Goal: Task Accomplishment & Management: Manage account settings

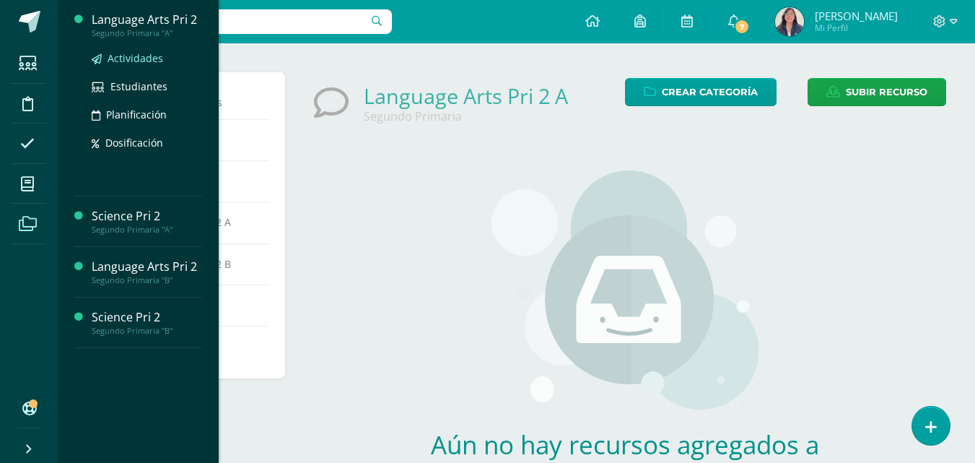
click at [142, 56] on span "Actividades" at bounding box center [136, 58] width 56 height 14
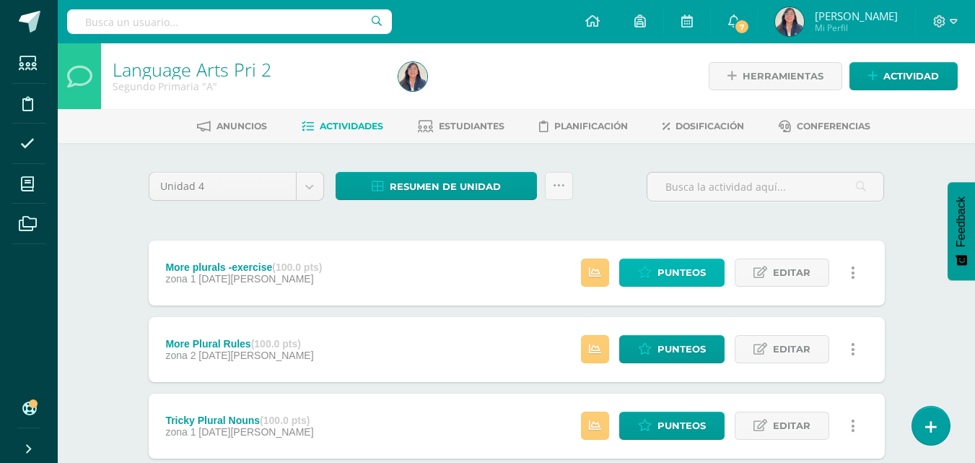
click at [686, 267] on span "Punteos" at bounding box center [682, 272] width 48 height 27
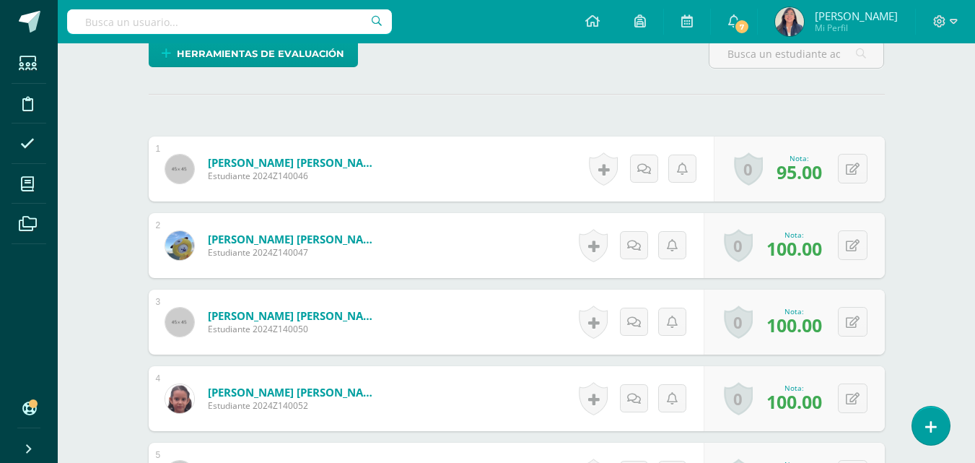
scroll to position [16, 0]
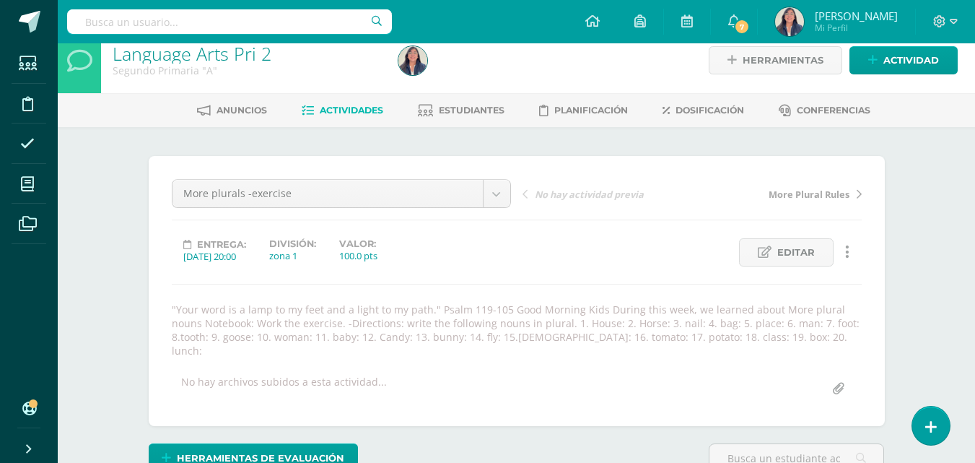
click at [331, 110] on span "Actividades" at bounding box center [352, 110] width 64 height 11
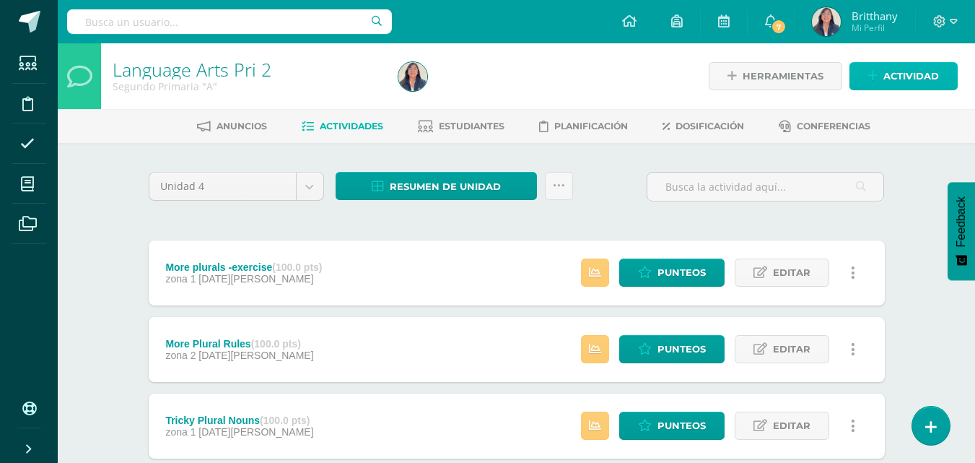
click at [884, 72] on span "Actividad" at bounding box center [912, 76] width 56 height 27
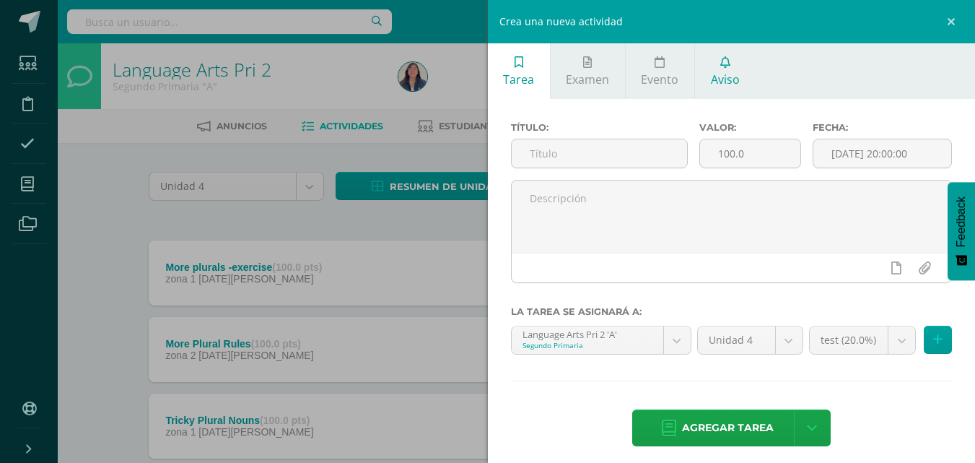
click at [705, 75] on link "Aviso" at bounding box center [725, 71] width 60 height 56
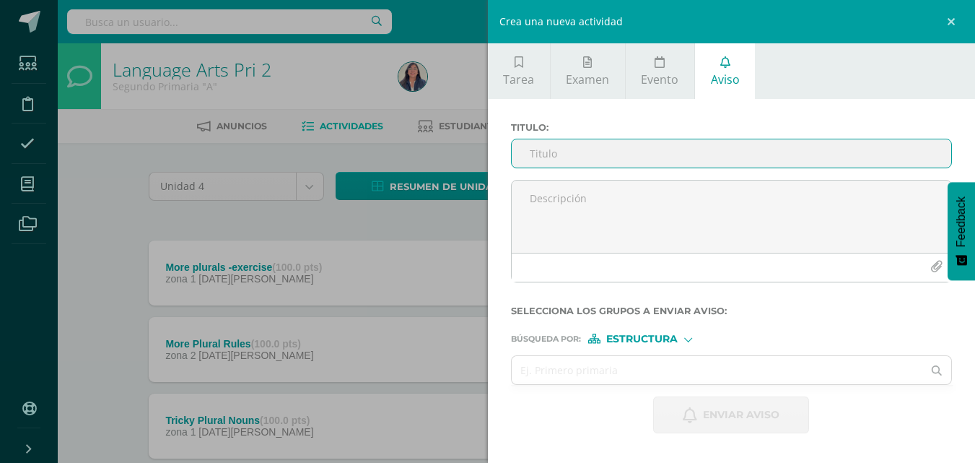
click at [656, 152] on input "Titulo :" at bounding box center [732, 153] width 440 height 28
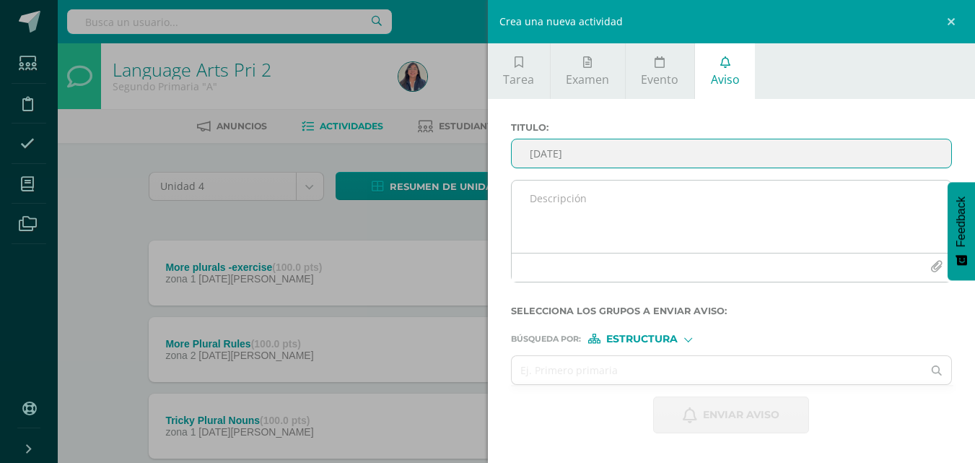
click at [651, 201] on textarea at bounding box center [732, 216] width 440 height 72
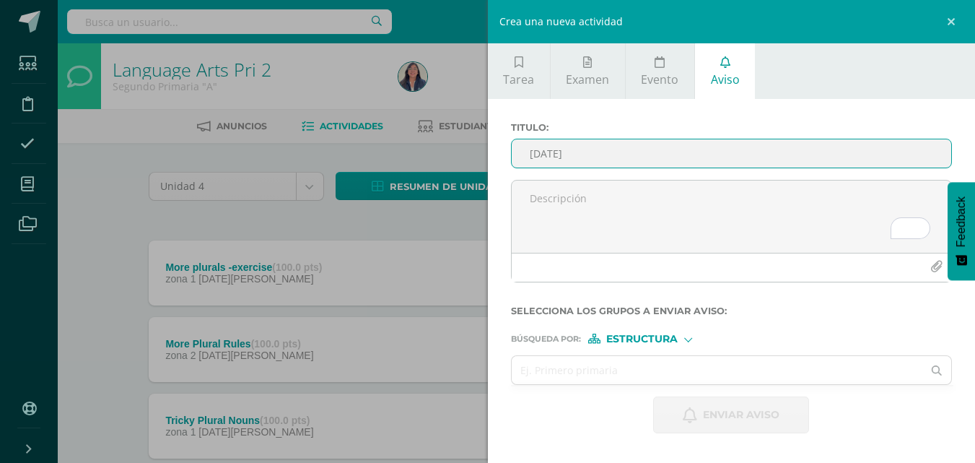
drag, startPoint x: 605, startPoint y: 152, endPoint x: 515, endPoint y: 159, distance: 90.5
click at [515, 159] on input "Día del niño" at bounding box center [732, 153] width 440 height 28
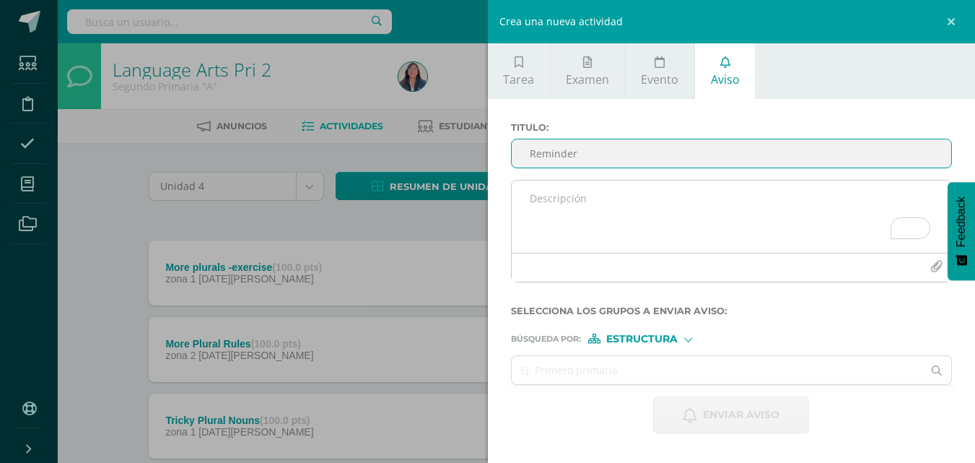
type input "Reminder"
click at [544, 191] on textarea "To enrich screen reader interactions, please activate Accessibility in Grammarl…" at bounding box center [732, 216] width 440 height 72
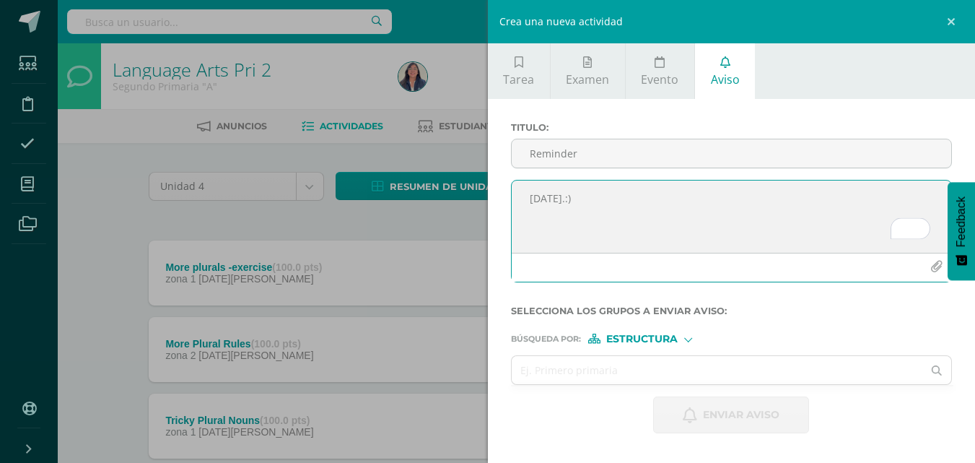
type textarea "Día del niño.:)"
click at [932, 266] on icon "button" at bounding box center [937, 267] width 12 height 12
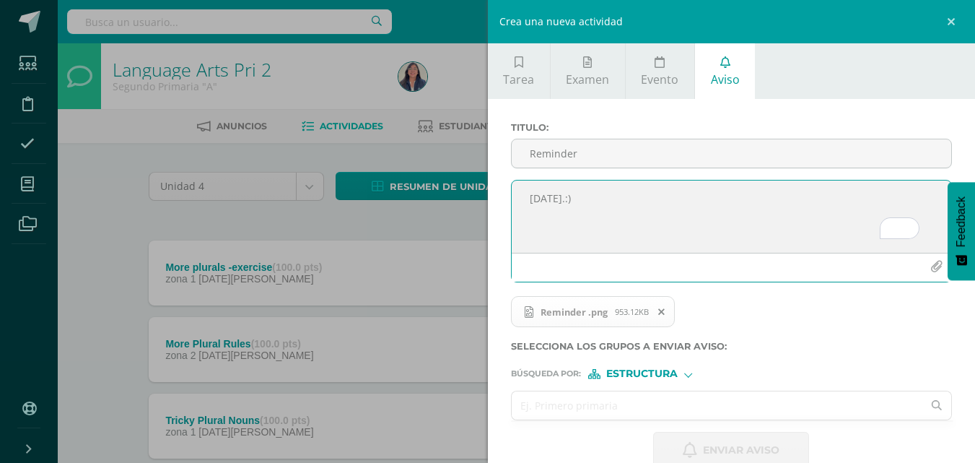
click at [653, 404] on input "text" at bounding box center [718, 405] width 412 height 28
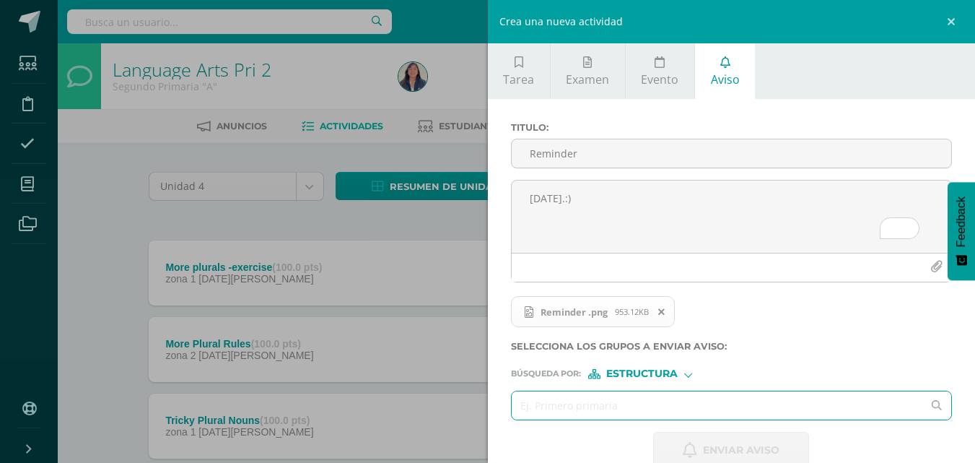
type input "s"
click at [588, 438] on div "Enviar aviso" at bounding box center [732, 450] width 442 height 37
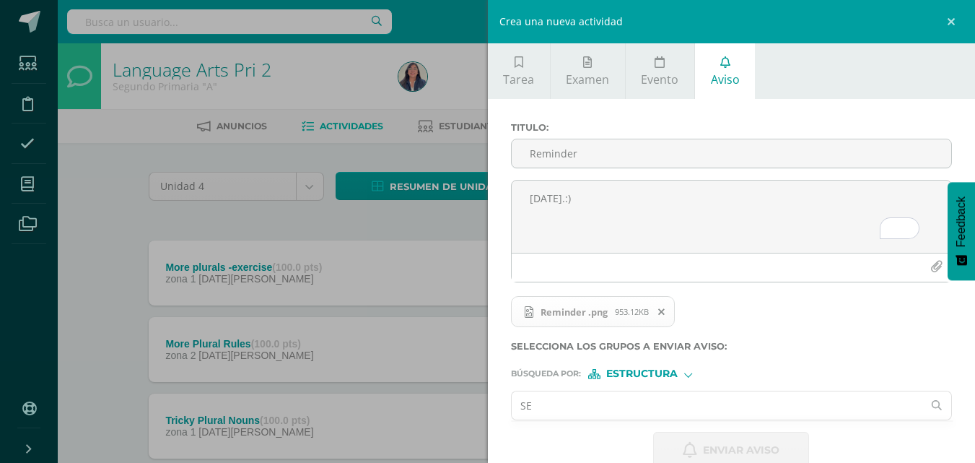
click at [572, 412] on input "SE" at bounding box center [718, 405] width 412 height 28
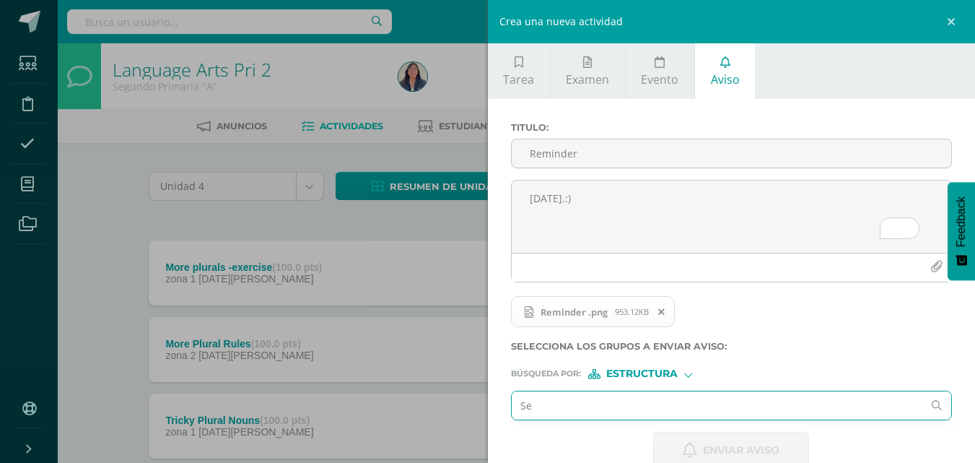
type input "Seg"
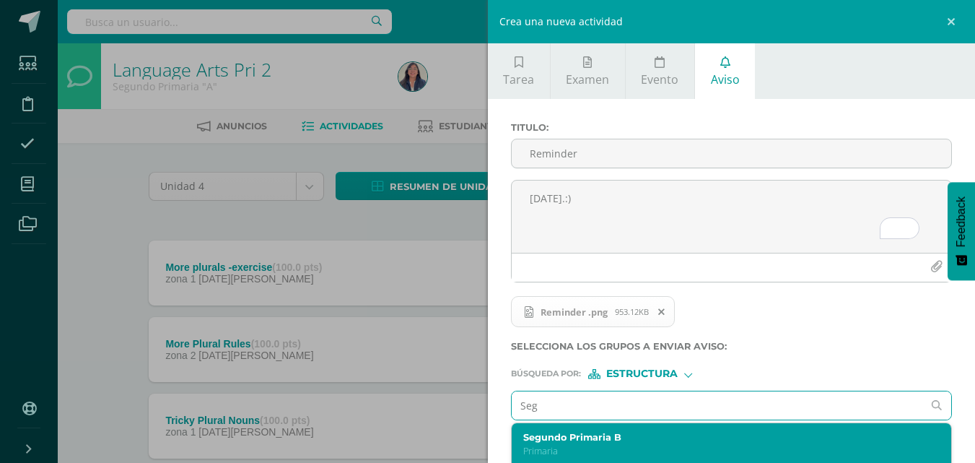
click at [577, 429] on div "Segundo Primaria B Primaria" at bounding box center [732, 444] width 440 height 43
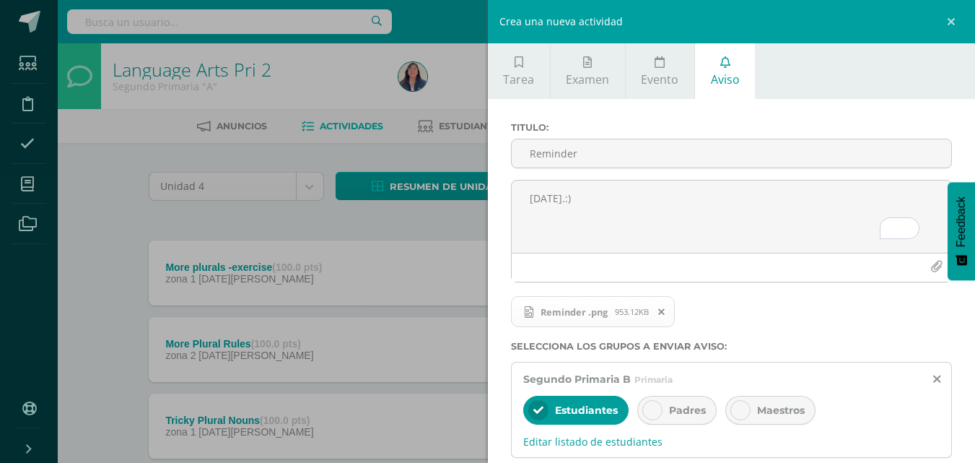
click at [691, 411] on span "Padres" at bounding box center [687, 410] width 37 height 13
click at [771, 401] on div "Maestros" at bounding box center [771, 410] width 90 height 29
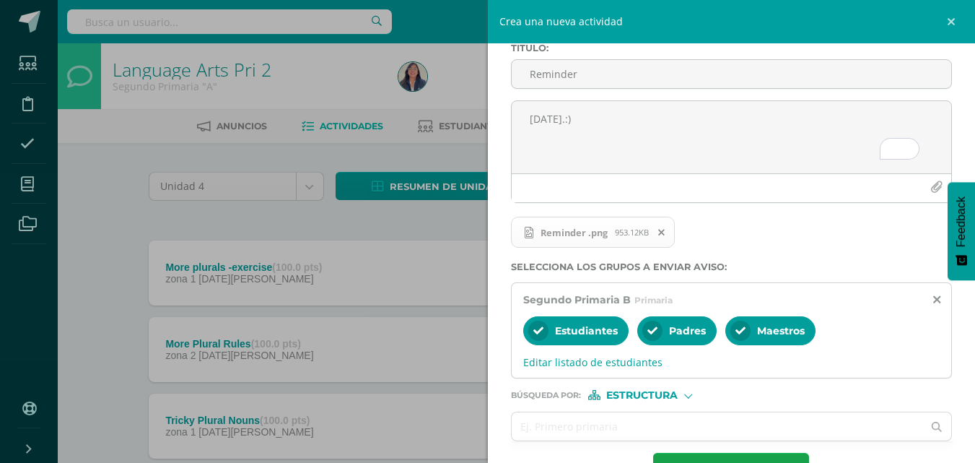
scroll to position [129, 0]
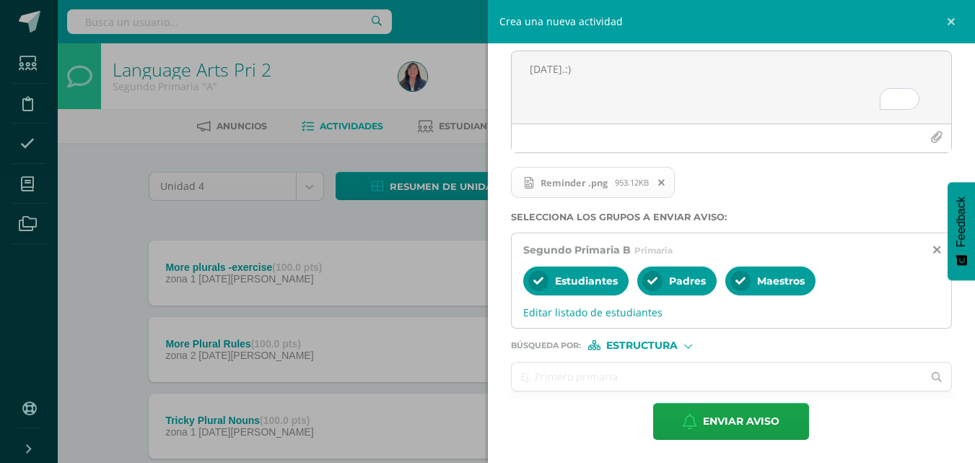
click at [680, 367] on input "text" at bounding box center [718, 376] width 412 height 28
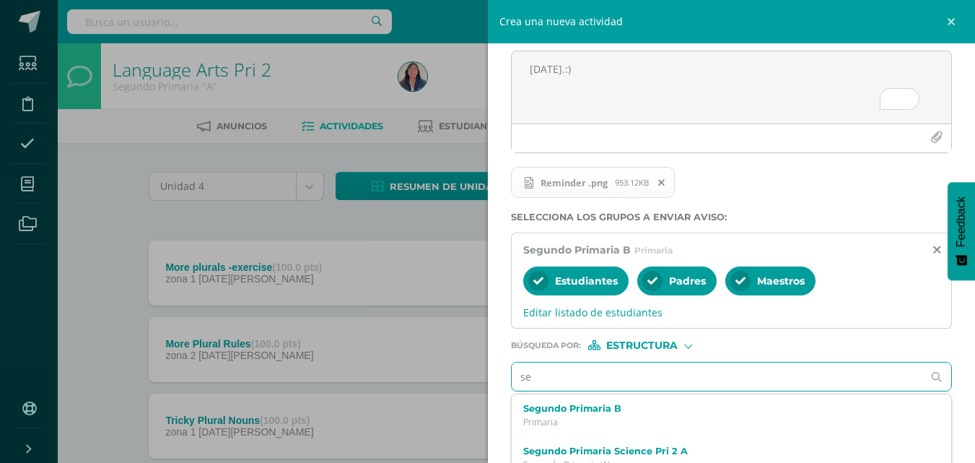
type input "seg"
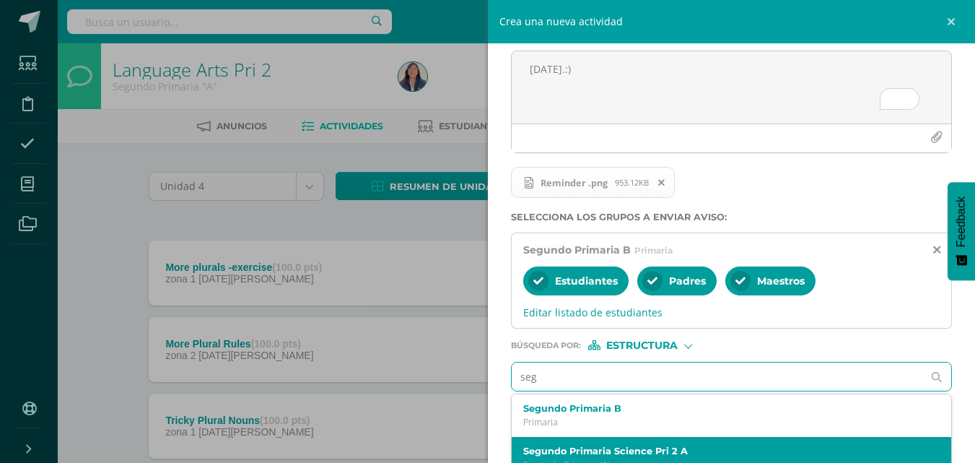
click at [651, 451] on label "Segundo Primaria Science Pri 2 A" at bounding box center [722, 450] width 399 height 11
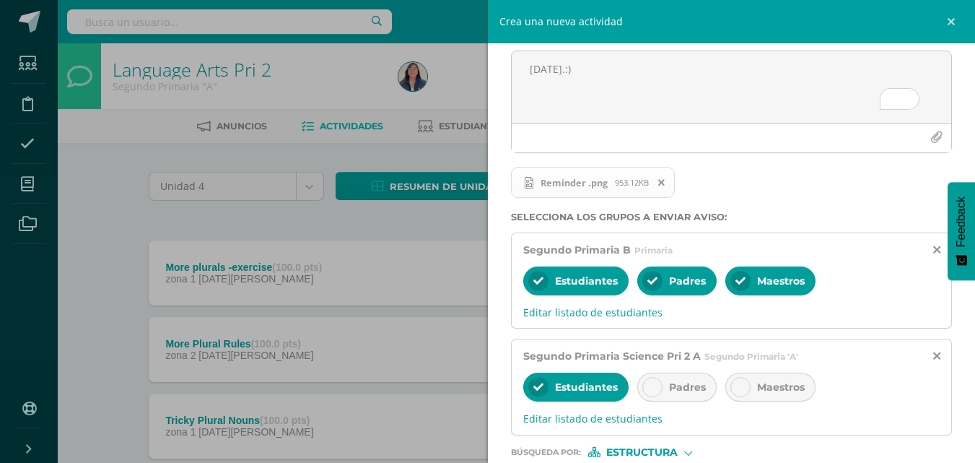
click at [687, 387] on span "Padres" at bounding box center [687, 386] width 37 height 13
click at [776, 380] on span "Maestros" at bounding box center [781, 386] width 48 height 13
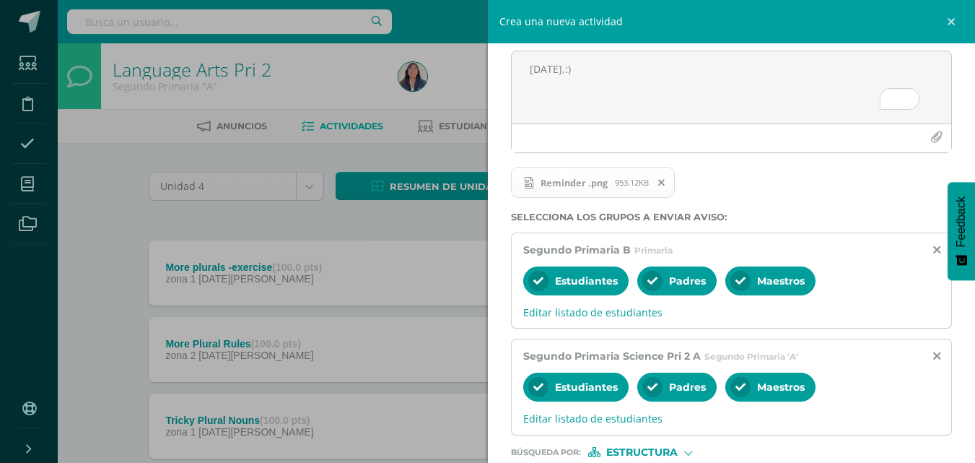
scroll to position [236, 0]
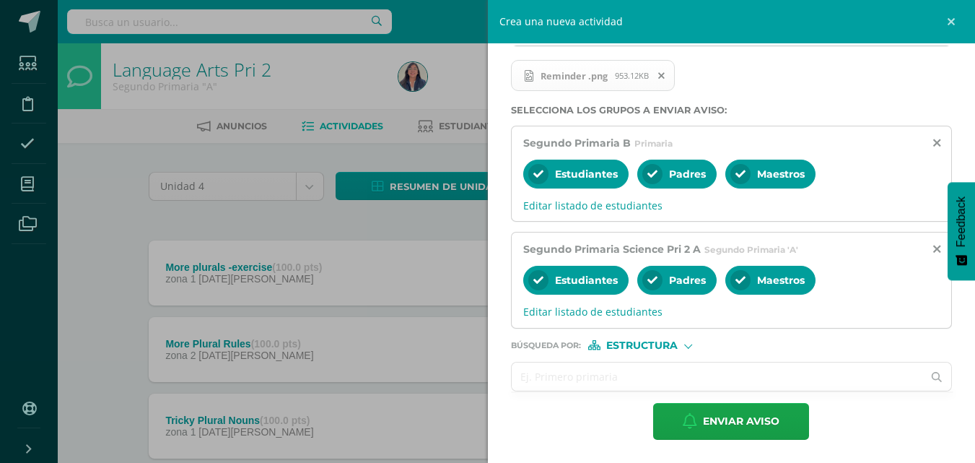
click at [705, 383] on input "text" at bounding box center [718, 376] width 412 height 28
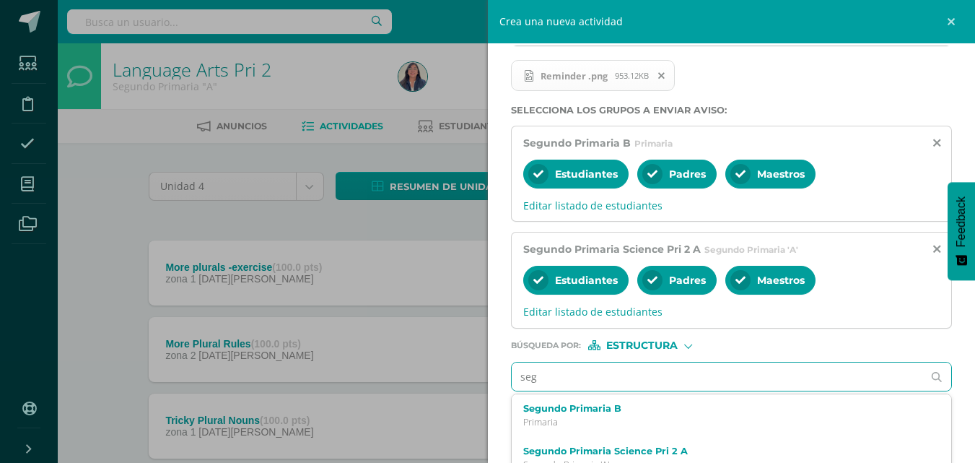
type input "segu"
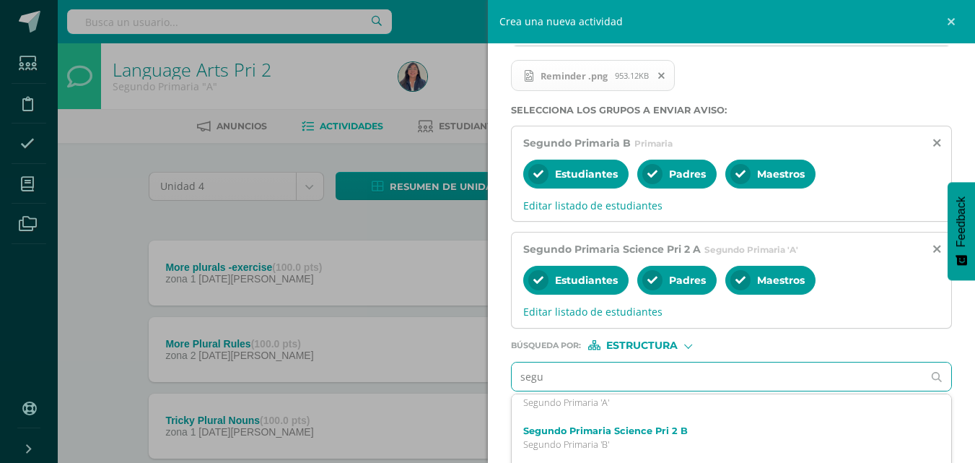
scroll to position [83, 0]
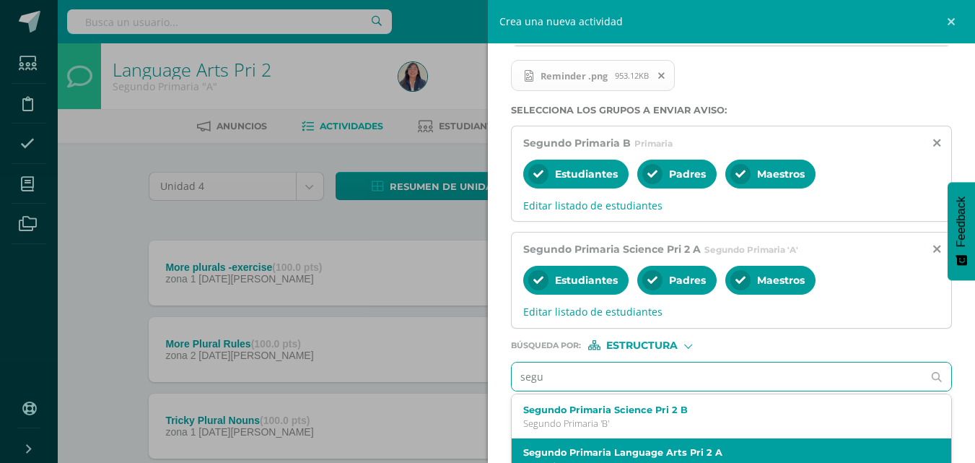
click at [679, 456] on label "Segundo Primaria Language Arts Pri 2 A" at bounding box center [722, 452] width 399 height 11
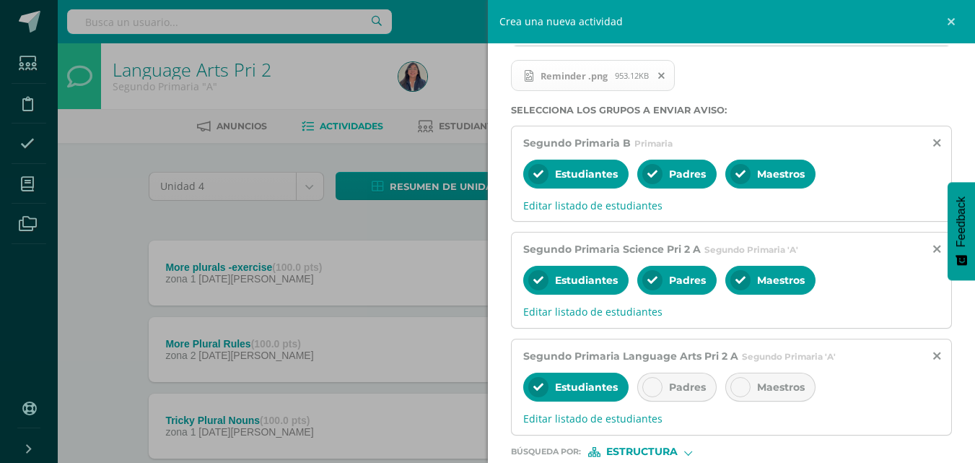
scroll to position [0, 0]
click at [695, 383] on span "Padres" at bounding box center [687, 386] width 37 height 13
click at [783, 388] on span "Maestros" at bounding box center [781, 386] width 48 height 13
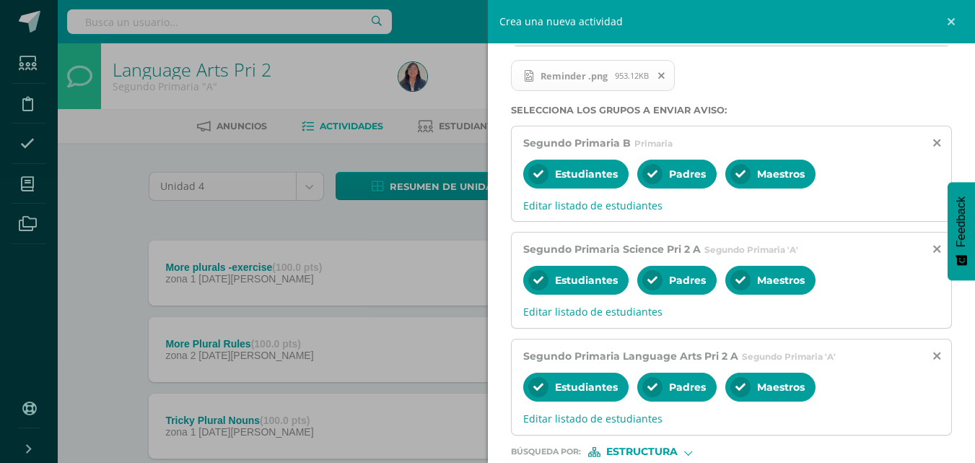
scroll to position [343, 0]
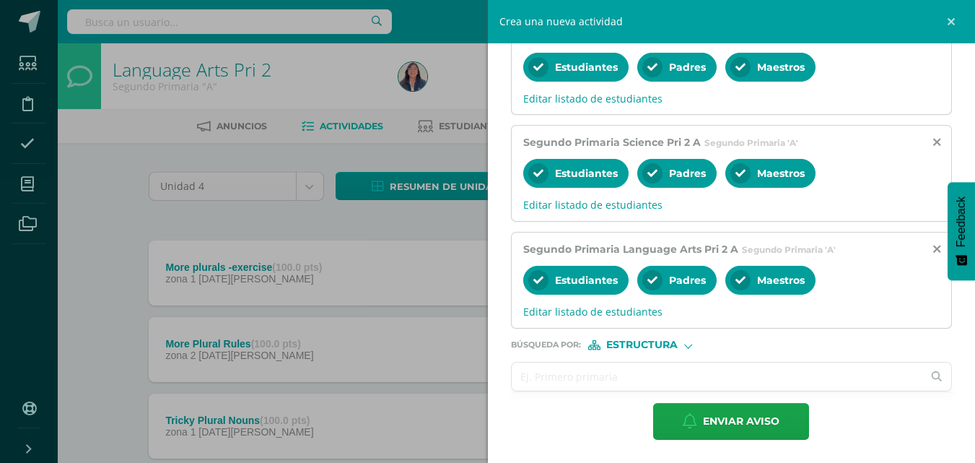
click at [648, 381] on input "text" at bounding box center [718, 376] width 412 height 28
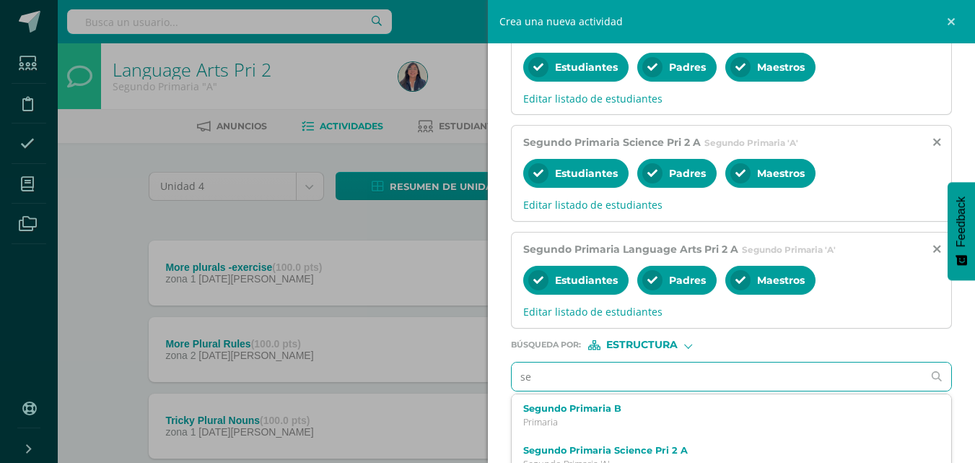
type input "seg"
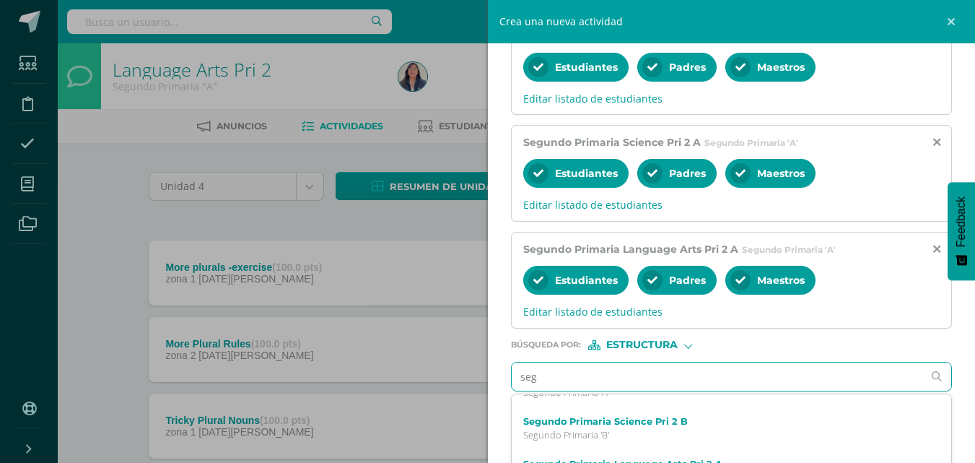
scroll to position [83, 0]
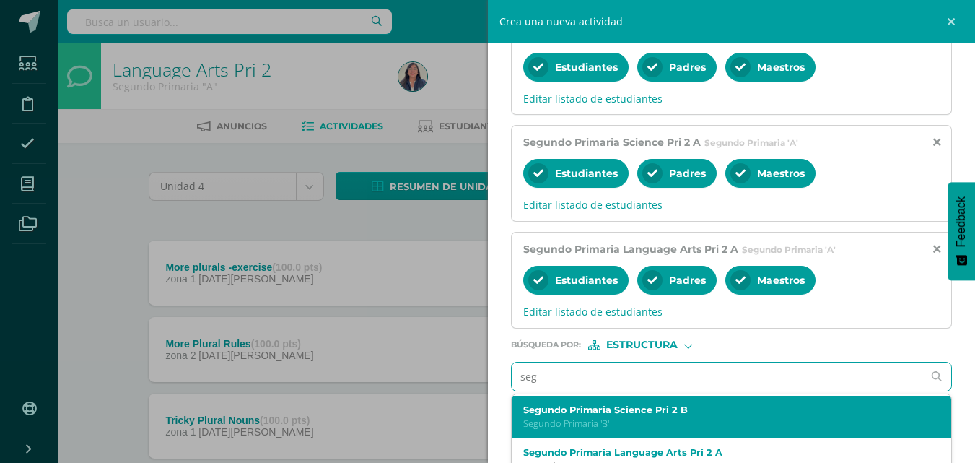
click at [762, 433] on div "Segundo Primaria Science Pri 2 B Segundo Primaria 'B'" at bounding box center [732, 417] width 440 height 43
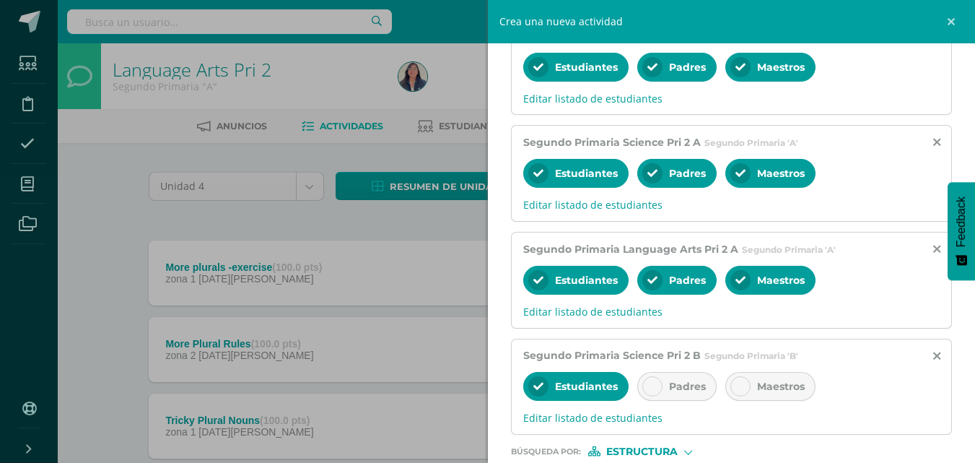
scroll to position [0, 0]
click at [702, 390] on span "Padres" at bounding box center [687, 386] width 37 height 13
click at [789, 392] on span "Maestros" at bounding box center [781, 386] width 48 height 13
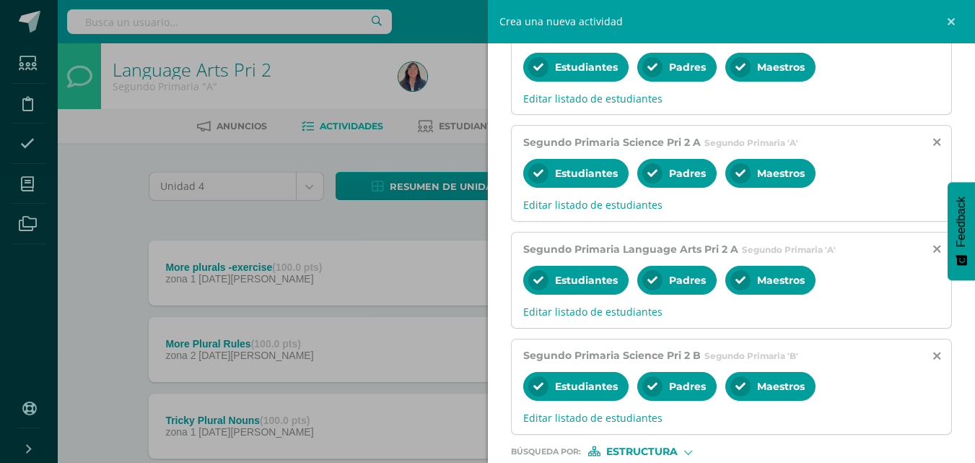
scroll to position [449, 0]
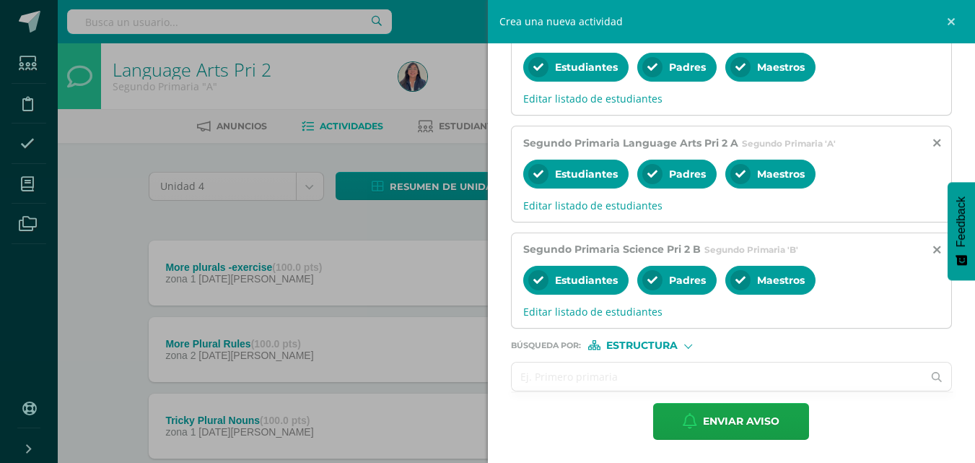
click at [735, 371] on input "text" at bounding box center [718, 376] width 412 height 28
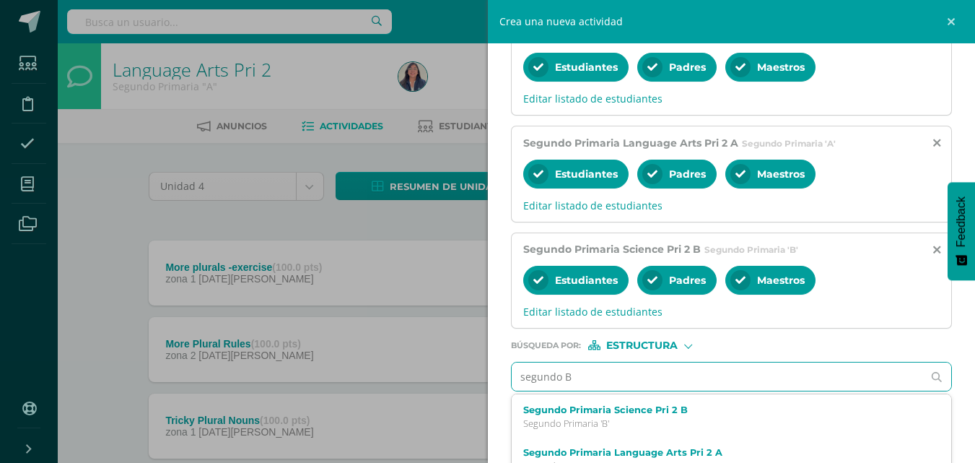
scroll to position [0, 0]
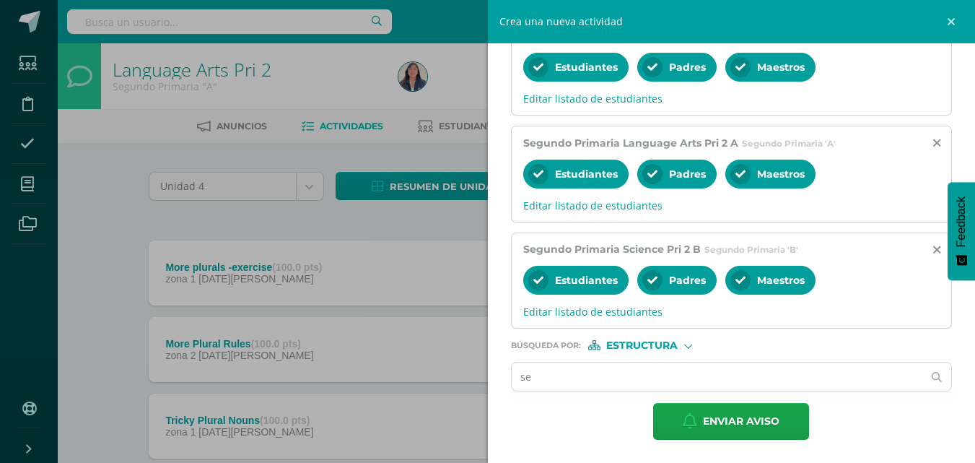
type input "s"
click at [772, 414] on span "Enviar aviso" at bounding box center [741, 421] width 77 height 35
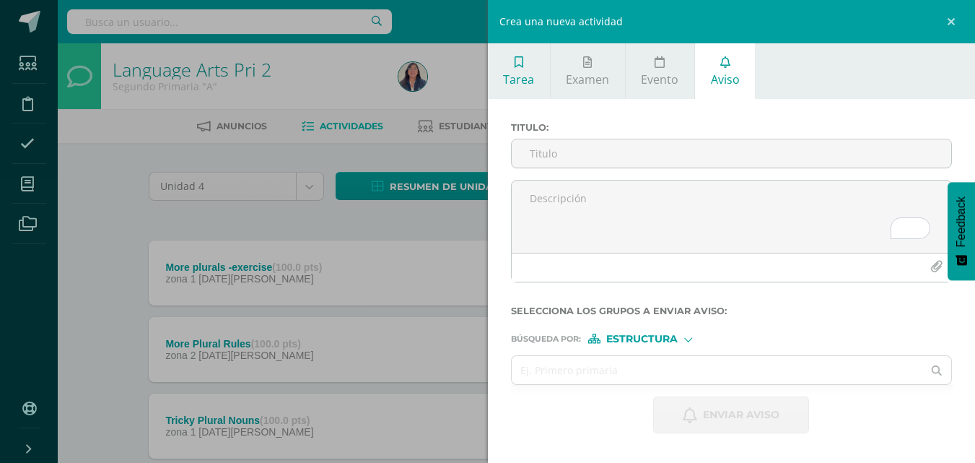
click at [522, 57] on icon at bounding box center [519, 62] width 9 height 12
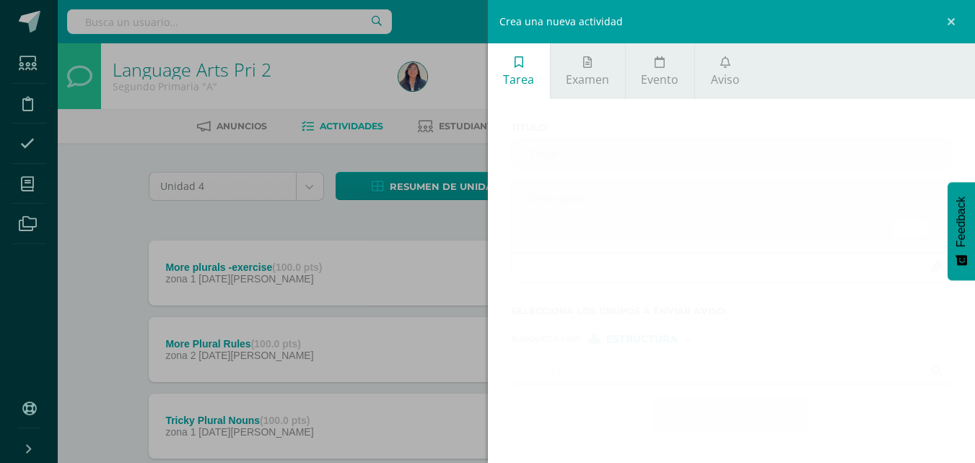
scroll to position [9, 0]
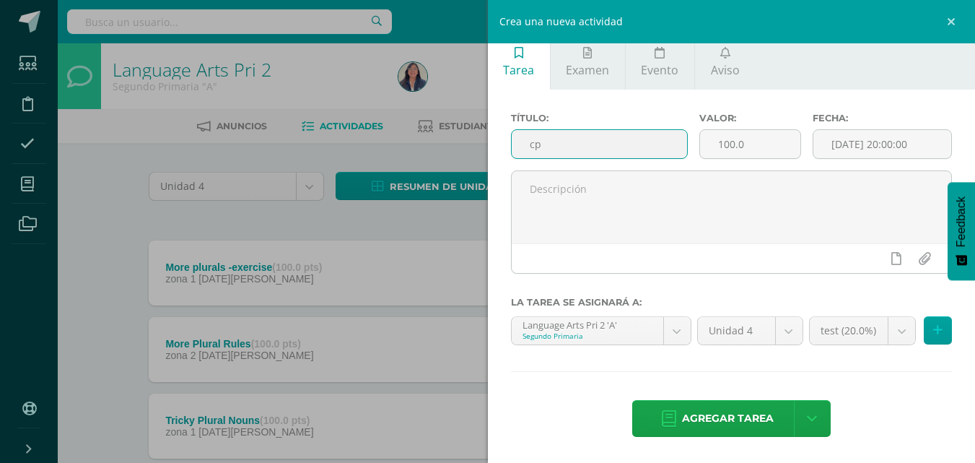
type input "c"
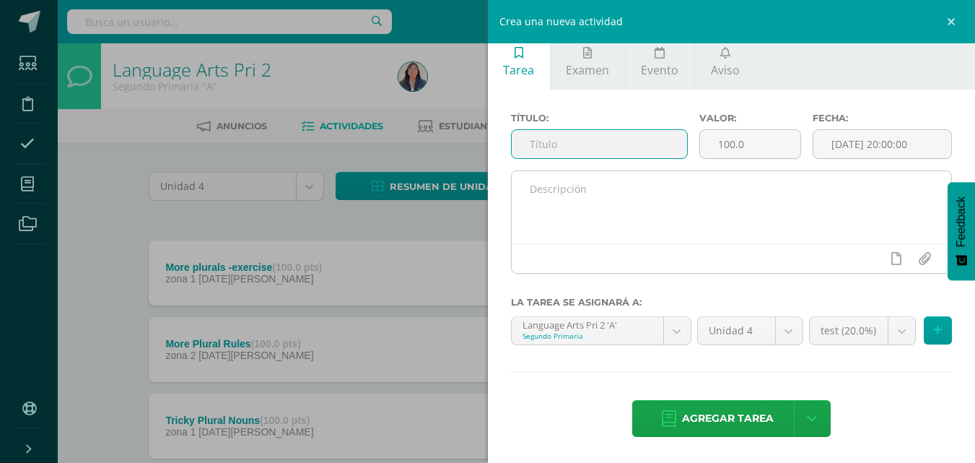
click at [579, 200] on textarea at bounding box center [732, 207] width 440 height 72
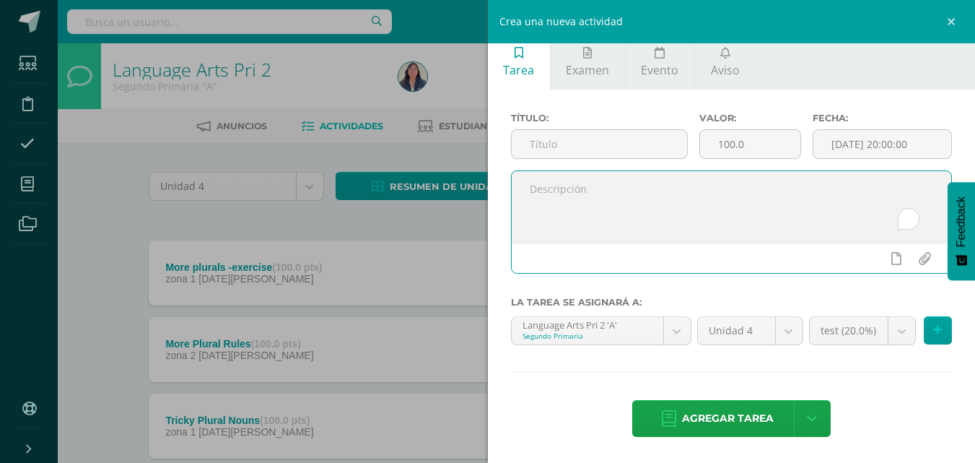
click at [579, 200] on textarea "To enrich screen reader interactions, please activate Accessibility in Grammarl…" at bounding box center [732, 207] width 440 height 72
paste textarea ""Your word is a lamp to my feet and a light to my path." Psalm 119-105 Good Mor…"
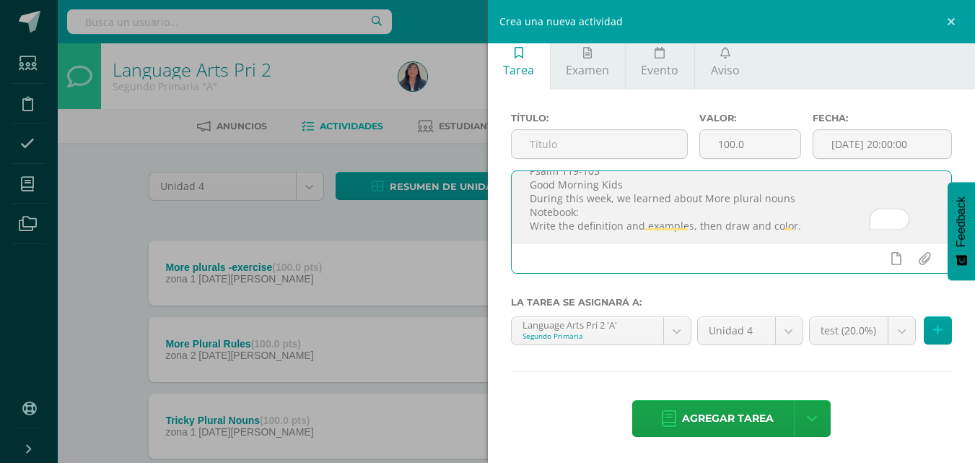
scroll to position [35, 0]
drag, startPoint x: 787, startPoint y: 198, endPoint x: 700, endPoint y: 197, distance: 87.4
click at [700, 197] on textarea ""Your word is a lamp to my feet and a light to my path." Psalm 119-105 Good Mor…" at bounding box center [732, 207] width 440 height 72
type textarea ""Your word is a lamp to my feet and a light to my path." Psalm 119-105 Good Mor…"
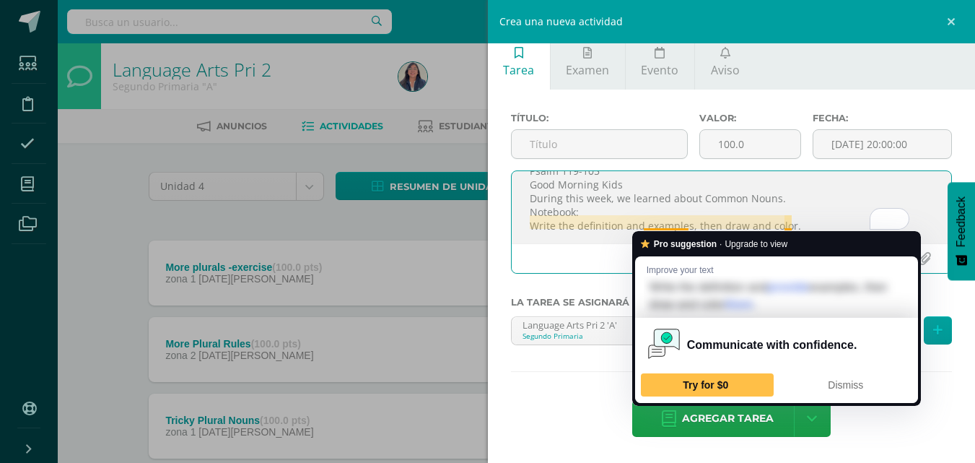
click at [671, 226] on textarea ""Your word is a lamp to my feet and a light to my path." Psalm 119-105 Good Mor…" at bounding box center [732, 207] width 440 height 72
click at [832, 383] on span "Dismiss" at bounding box center [845, 385] width 35 height 12
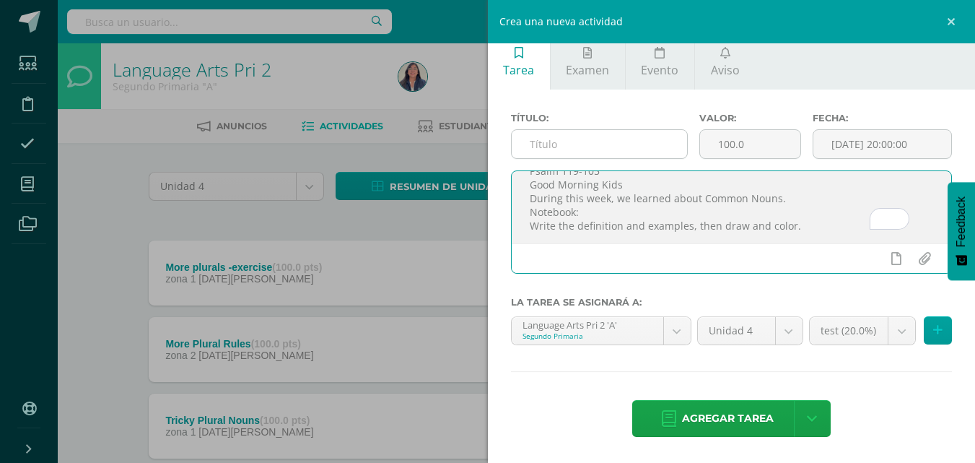
click at [627, 144] on input "text" at bounding box center [599, 144] width 175 height 28
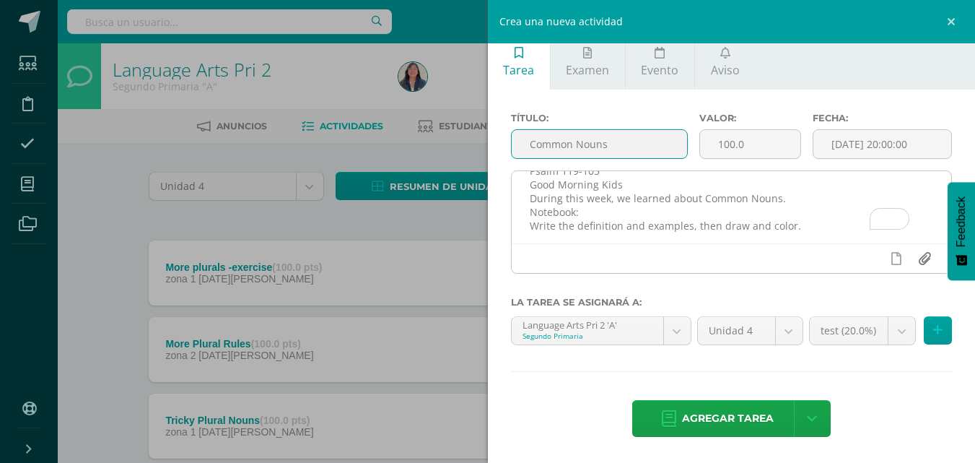
type input "Common Nouns"
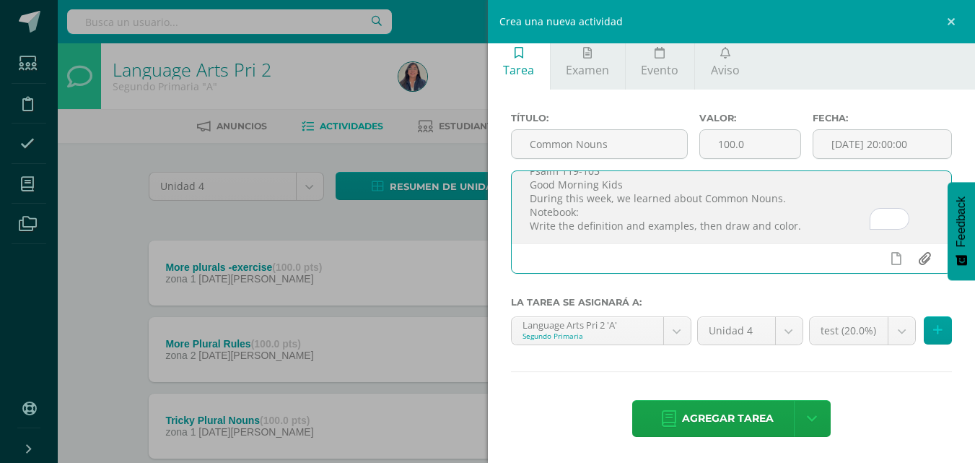
click at [914, 262] on input "file" at bounding box center [924, 258] width 28 height 27
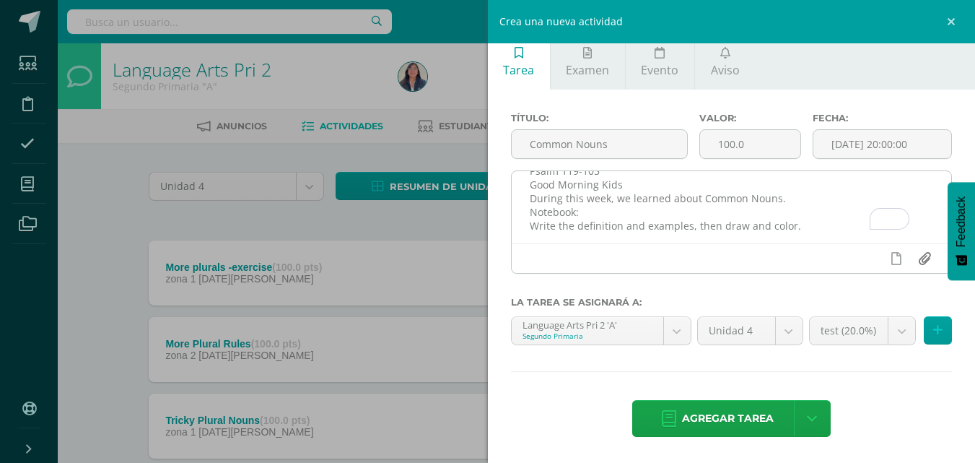
type input "C:\fakepath\common nouns 2nd grade (1).pdf"
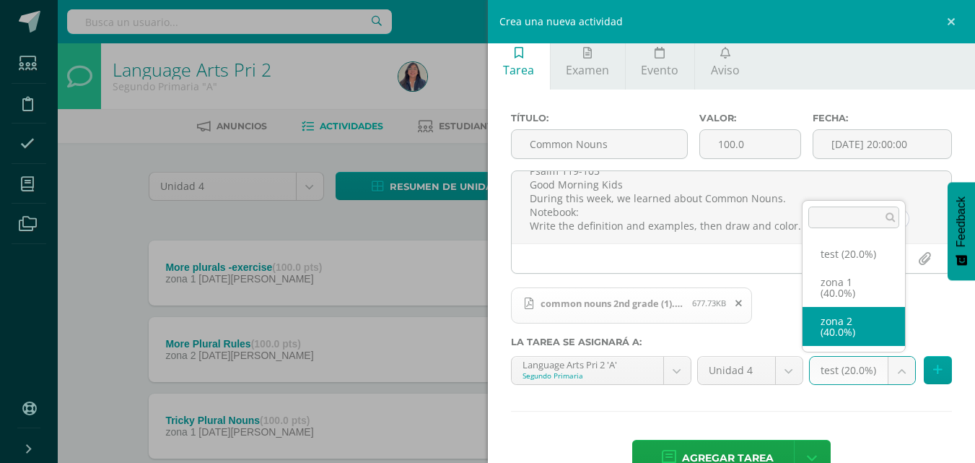
select select "27692"
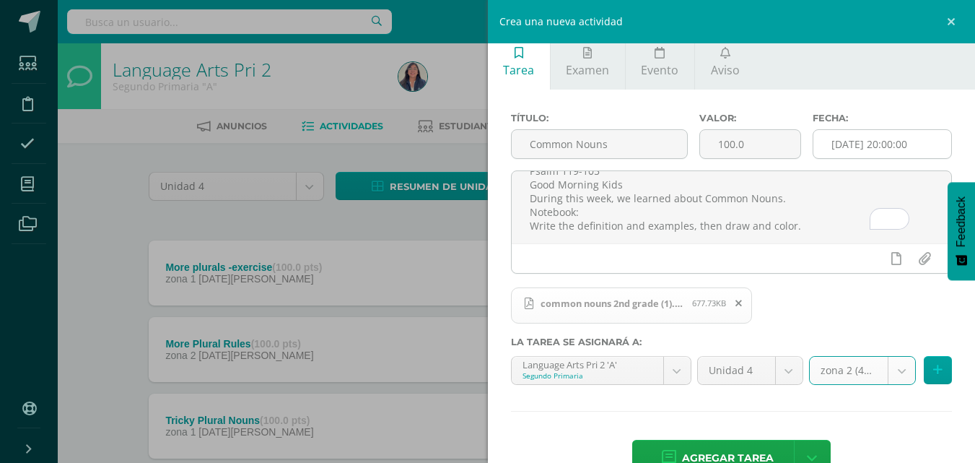
click at [842, 145] on input "[DATE] 20:00:00" at bounding box center [883, 144] width 138 height 28
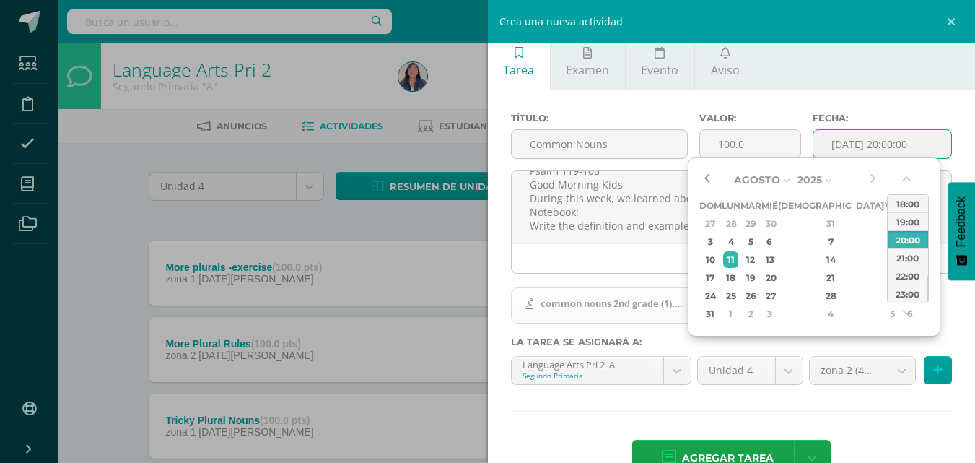
click at [709, 178] on button "button" at bounding box center [707, 180] width 14 height 22
click at [776, 303] on div "27" at bounding box center [769, 295] width 13 height 17
click at [884, 304] on td "29" at bounding box center [892, 296] width 17 height 18
type input "2025-08-29 20:00"
click at [895, 82] on ul "Tarea Examen Evento Aviso" at bounding box center [732, 62] width 488 height 56
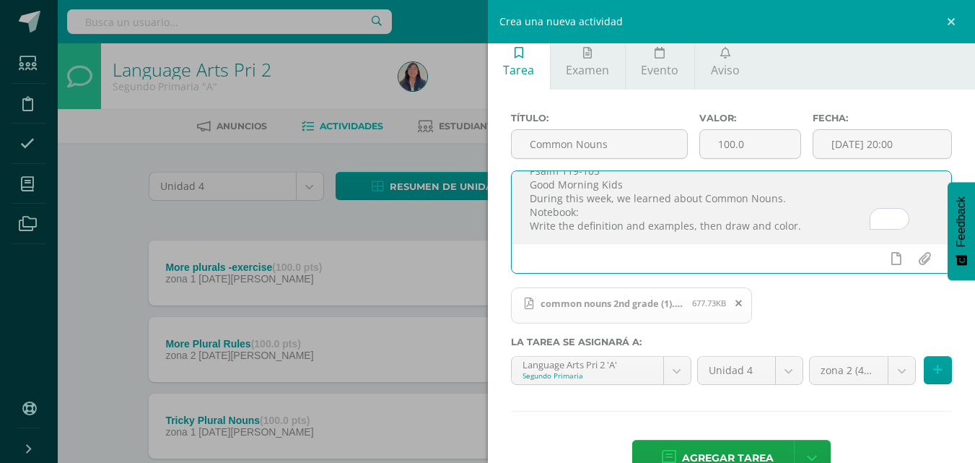
scroll to position [0, 0]
drag, startPoint x: 806, startPoint y: 226, endPoint x: 509, endPoint y: 162, distance: 303.6
click at [511, 162] on div "Título: Common Nouns Valor: 100.0 Fecha: 2025-08-29 20:00 "Your word is a lamp …" at bounding box center [732, 199] width 442 height 173
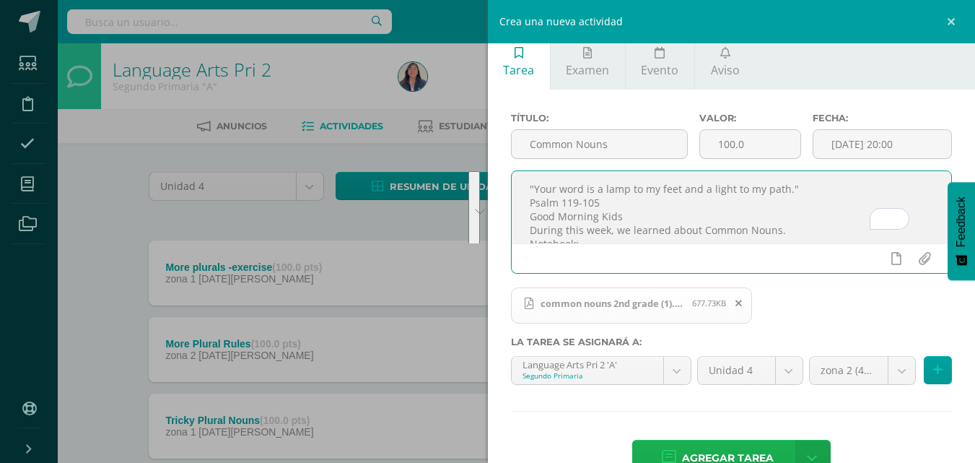
click at [736, 444] on span "Agregar tarea" at bounding box center [728, 457] width 92 height 35
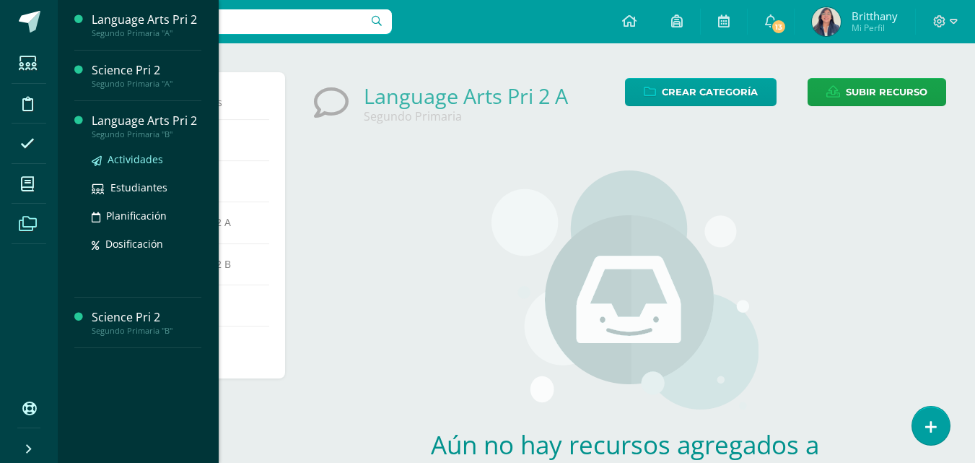
click at [149, 157] on span "Actividades" at bounding box center [136, 159] width 56 height 14
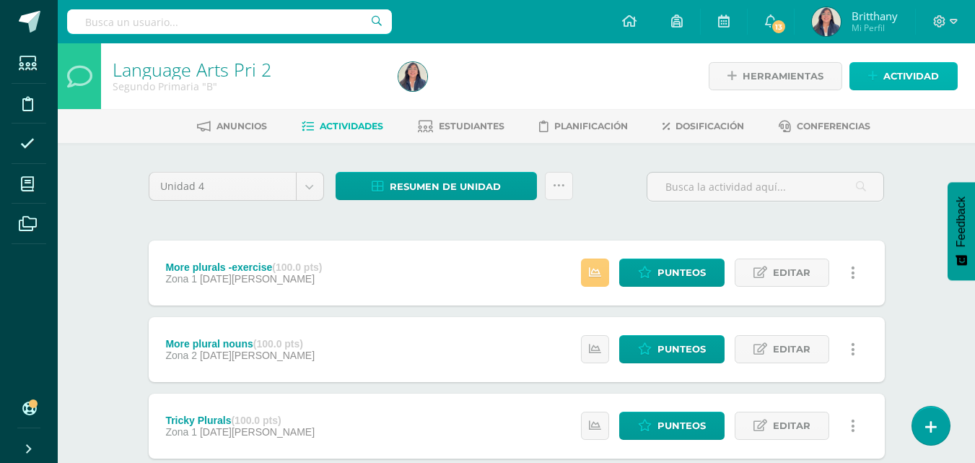
click at [895, 90] on link "Actividad" at bounding box center [904, 76] width 108 height 28
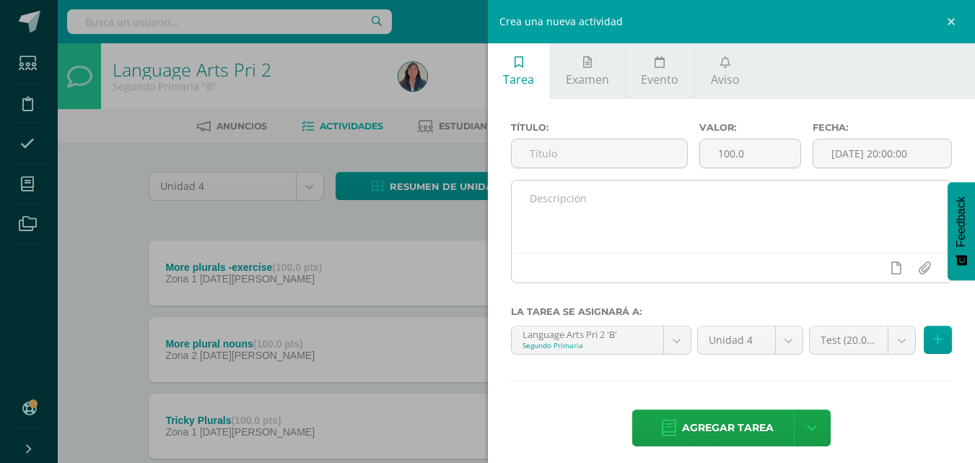
click at [633, 218] on textarea at bounding box center [732, 216] width 440 height 72
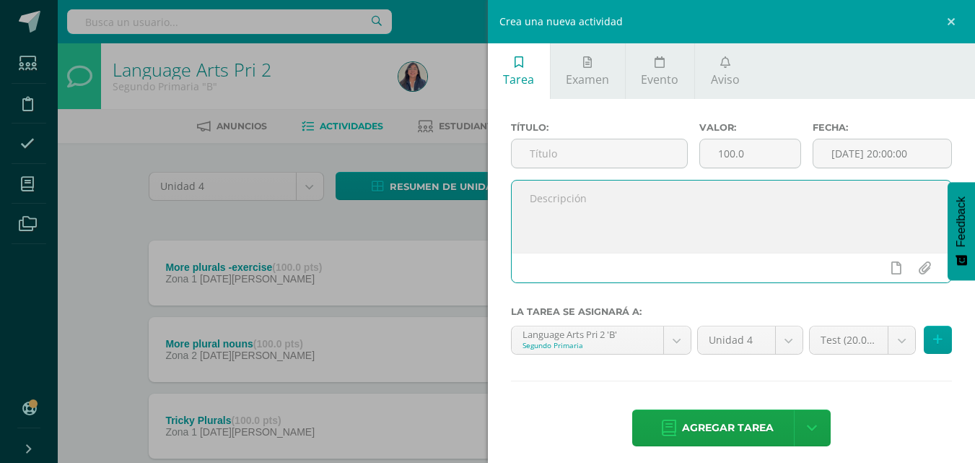
paste textarea ""Your word is a lamp to my feet and a light to my path." Psalm 119-105 Good Mor…"
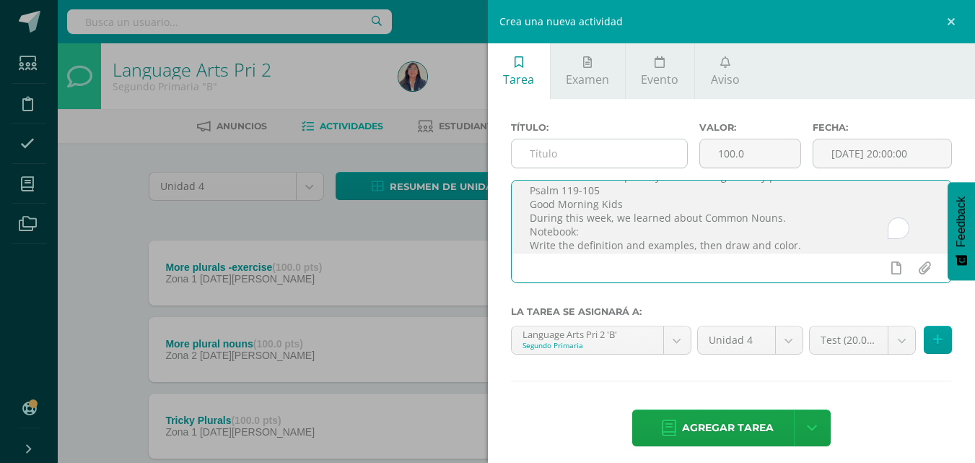
scroll to position [22, 0]
type textarea ""Your word is a lamp to my feet and a light to my path." Psalm 119-105 Good Mor…"
click at [593, 159] on input "text" at bounding box center [599, 153] width 175 height 28
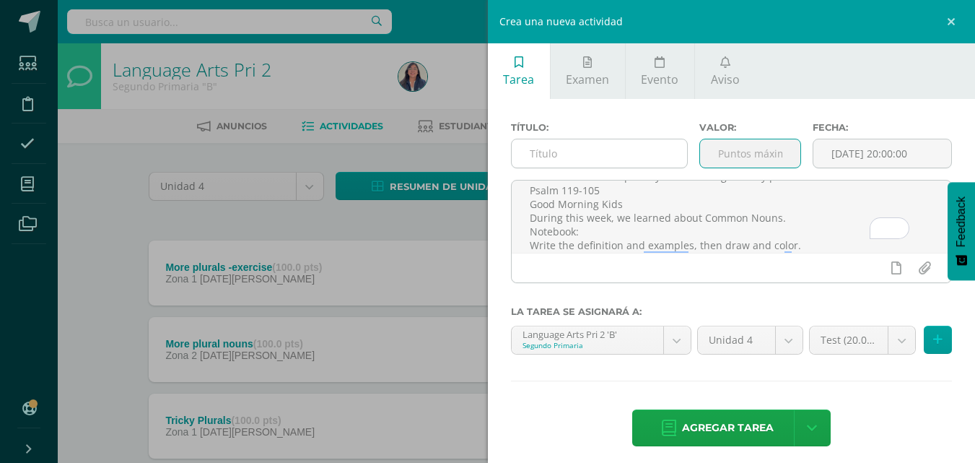
click at [582, 149] on input "text" at bounding box center [599, 153] width 175 height 28
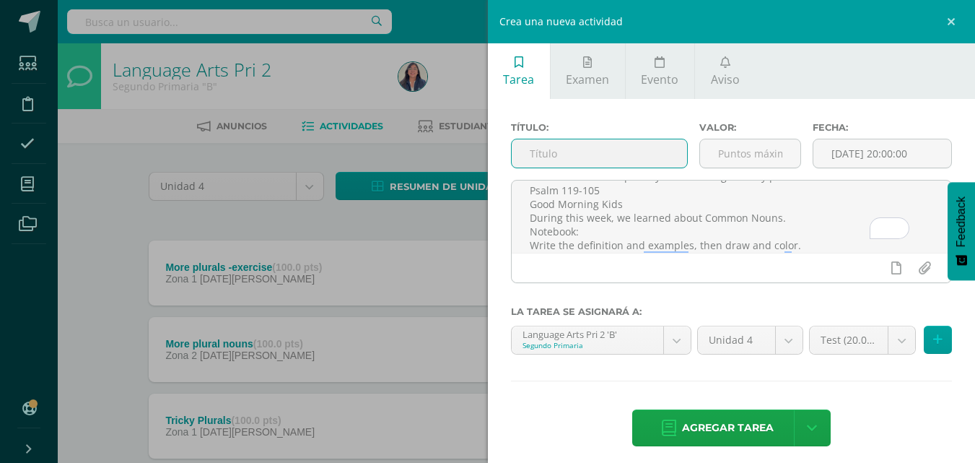
click at [582, 149] on input "text" at bounding box center [599, 153] width 175 height 28
type input "Common nouns"
click at [747, 148] on input "number" at bounding box center [750, 153] width 100 height 28
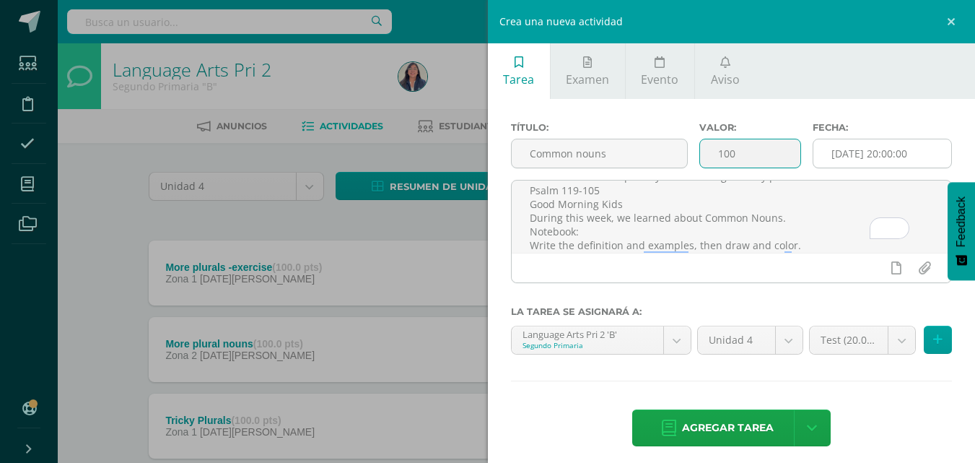
type input "100"
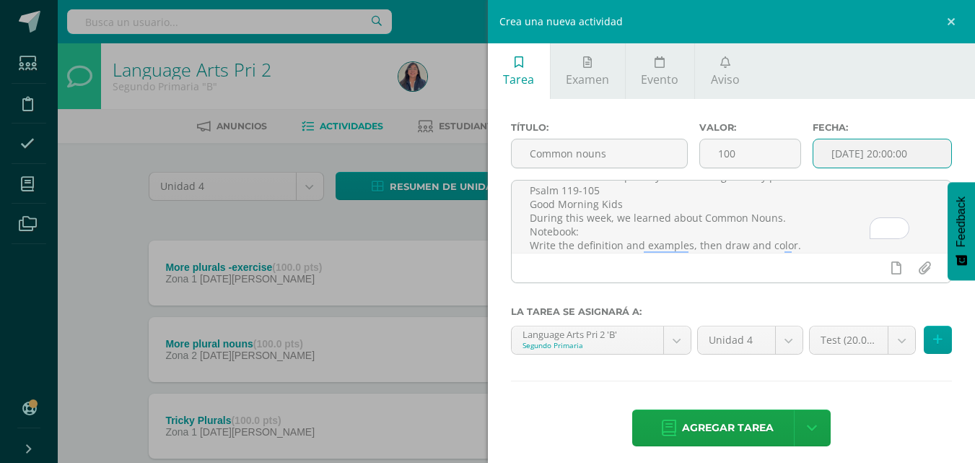
click at [912, 152] on input "[DATE] 20:00:00" at bounding box center [883, 153] width 138 height 28
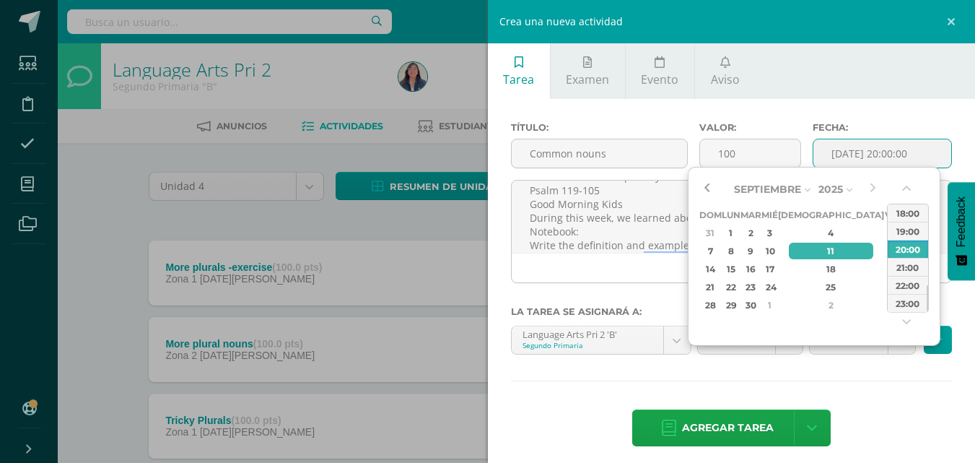
click at [709, 191] on button "button" at bounding box center [707, 189] width 14 height 22
click at [776, 307] on div "27" at bounding box center [769, 305] width 13 height 17
type input "2025-08-27 20:00"
click at [767, 373] on div "Título: Common nouns Valor: 100 Fecha: 2025-08-27 20:00 "Your word is a lamp to…" at bounding box center [732, 285] width 488 height 373
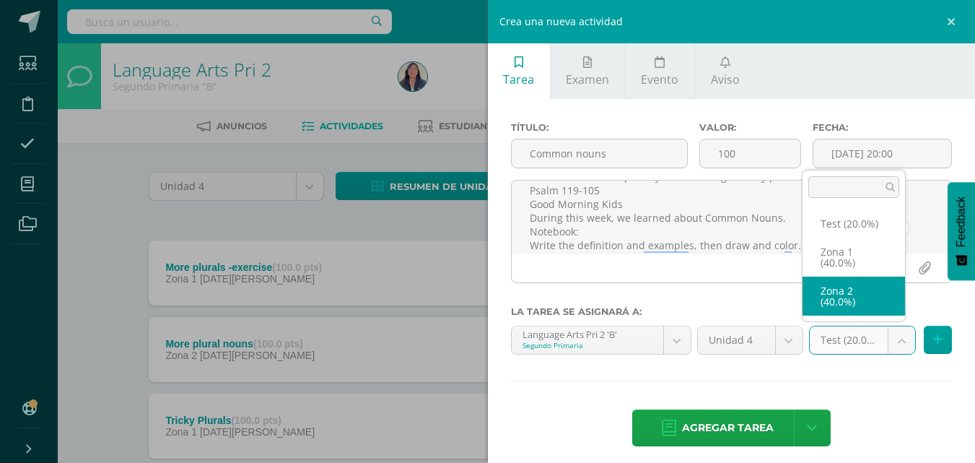
select select "30516"
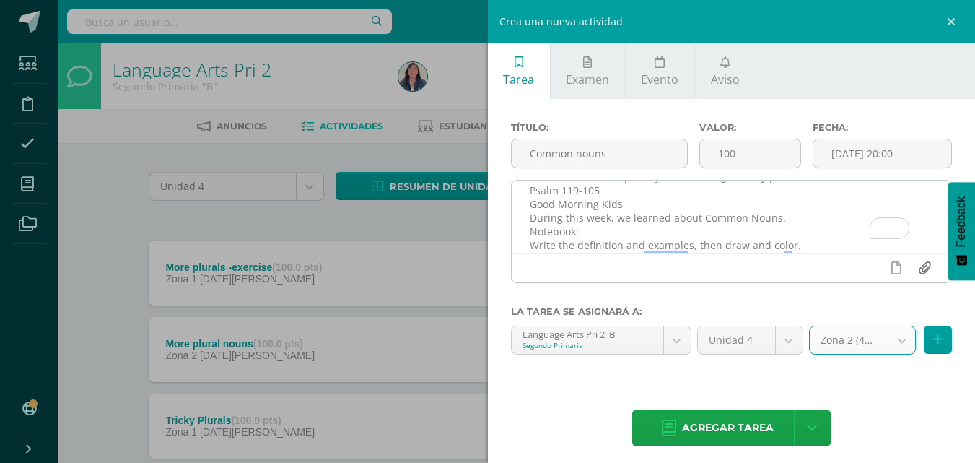
click at [913, 269] on input "file" at bounding box center [924, 267] width 28 height 27
type input "C:\fakepath\common nouns 2nd grade (1).pdf"
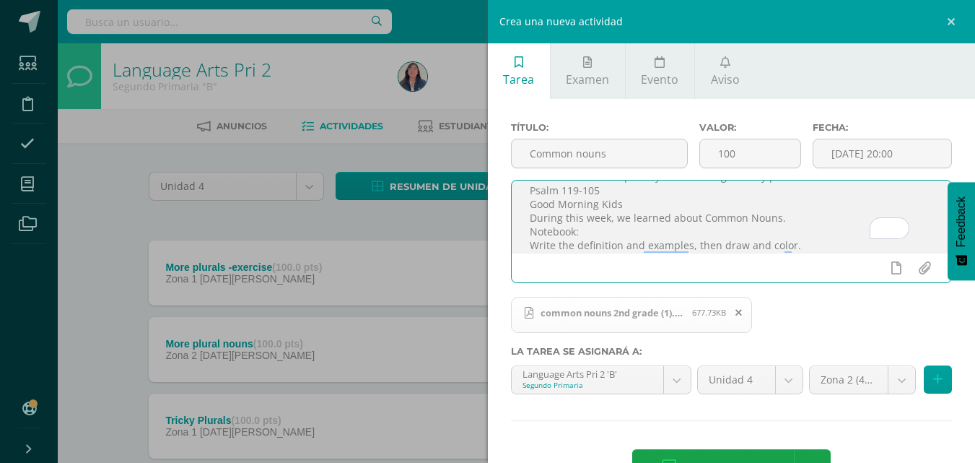
scroll to position [49, 0]
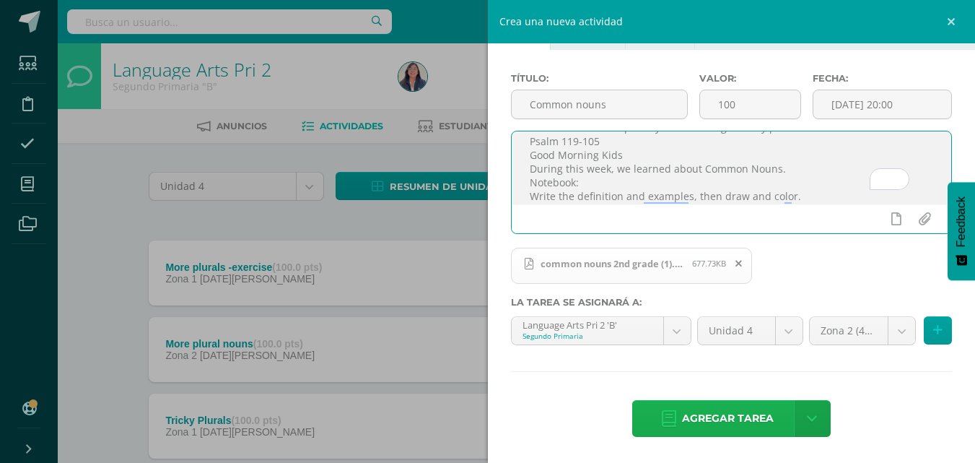
click at [688, 419] on span "Agregar tarea" at bounding box center [728, 418] width 92 height 35
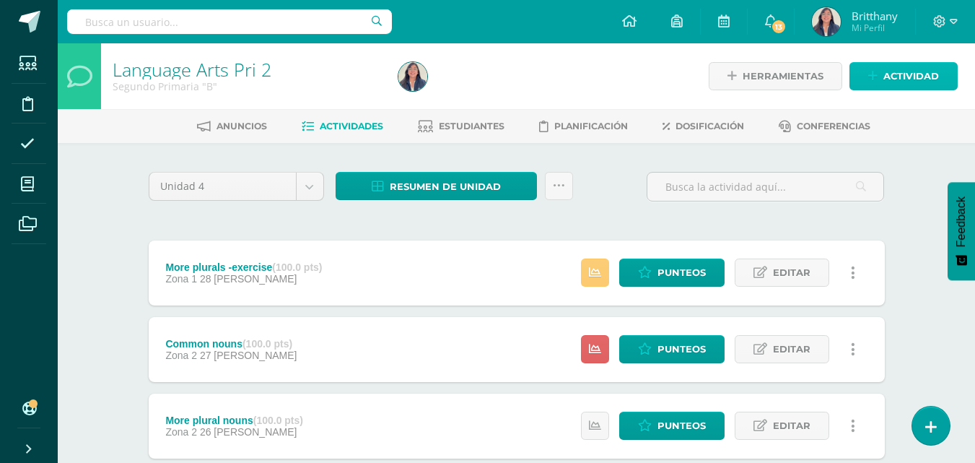
click at [894, 77] on span "Actividad" at bounding box center [912, 76] width 56 height 27
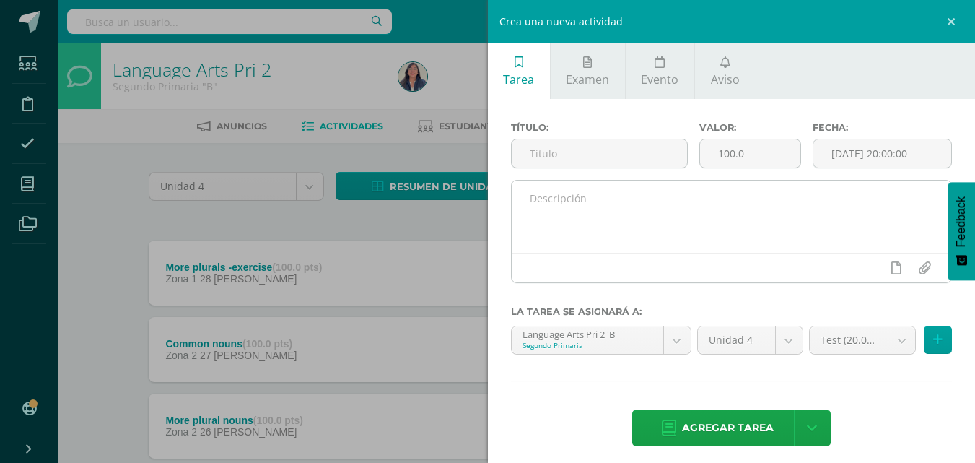
click at [636, 207] on textarea at bounding box center [732, 216] width 440 height 72
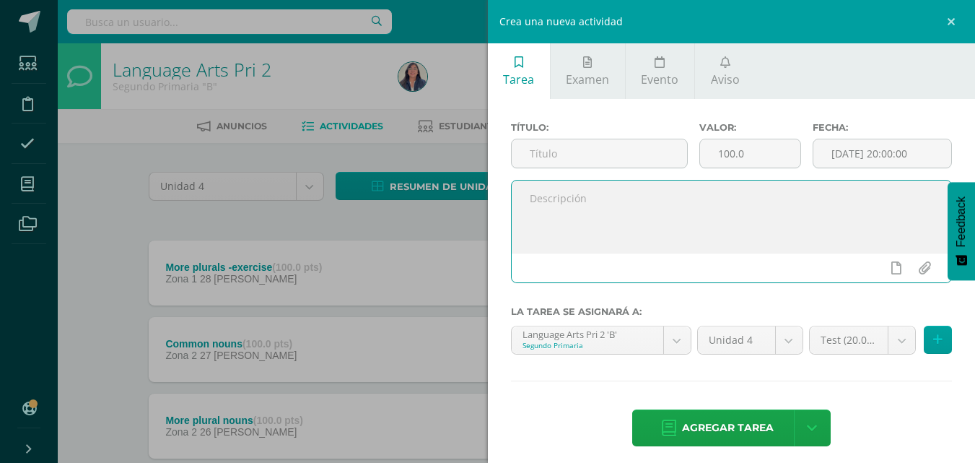
paste textarea ""Your word is a lamp to my feet and a light to my path." Psalm 119-105 Good Mor…"
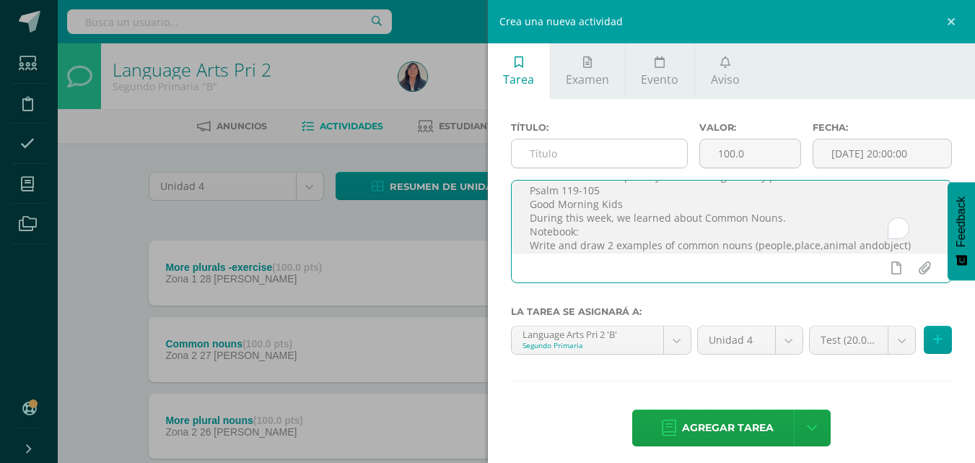
scroll to position [22, 0]
type textarea ""Your word is a lamp to my feet and a light to my path." Psalm 119-105 Good Mor…"
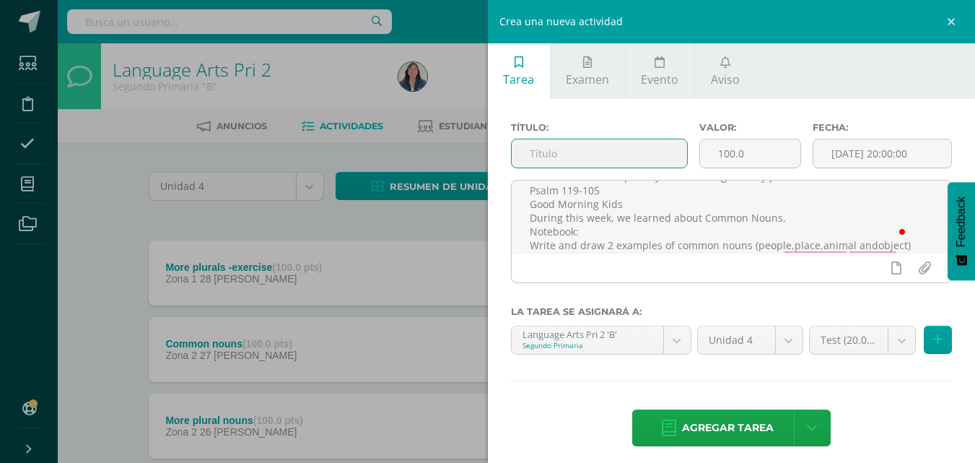
click at [589, 150] on input "text" at bounding box center [599, 153] width 175 height 28
type input "Common nouns-Exercise"
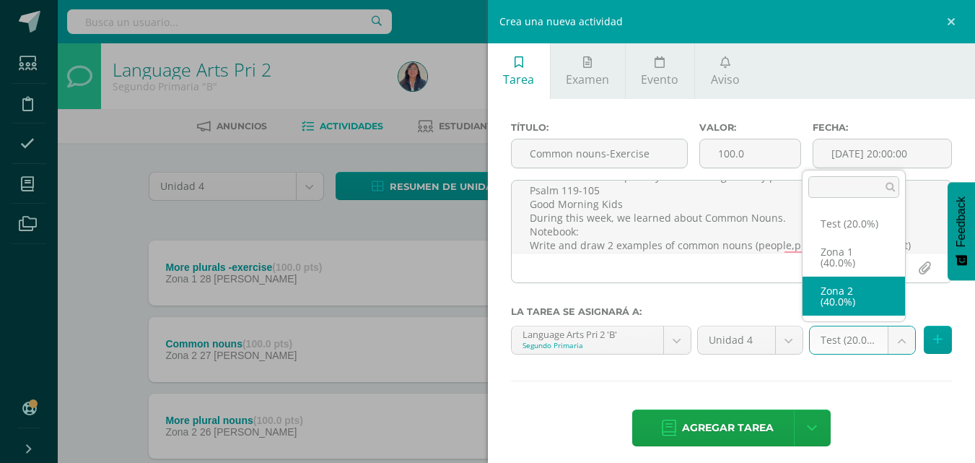
select select "30516"
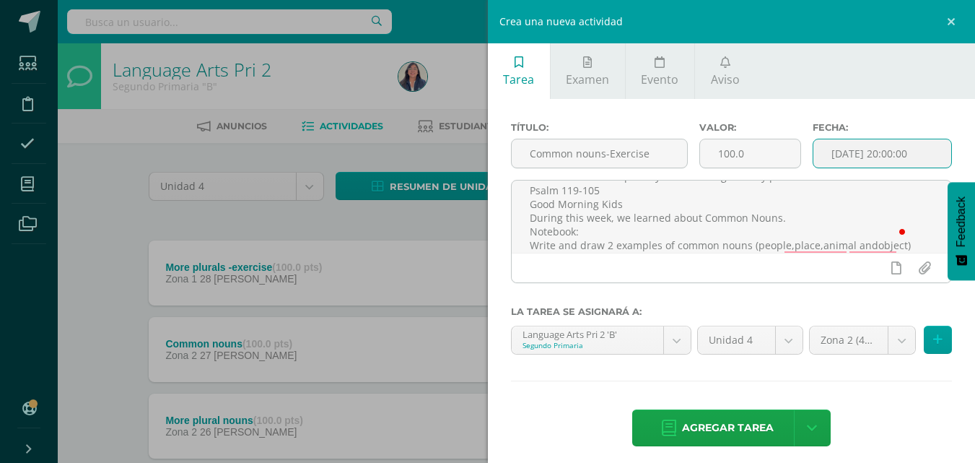
click at [879, 156] on input "[DATE] 20:00:00" at bounding box center [883, 153] width 138 height 28
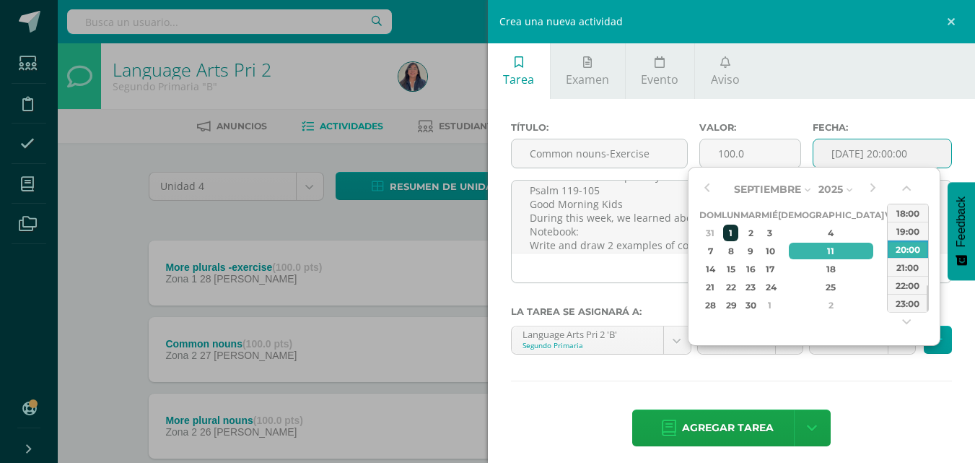
click at [739, 235] on div "1" at bounding box center [730, 233] width 15 height 17
type input "[DATE] 20:00"
click at [853, 414] on div "Agregar tarea Agregar tarea y ocultar" at bounding box center [732, 429] width 442 height 40
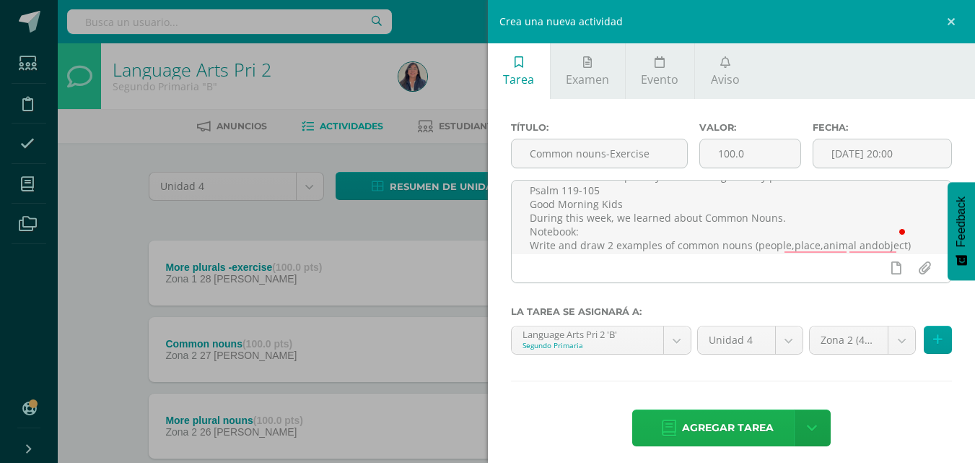
click at [749, 421] on span "Agregar tarea" at bounding box center [728, 427] width 92 height 35
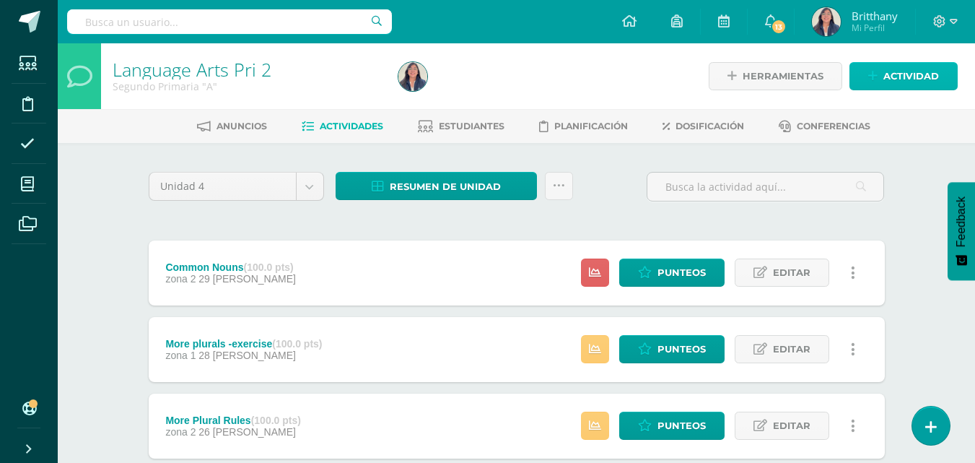
click at [918, 71] on span "Actividad" at bounding box center [912, 76] width 56 height 27
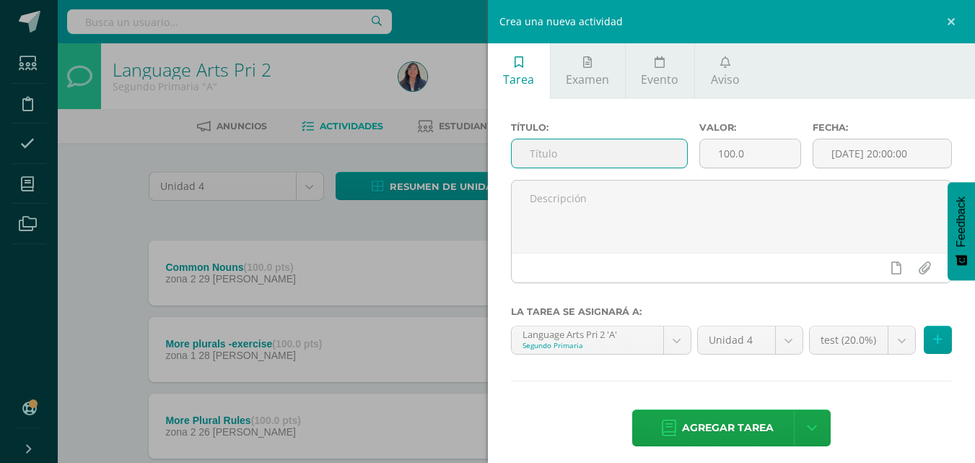
click at [666, 155] on input "text" at bounding box center [599, 153] width 175 height 28
type input "Common"
click at [666, 155] on input "Common" at bounding box center [599, 153] width 175 height 28
type input "Common nouns -Exercise"
click at [760, 149] on input "number" at bounding box center [750, 153] width 100 height 28
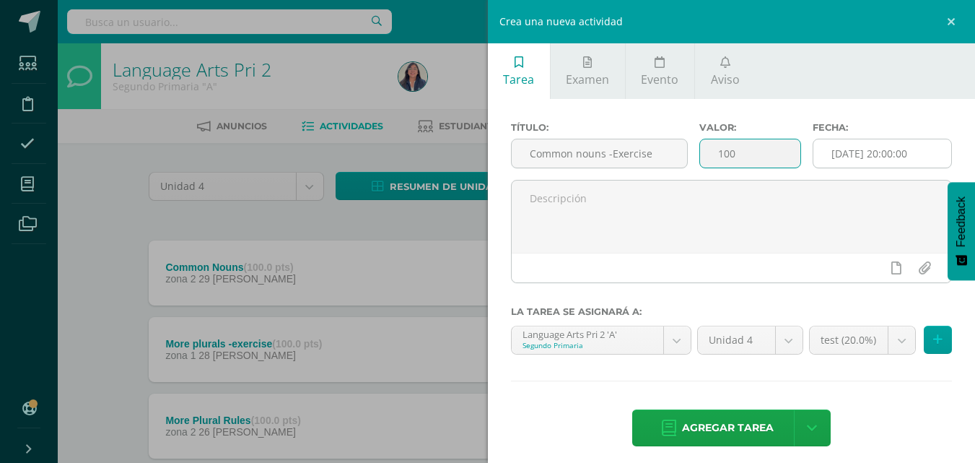
type input "100"
click at [881, 155] on input "[DATE] 20:00:00" at bounding box center [883, 153] width 138 height 28
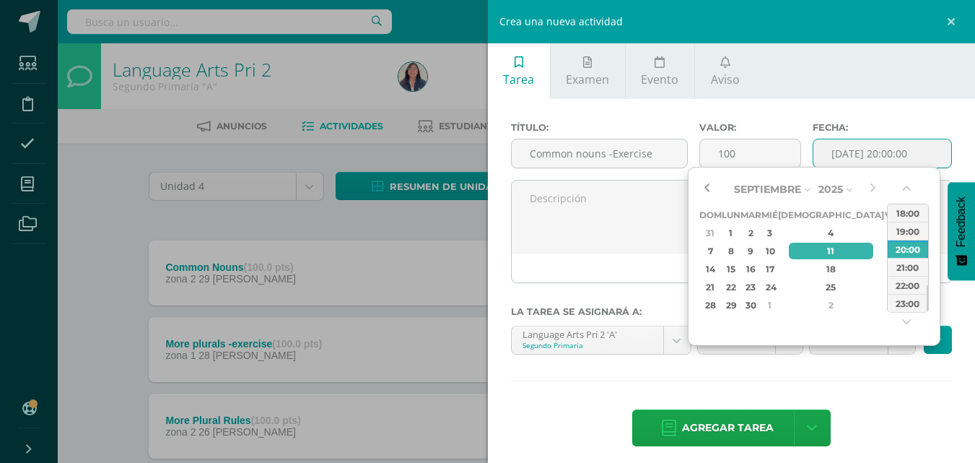
click at [706, 192] on button "button" at bounding box center [707, 189] width 14 height 22
click at [739, 316] on div "1" at bounding box center [730, 323] width 15 height 17
type input "2025-09-01 20:00"
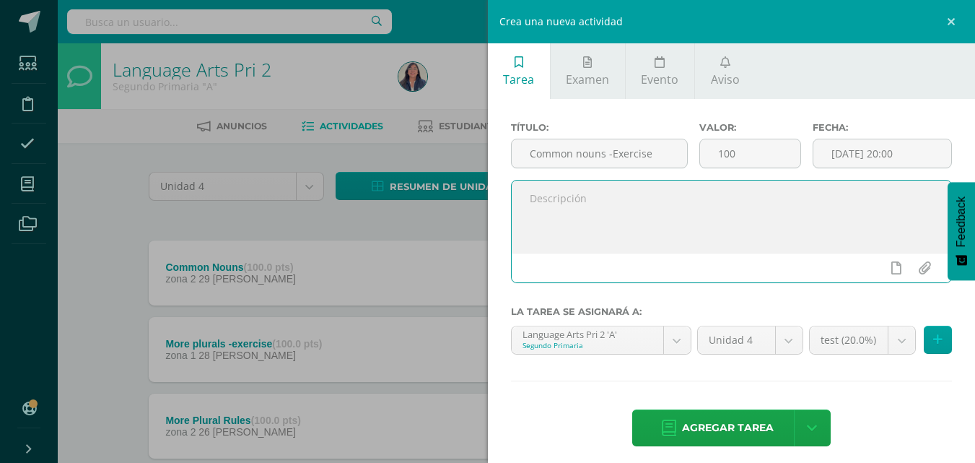
click at [609, 227] on textarea at bounding box center [732, 216] width 440 height 72
paste textarea ""Your word is a lamp to my feet and a light to my path." Psalm 119-105 Good Mor…"
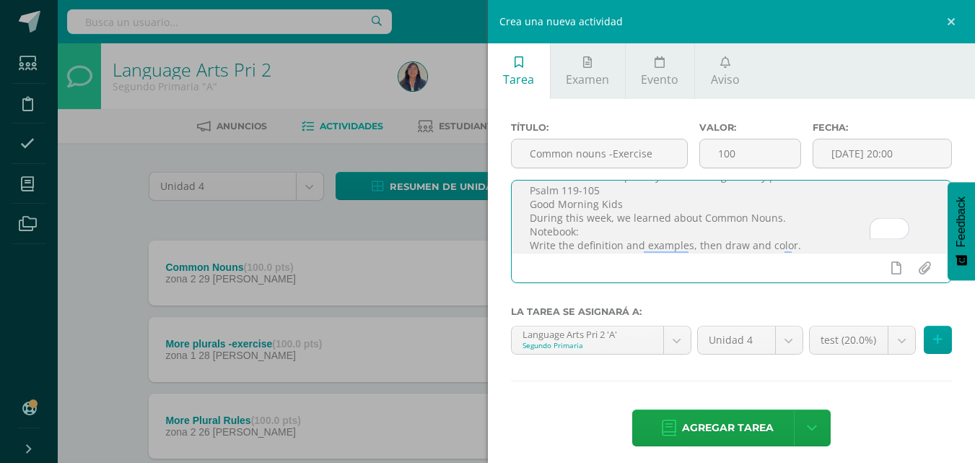
scroll to position [32, 0]
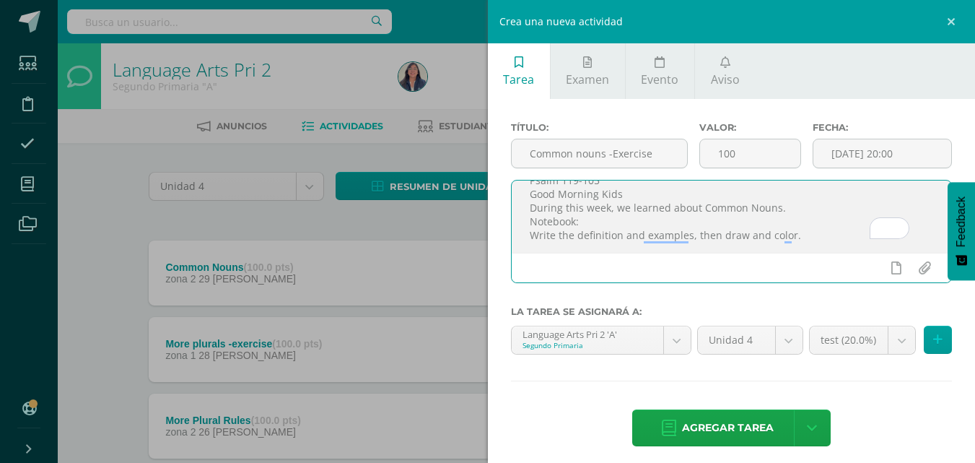
drag, startPoint x: 808, startPoint y: 245, endPoint x: 559, endPoint y: 262, distance: 249.6
click at [559, 262] on div ""Your word is a lamp to my feet and a light to my path." Psalm 119-105 Good Mor…" at bounding box center [732, 231] width 442 height 103
type textarea ""Your word is a lamp to my feet and a light to my path." Psalm 119-105 Good Mor…"
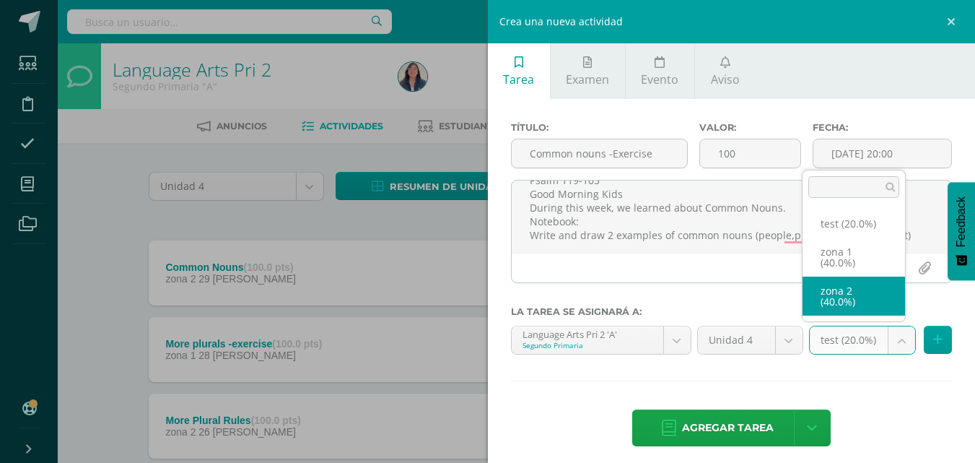
select select "27692"
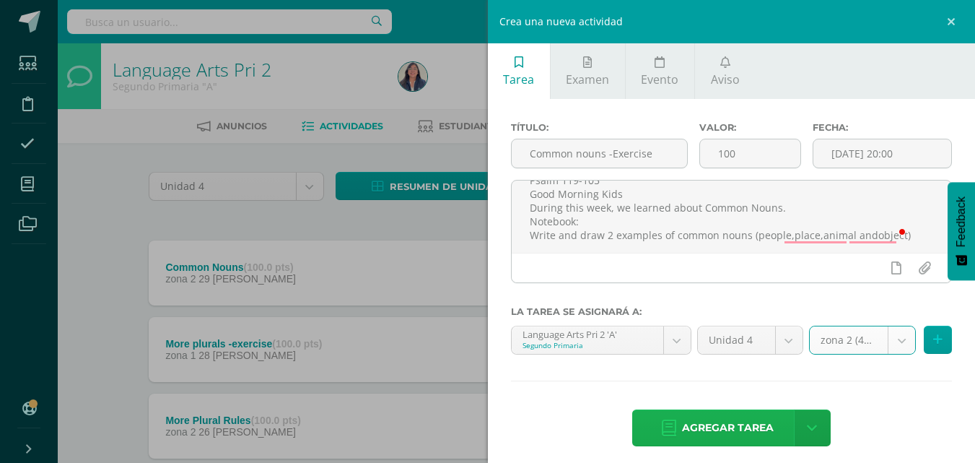
click at [737, 418] on span "Agregar tarea" at bounding box center [728, 427] width 92 height 35
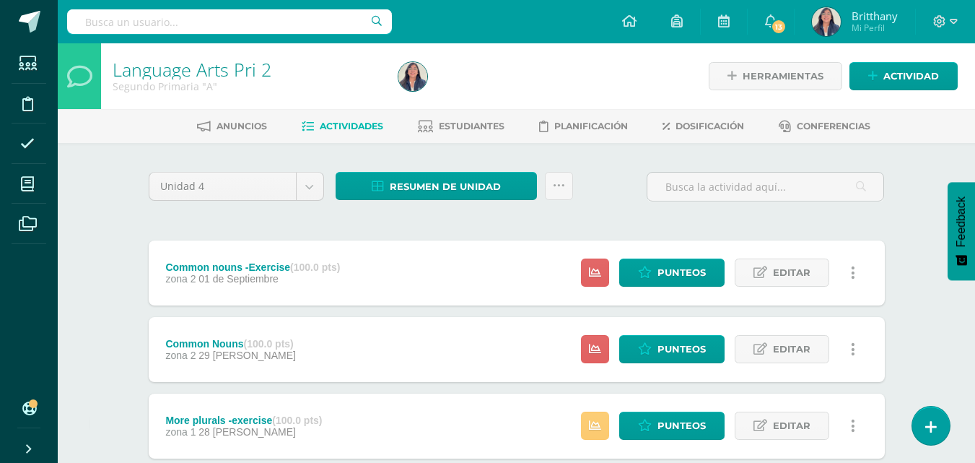
click at [378, 282] on div "Common nouns -Exercise (100.0 pts) zona 2 01 de Septiembre Estatus de Actividad…" at bounding box center [517, 272] width 736 height 65
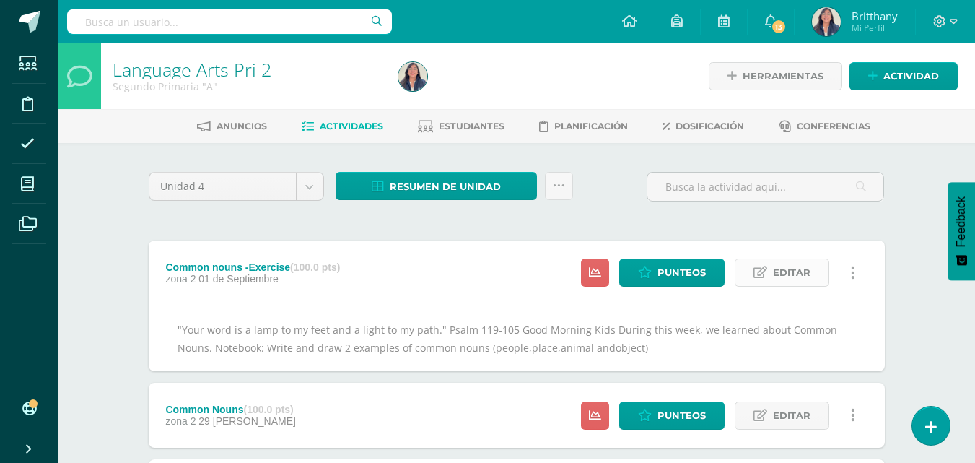
click at [791, 274] on span "Editar" at bounding box center [792, 272] width 38 height 27
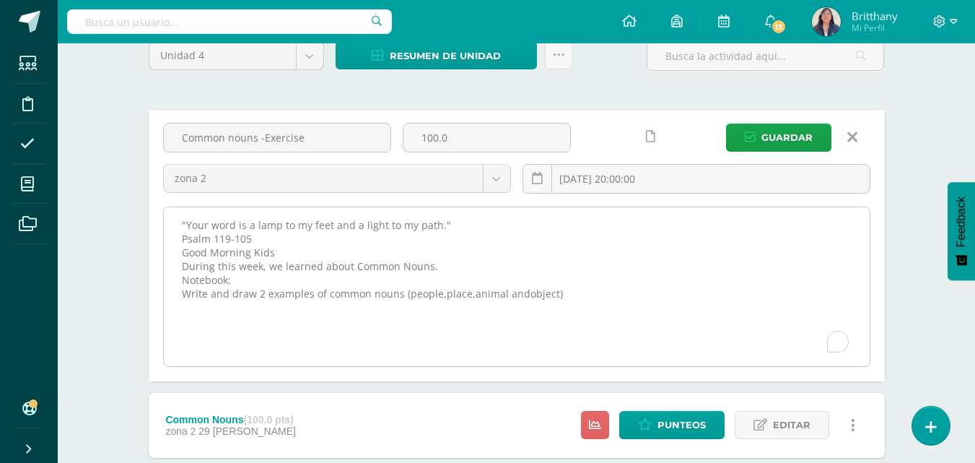
scroll to position [155, 0]
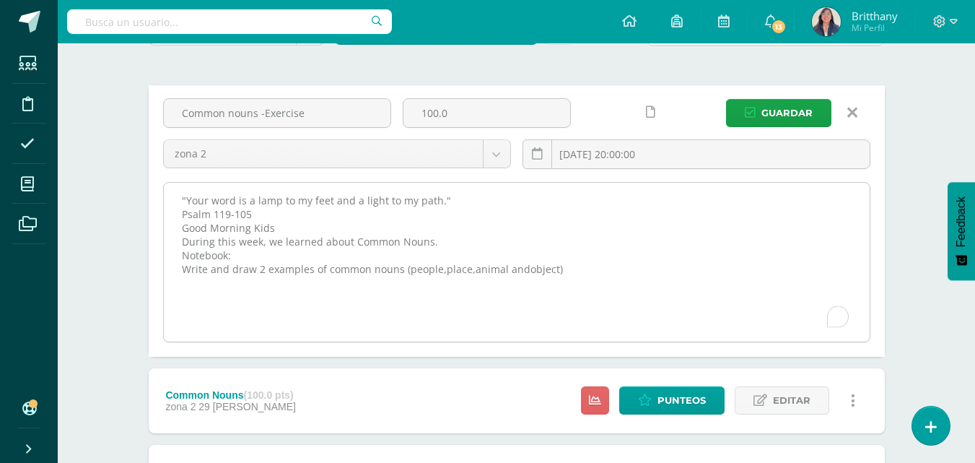
drag, startPoint x: 178, startPoint y: 357, endPoint x: 570, endPoint y: 269, distance: 402.4
click at [570, 269] on textarea ""Your word is a lamp to my feet and a light to my path." Psalm 119-105 Good Mor…" at bounding box center [517, 262] width 706 height 159
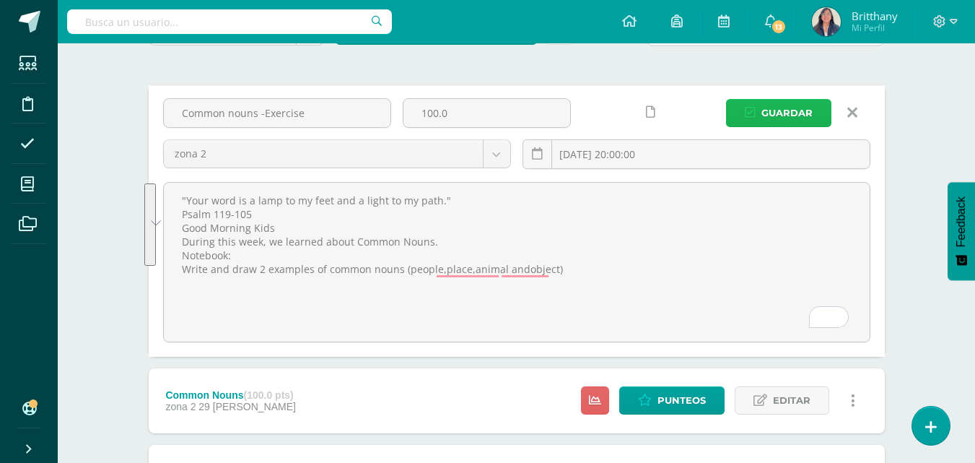
click at [806, 109] on span "Guardar" at bounding box center [787, 113] width 51 height 27
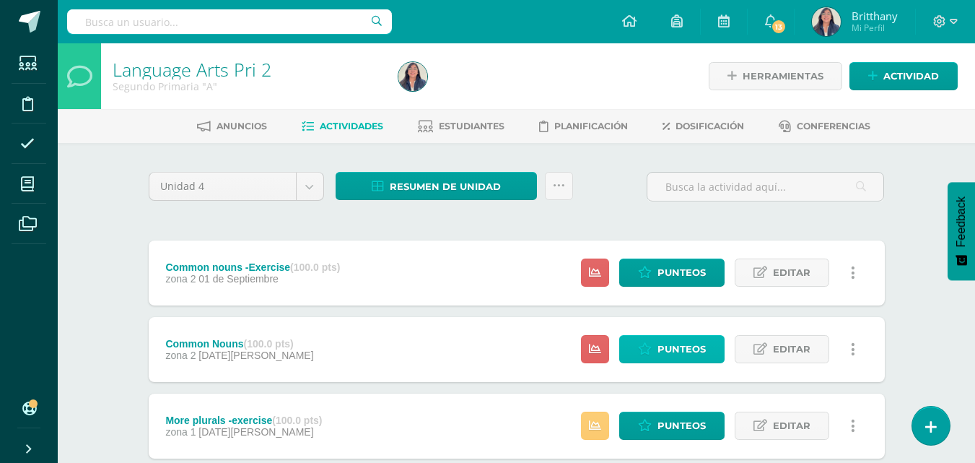
click at [675, 349] on span "Punteos" at bounding box center [682, 349] width 48 height 27
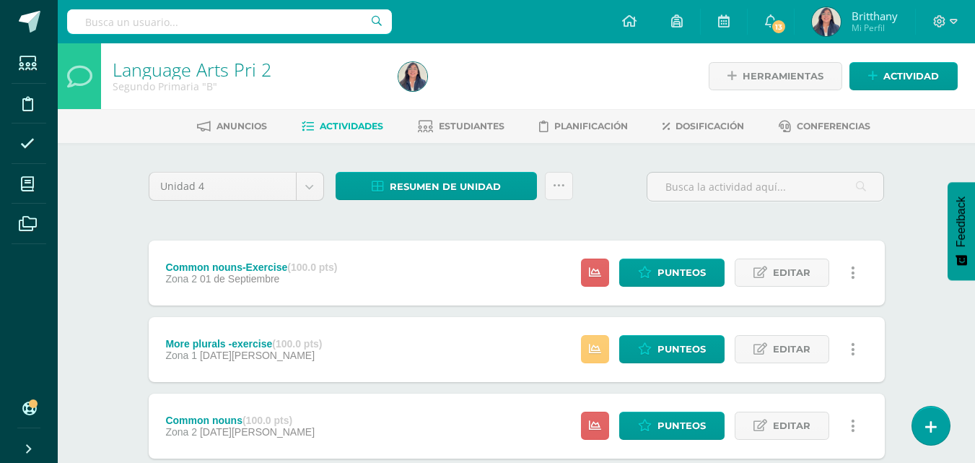
click at [451, 399] on div "Common nouns (100.0 pts) Zona 2 [DATE][PERSON_NAME] Estatus de Actividad: 13 Es…" at bounding box center [517, 425] width 736 height 65
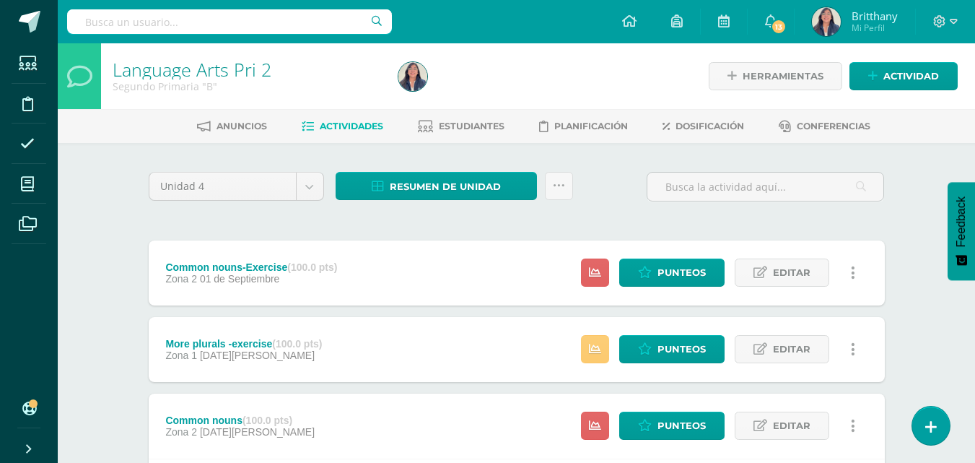
click at [451, 412] on div "Common nouns (100.0 pts) Zona 2 [DATE][PERSON_NAME] Estatus de Actividad: 13 Es…" at bounding box center [517, 425] width 736 height 65
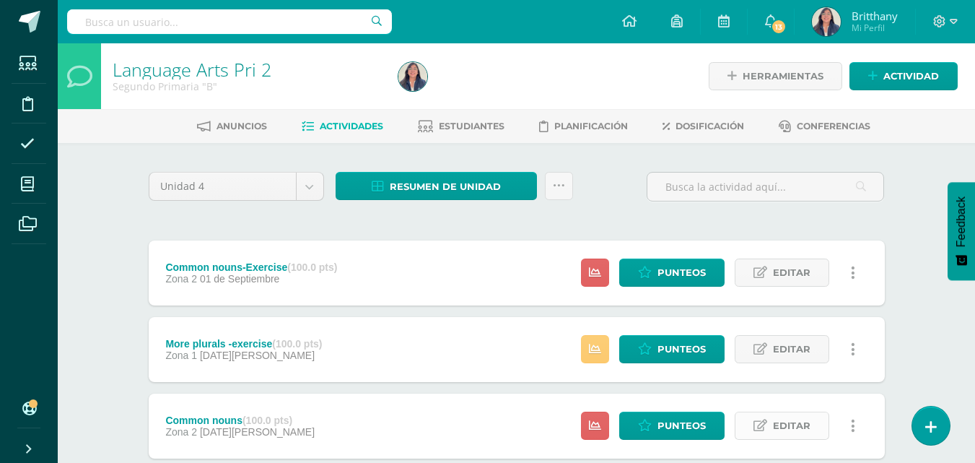
click at [767, 423] on icon at bounding box center [761, 425] width 14 height 12
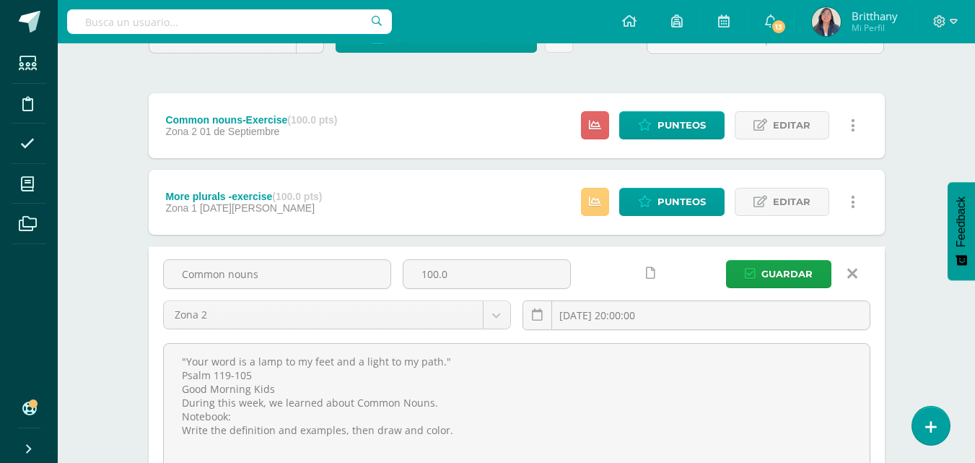
scroll to position [169, 0]
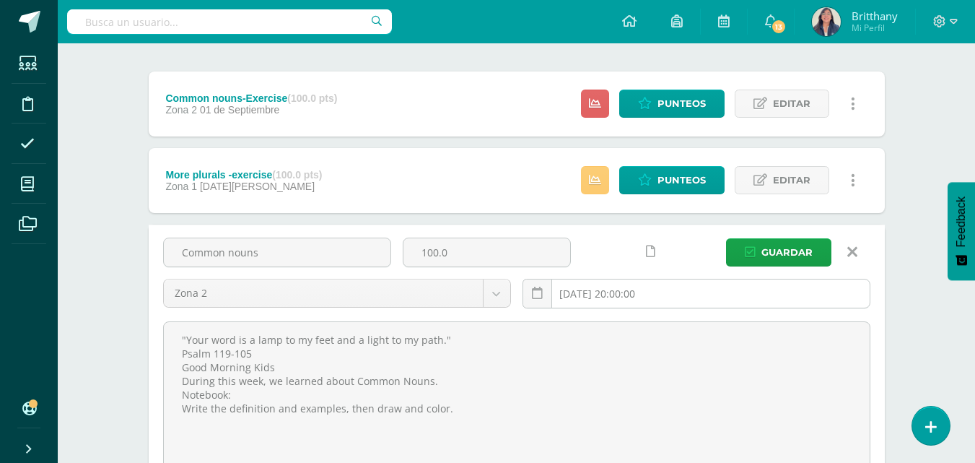
click at [615, 292] on input "[DATE] 20:00:00" at bounding box center [696, 293] width 347 height 28
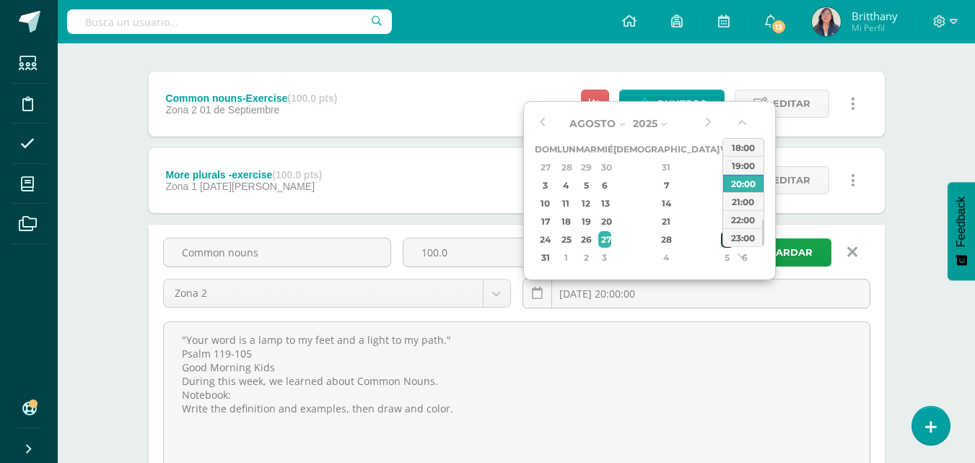
click at [721, 242] on div "29" at bounding box center [727, 239] width 13 height 17
type input "[DATE] 20:00"
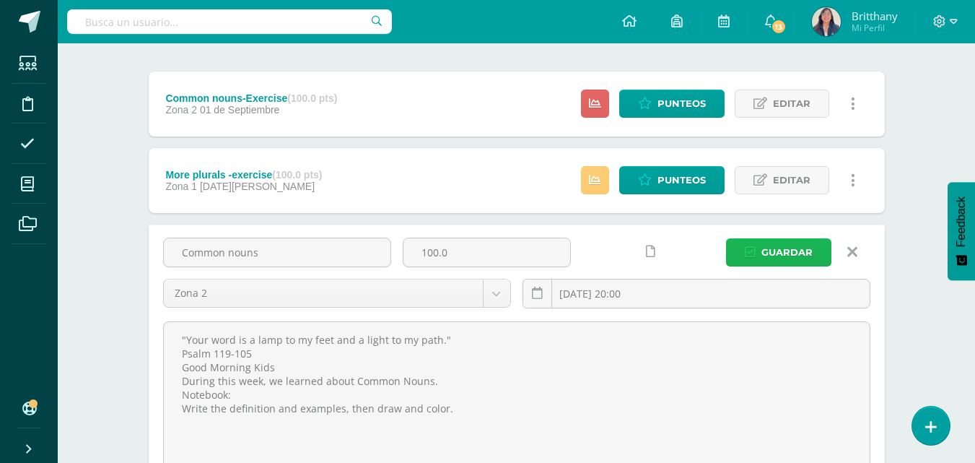
click at [814, 253] on button "Guardar" at bounding box center [778, 252] width 105 height 28
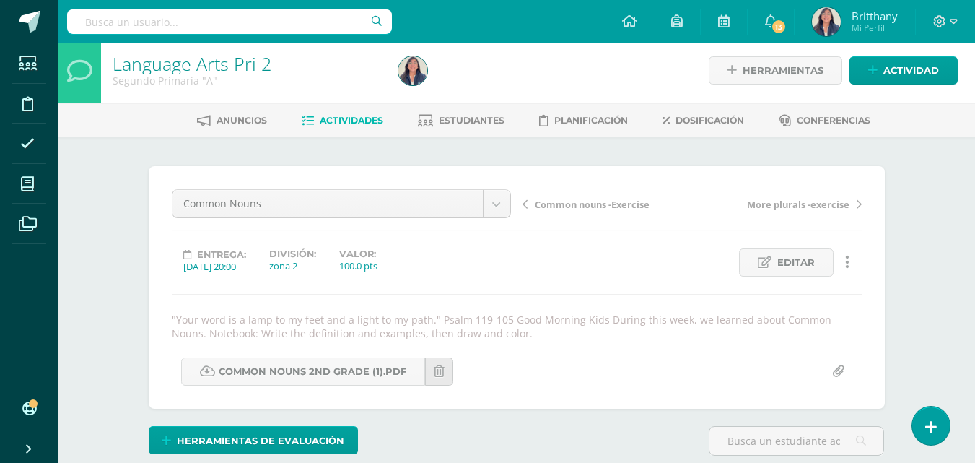
scroll to position [410, 0]
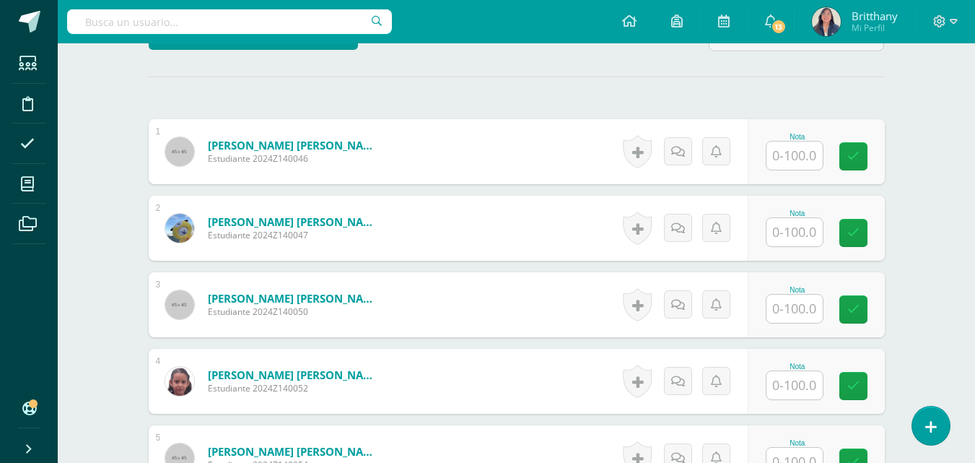
click at [790, 152] on input "text" at bounding box center [795, 156] width 56 height 28
type input "90"
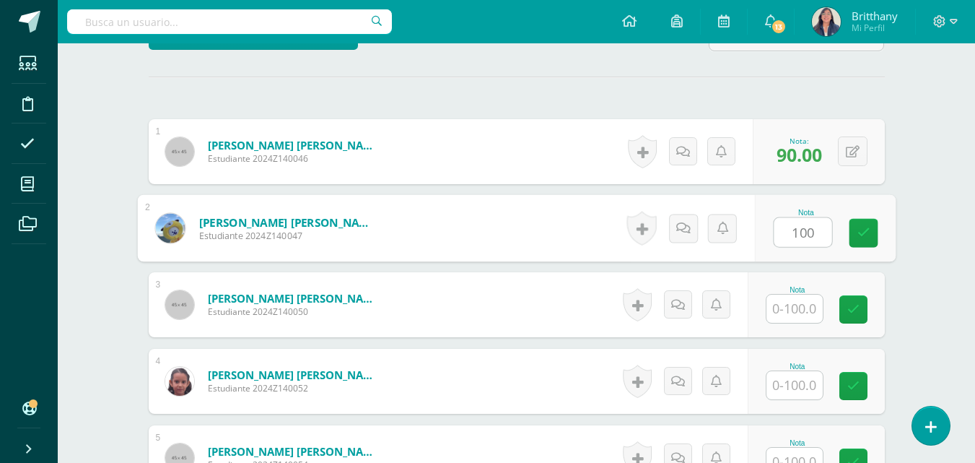
type input "100"
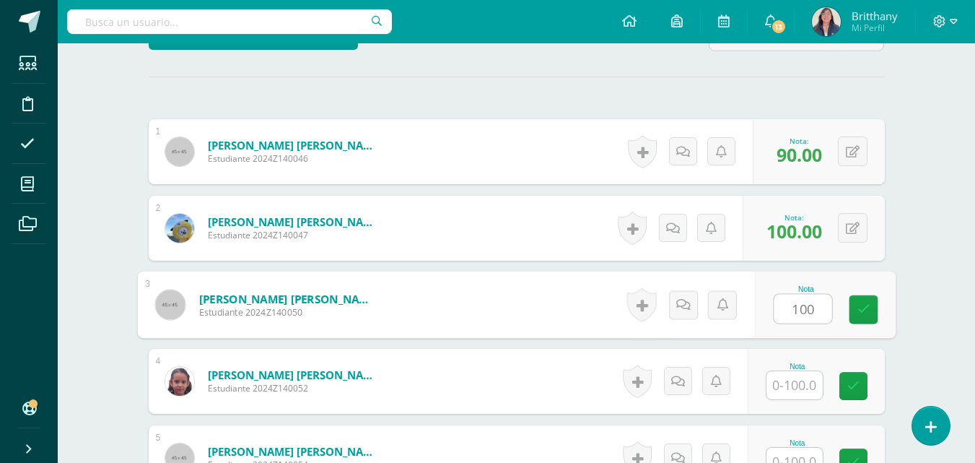
type input "100"
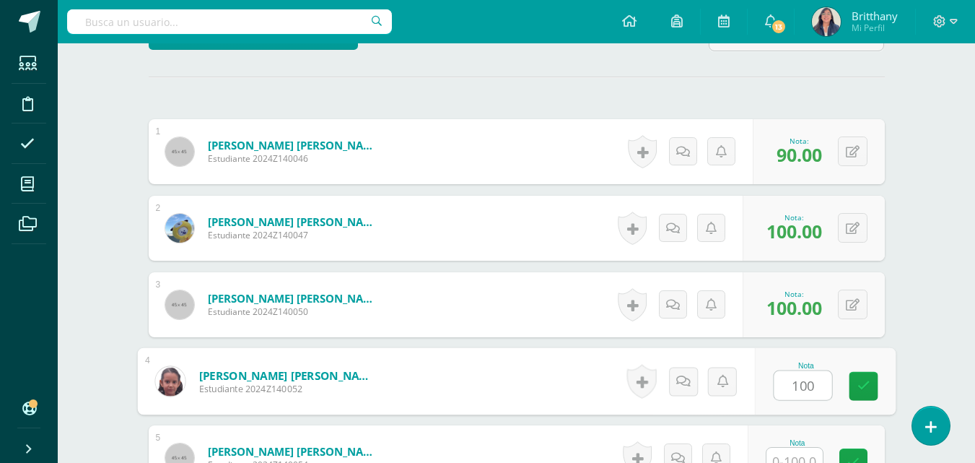
type input "100"
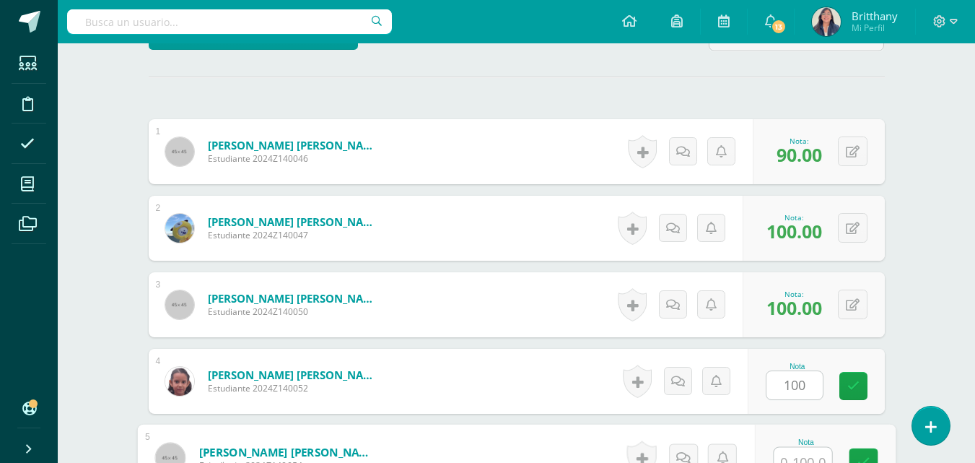
scroll to position [423, 0]
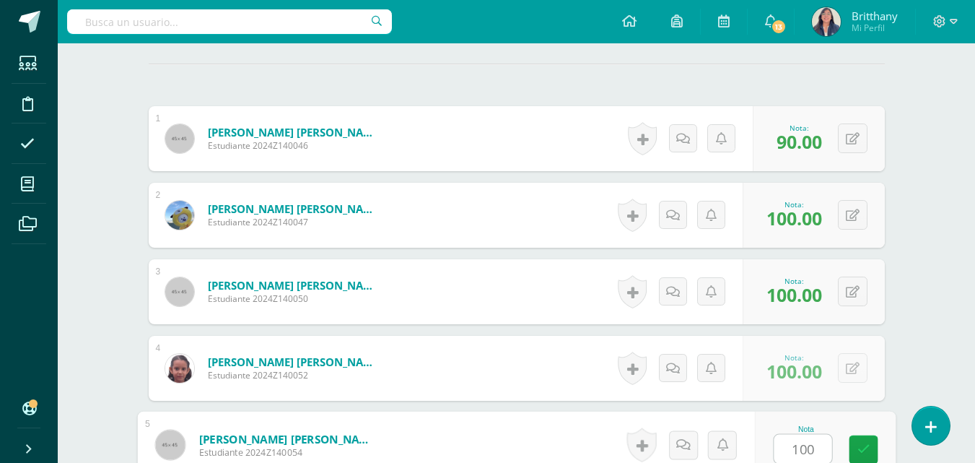
type input "100"
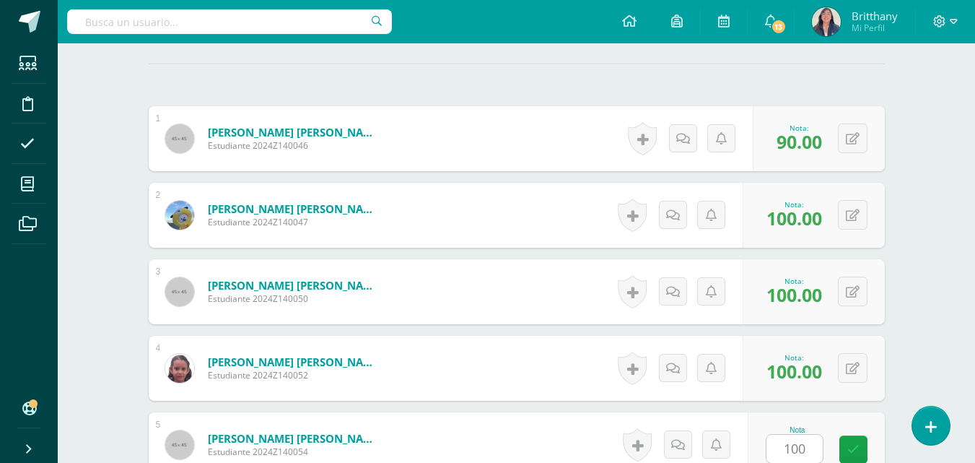
scroll to position [717, 0]
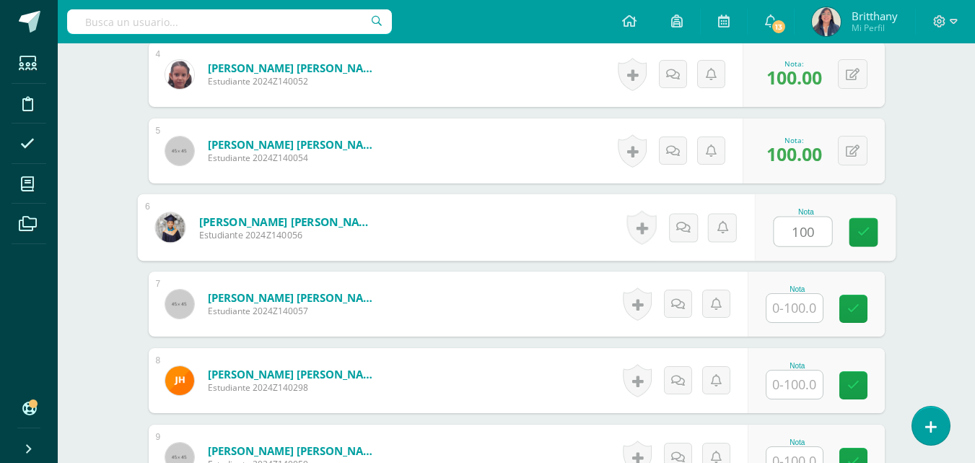
type input "100"
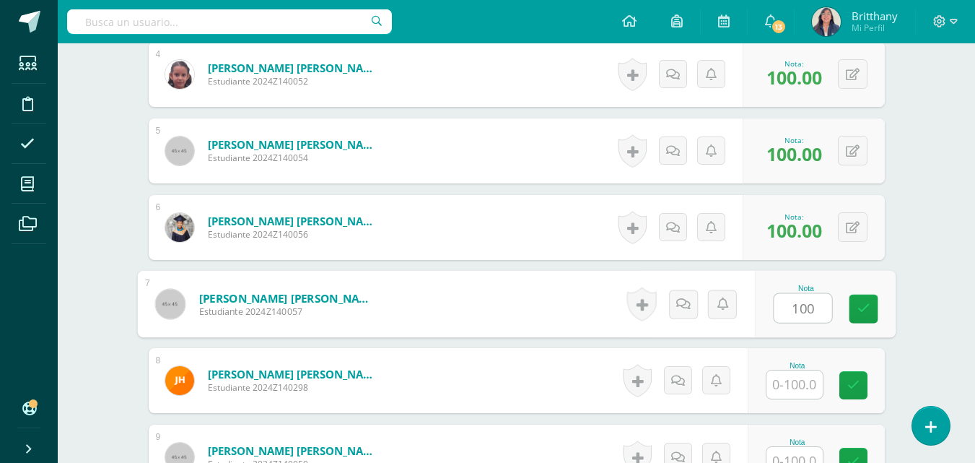
type input "100"
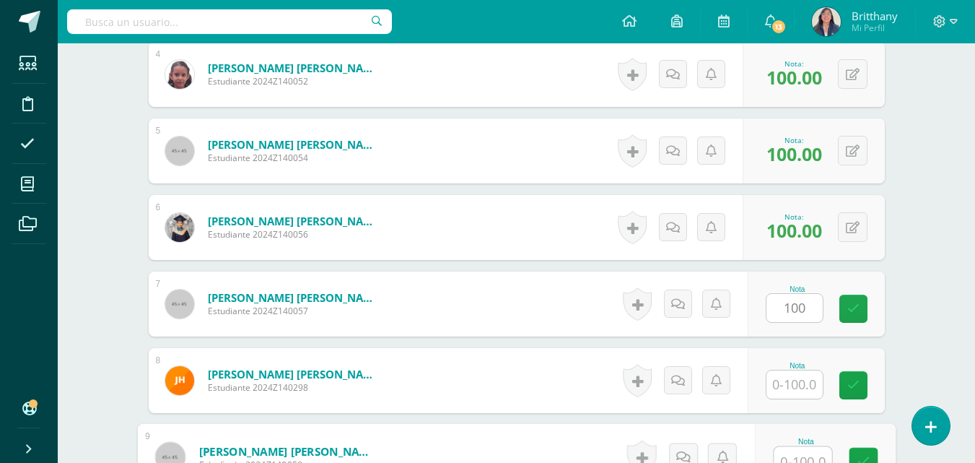
scroll to position [729, 0]
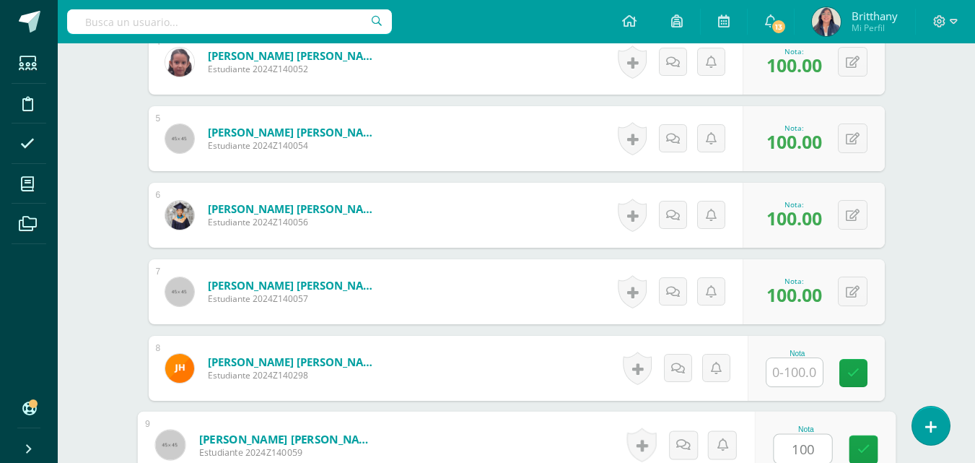
type input "100"
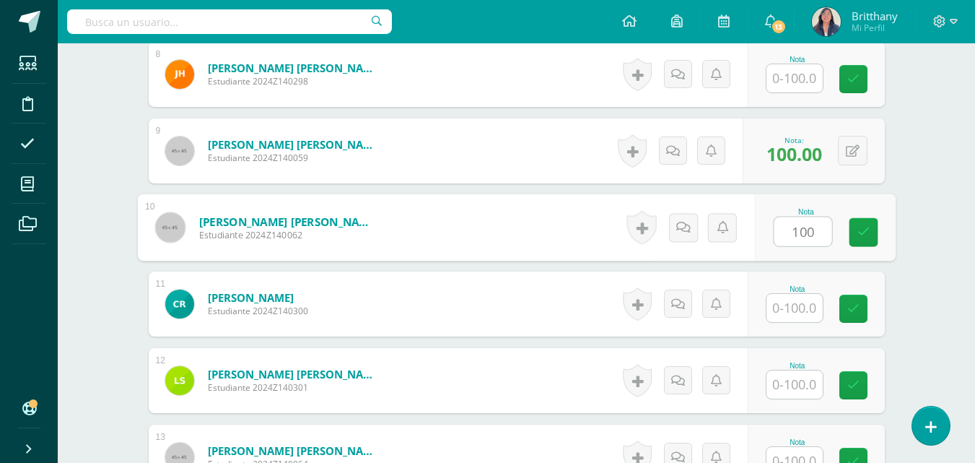
type input "100"
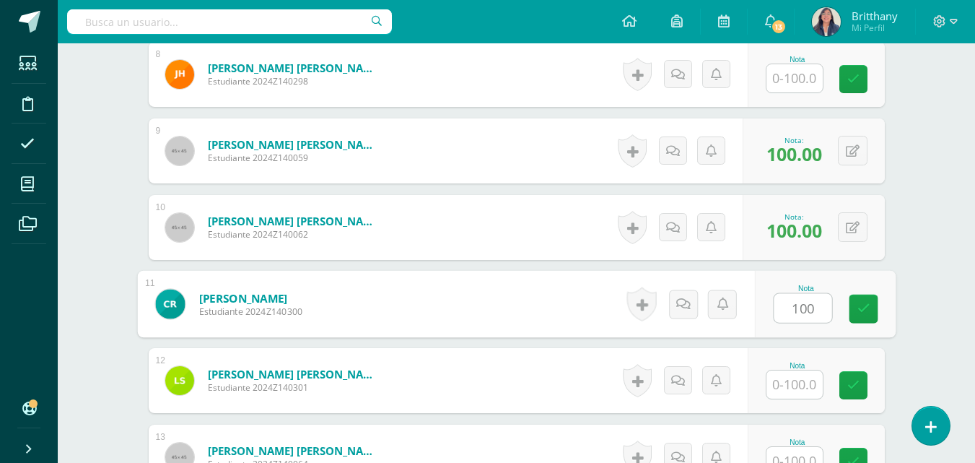
type input "100"
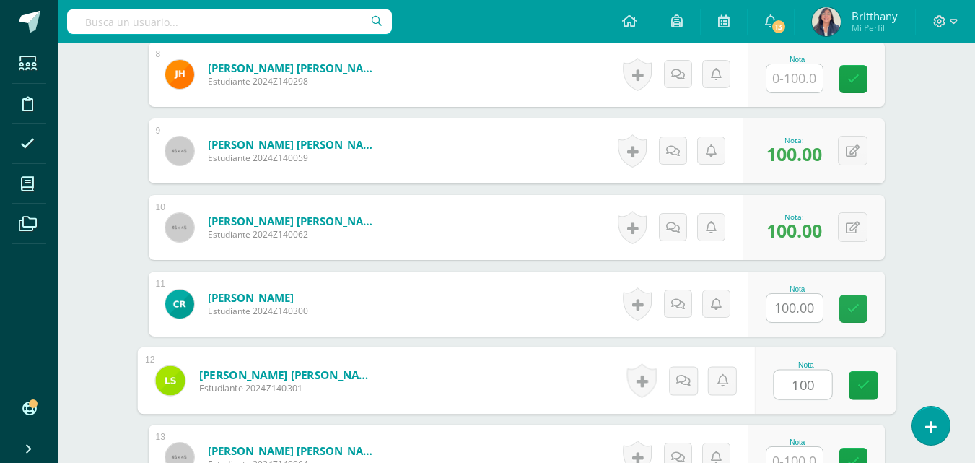
type input "100"
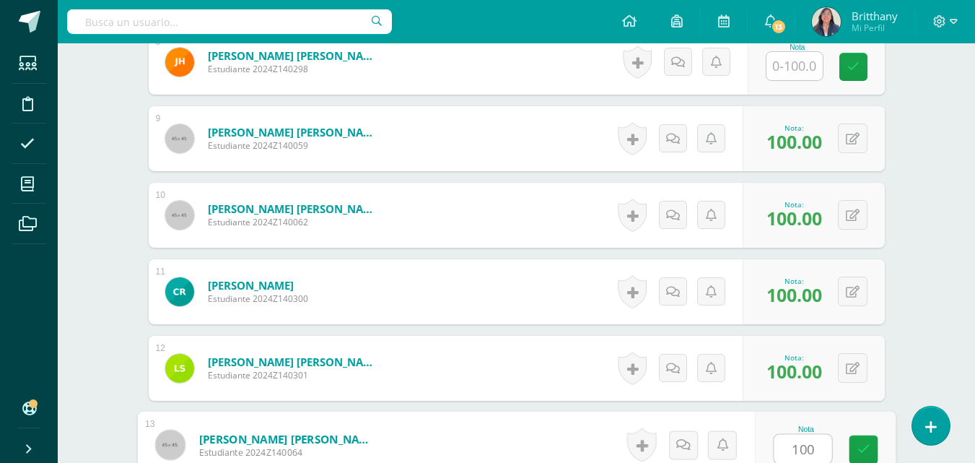
type input "100"
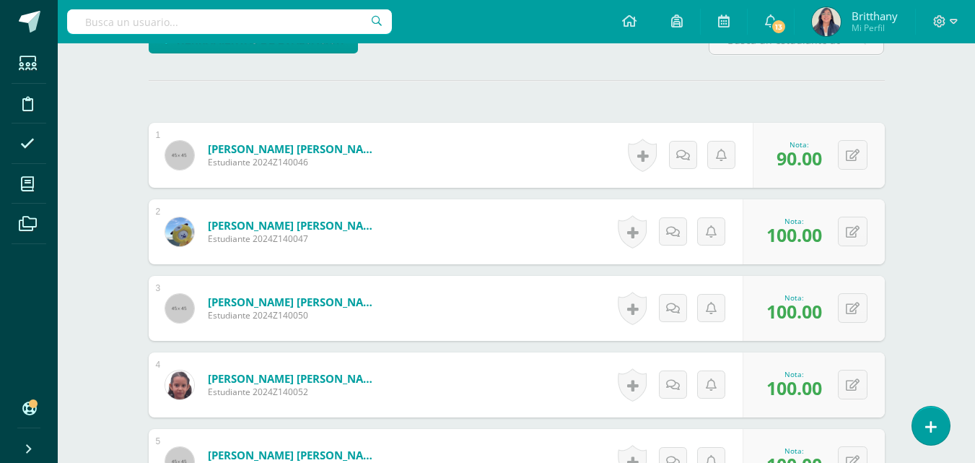
scroll to position [2, 0]
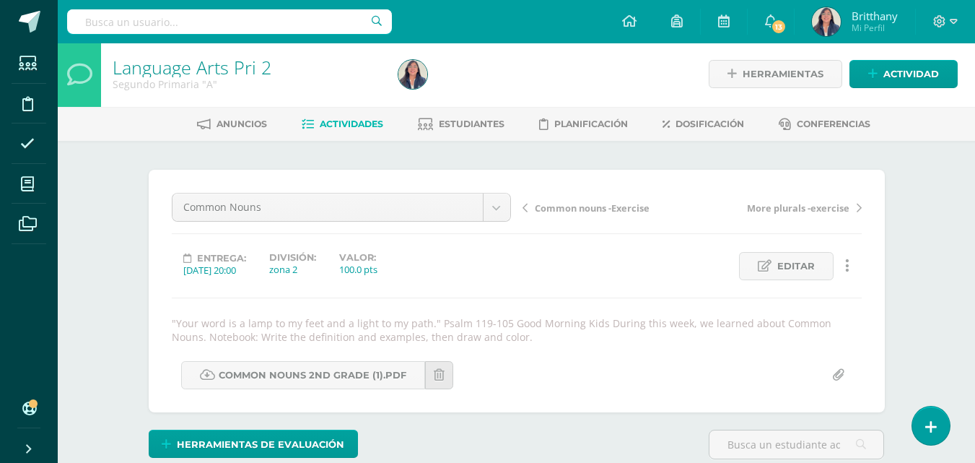
click at [336, 124] on span "Actividades" at bounding box center [352, 123] width 64 height 11
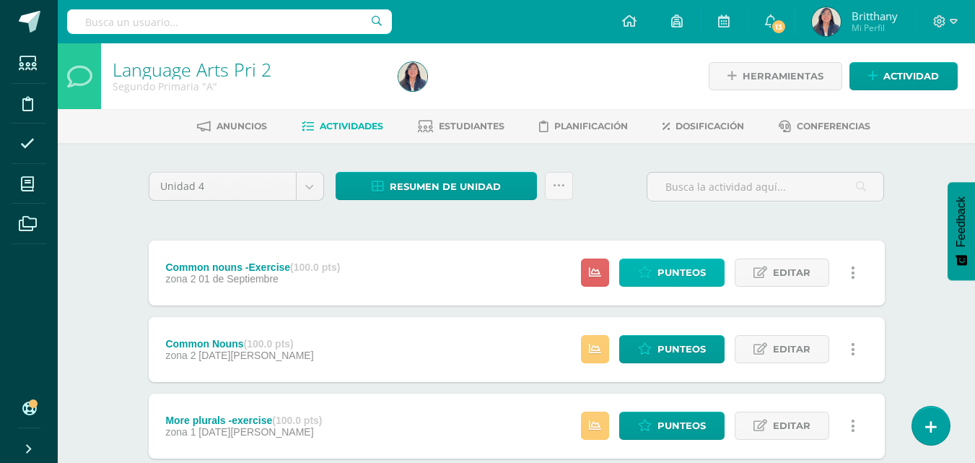
click at [687, 274] on span "Punteos" at bounding box center [682, 272] width 48 height 27
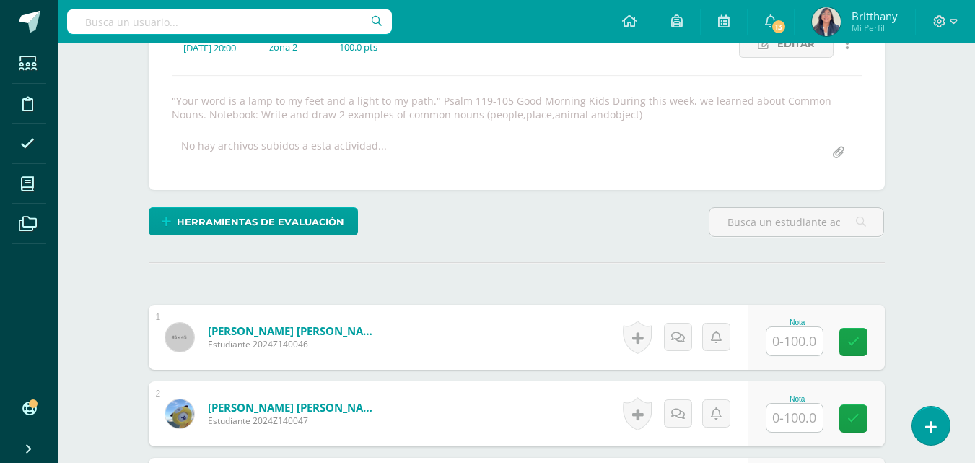
scroll to position [225, 0]
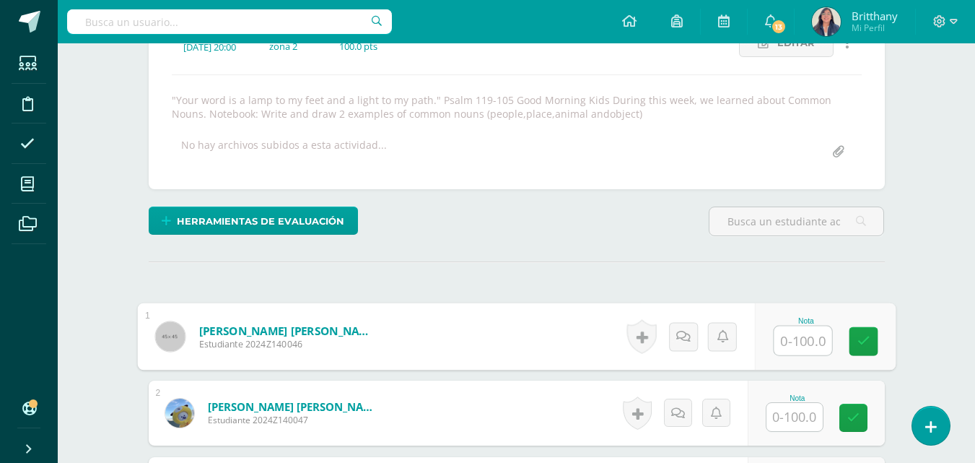
click at [786, 350] on input "text" at bounding box center [803, 340] width 58 height 29
type input "90"
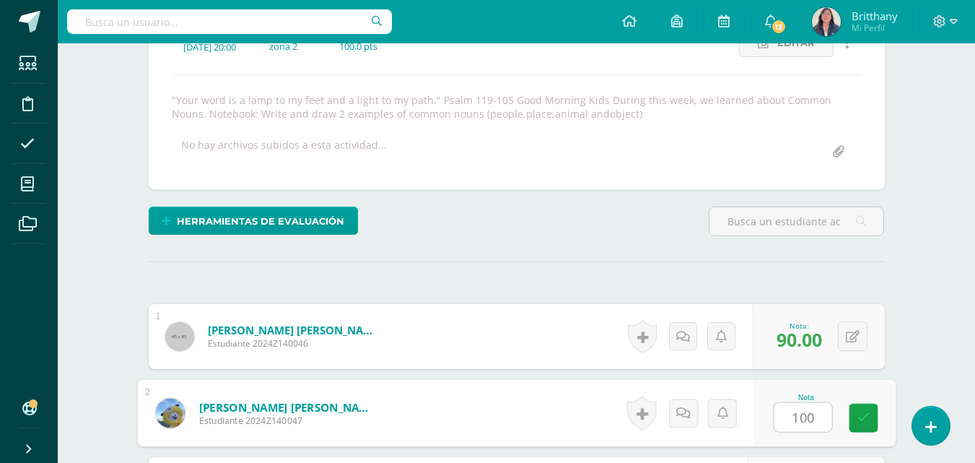
type input "100"
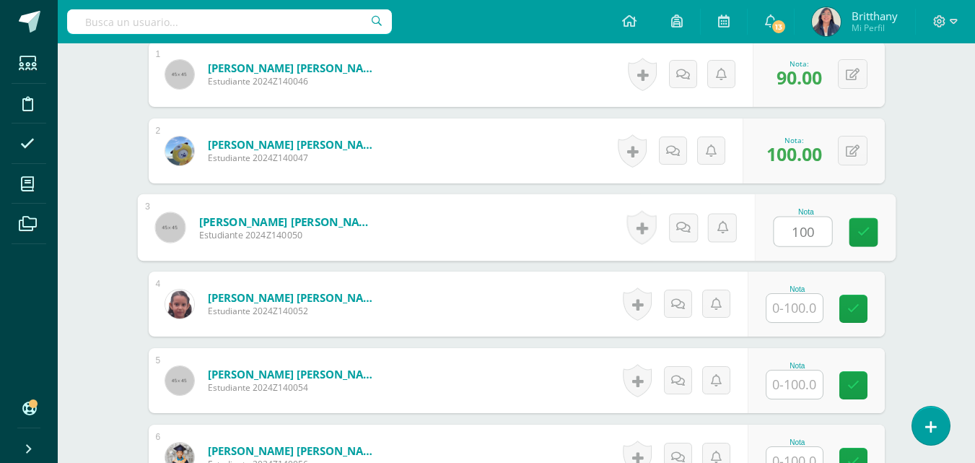
type input "100"
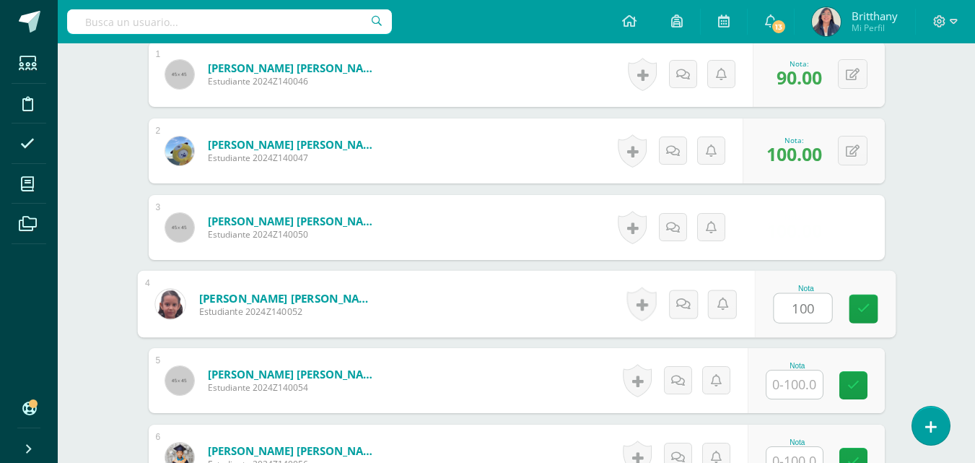
type input "100"
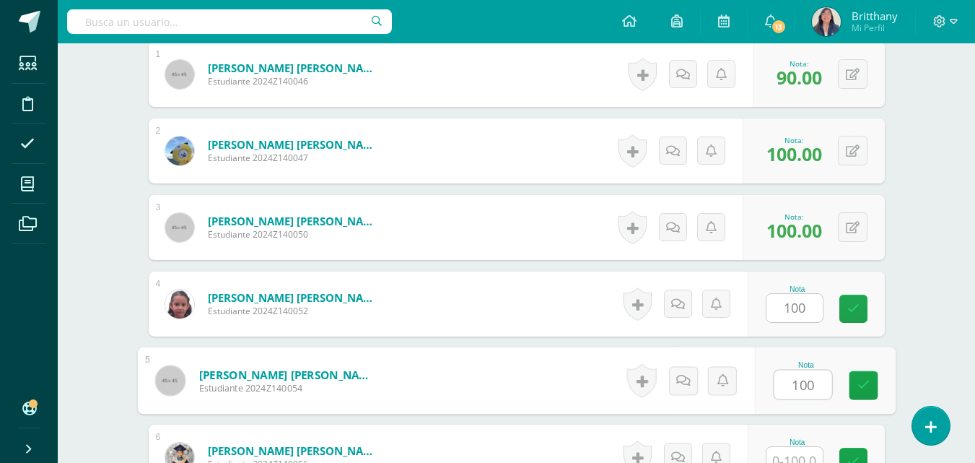
type input "100"
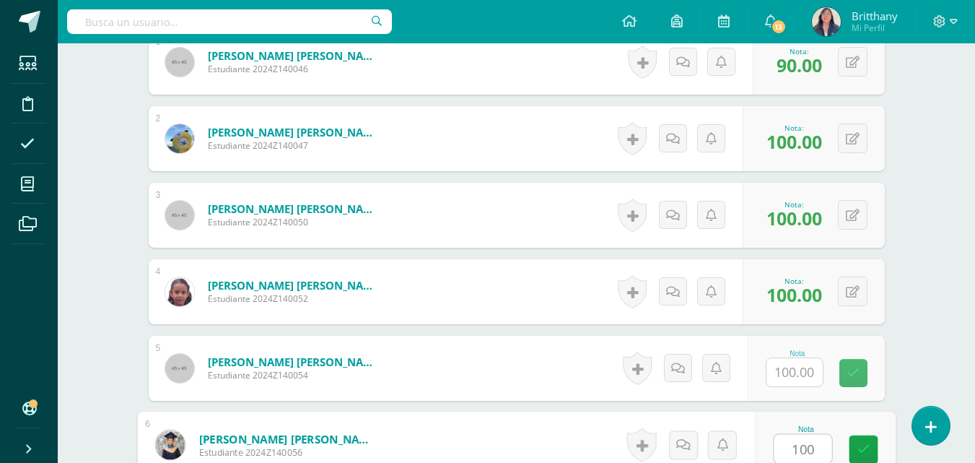
type input "100"
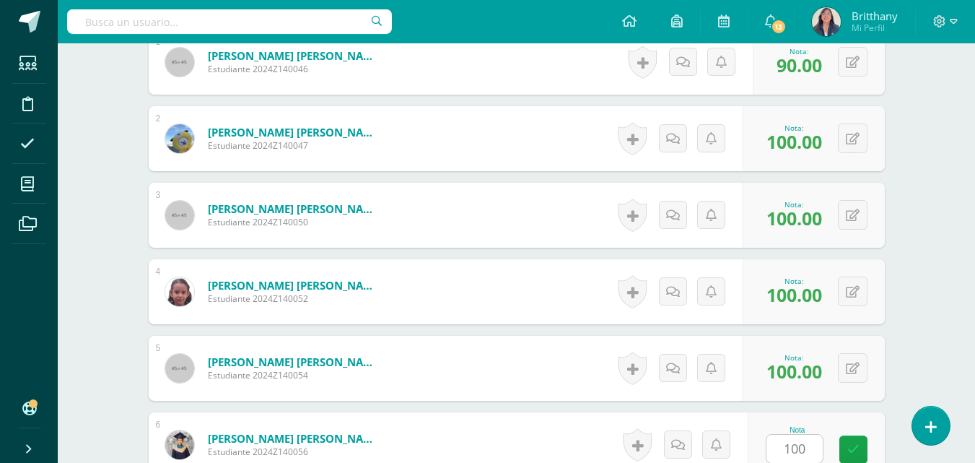
scroll to position [793, 0]
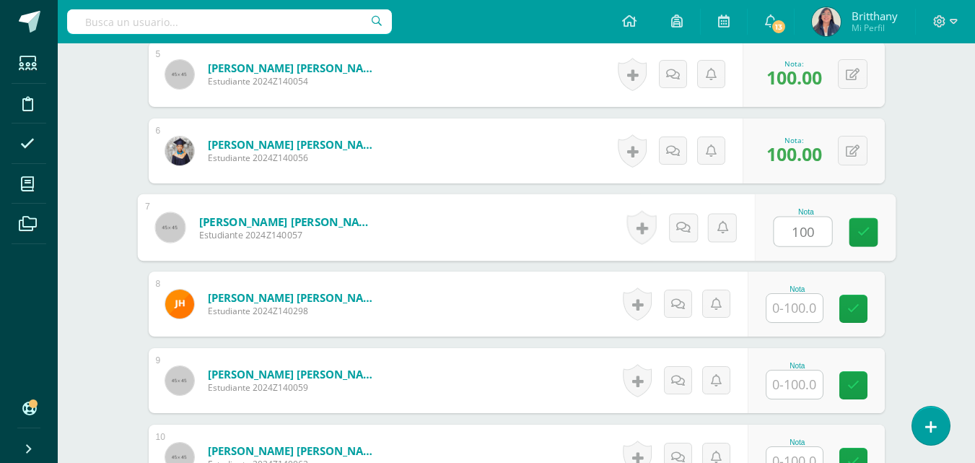
type input "100"
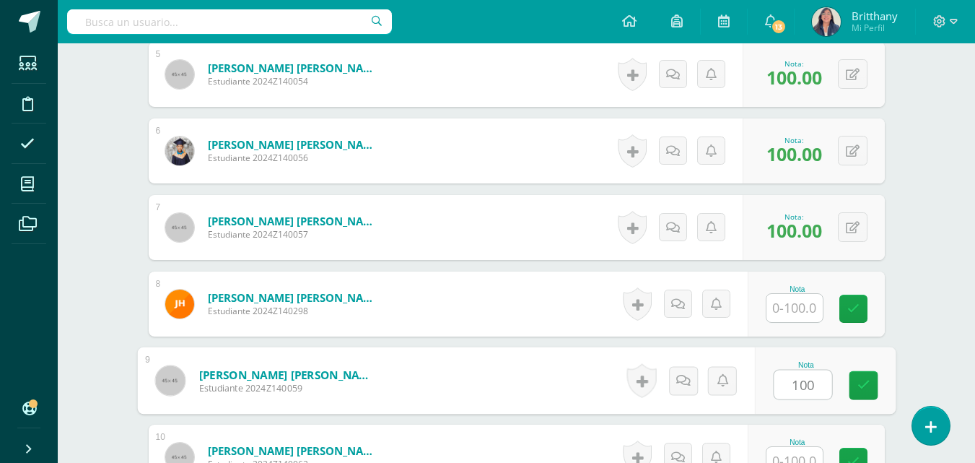
type input "100"
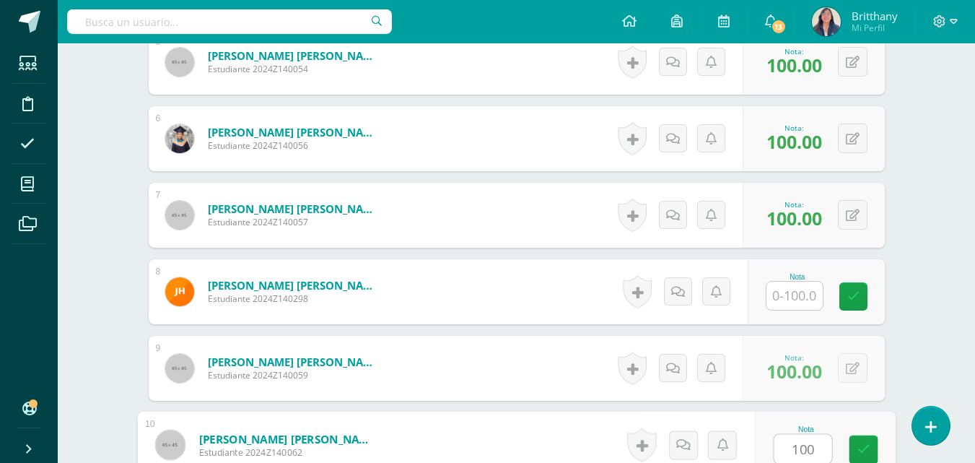
type input "100"
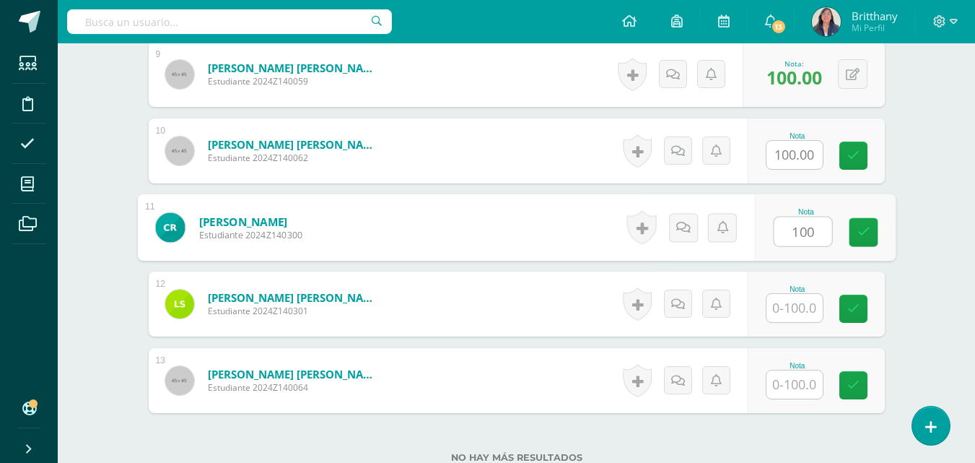
type input "100"
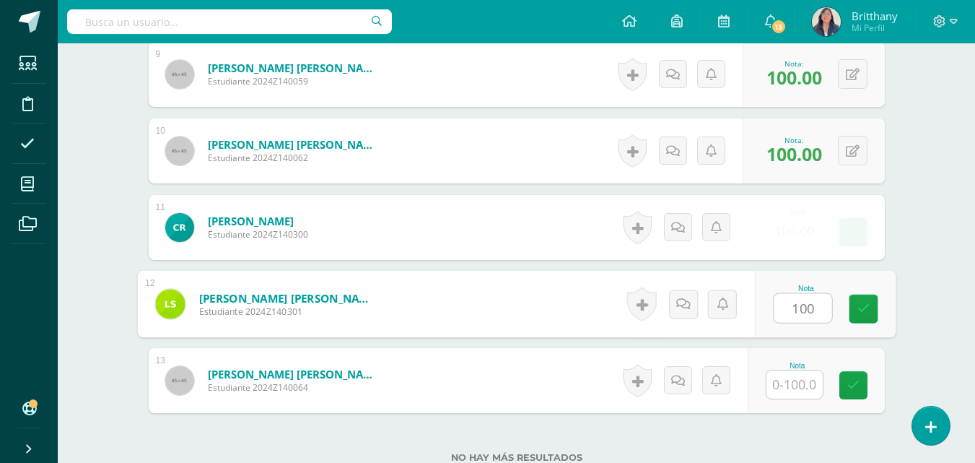
type input "100"
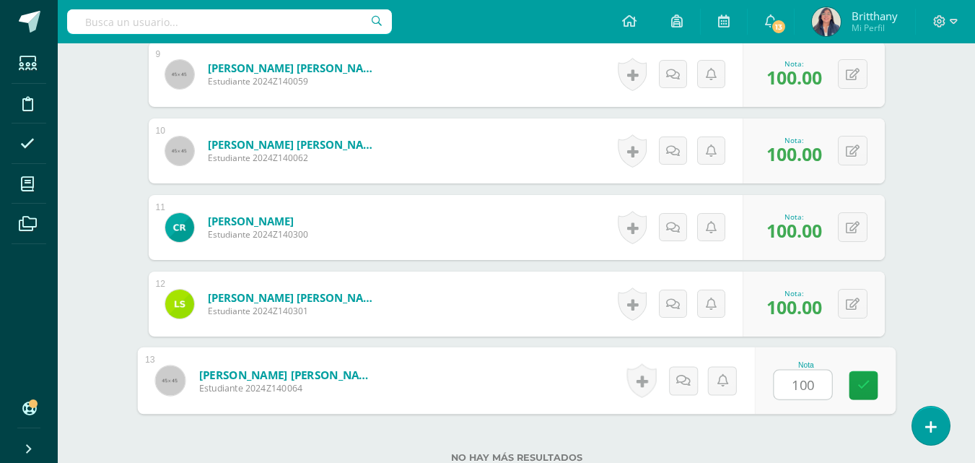
type input "100"
click at [865, 380] on icon at bounding box center [863, 385] width 13 height 12
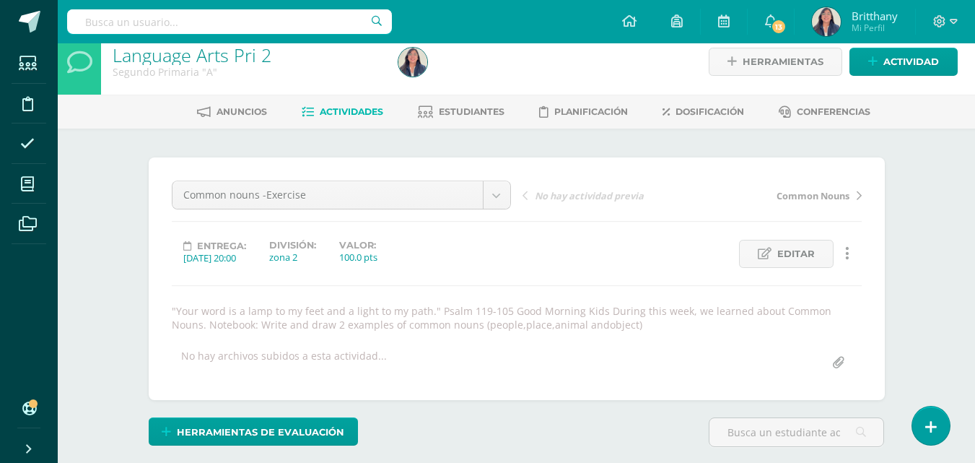
scroll to position [0, 0]
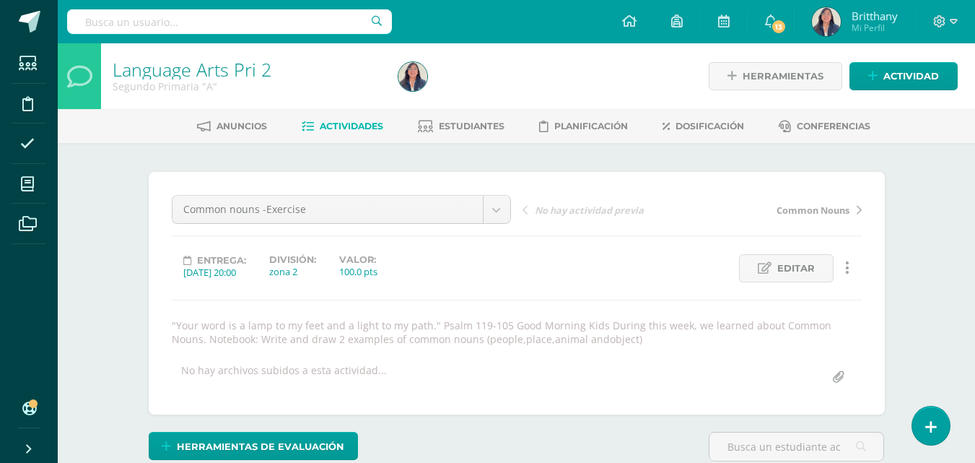
click at [339, 128] on span "Actividades" at bounding box center [352, 126] width 64 height 11
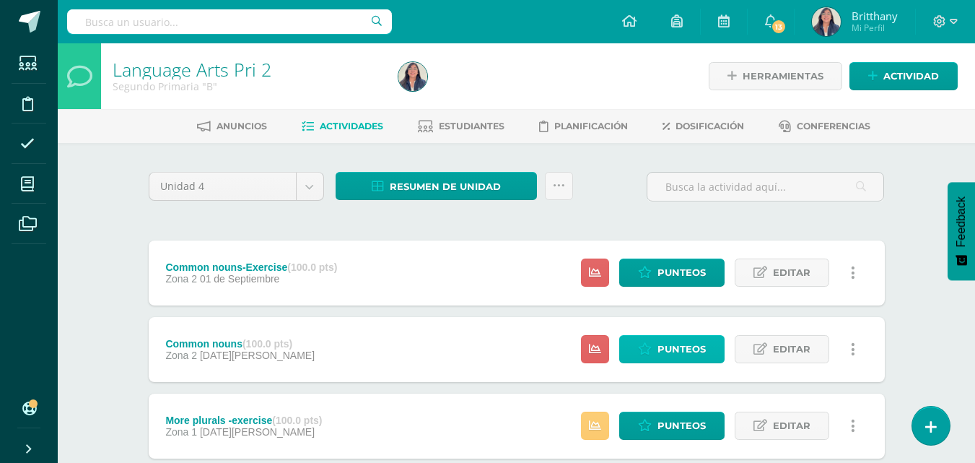
click at [687, 351] on span "Punteos" at bounding box center [682, 349] width 48 height 27
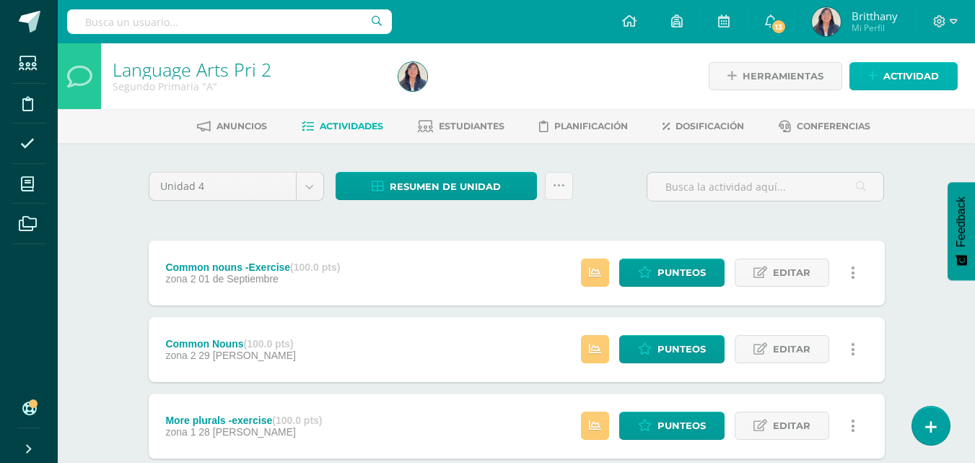
click at [913, 71] on span "Actividad" at bounding box center [912, 76] width 56 height 27
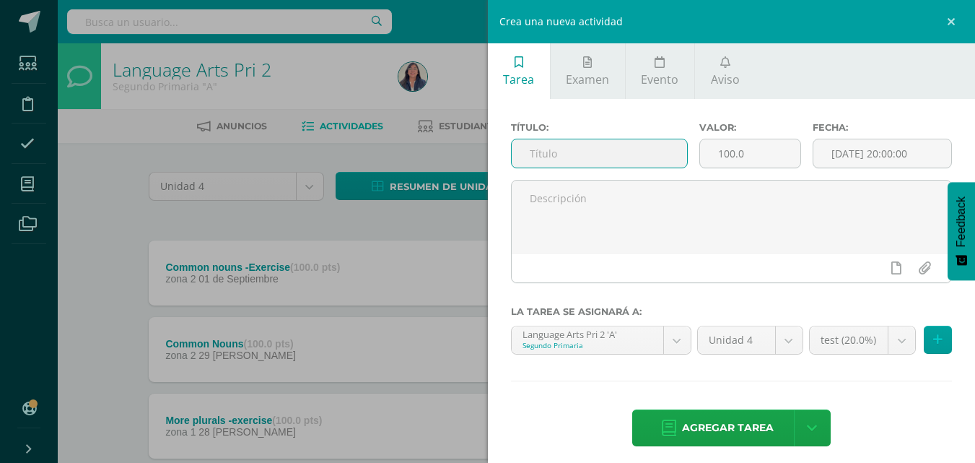
click at [585, 157] on input "text" at bounding box center [599, 153] width 175 height 28
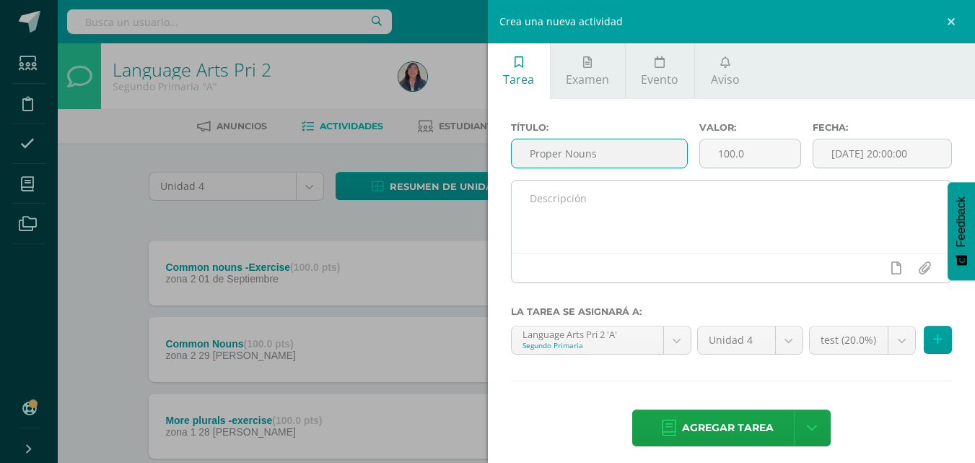
type input "Proper Nouns"
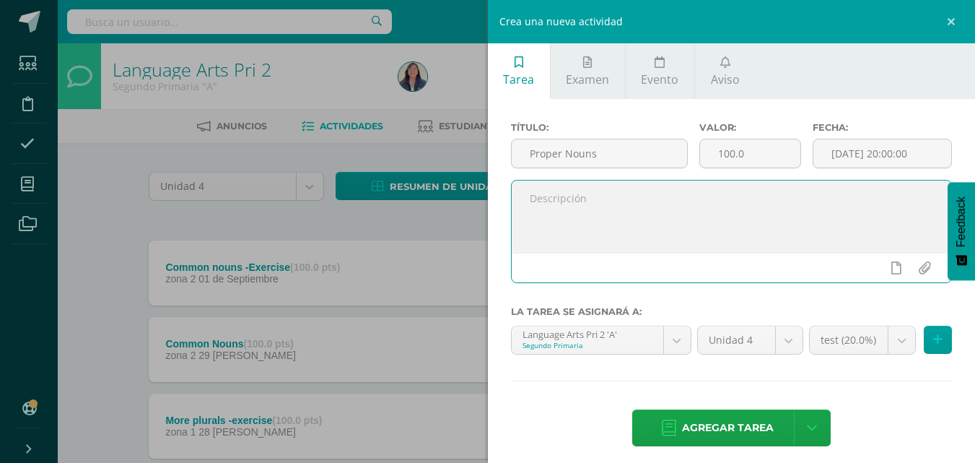
click at [622, 219] on textarea at bounding box center [732, 216] width 440 height 72
paste textarea ""Your word is a lamp to my feet and a light to my path." Psalm 119-105 Good Mor…"
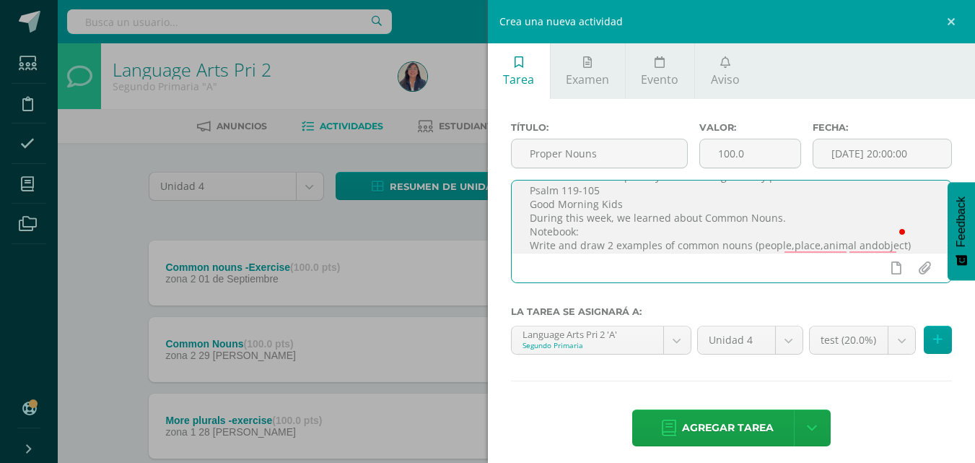
scroll to position [22, 0]
click at [611, 245] on textarea ""Your word is a lamp to my feet and a light to my path." Psalm 119-105 Good Mor…" at bounding box center [732, 216] width 440 height 72
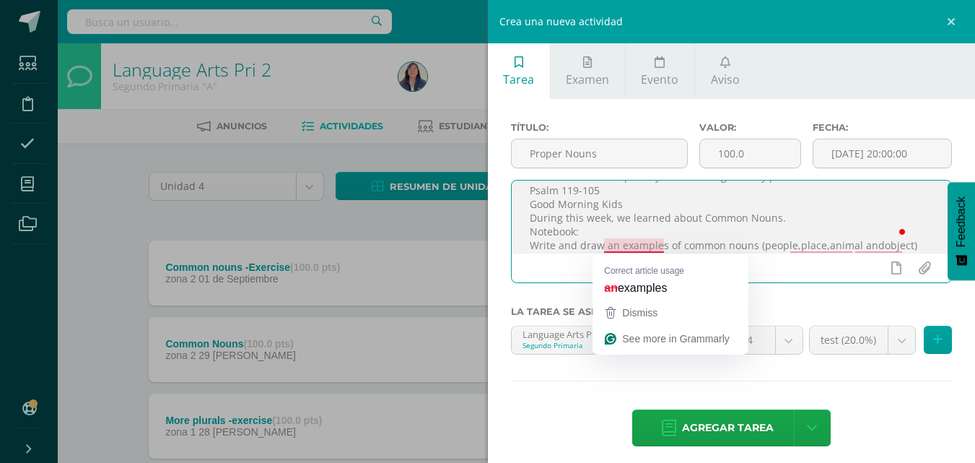
click at [648, 243] on textarea ""Your word is a lamp to my feet and a light to my path." Psalm 119-105 Good Mor…" at bounding box center [732, 216] width 440 height 72
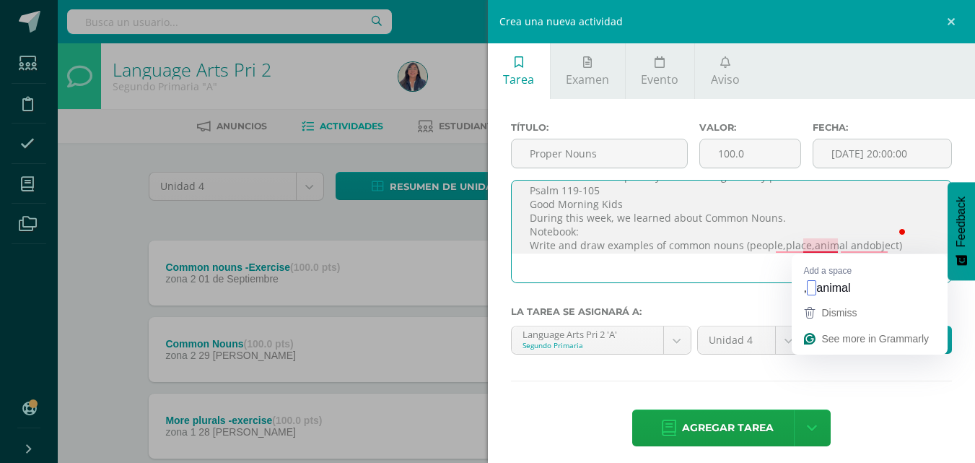
click at [804, 250] on textarea ""Your word is a lamp to my feet and a light to my path." Psalm 119-105 Good Mor…" at bounding box center [732, 216] width 440 height 72
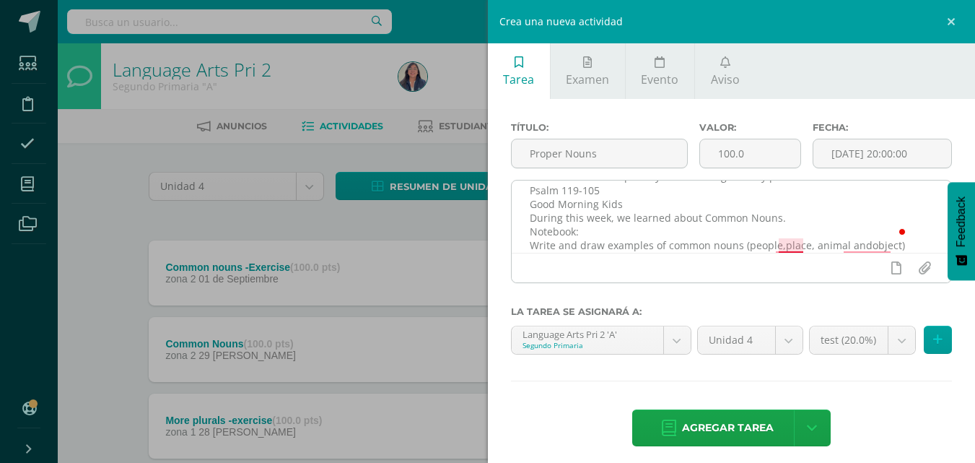
click at [788, 243] on textarea ""Your word is a lamp to my feet and a light to my path." Psalm 119-105 Good Mor…" at bounding box center [732, 216] width 440 height 72
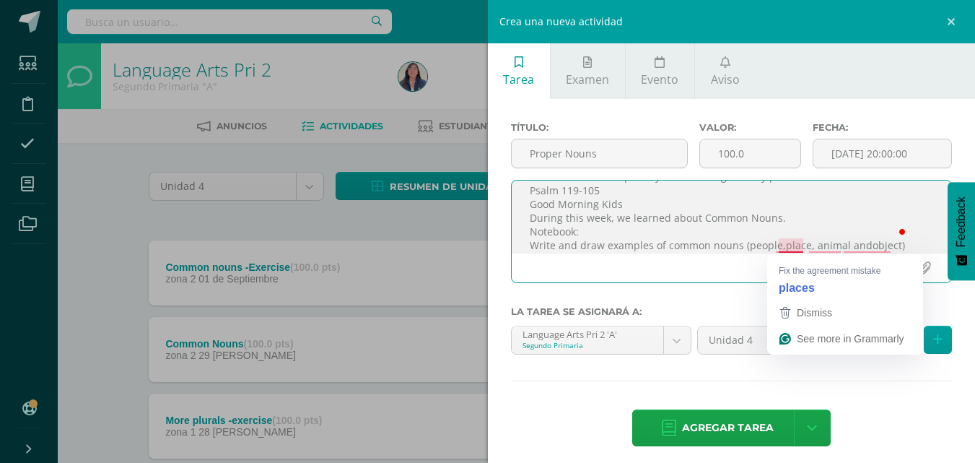
click at [790, 245] on textarea ""Your word is a lamp to my feet and a light to my path." Psalm 119-105 Good Mor…" at bounding box center [732, 216] width 440 height 72
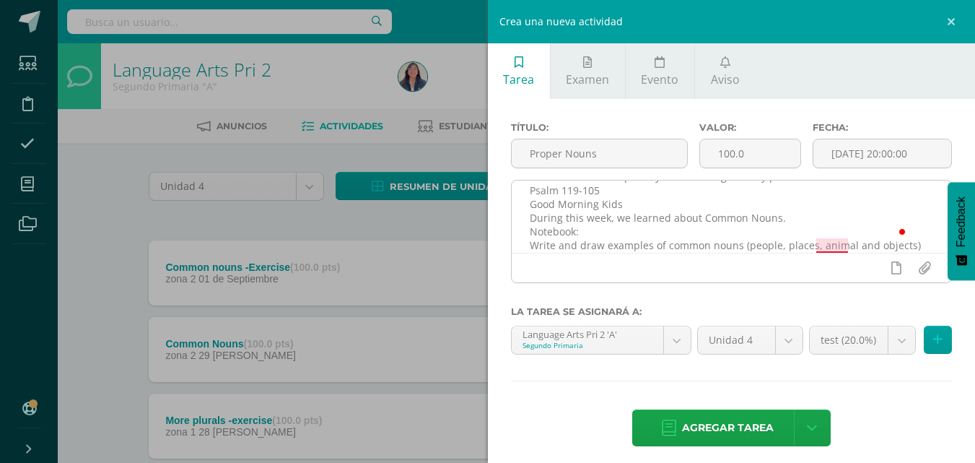
click at [833, 249] on textarea ""Your word is a lamp to my feet and a light to my path." Psalm 119-105 Good Mor…" at bounding box center [732, 216] width 440 height 72
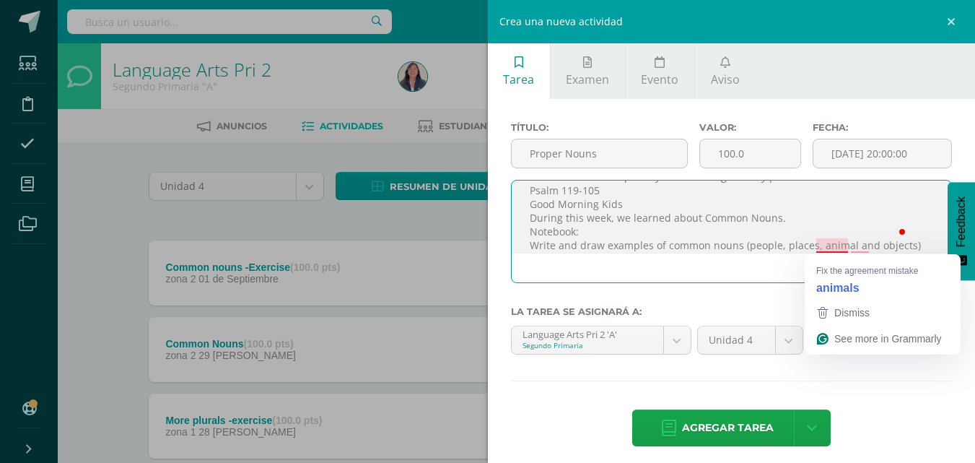
click at [826, 247] on textarea ""Your word is a lamp to my feet and a light to my path." Psalm 119-105 Good Mor…" at bounding box center [732, 216] width 440 height 72
click at [865, 245] on textarea ""Your word is a lamp to my feet and a light to my path." Psalm 119-105 Good Mor…" at bounding box center [732, 216] width 440 height 72
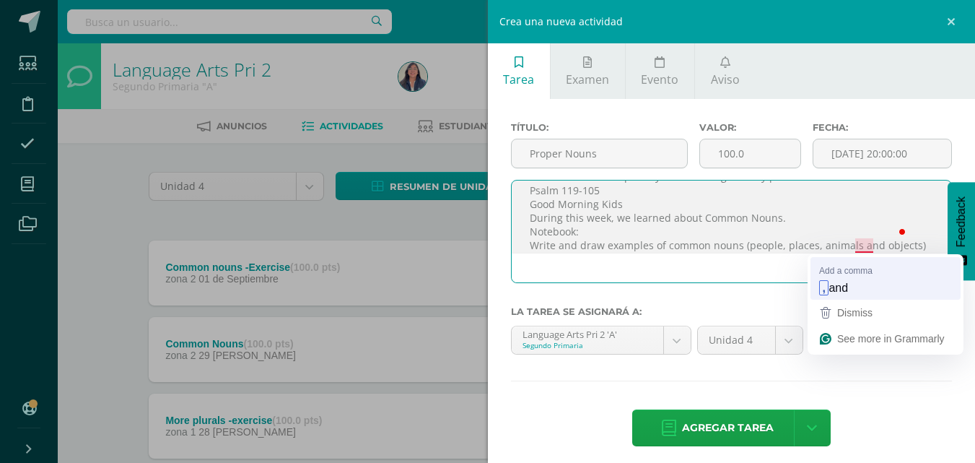
type textarea ""Your word is a lamp to my feet and a light to my path." Psalm 119-105 Good Mor…"
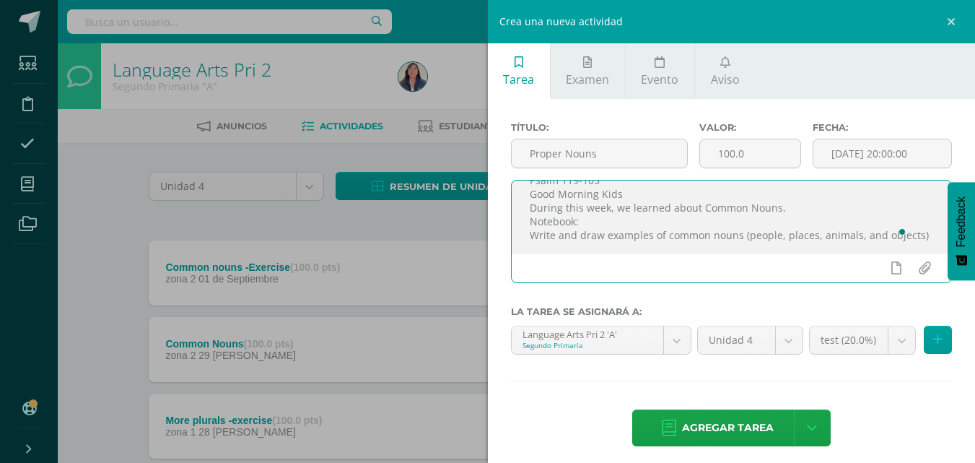
scroll to position [45, 0]
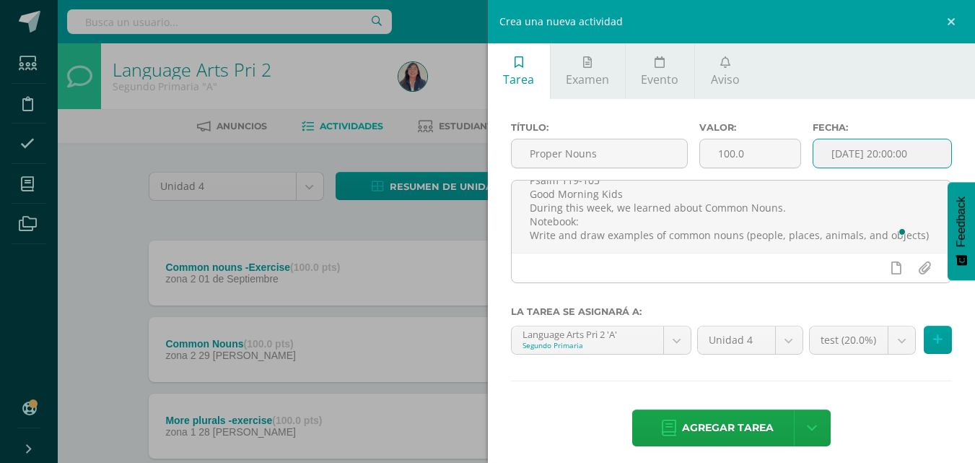
click at [847, 147] on input "[DATE] 20:00:00" at bounding box center [883, 153] width 138 height 28
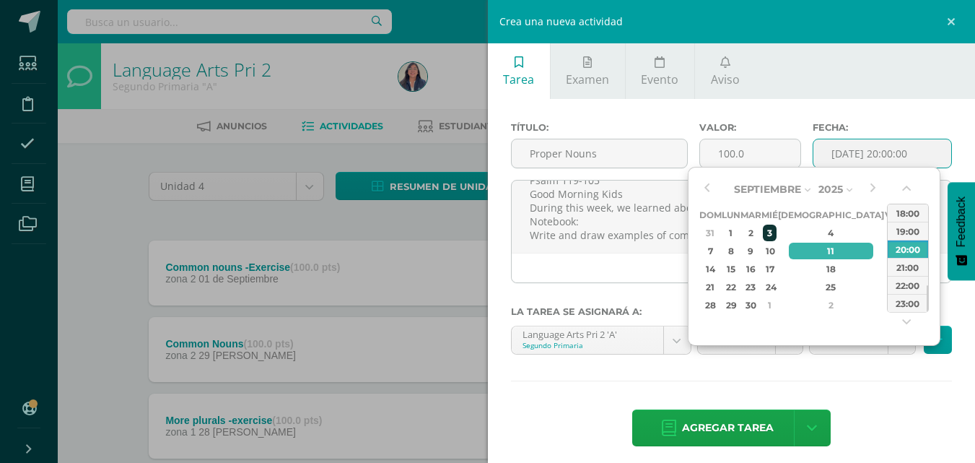
click at [776, 235] on div "3" at bounding box center [769, 233] width 13 height 17
type input "[DATE] 20:00"
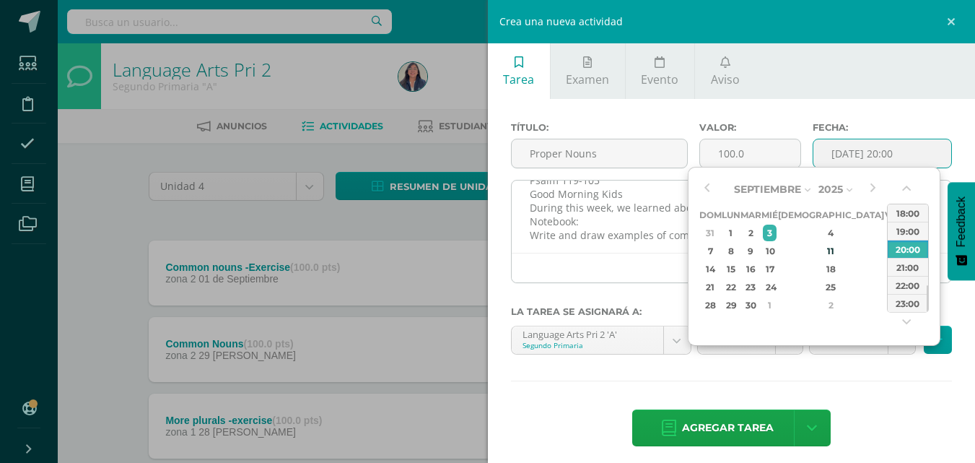
click at [596, 245] on textarea ""Your word is a lamp to my feet and a light to my path." Psalm 119-105 Good Mor…" at bounding box center [732, 216] width 440 height 72
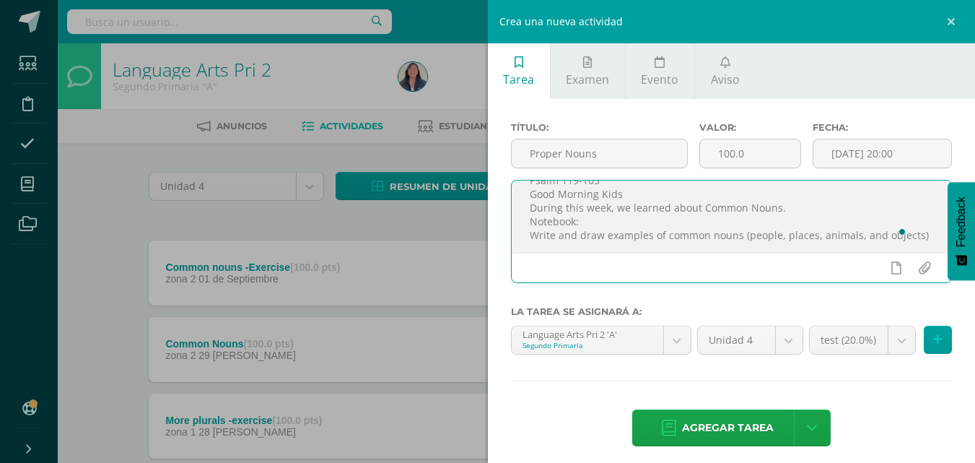
drag, startPoint x: 577, startPoint y: 237, endPoint x: 562, endPoint y: 228, distance: 16.8
drag, startPoint x: 562, startPoint y: 228, endPoint x: 552, endPoint y: 235, distance: 12.4
click at [552, 235] on textarea ""Your word is a lamp to my feet and a light to my path." Psalm 119-105 Good Mor…" at bounding box center [732, 216] width 440 height 72
drag, startPoint x: 575, startPoint y: 238, endPoint x: 557, endPoint y: 222, distance: 24.0
drag, startPoint x: 557, startPoint y: 222, endPoint x: 541, endPoint y: 228, distance: 17.8
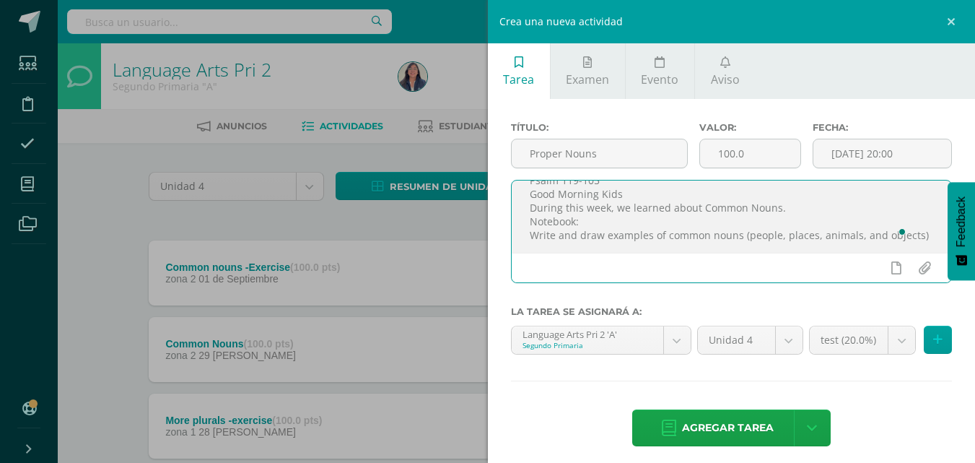
click at [541, 228] on textarea ""Your word is a lamp to my feet and a light to my path." Psalm 119-105 Good Mor…" at bounding box center [732, 216] width 440 height 72
drag, startPoint x: 571, startPoint y: 235, endPoint x: 559, endPoint y: 227, distance: 14.6
click at [559, 227] on textarea ""Your word is a lamp to my feet and a light to my path." Psalm 119-105 Good Mor…" at bounding box center [732, 216] width 440 height 72
click at [559, 226] on textarea ""Your word is a lamp to my feet and a light to my path." Psalm 119-105 Good Mor…" at bounding box center [732, 216] width 440 height 72
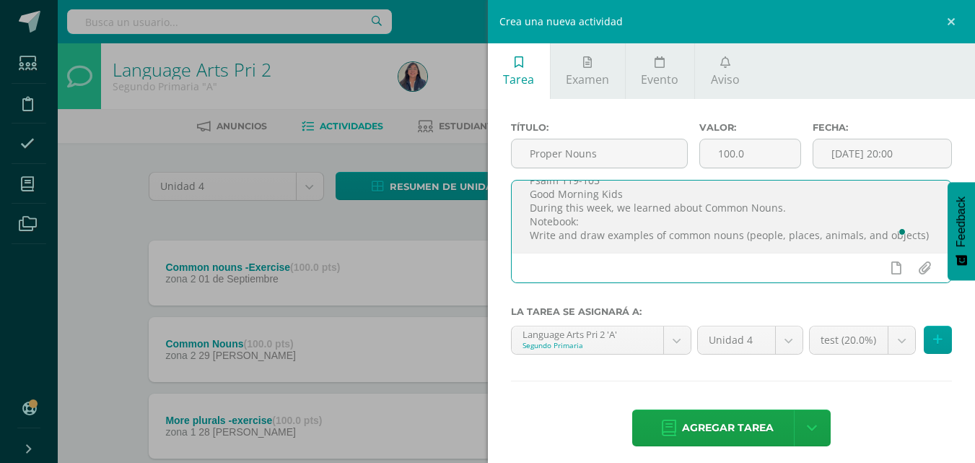
click at [573, 239] on textarea ""Your word is a lamp to my feet and a light to my path." Psalm 119-105 Good Mor…" at bounding box center [732, 216] width 440 height 72
drag, startPoint x: 573, startPoint y: 239, endPoint x: 559, endPoint y: 229, distance: 17.0
click at [559, 229] on textarea ""Your word is a lamp to my feet and a light to my path." Psalm 119-105 Good Mor…" at bounding box center [732, 216] width 440 height 72
click at [568, 235] on textarea ""Your word is a lamp to my feet and a light to my path." Psalm 119-105 Good Mor…" at bounding box center [732, 216] width 440 height 72
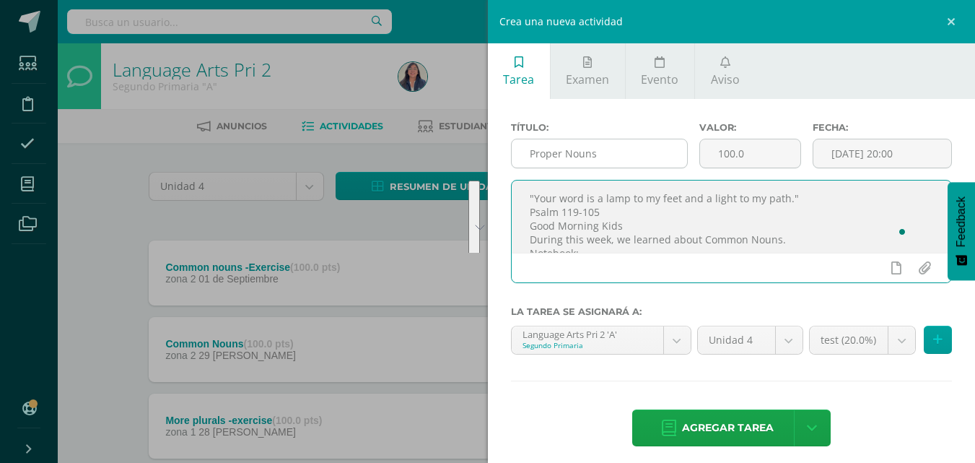
drag, startPoint x: 568, startPoint y: 235, endPoint x: 513, endPoint y: 165, distance: 89.0
click at [513, 165] on div "Título: Proper Nouns Valor: 100.0 Fecha: 2025-09-03 20:00 "Your word is a lamp …" at bounding box center [732, 208] width 442 height 173
click at [653, 212] on textarea ""Your word is a lamp to my feet and a light to my path." Psalm 119-105 Good Mor…" at bounding box center [732, 216] width 440 height 72
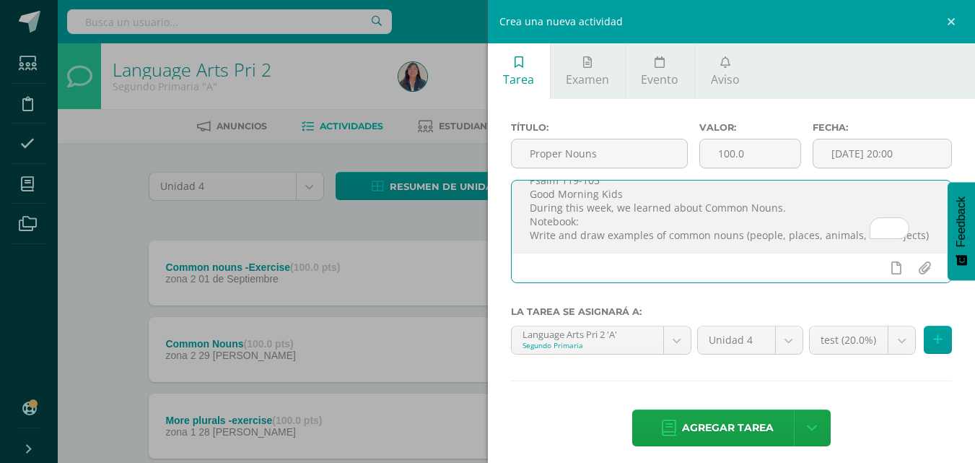
scroll to position [35, 0]
drag, startPoint x: 588, startPoint y: 243, endPoint x: 578, endPoint y: 238, distance: 11.0
click at [578, 238] on textarea ""Your word is a lamp to my feet and a light to my path." Psalm 119-105 Good Mor…" at bounding box center [732, 216] width 440 height 72
type textarea ""Your word is a lamp to my feet and a light to my path." Psalm 119-105 Good Mor…"
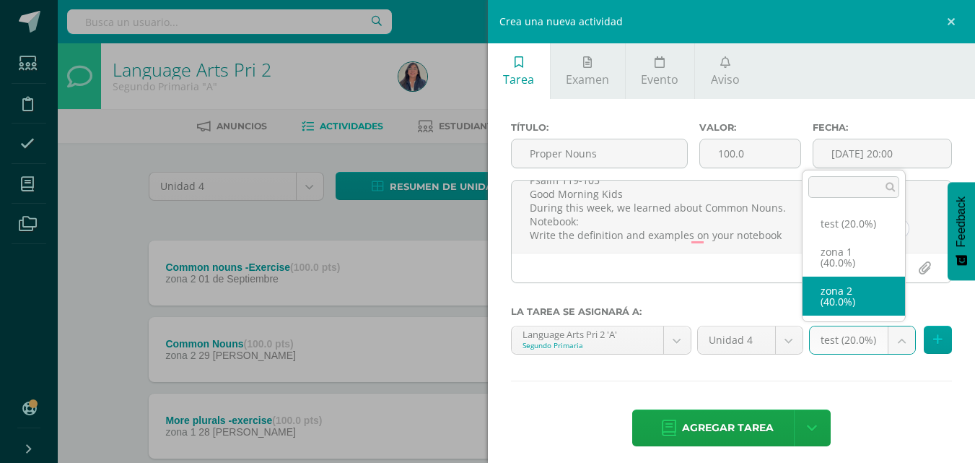
select select "27692"
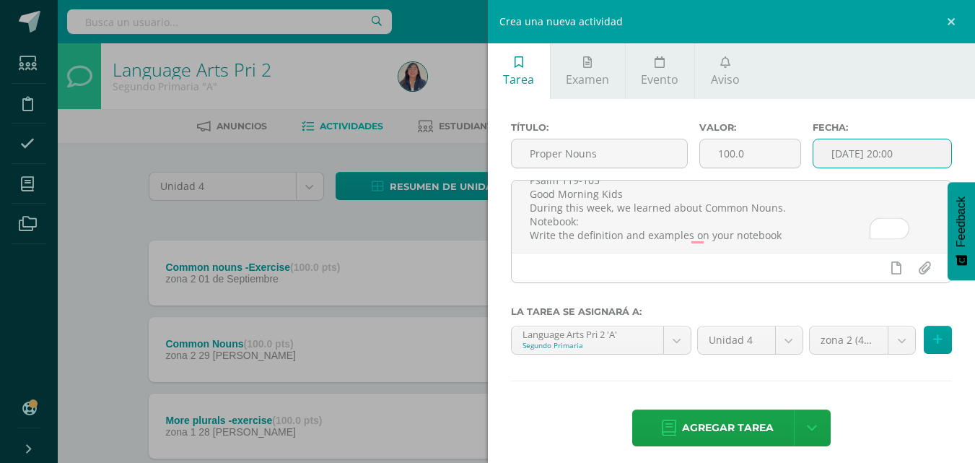
click at [833, 148] on input "[DATE] 20:00" at bounding box center [883, 153] width 138 height 28
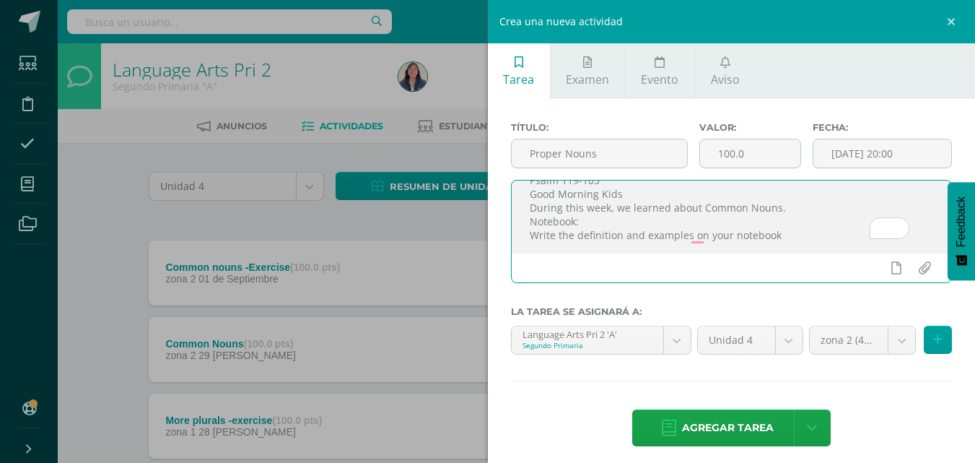
click at [638, 217] on textarea ""Your word is a lamp to my feet and a light to my path." Psalm 119-105 Good Mor…" at bounding box center [732, 216] width 440 height 72
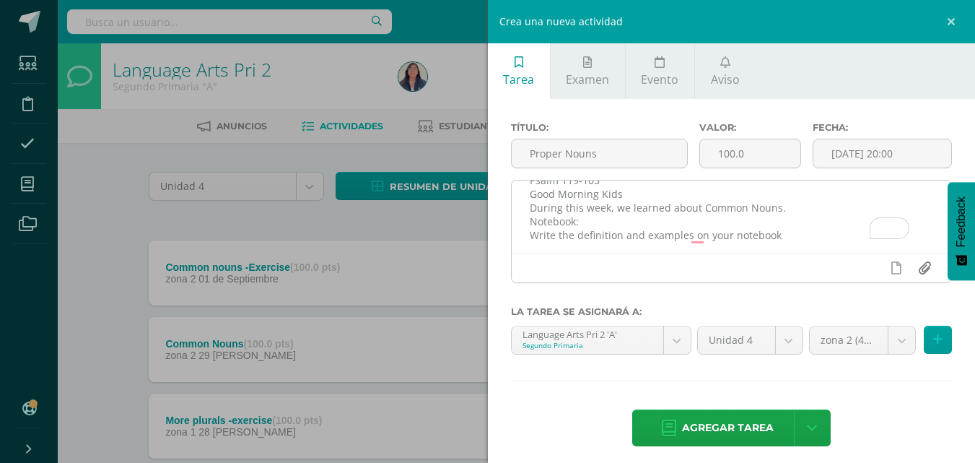
click at [913, 273] on input "file" at bounding box center [924, 267] width 28 height 27
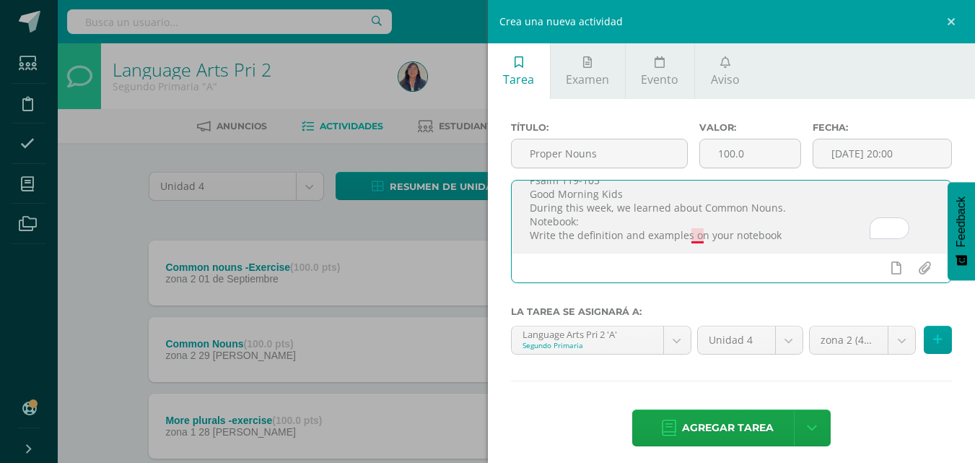
click at [696, 237] on textarea ""Your word is a lamp to my feet and a light to my path." Psalm 119-105 Good Mor…" at bounding box center [732, 216] width 440 height 72
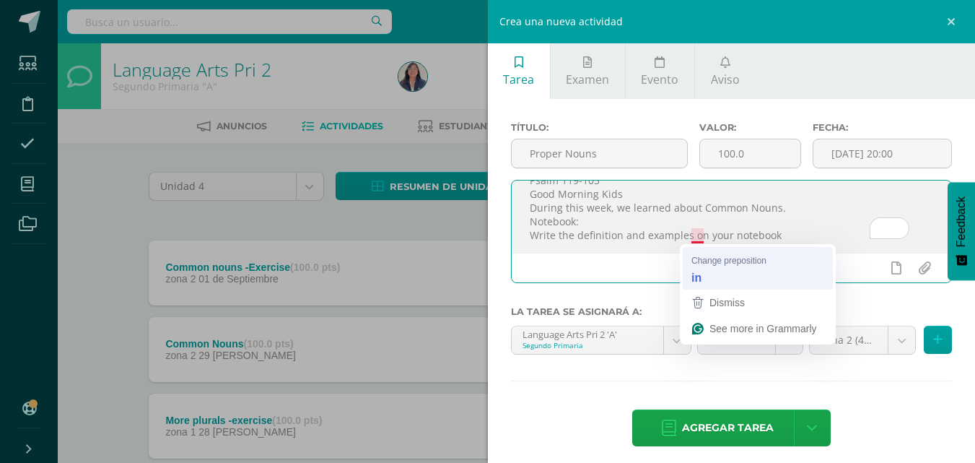
type textarea ""Your word is a lamp to my feet and a light to my path." Psalm 119-105 Good Mor…"
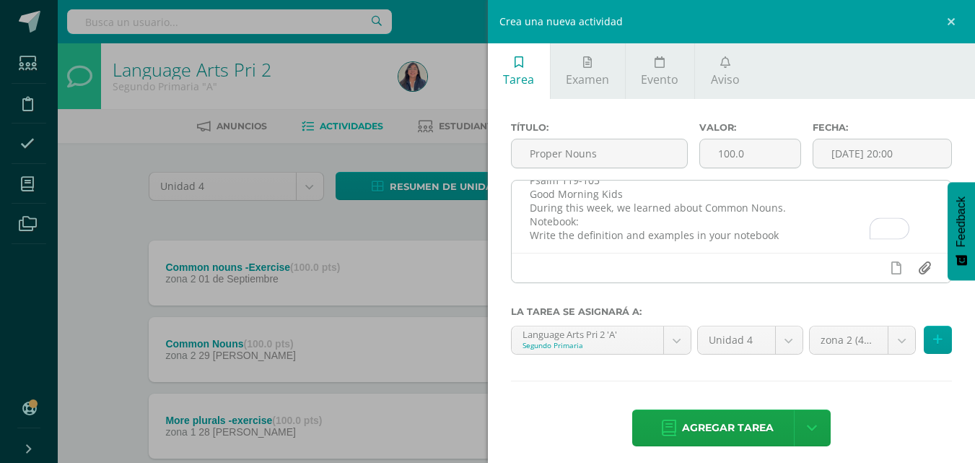
click at [915, 268] on input "file" at bounding box center [924, 267] width 28 height 27
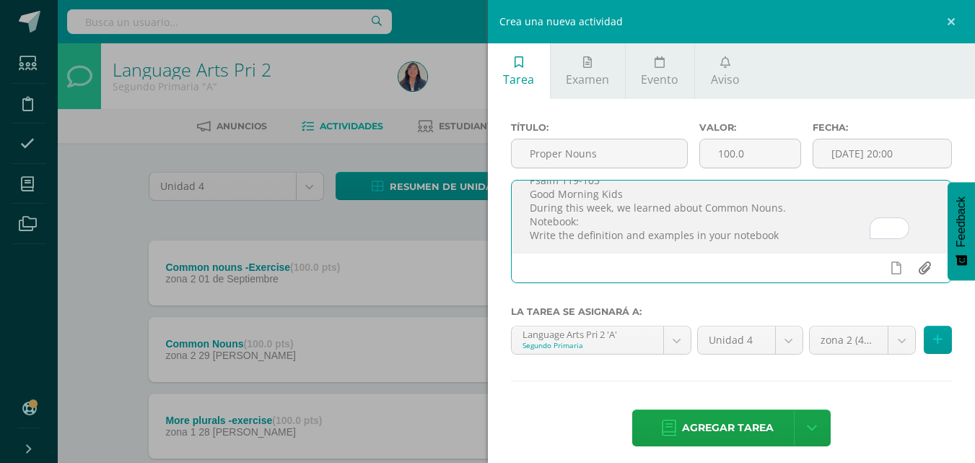
type input "C:\fakepath\Proper nouns 2nd grade.pdf"
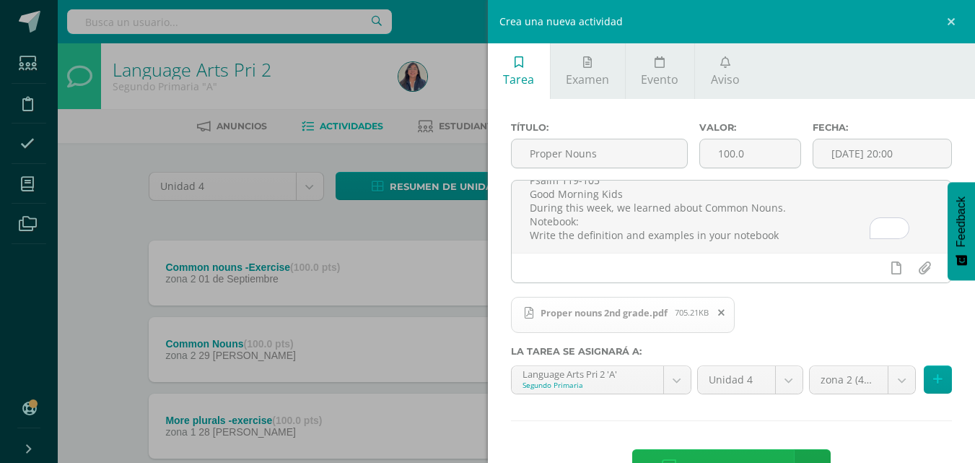
click at [718, 451] on span "Agregar tarea" at bounding box center [728, 467] width 92 height 35
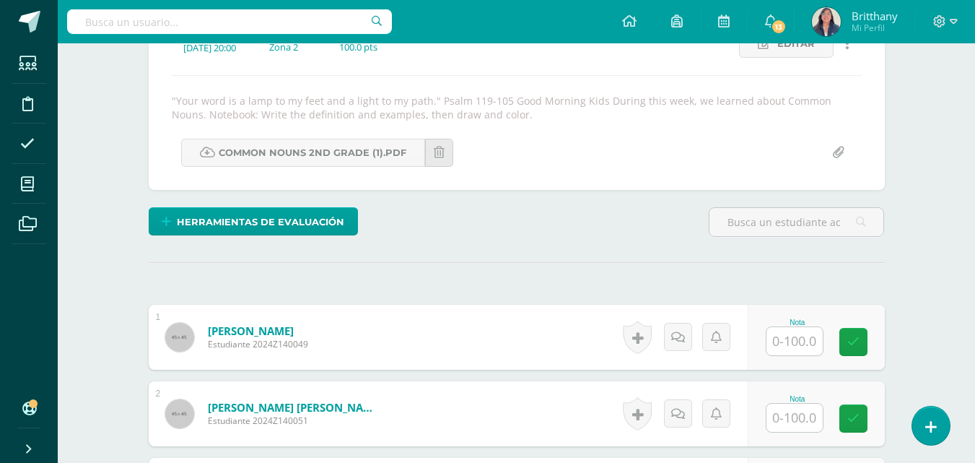
scroll to position [225, 0]
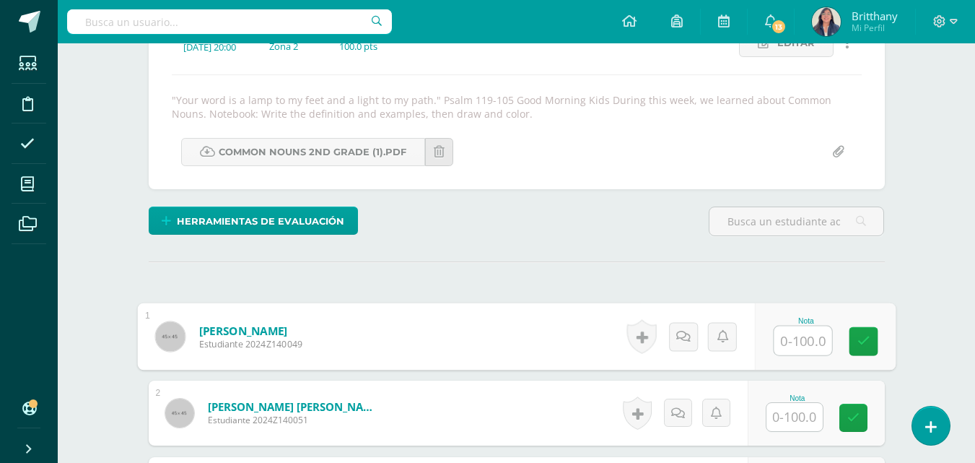
click at [794, 338] on input "text" at bounding box center [803, 340] width 58 height 29
type input "100"
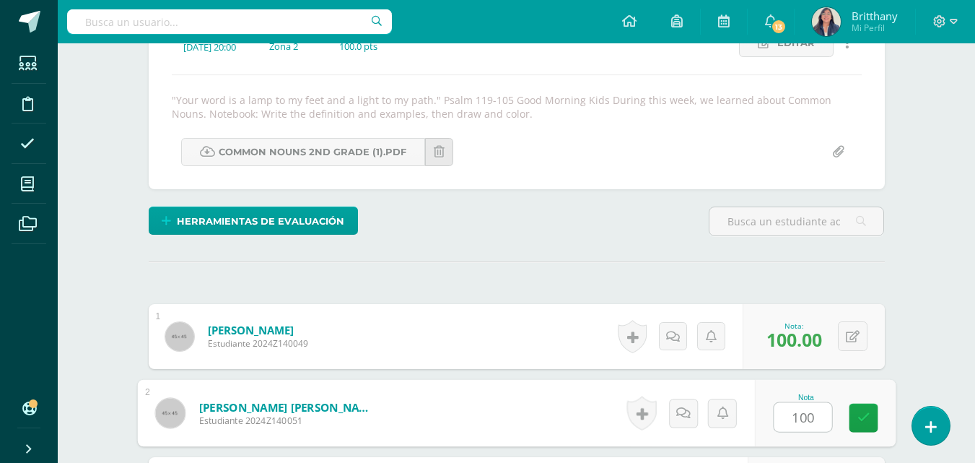
type input "100"
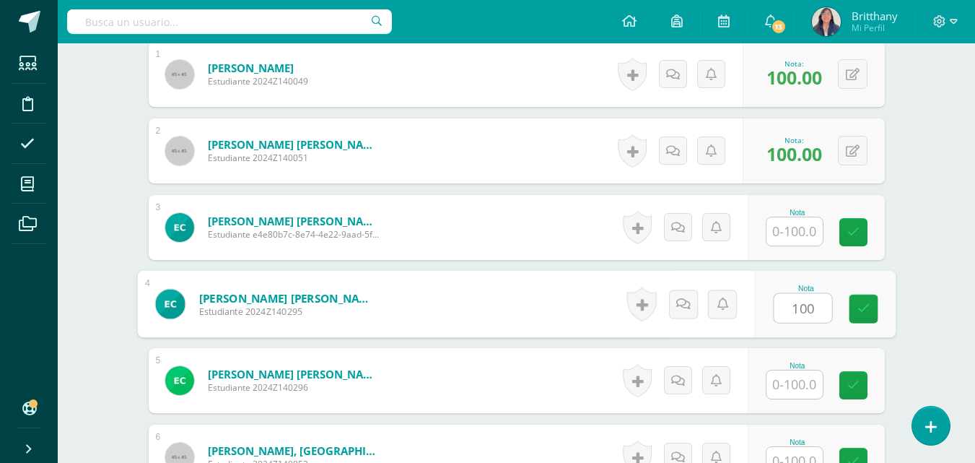
type input "100"
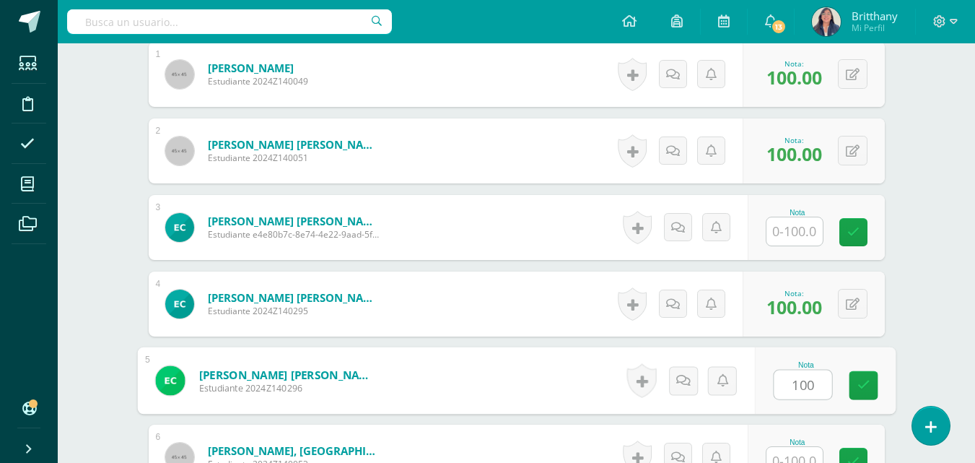
type input "100"
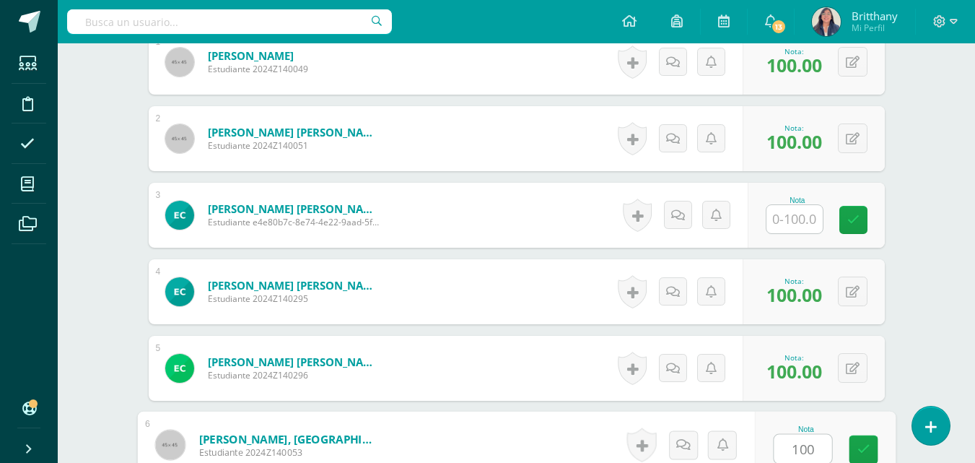
type input "100"
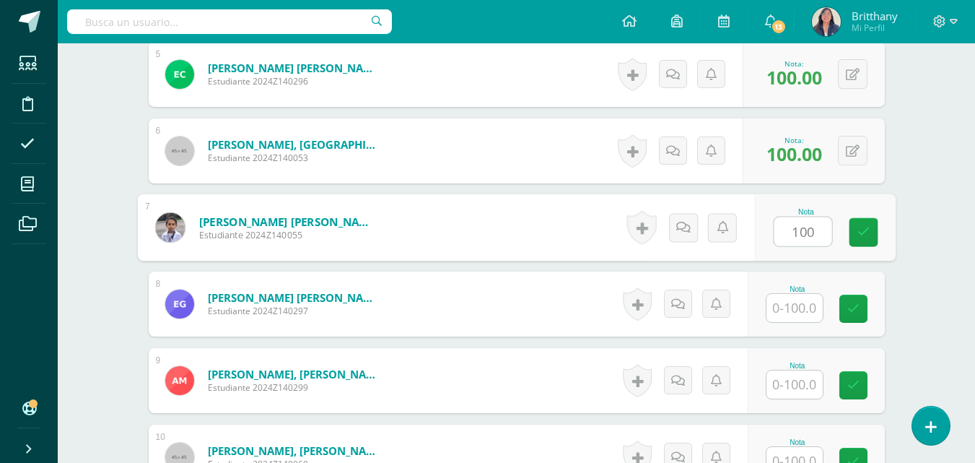
type input "100"
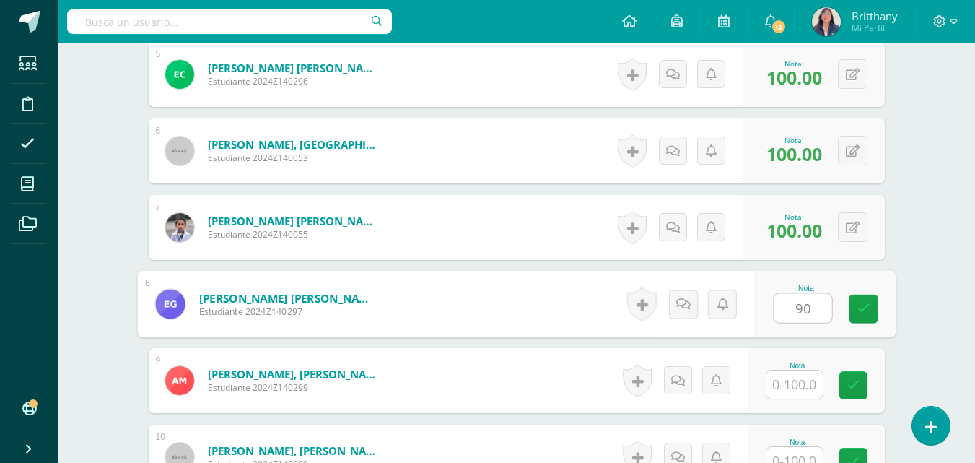
type input "90"
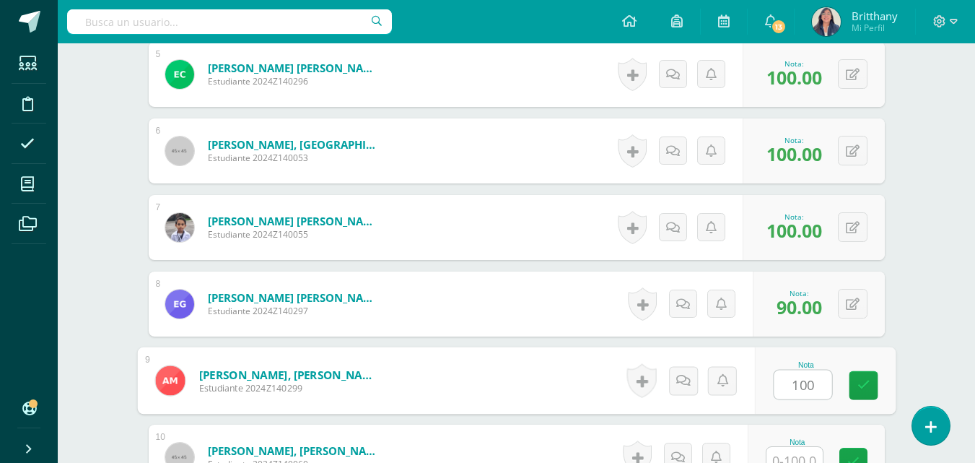
type input "100"
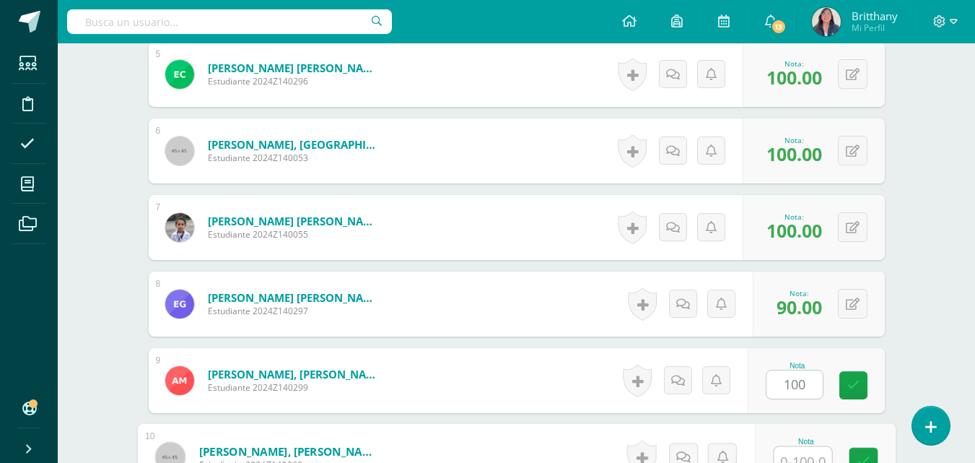
scroll to position [806, 0]
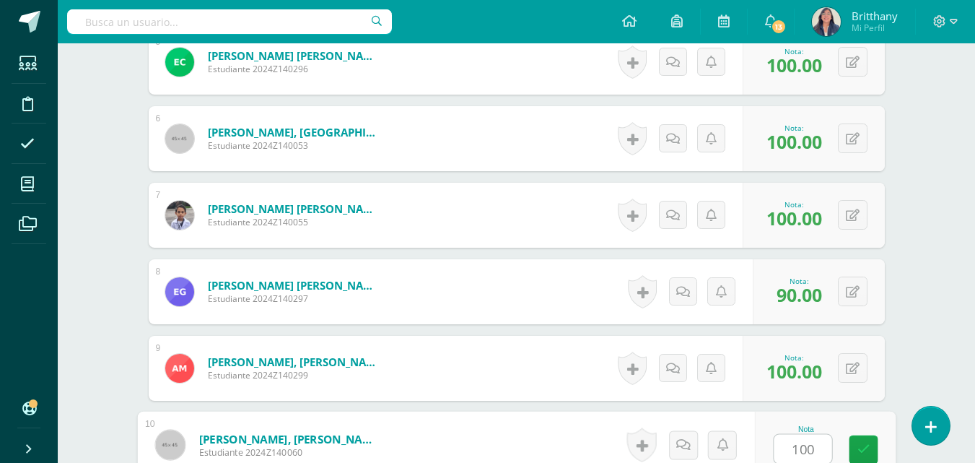
type input "100"
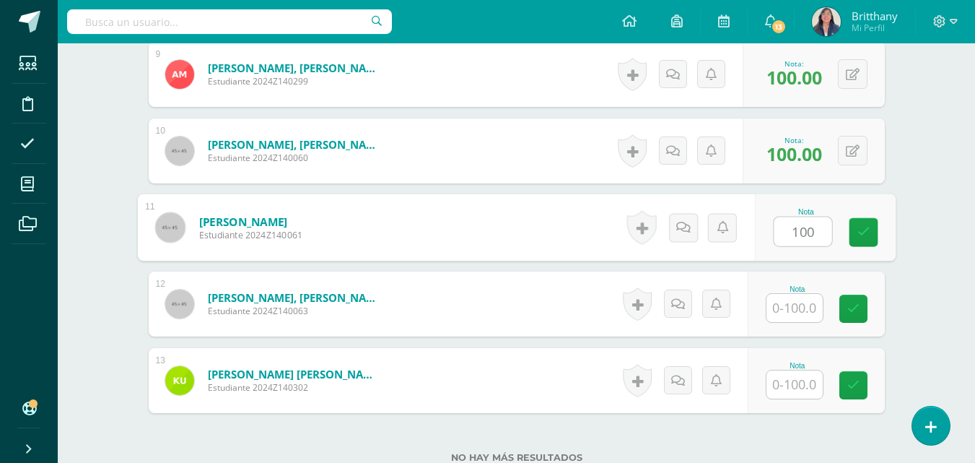
type input "100"
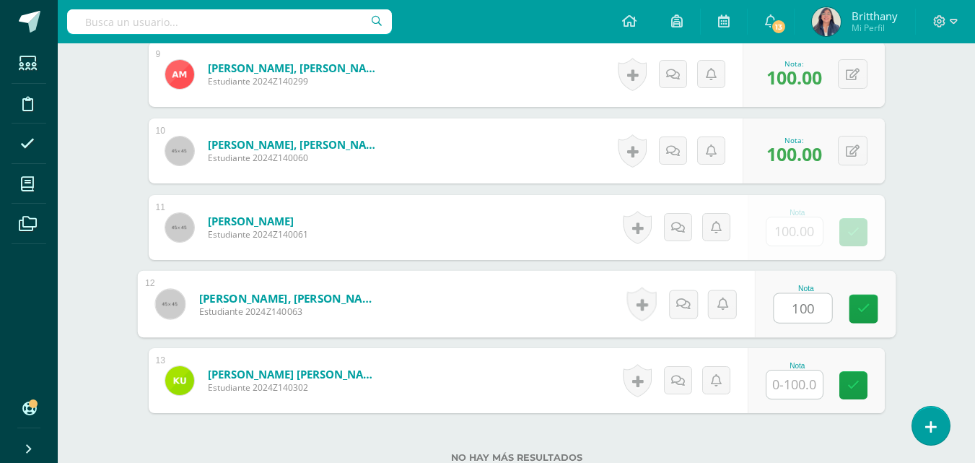
type input "100"
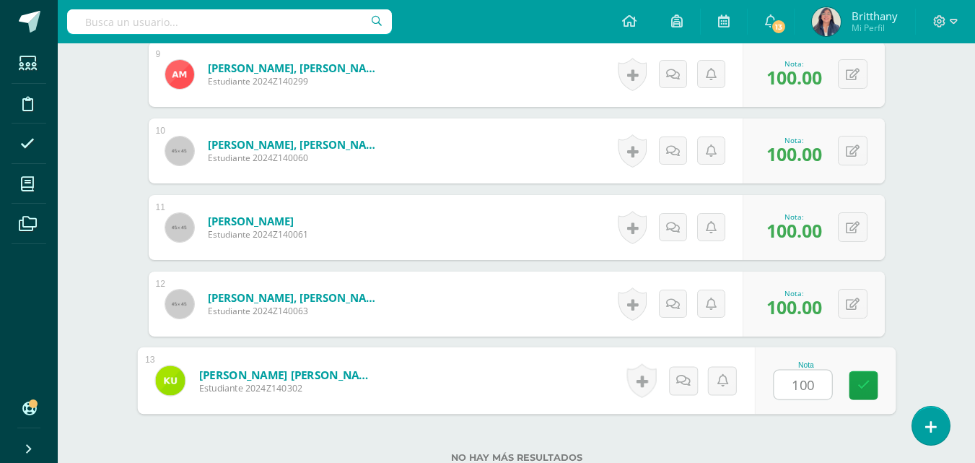
type input "100"
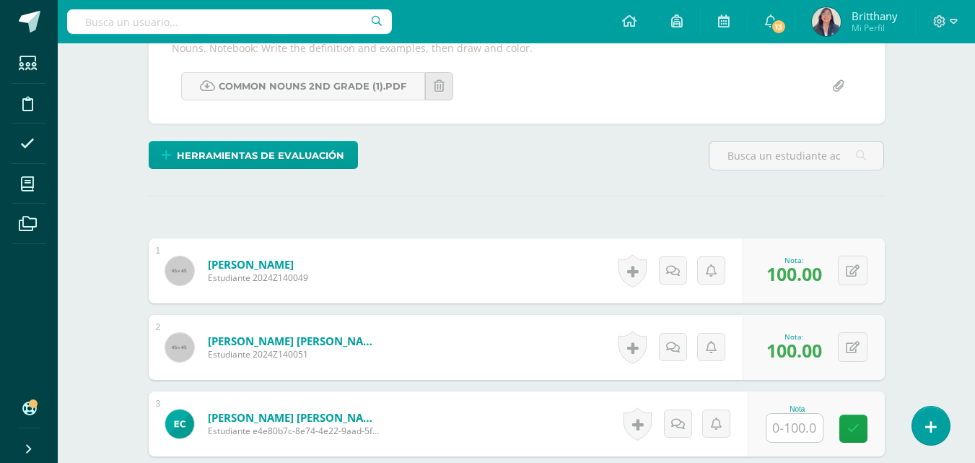
scroll to position [0, 0]
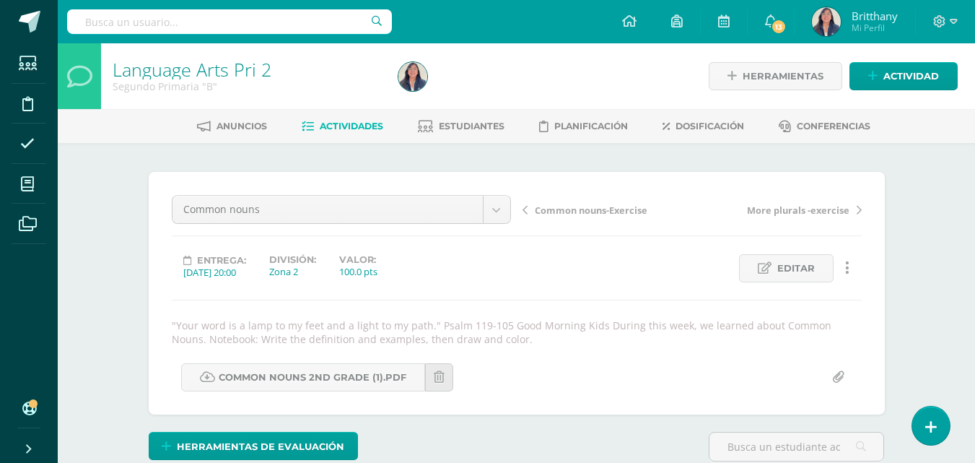
click at [344, 130] on span "Actividades" at bounding box center [352, 126] width 64 height 11
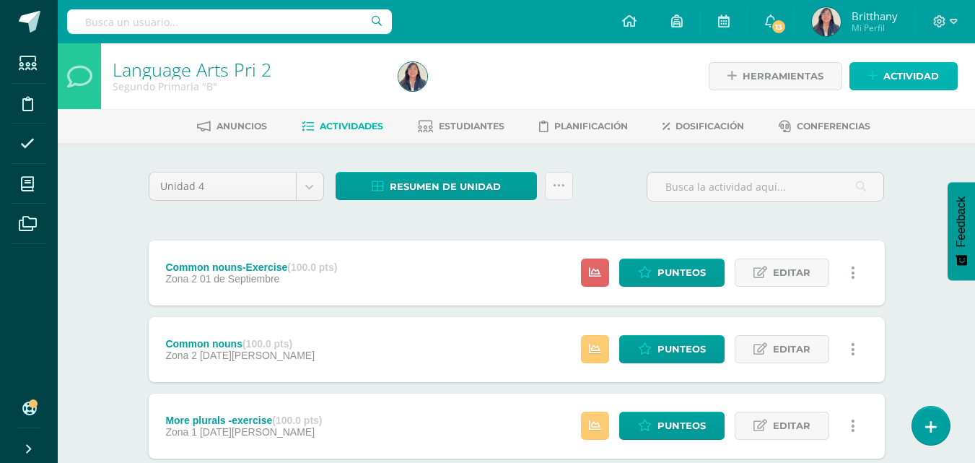
click at [895, 82] on span "Actividad" at bounding box center [912, 76] width 56 height 27
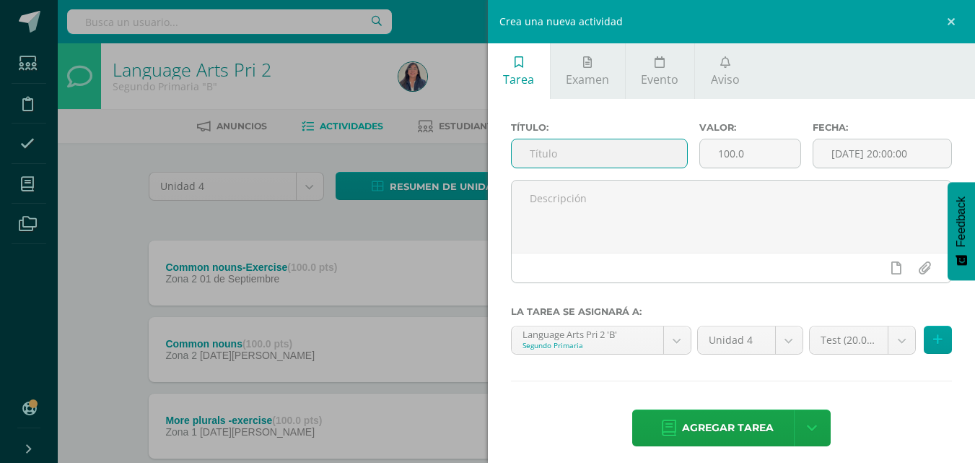
click at [609, 158] on input "text" at bounding box center [599, 153] width 175 height 28
type input "p"
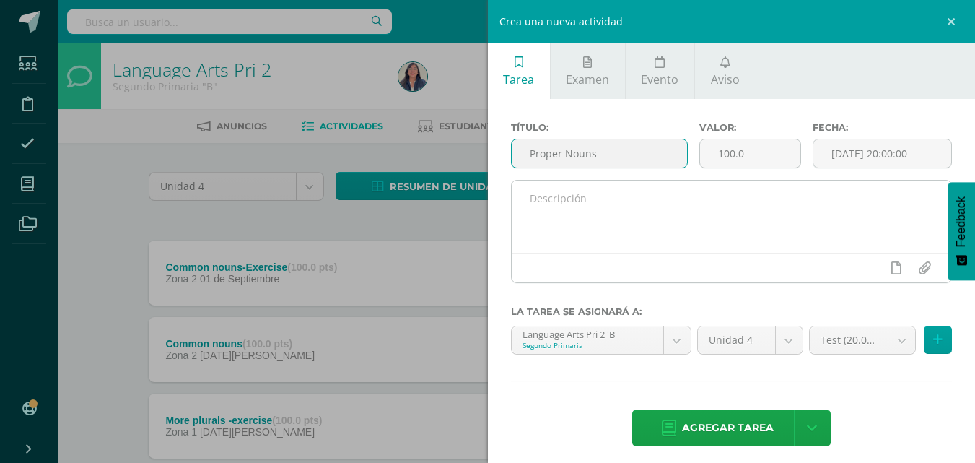
type input "Proper Nouns"
click at [603, 206] on textarea at bounding box center [732, 216] width 440 height 72
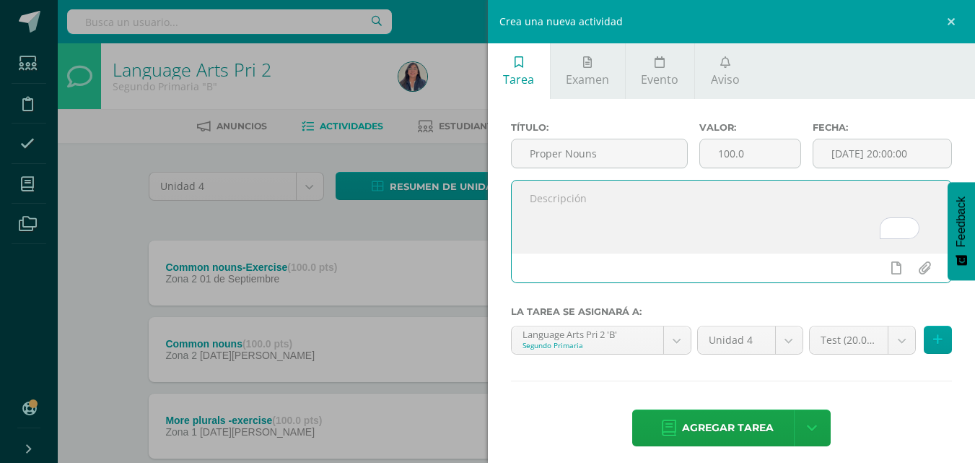
click at [552, 232] on textarea "To enrich screen reader interactions, please activate Accessibility in Grammarl…" at bounding box center [732, 216] width 440 height 72
paste textarea ""Your word is a lamp to my feet and a light to my path." Psalm 119-105 Good Mor…"
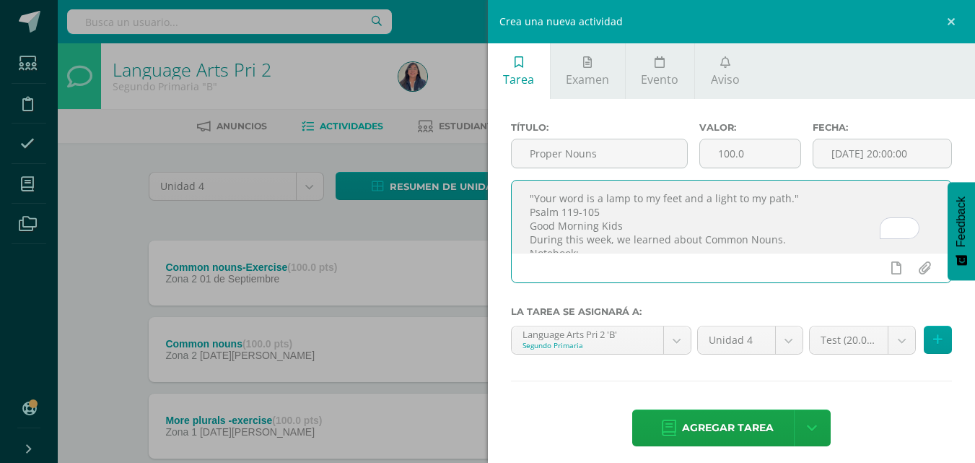
scroll to position [22, 0]
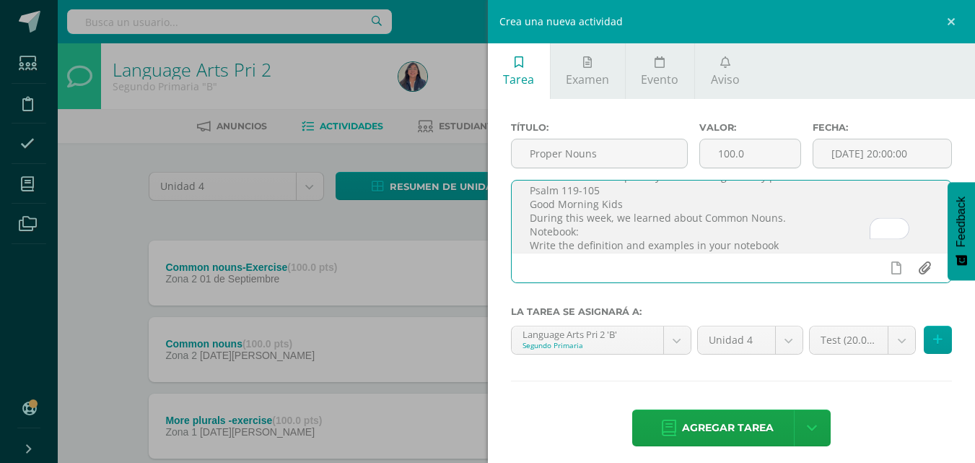
type textarea ""Your word is a lamp to my feet and a light to my path." Psalm 119-105 Good Mor…"
click at [913, 269] on input "file" at bounding box center [924, 267] width 28 height 27
type input "C:\fakepath\Proper nouns 2nd grade.pdf"
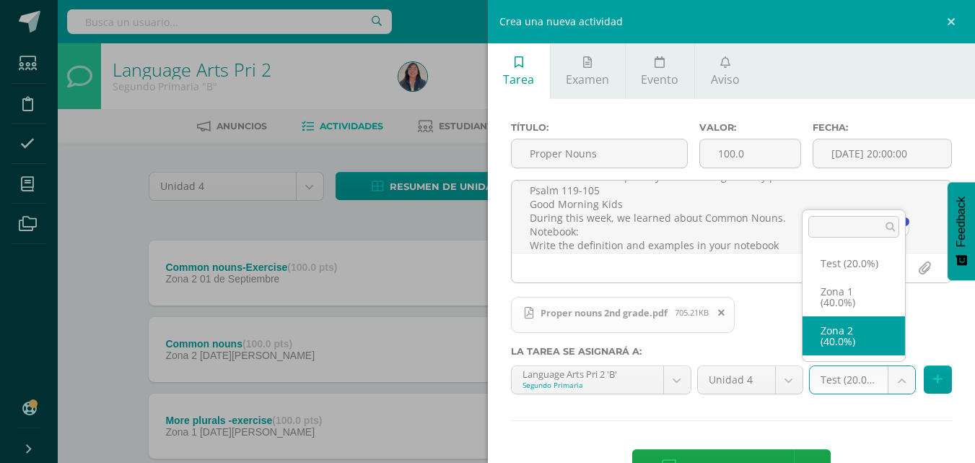
select select "30516"
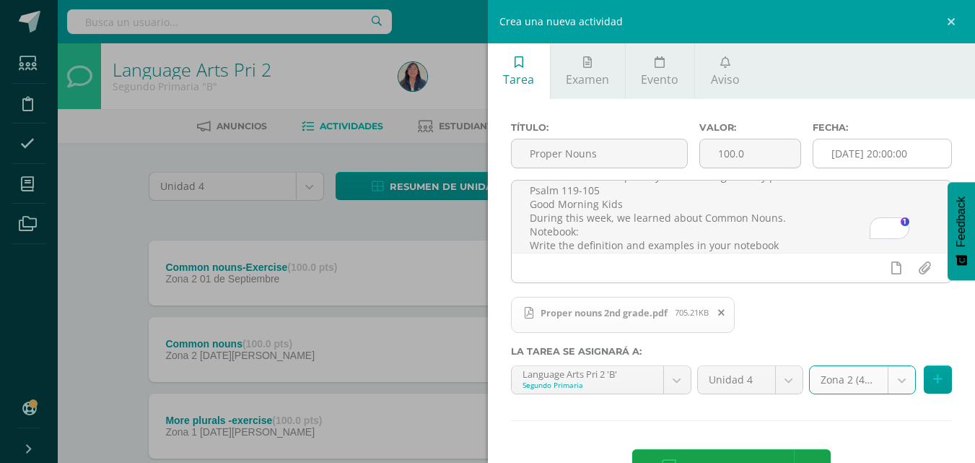
click at [853, 149] on input "[DATE] 20:00:00" at bounding box center [883, 153] width 138 height 28
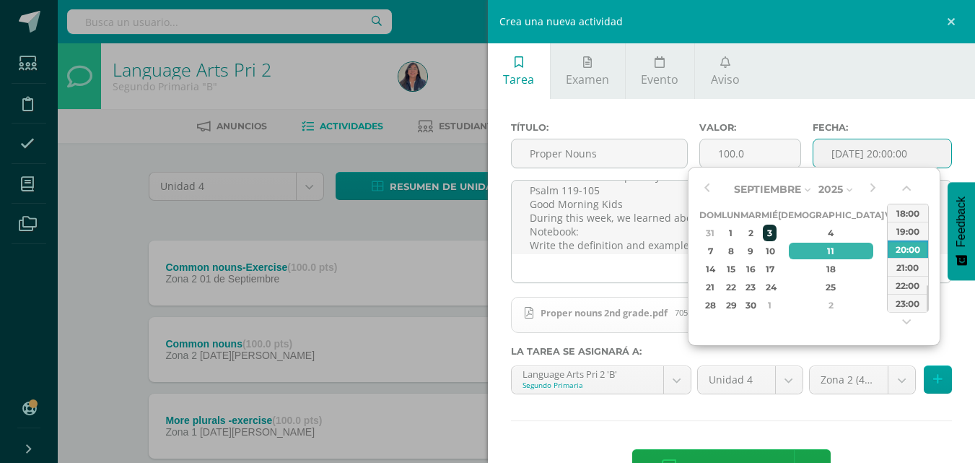
click at [776, 229] on div "3" at bounding box center [769, 233] width 13 height 17
type input "[DATE] 20:00"
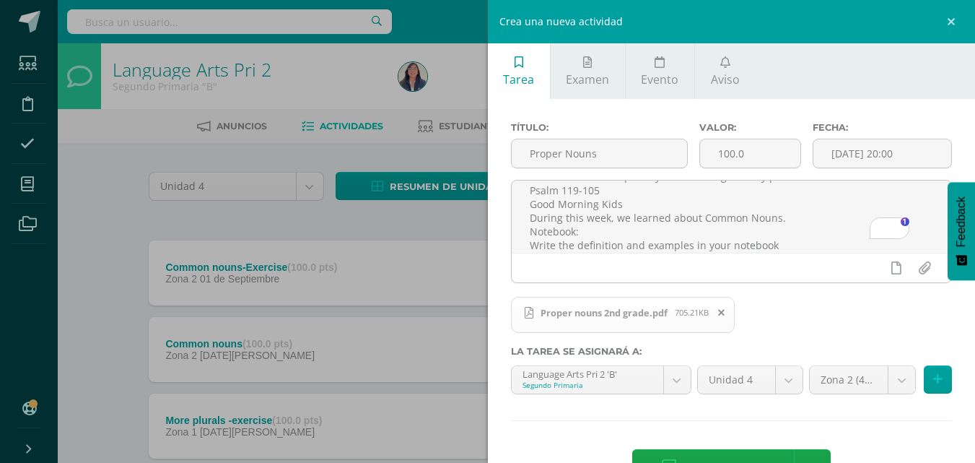
click at [895, 64] on ul "Tarea Examen Evento Aviso" at bounding box center [732, 71] width 488 height 56
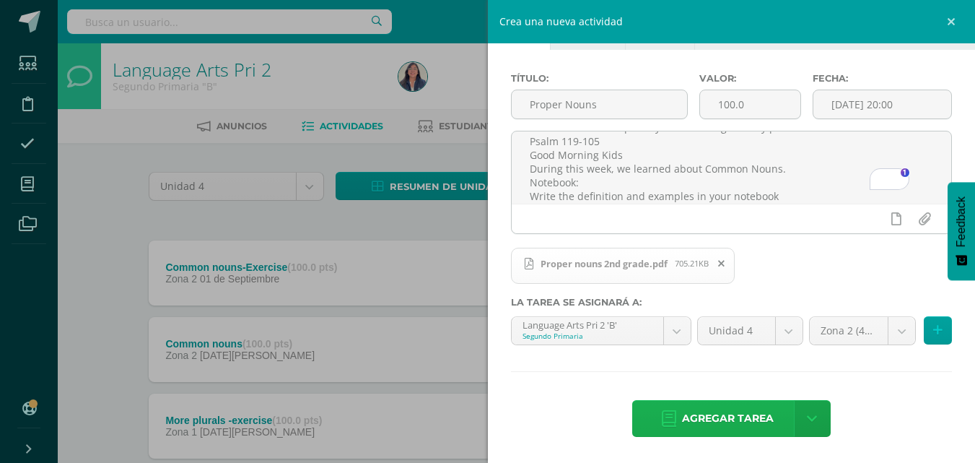
click at [730, 422] on span "Agregar tarea" at bounding box center [728, 418] width 92 height 35
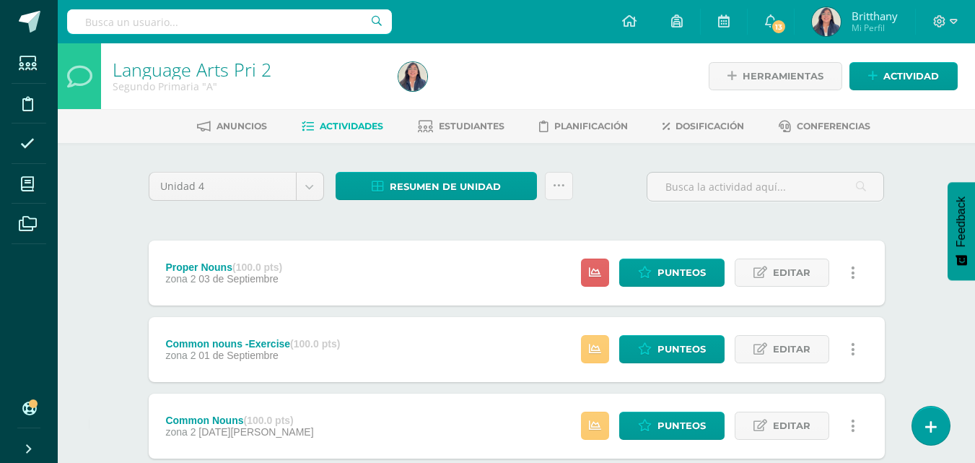
click at [393, 269] on div "Proper Nouns (100.0 pts) zona 2 [DATE] Estatus de Actividad: 13 Estudiantes sin…" at bounding box center [517, 272] width 736 height 65
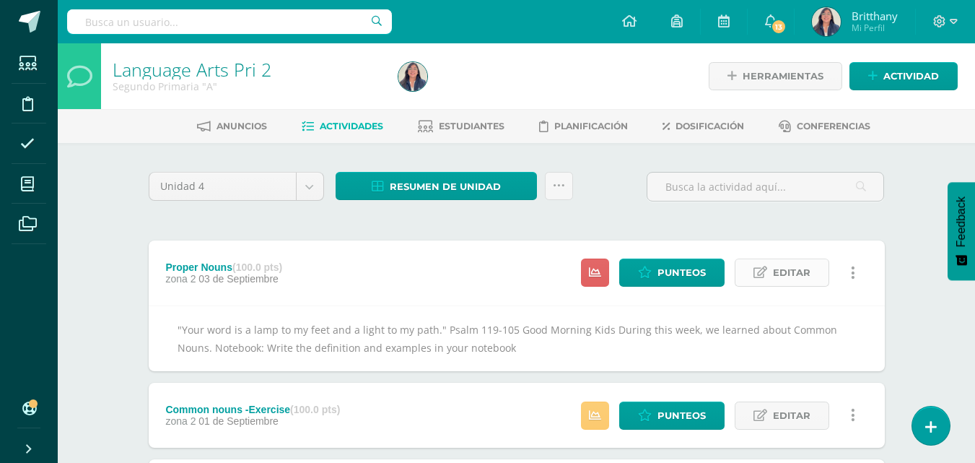
click at [791, 284] on span "Editar" at bounding box center [792, 272] width 38 height 27
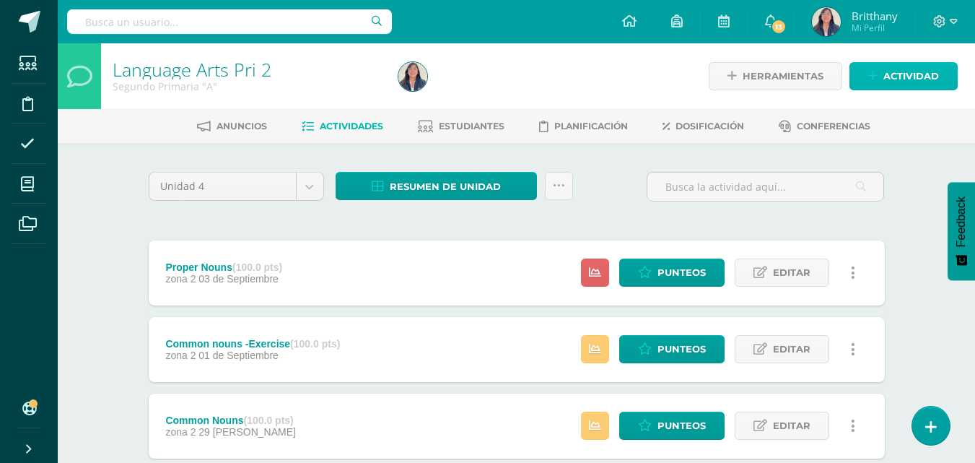
click at [912, 83] on span "Actividad" at bounding box center [912, 76] width 56 height 27
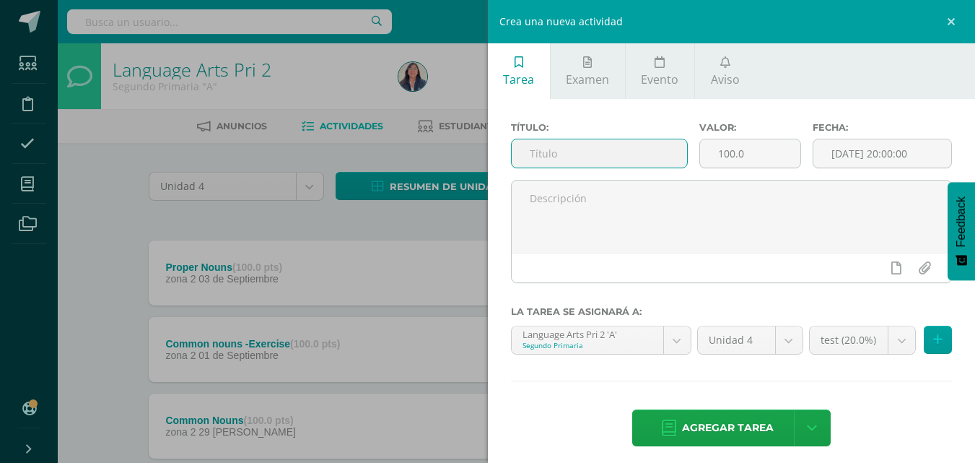
click at [652, 153] on input "text" at bounding box center [599, 153] width 175 height 28
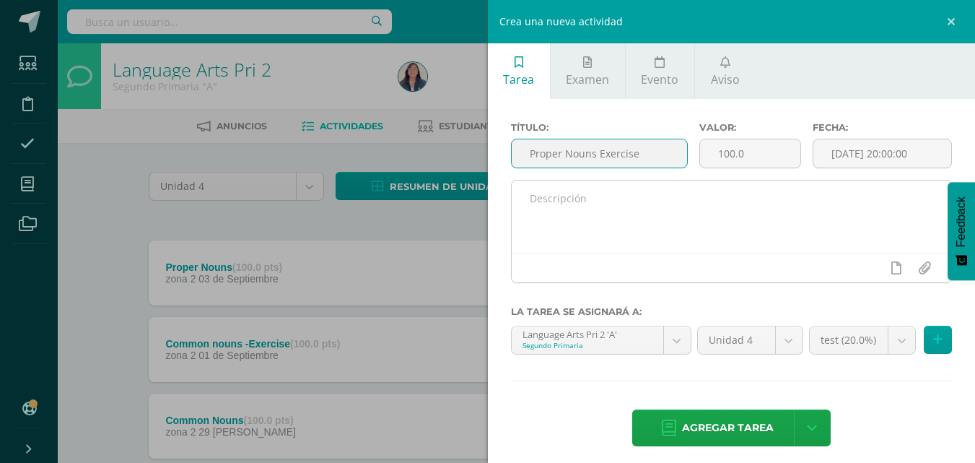
type input "Proper Nouns Exercise"
click at [658, 222] on textarea at bounding box center [732, 216] width 440 height 72
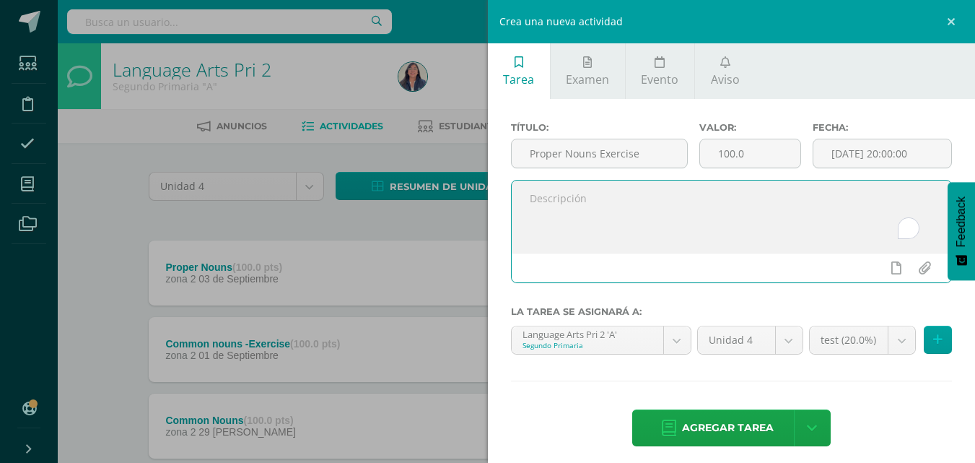
paste textarea ""Your word is a lamp to my feet and a light to my path." Psalm 119-105 Good Mor…"
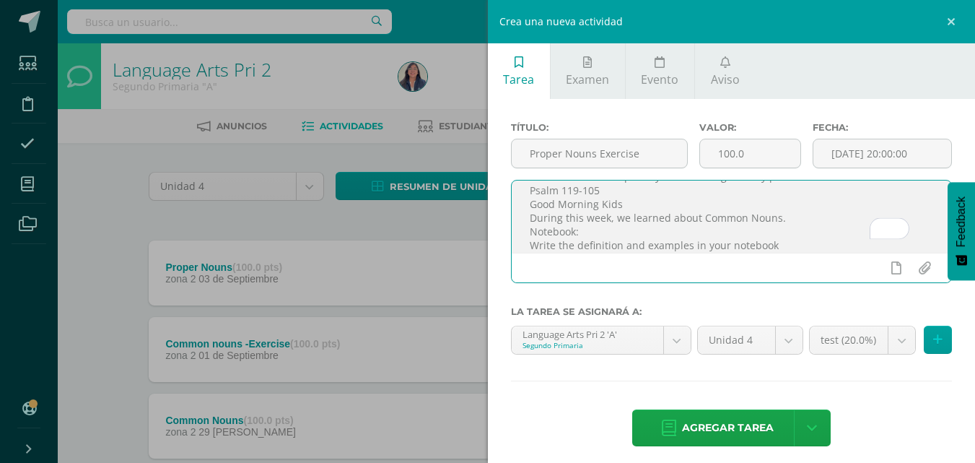
scroll to position [22, 0]
drag, startPoint x: 781, startPoint y: 247, endPoint x: 578, endPoint y: 280, distance: 206.3
click at [578, 280] on div ""Your word is a lamp to my feet and a light to my path." Psalm 119-105 Good Mor…" at bounding box center [732, 231] width 442 height 103
type textarea ""Your word is a lamp to my feet and a light to my path." Psalm 119-105 Good Mor…"
click at [918, 273] on input "file" at bounding box center [924, 267] width 28 height 27
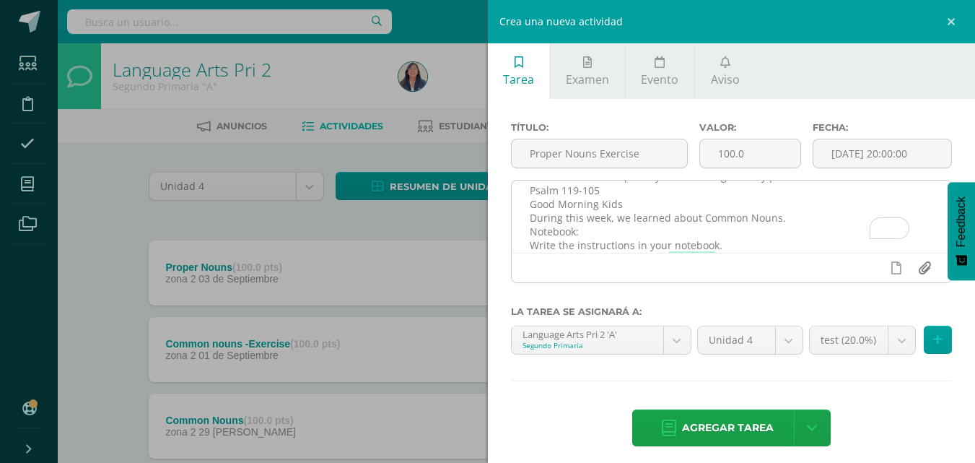
type input "C:\fakepath\Captura de pantalla (822).png"
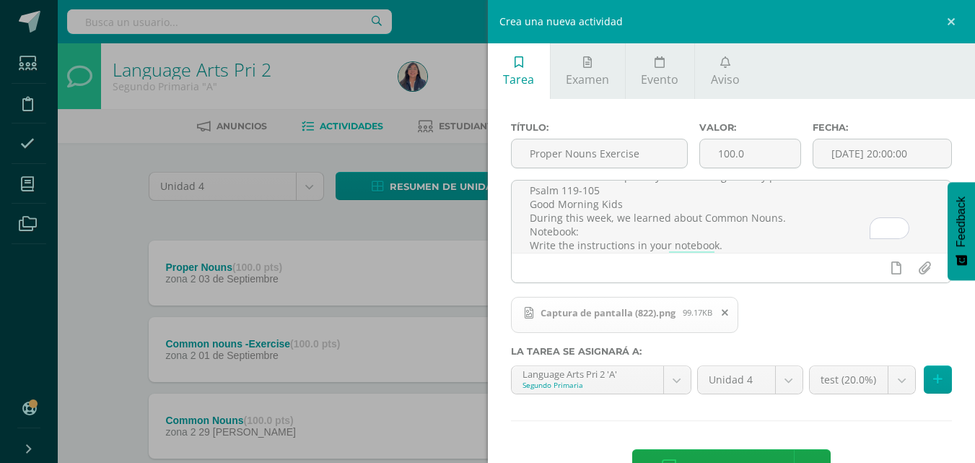
click at [814, 72] on ul "Tarea Examen Evento Aviso" at bounding box center [732, 71] width 488 height 56
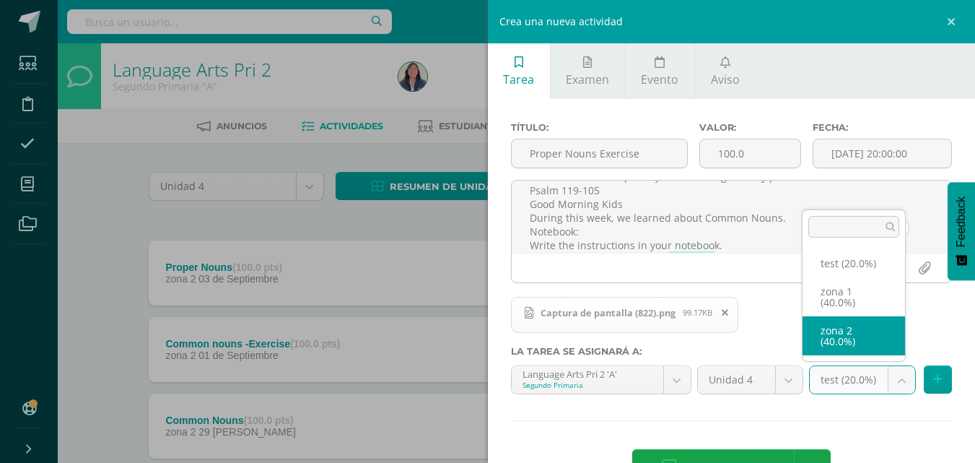
select select "27692"
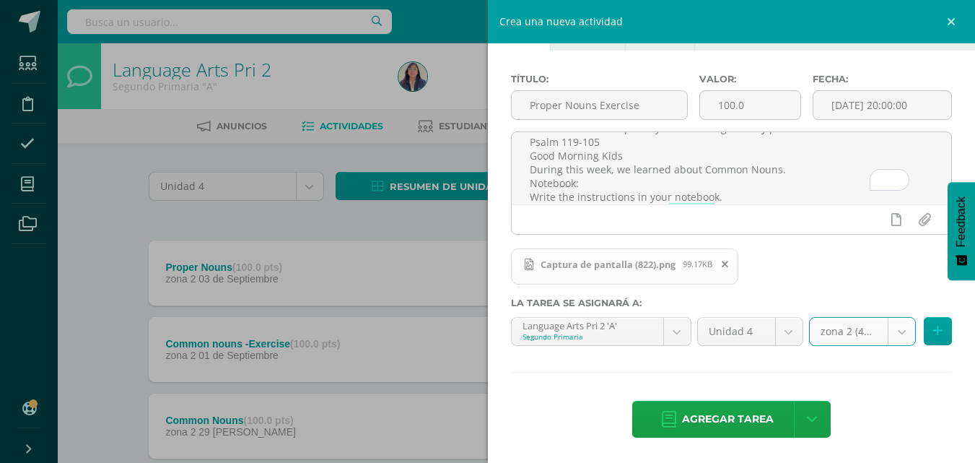
scroll to position [49, 0]
click at [880, 107] on input "[DATE] 20:00:00" at bounding box center [883, 104] width 138 height 28
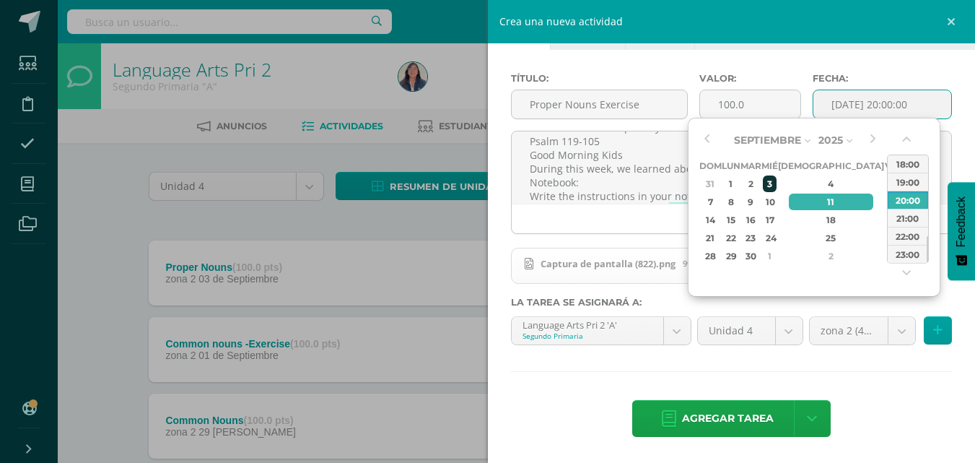
click at [776, 183] on div "3" at bounding box center [769, 183] width 13 height 17
click at [886, 186] on div "5" at bounding box center [892, 183] width 13 height 17
type input "[DATE] 20:00"
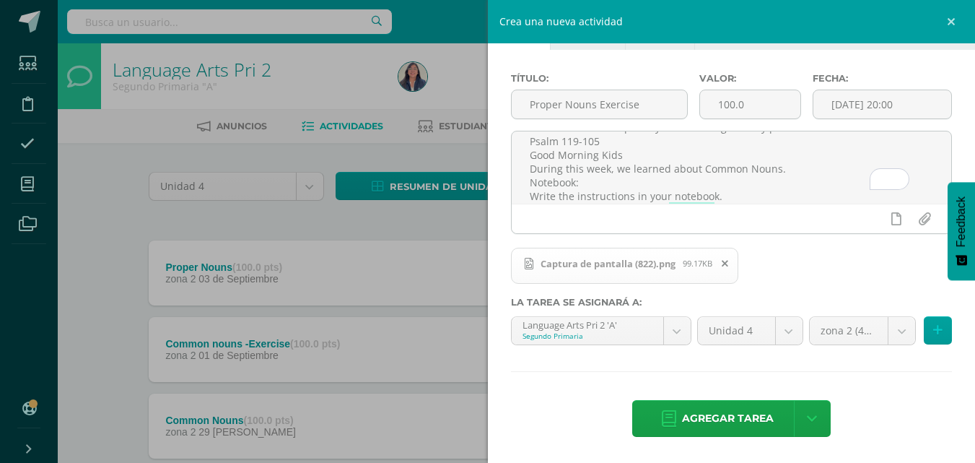
click at [933, 66] on div "Título: Proper Nouns Exercise Valor: 100.0 Fecha: 2025-09-05 20:00 "Your word i…" at bounding box center [732, 256] width 488 height 413
click at [744, 419] on span "Agregar tarea" at bounding box center [728, 418] width 92 height 35
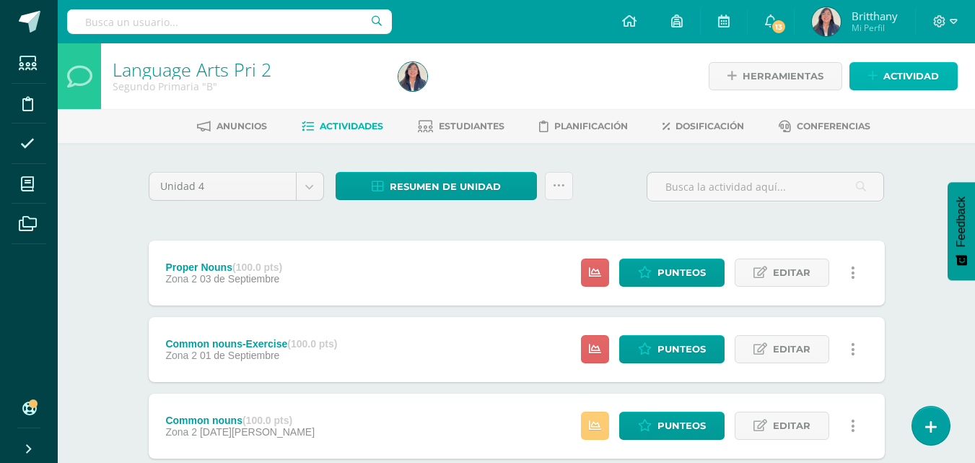
click at [881, 80] on link "Actividad" at bounding box center [904, 76] width 108 height 28
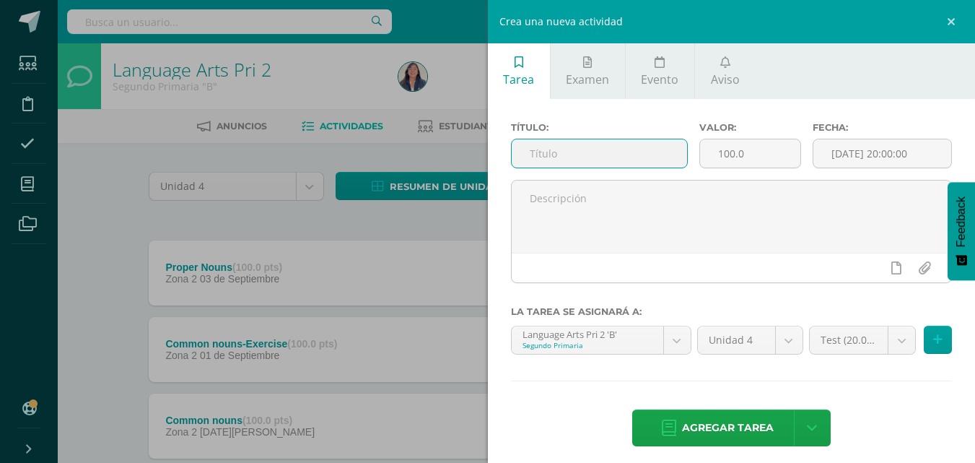
click at [571, 152] on input "text" at bounding box center [599, 153] width 175 height 28
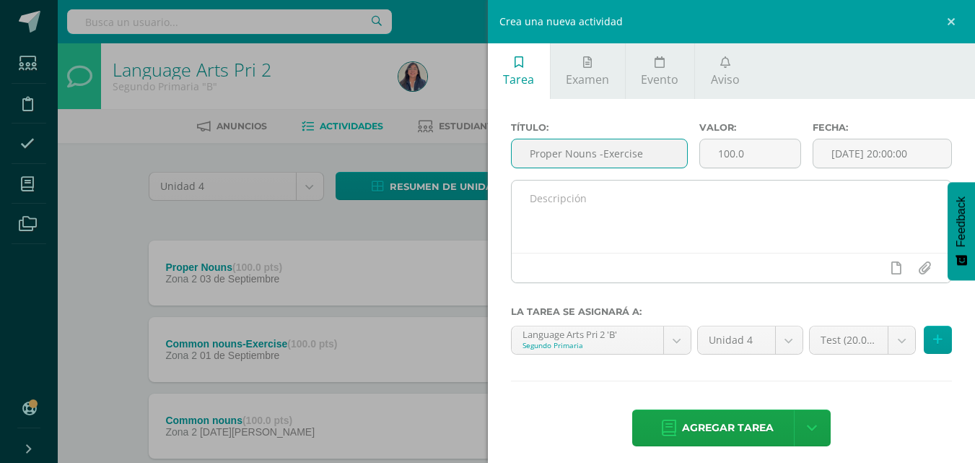
type input "Proper Nouns -Exercise"
click at [595, 214] on textarea at bounding box center [732, 216] width 440 height 72
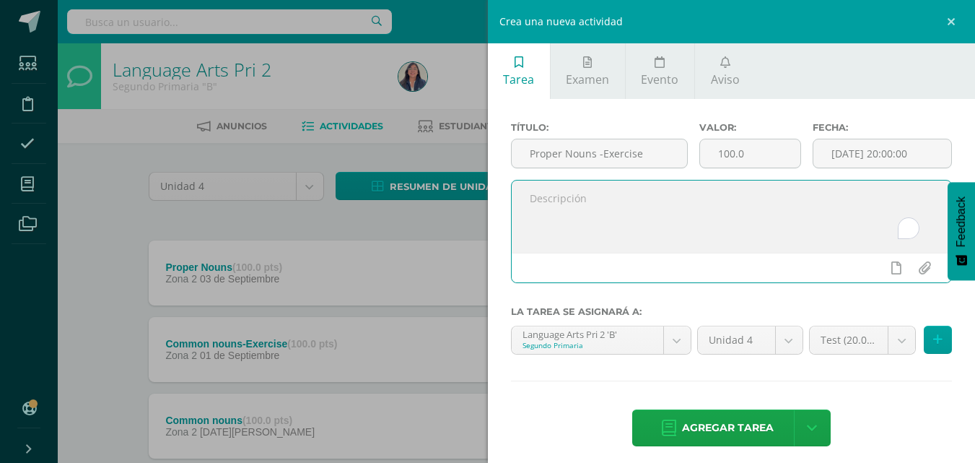
paste textarea ""Your word is a lamp to my feet and a light to my path." Psalm 119-105 Good Mor…"
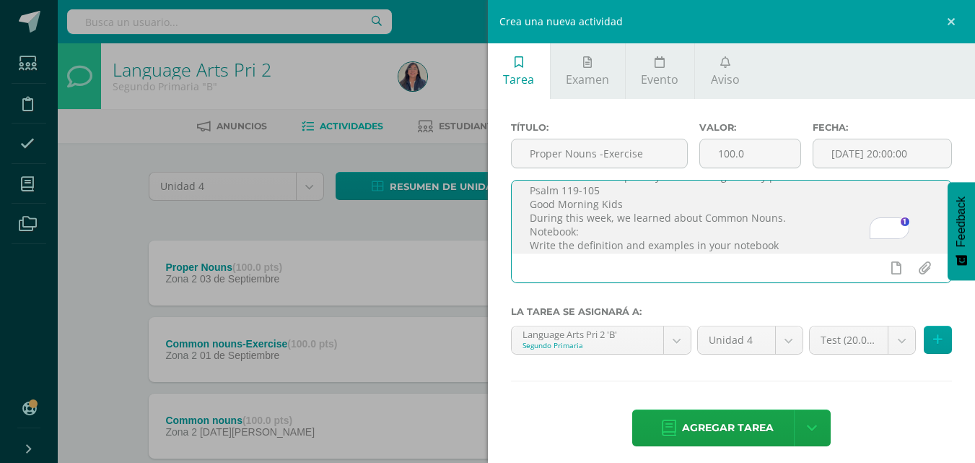
scroll to position [22, 0]
type textarea ""Your word is a lamp to my feet and a light to my path." Psalm 119-105 Good Mor…"
click at [915, 267] on input "file" at bounding box center [924, 267] width 28 height 27
type input "C:\fakepath\Captura de pantalla (822).png"
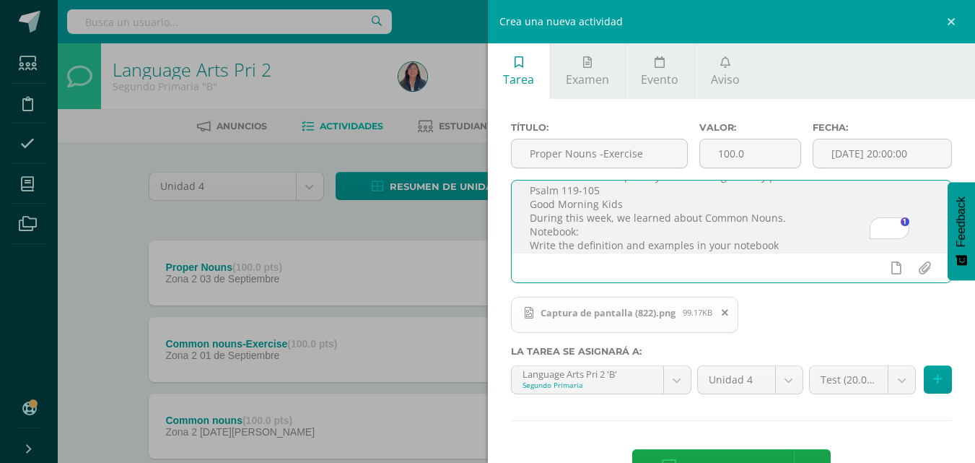
click at [792, 249] on textarea ""Your word is a lamp to my feet and a light to my path." Psalm 119-105 Good Mor…" at bounding box center [732, 216] width 440 height 72
type textarea ""Your word is a lamp to my feet and a light to my path." Psalm 119-105 Good Mor…"
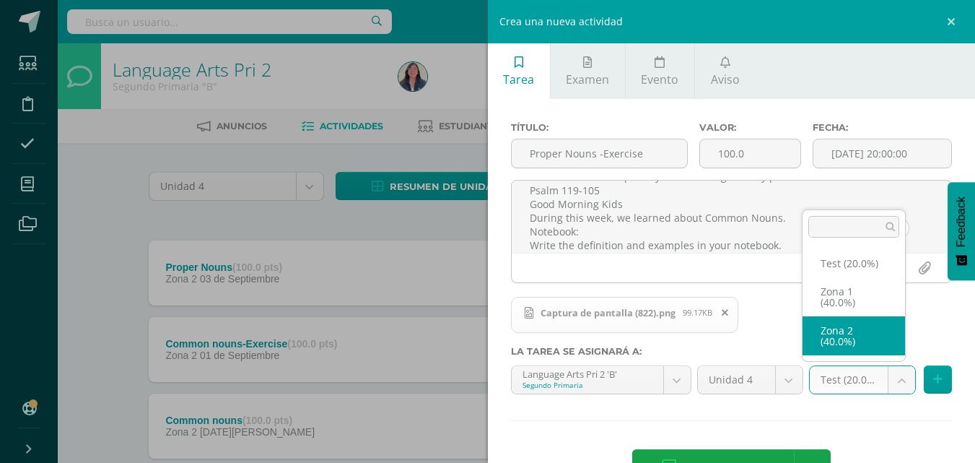
select select "30516"
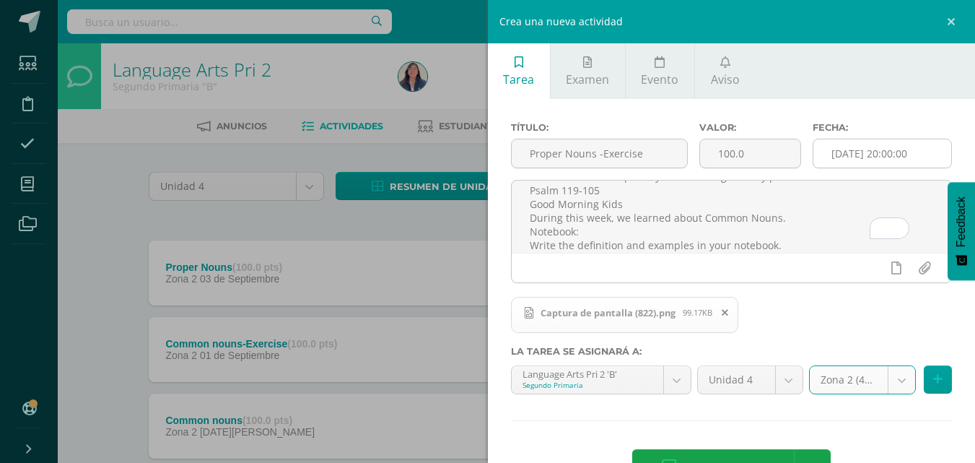
click at [848, 161] on input "[DATE] 20:00:00" at bounding box center [883, 153] width 138 height 28
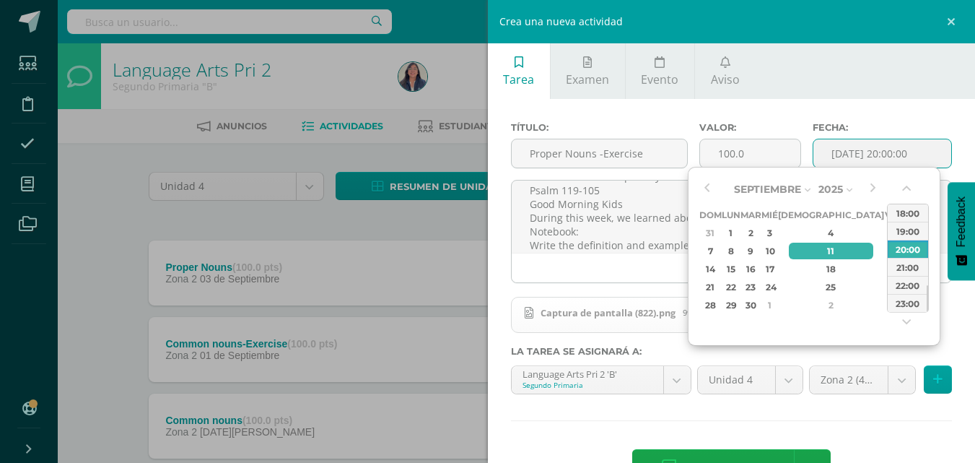
click at [901, 237] on td "6" at bounding box center [910, 233] width 19 height 18
click at [886, 234] on div "5" at bounding box center [892, 233] width 13 height 17
type input "2025-09-05 20:00"
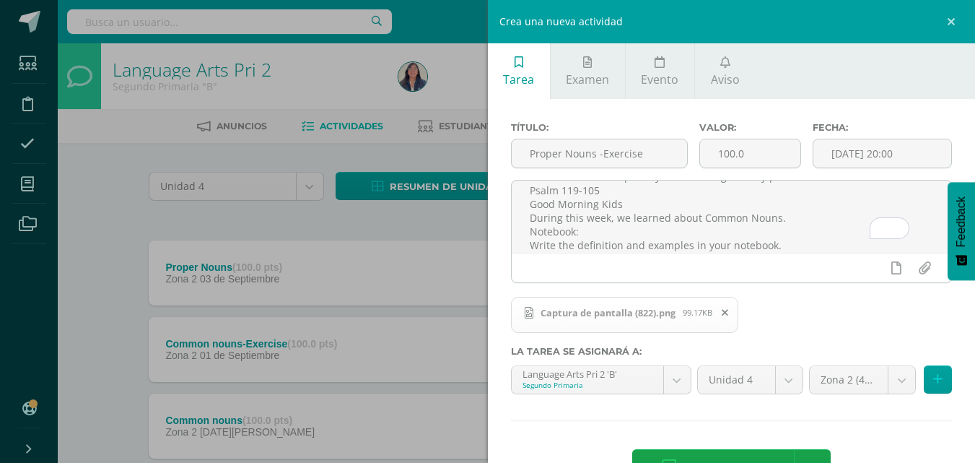
click at [910, 90] on ul "Tarea Examen Evento Aviso" at bounding box center [732, 71] width 488 height 56
click at [728, 455] on span "Agregar tarea" at bounding box center [728, 467] width 92 height 35
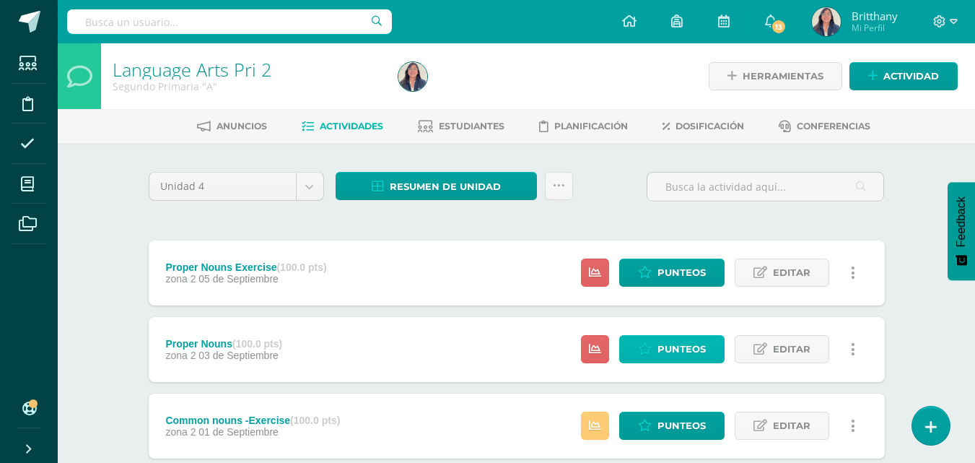
click at [693, 350] on span "Punteos" at bounding box center [682, 349] width 48 height 27
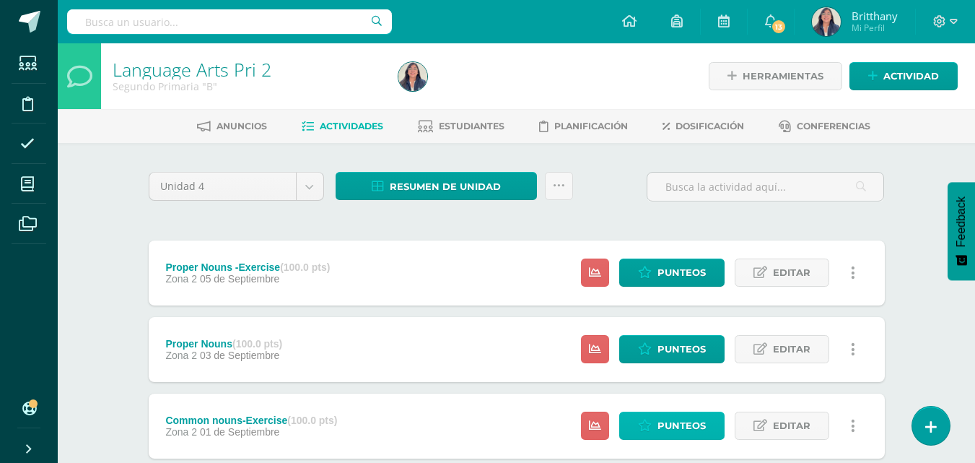
click at [687, 422] on span "Punteos" at bounding box center [682, 425] width 48 height 27
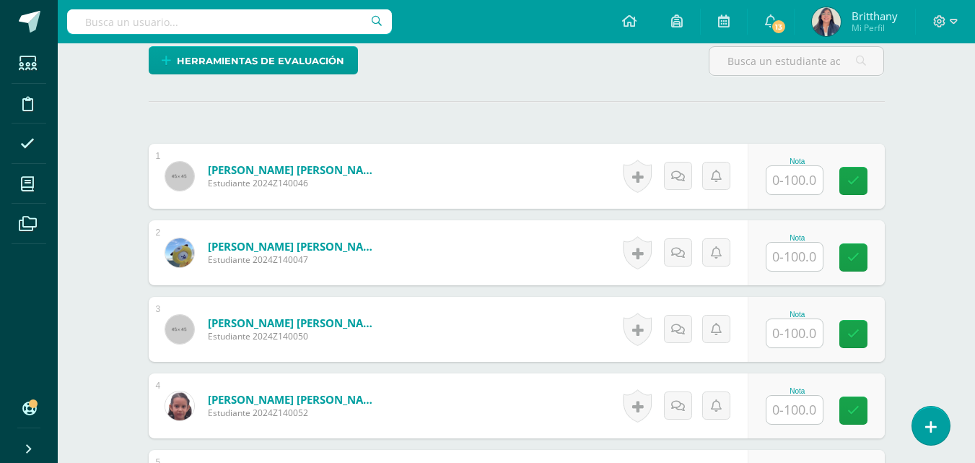
scroll to position [388, 0]
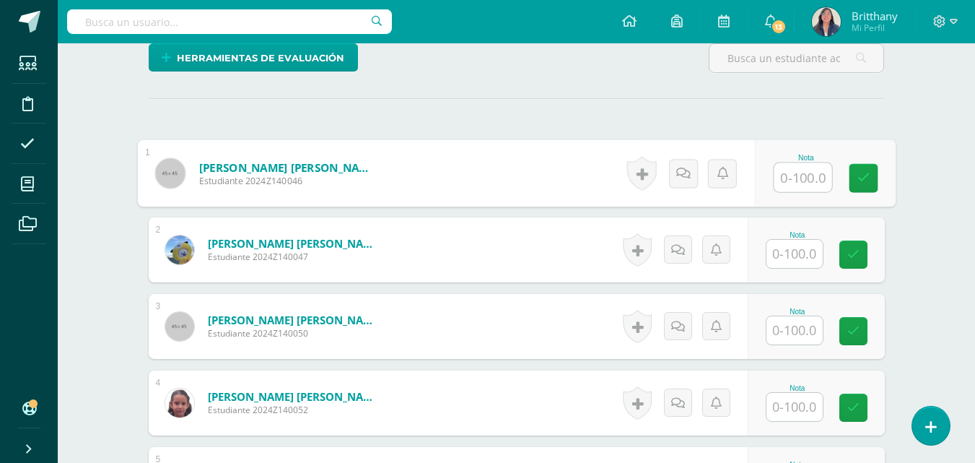
click at [789, 180] on input "text" at bounding box center [803, 177] width 58 height 29
type input "90"
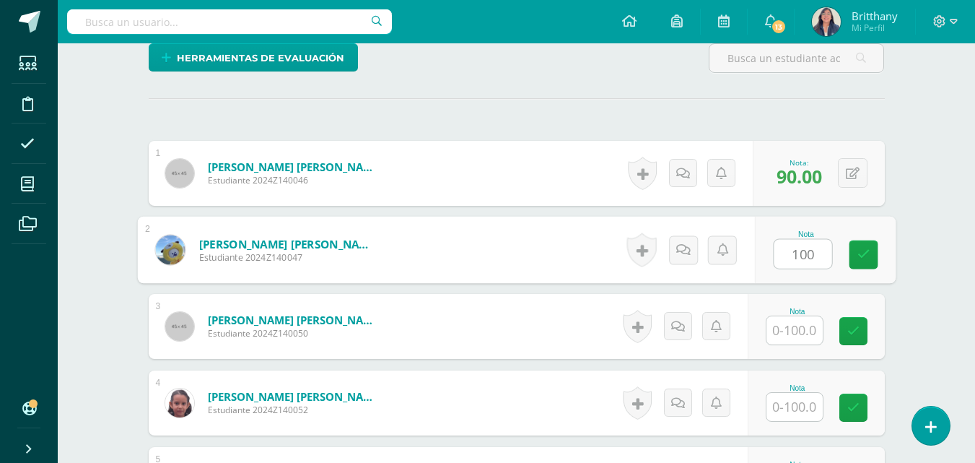
type input "100"
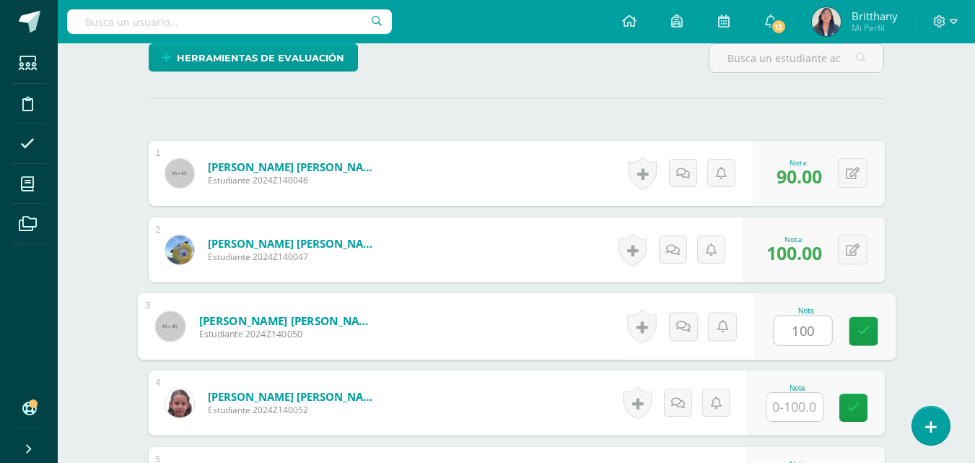
type input "100"
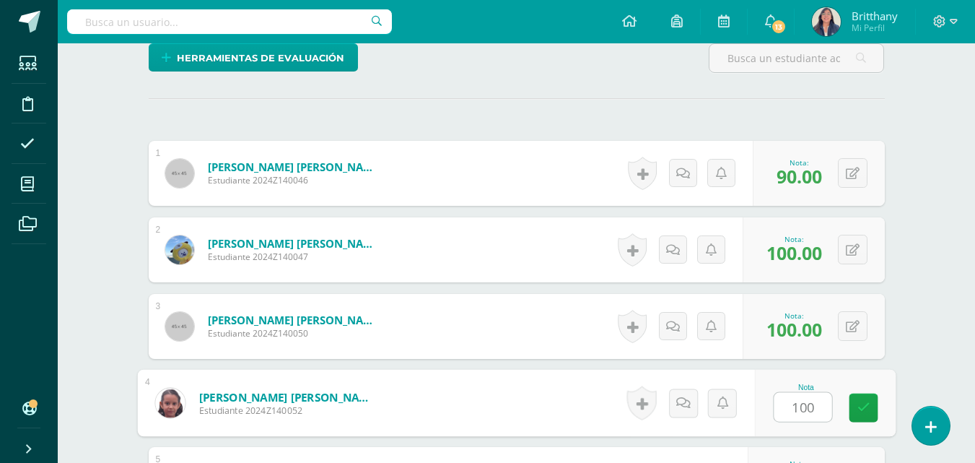
type input "100"
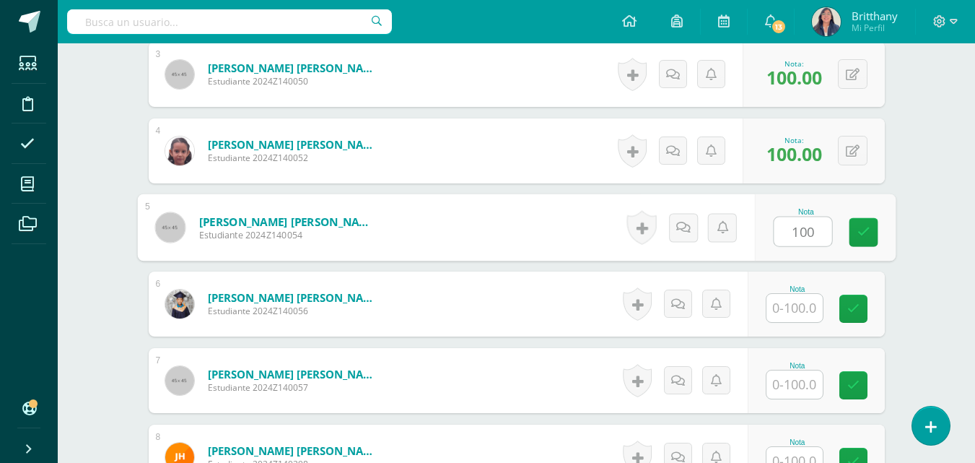
type input "100"
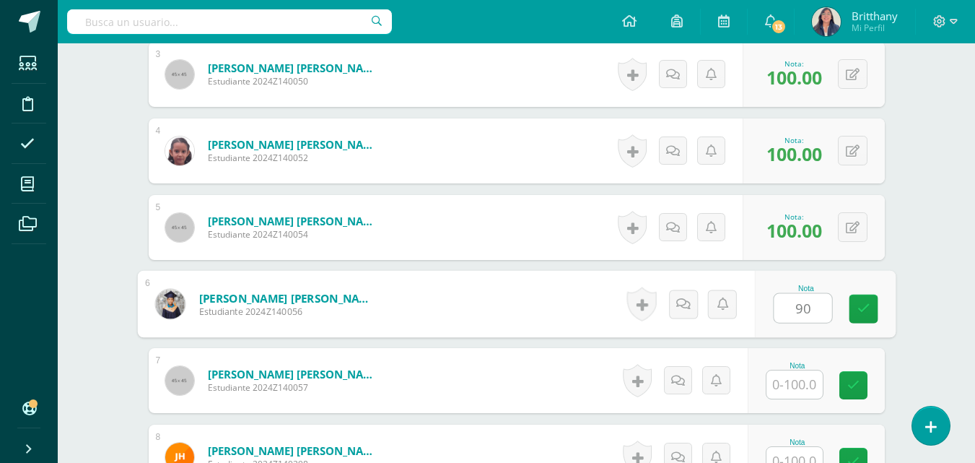
type input "90"
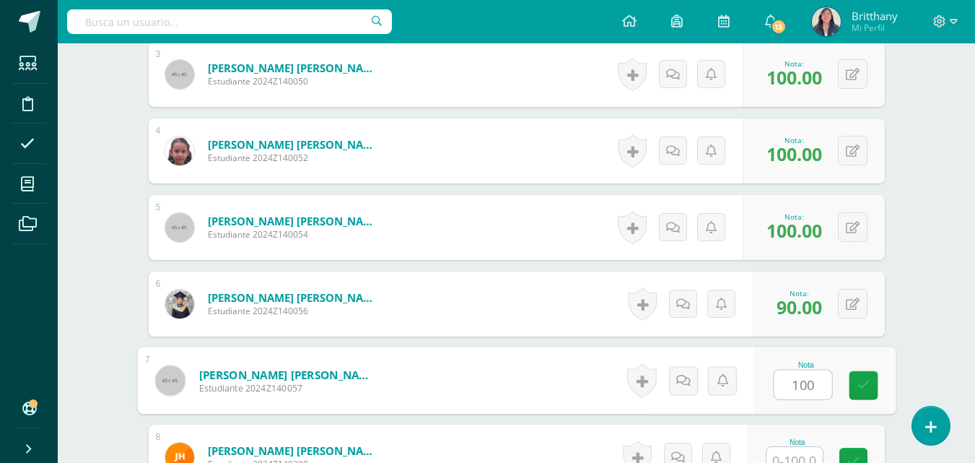
type input "100"
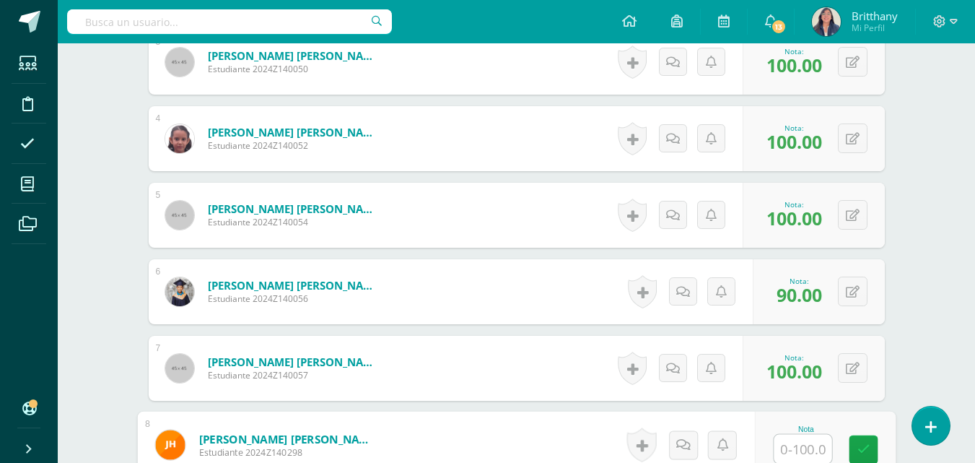
scroll to position [947, 0]
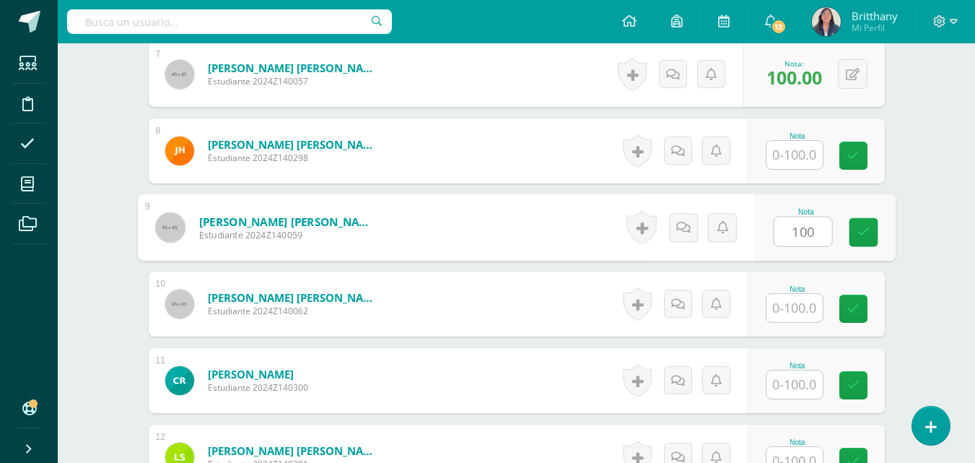
type input "100"
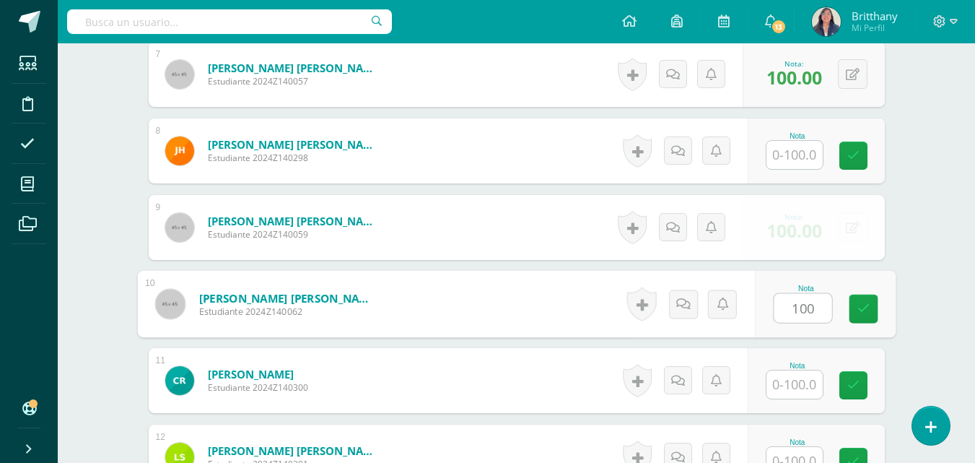
type input "100"
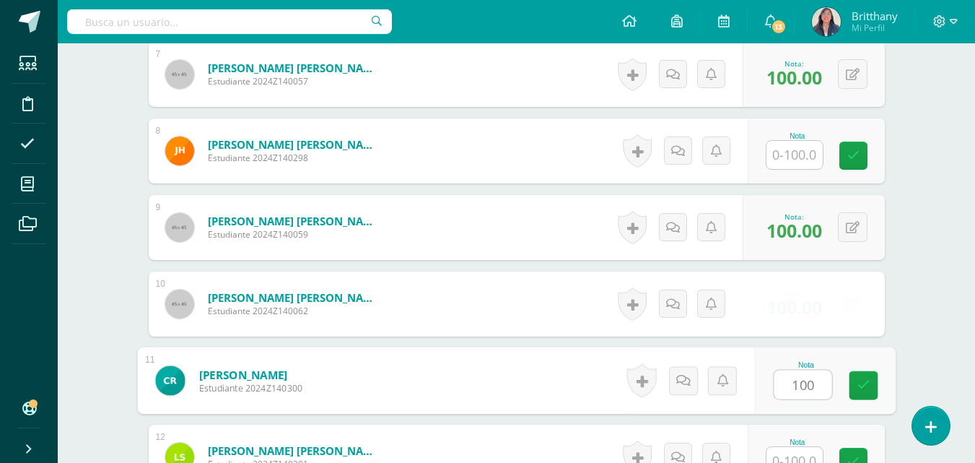
type input "100"
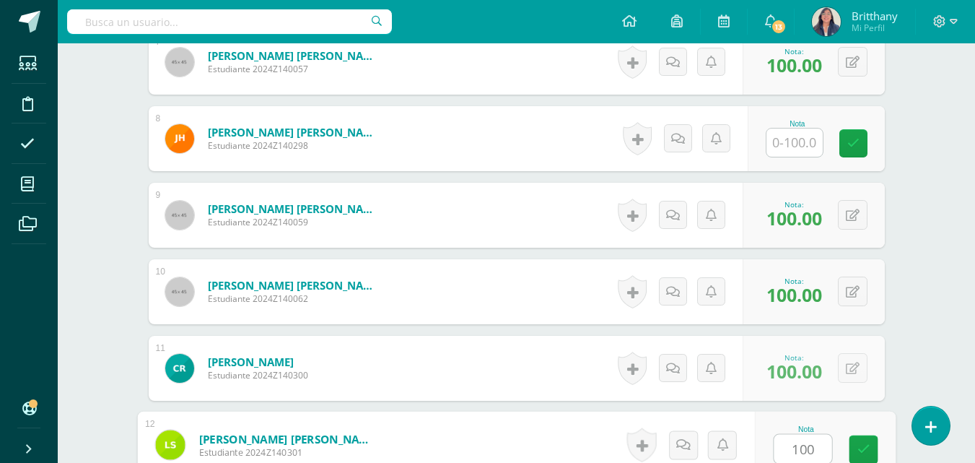
type input "100"
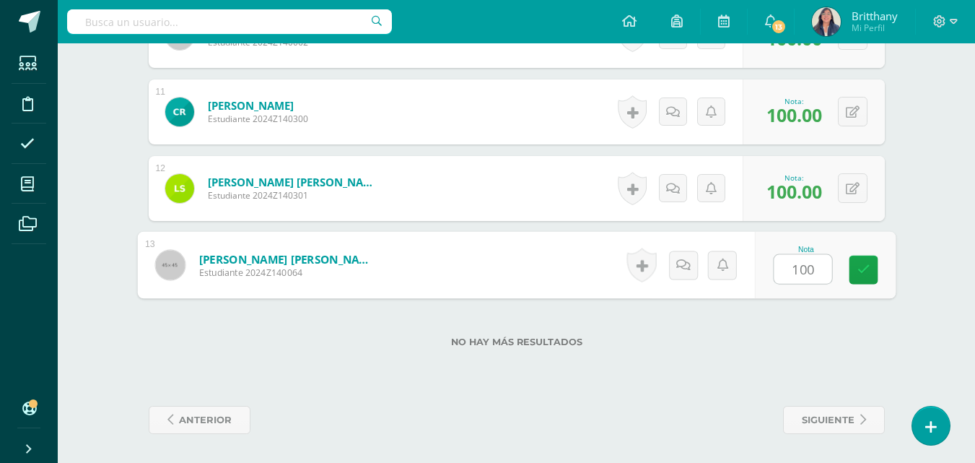
type input "100"
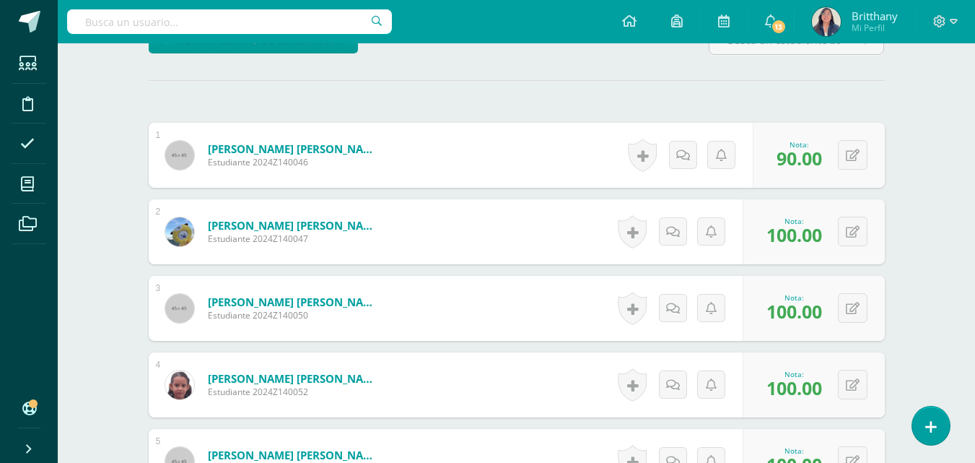
scroll to position [2, 0]
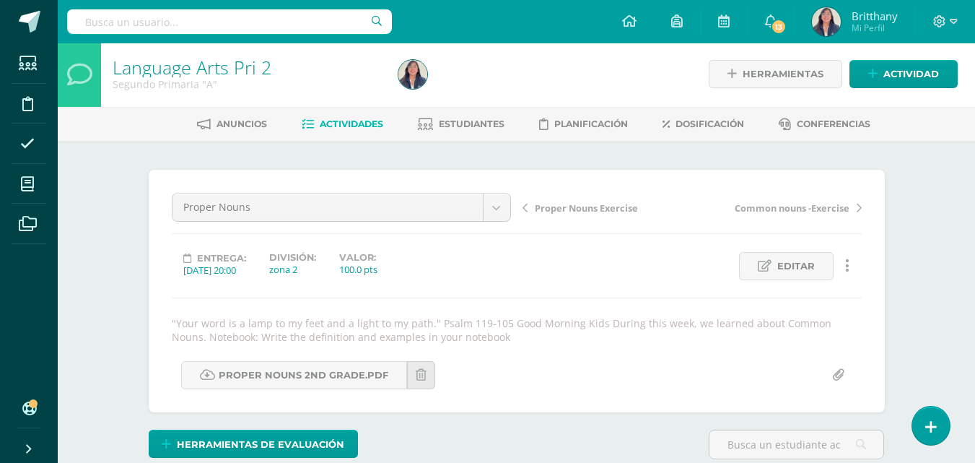
click at [365, 121] on span "Actividades" at bounding box center [352, 123] width 64 height 11
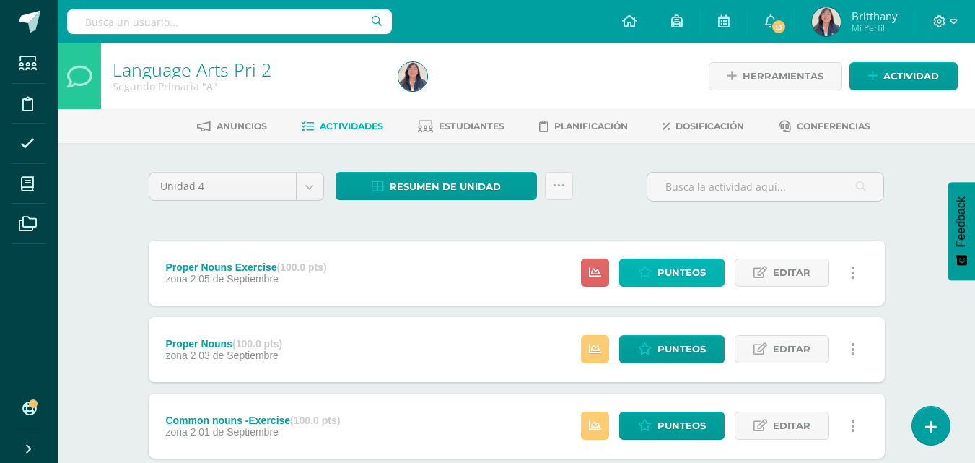
click at [682, 270] on span "Punteos" at bounding box center [682, 272] width 48 height 27
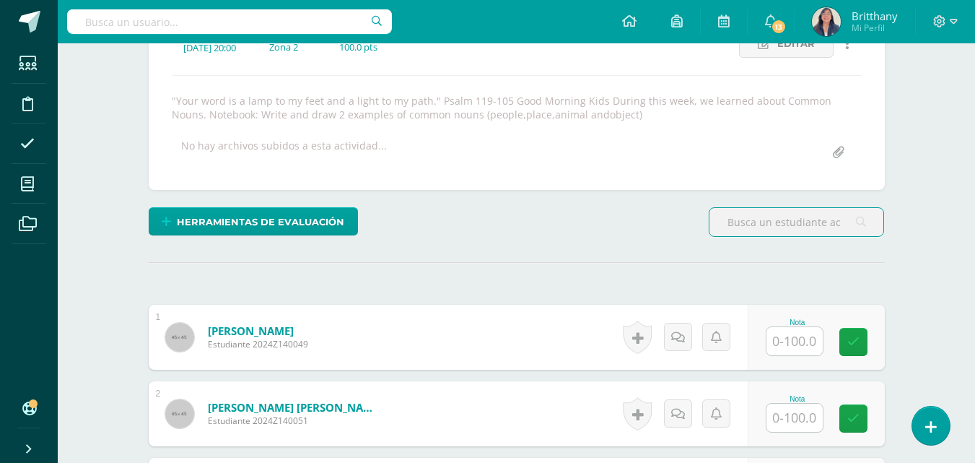
scroll to position [225, 0]
click at [806, 350] on input "text" at bounding box center [795, 340] width 56 height 28
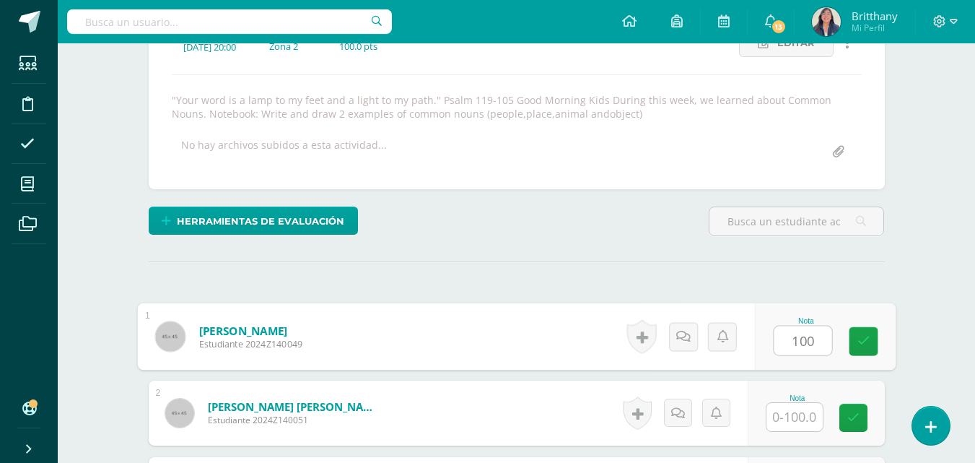
type input "100"
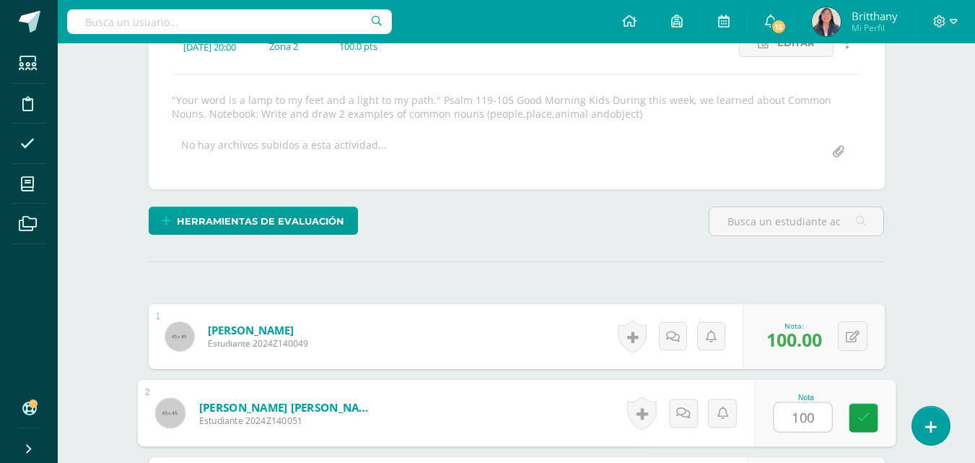
type input "100"
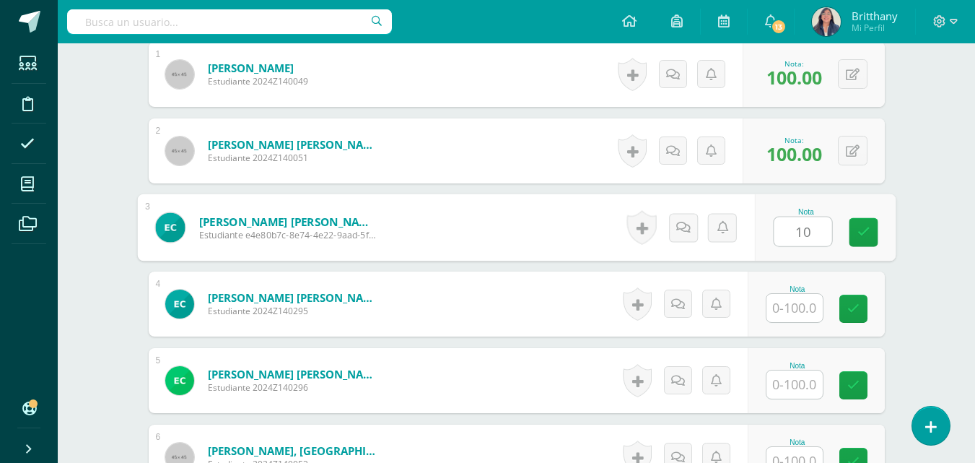
type input "1"
click at [787, 306] on input "text" at bounding box center [795, 308] width 56 height 28
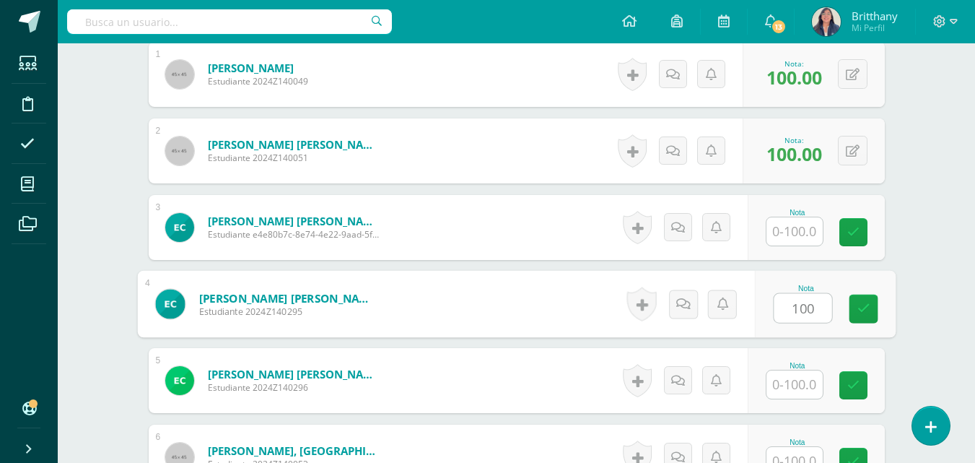
type input "100"
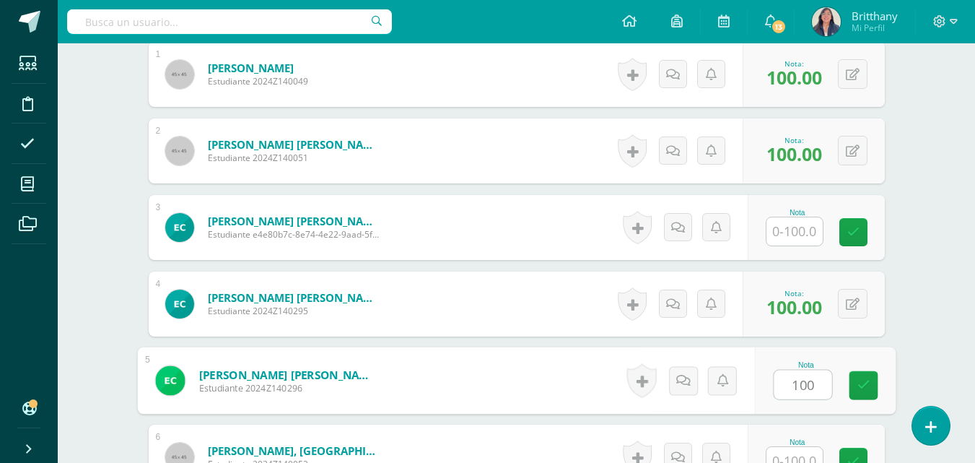
type input "100"
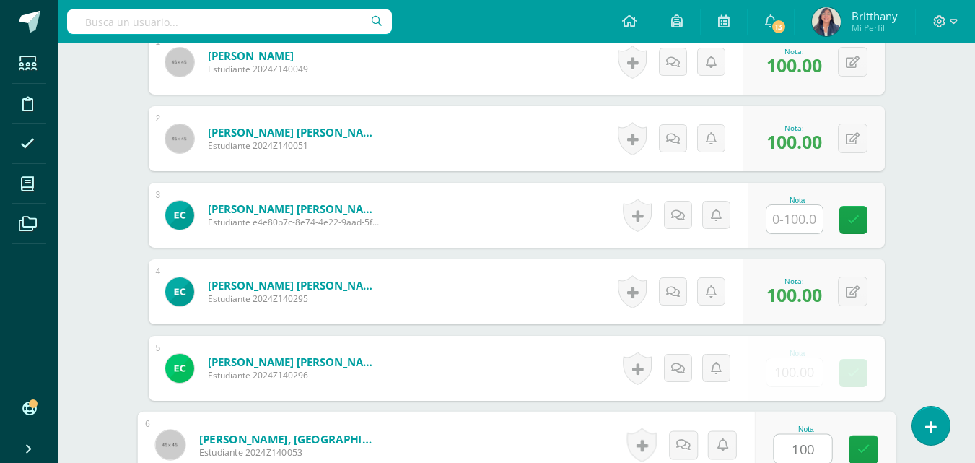
type input "100"
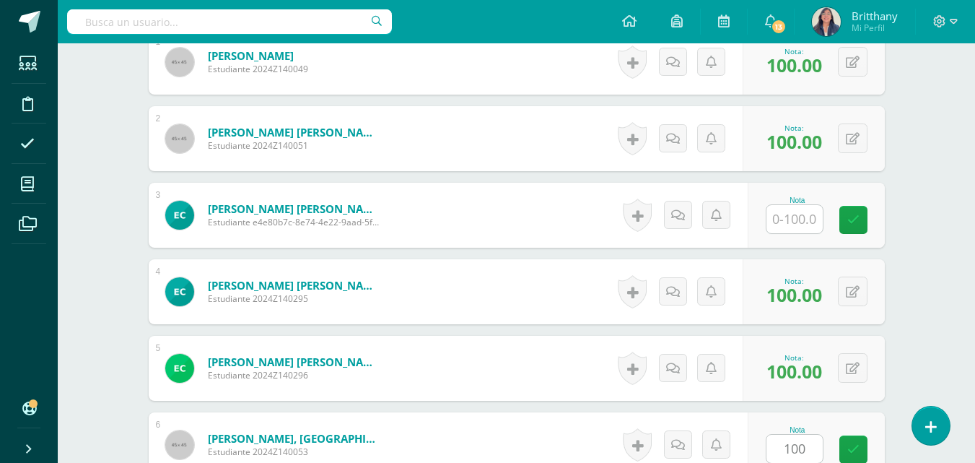
scroll to position [793, 0]
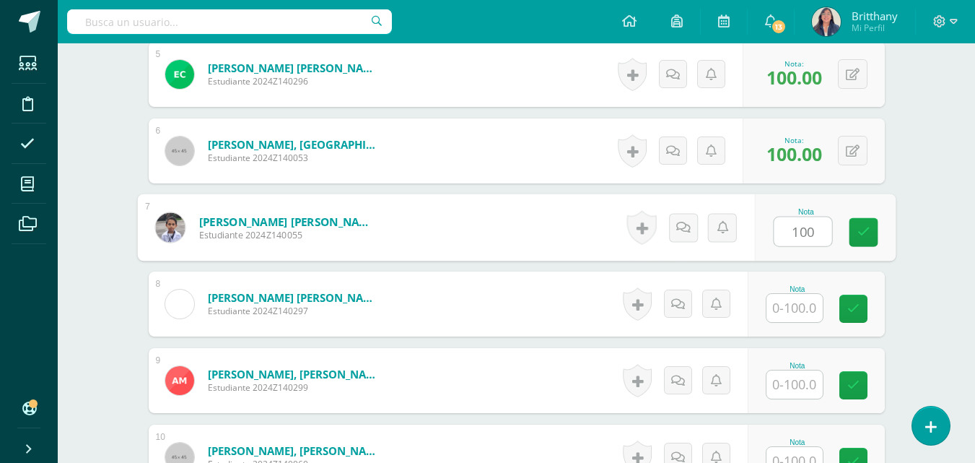
type input "100"
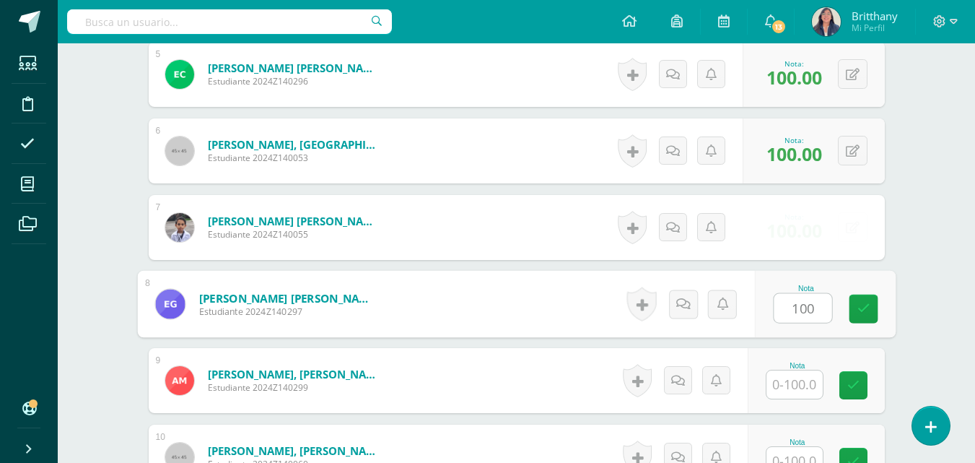
type input "100"
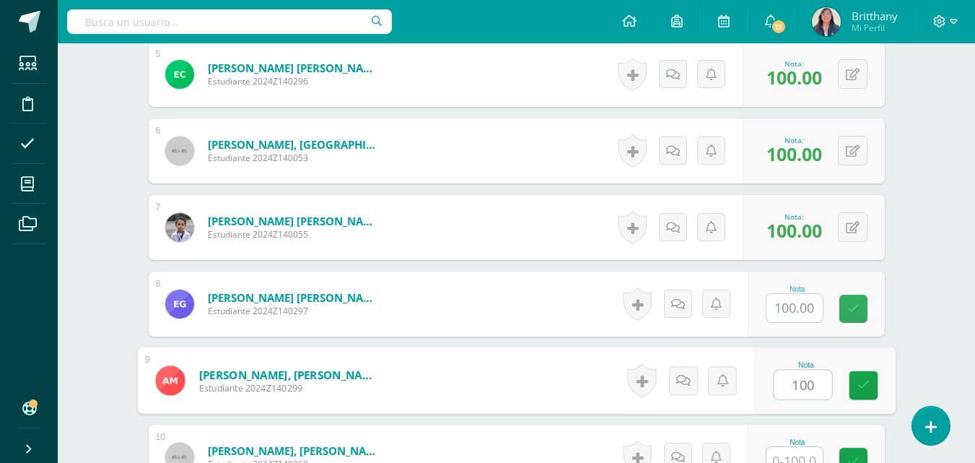
type input "100"
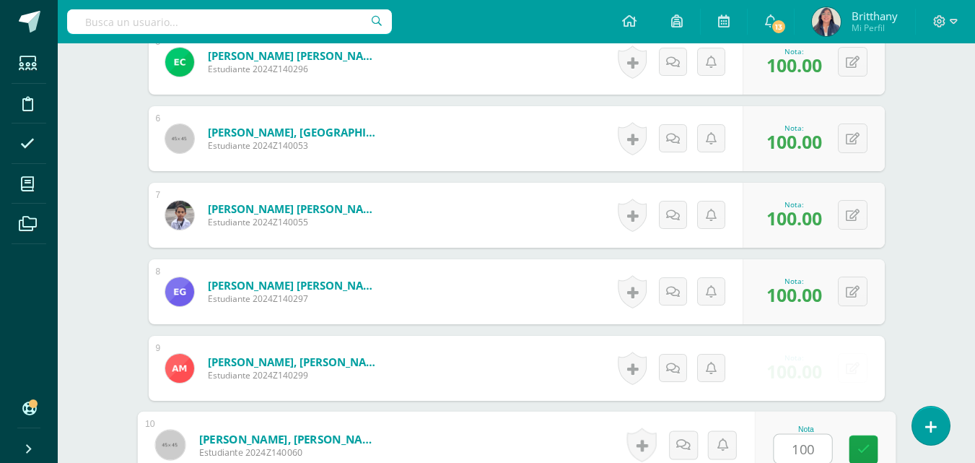
type input "100"
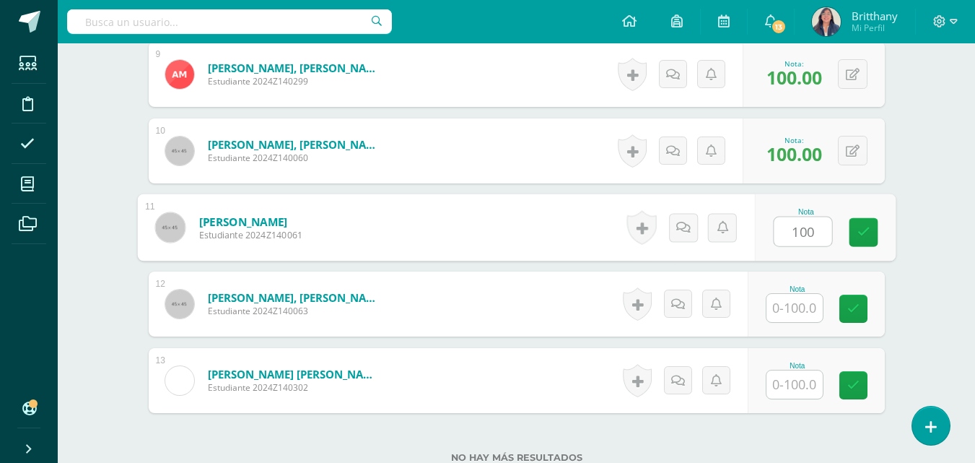
type input "100"
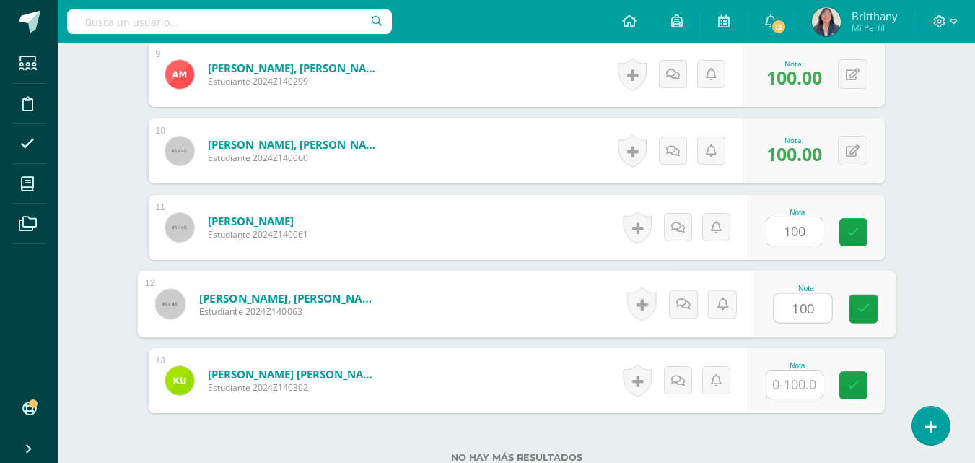
type input "100"
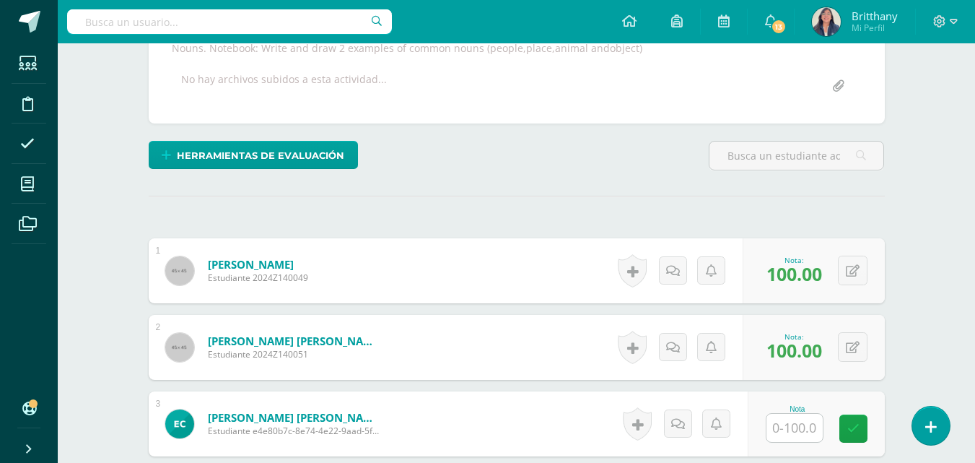
scroll to position [0, 0]
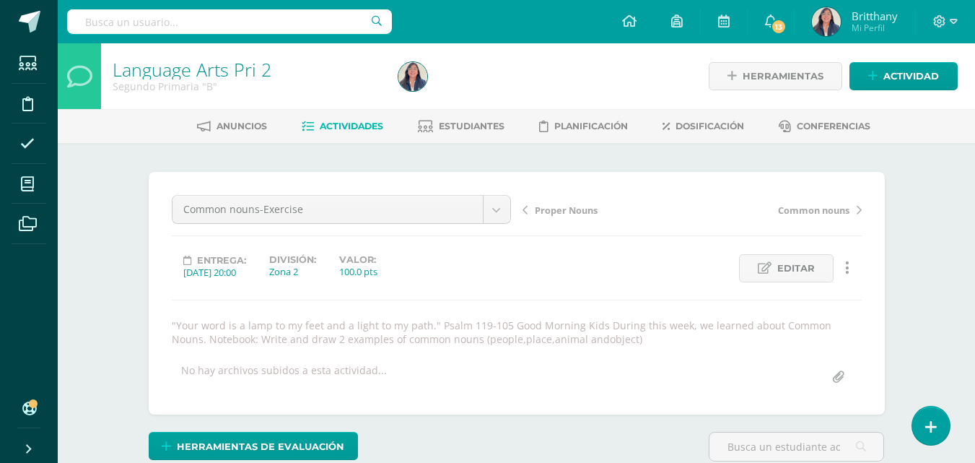
type input "100"
click at [331, 131] on span "Actividades" at bounding box center [352, 126] width 64 height 11
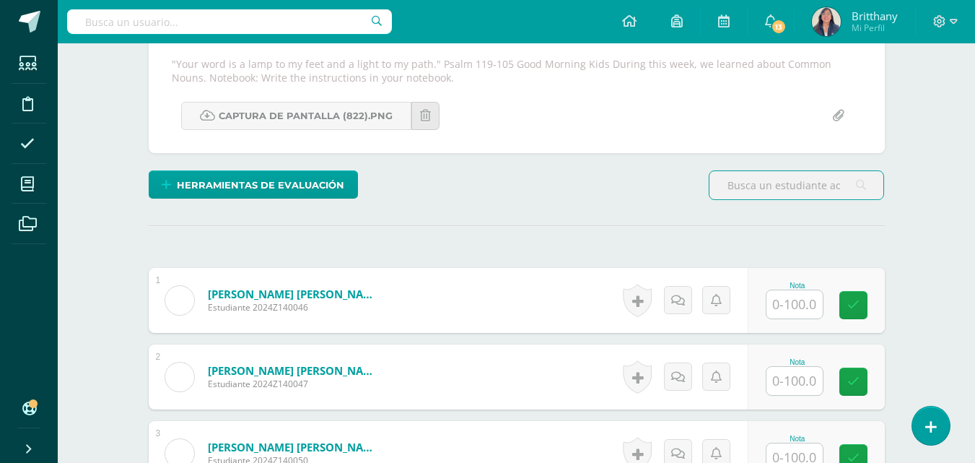
scroll to position [342, 0]
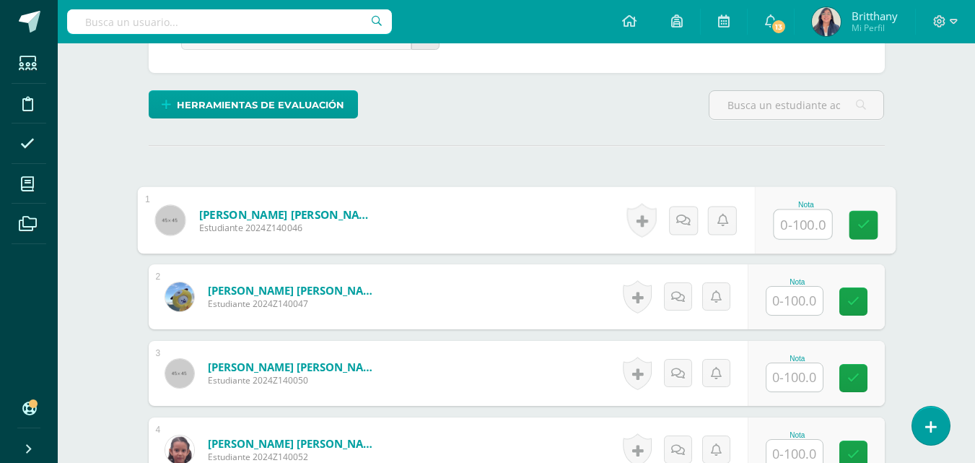
click at [804, 227] on input "text" at bounding box center [803, 224] width 58 height 29
type input "1"
type input "90"
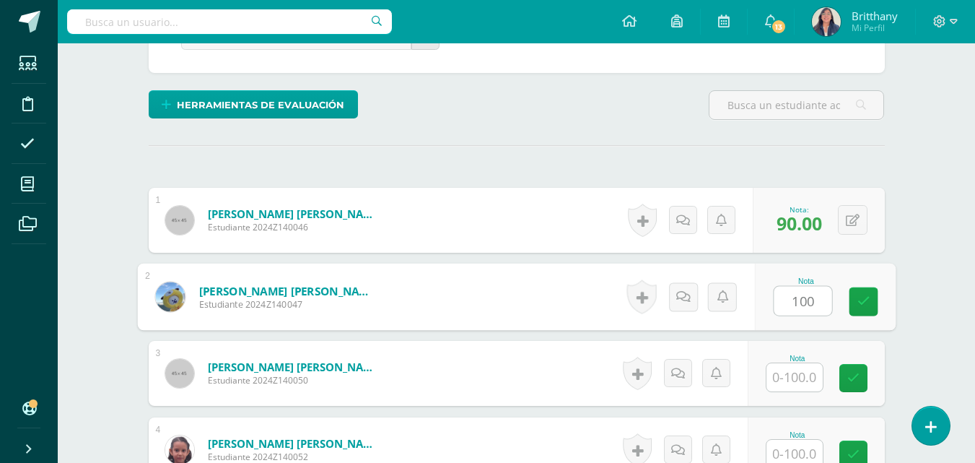
type input "100"
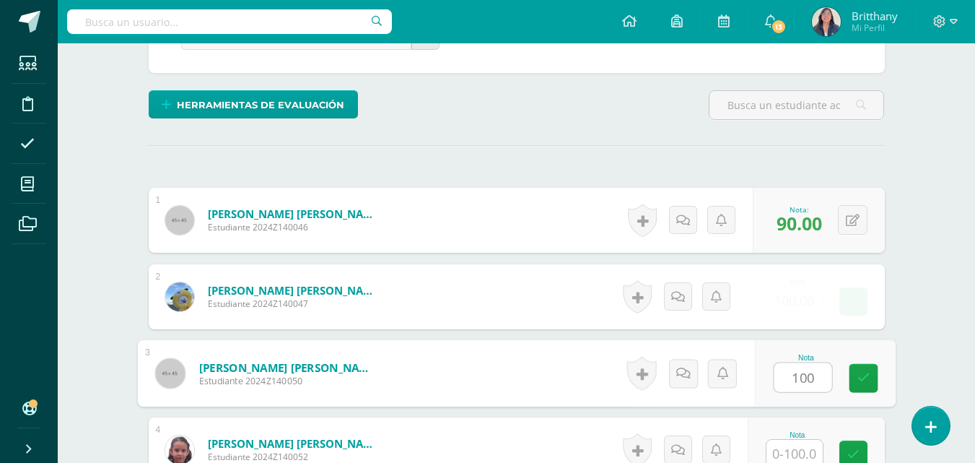
type input "100"
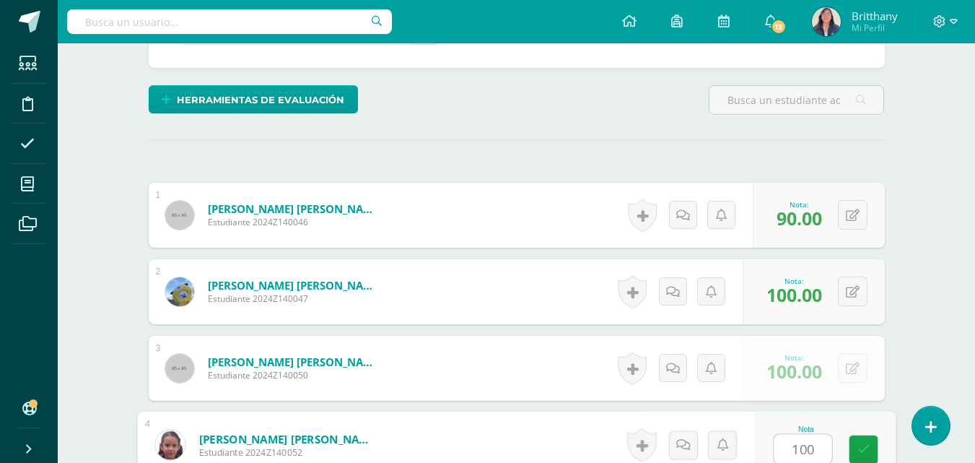
type input "100"
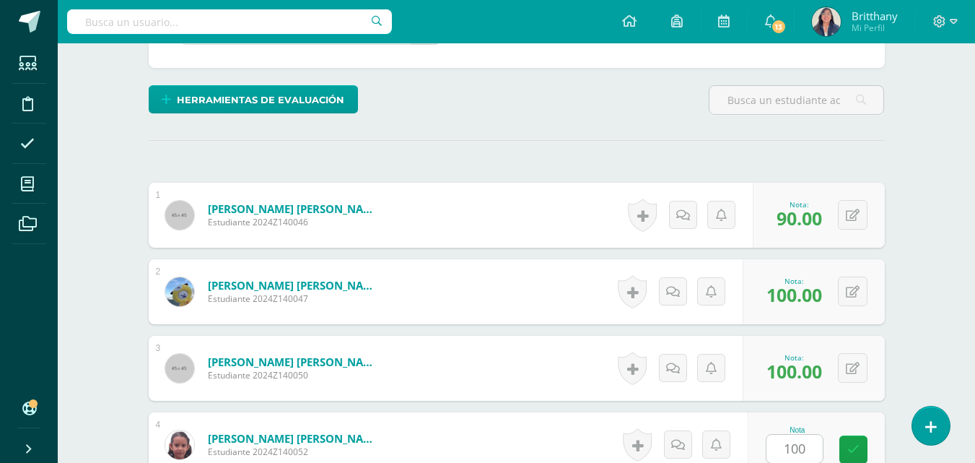
scroll to position [640, 0]
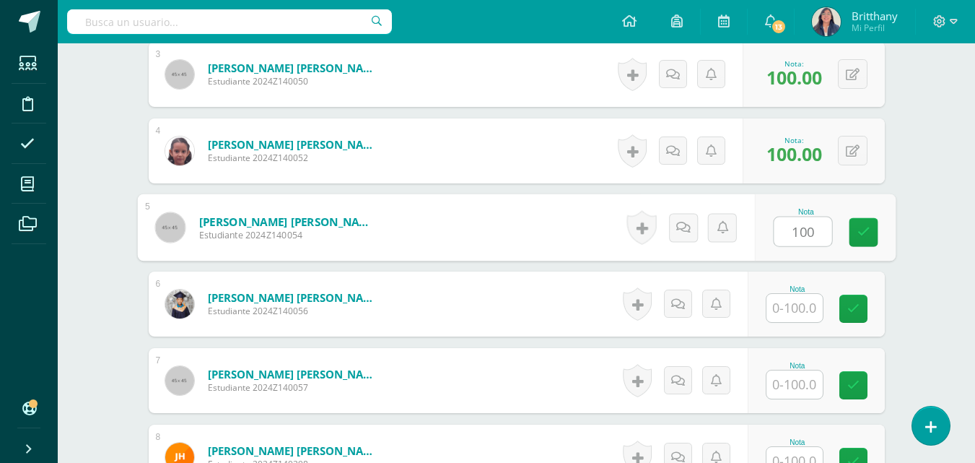
type input "100"
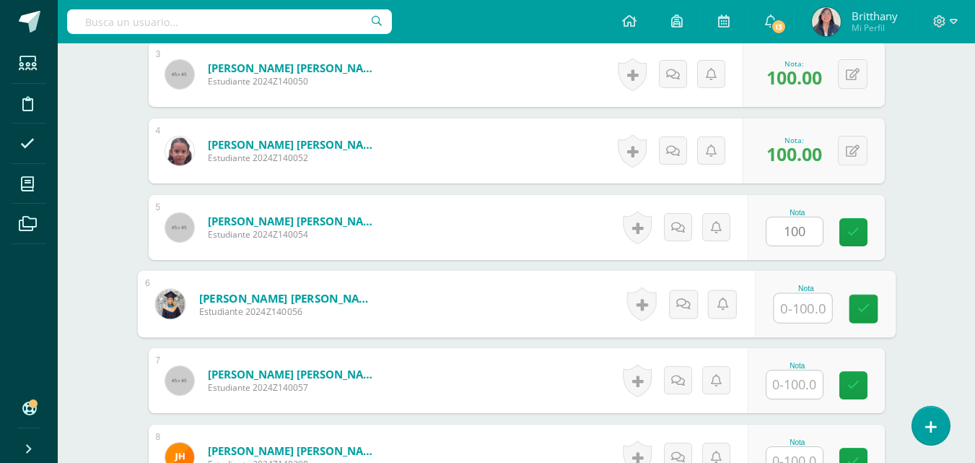
type input "1"
type input "90"
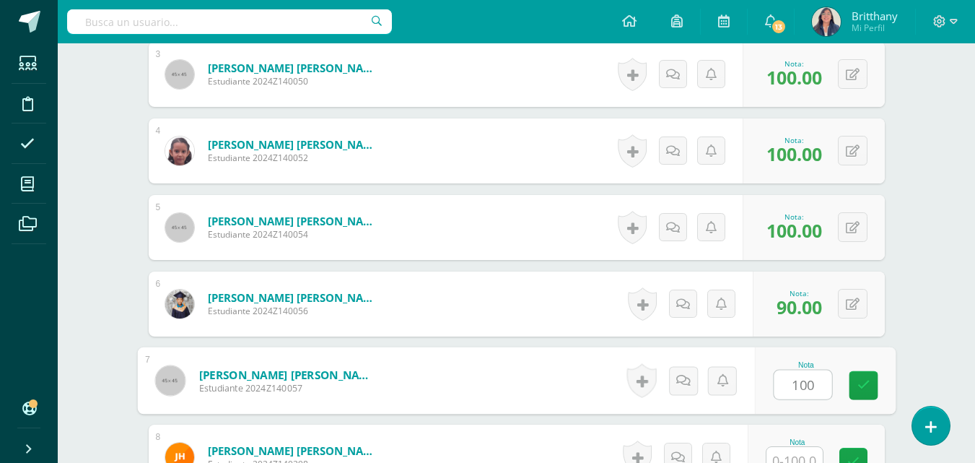
type input "100"
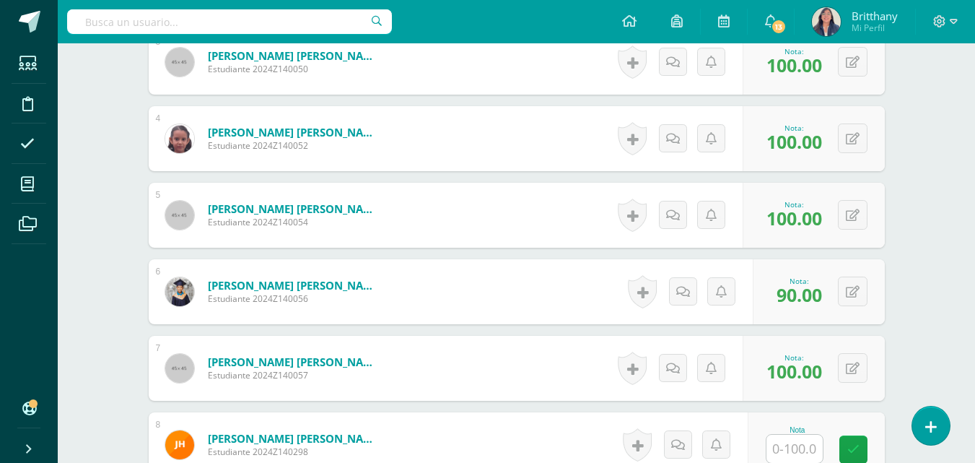
scroll to position [947, 0]
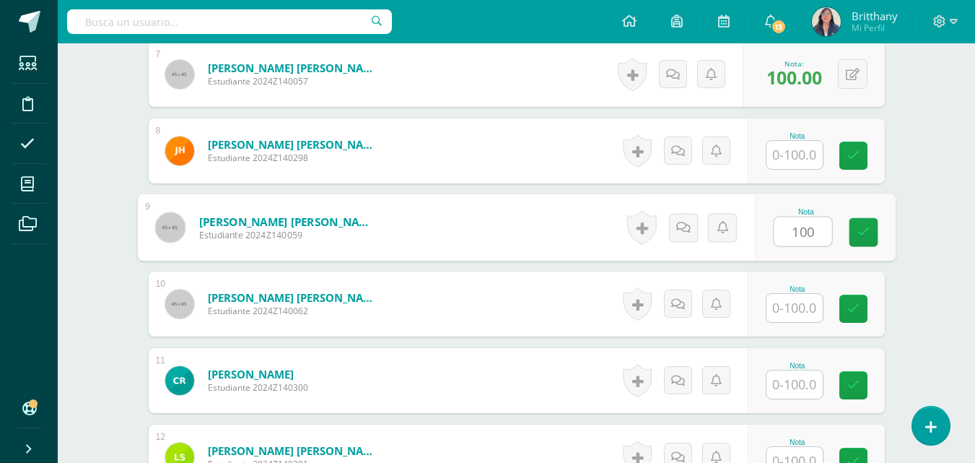
type input "100"
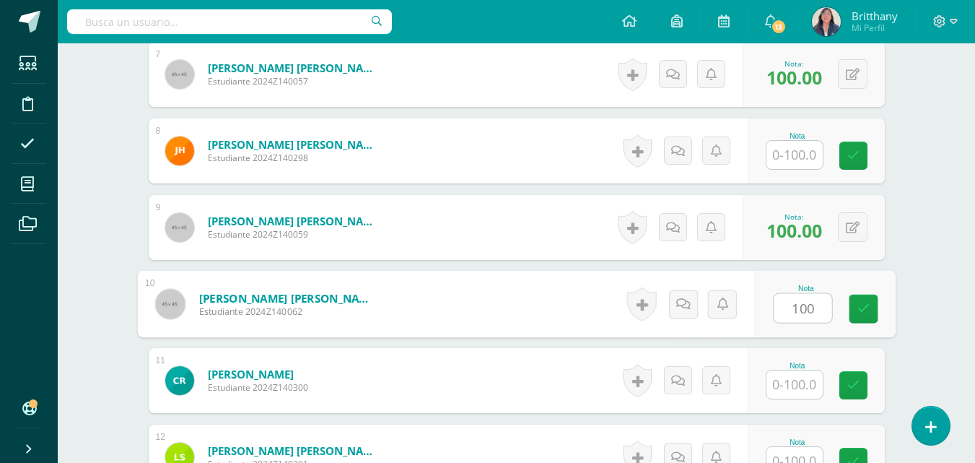
type input "100"
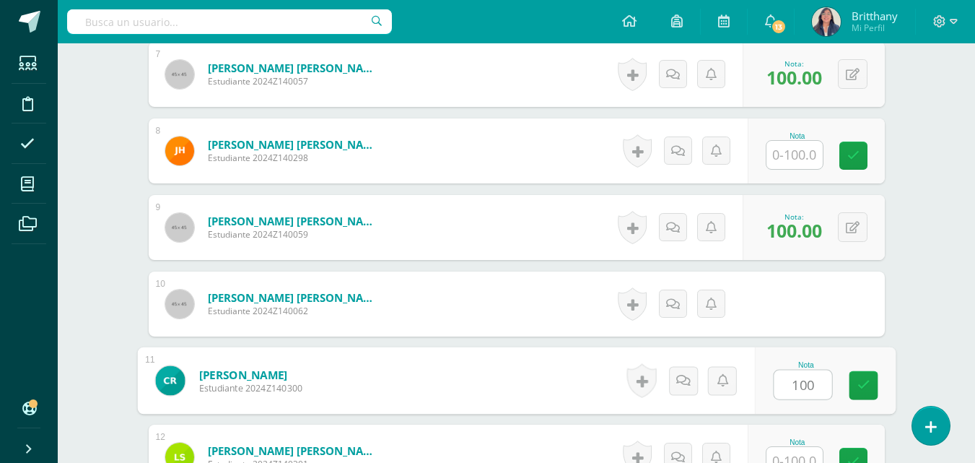
type input "100"
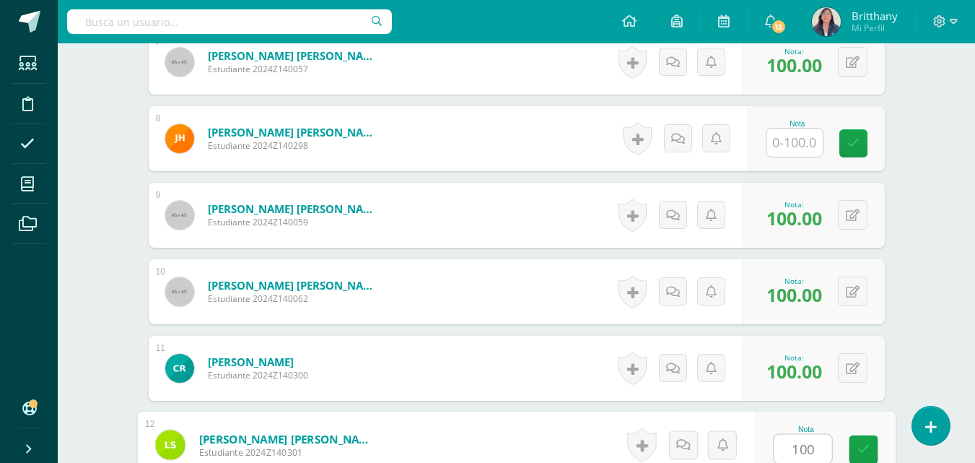
type input "100"
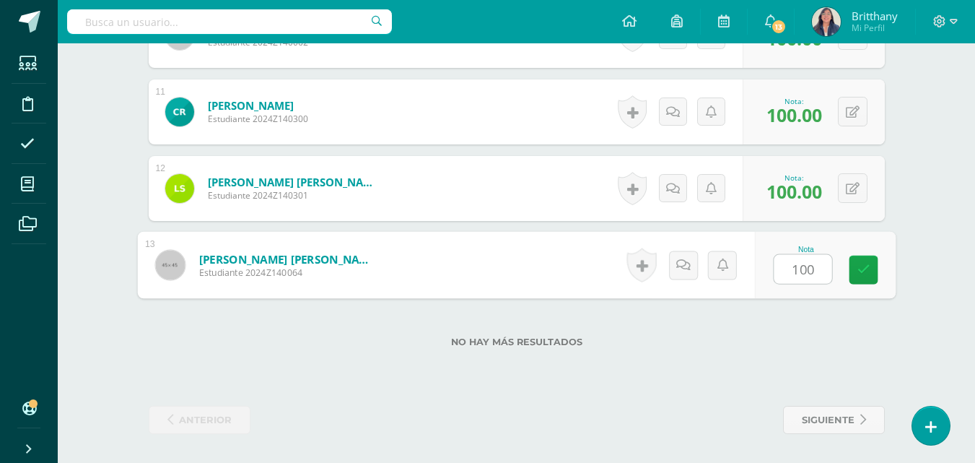
type input "100"
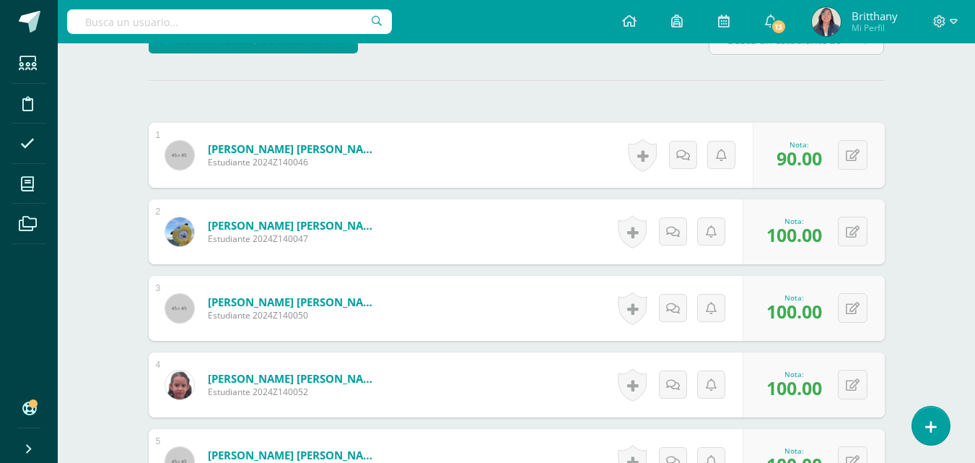
scroll to position [2, 0]
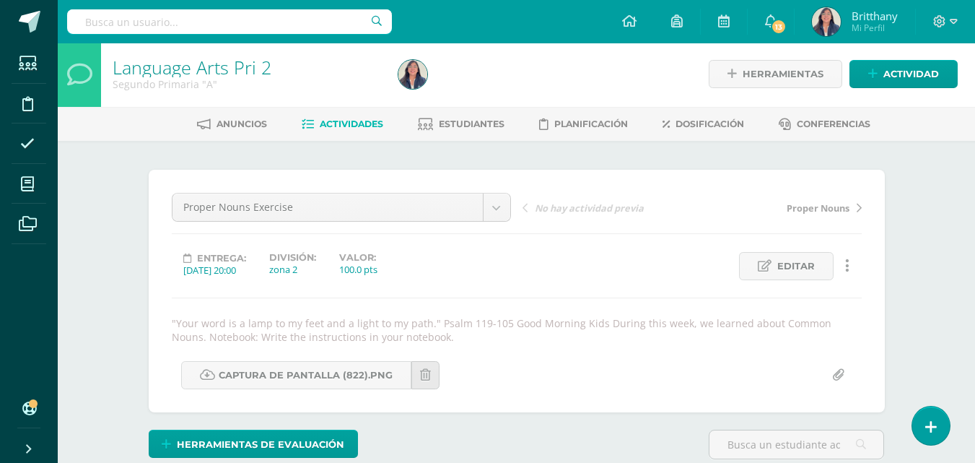
click at [329, 126] on span "Actividades" at bounding box center [352, 123] width 64 height 11
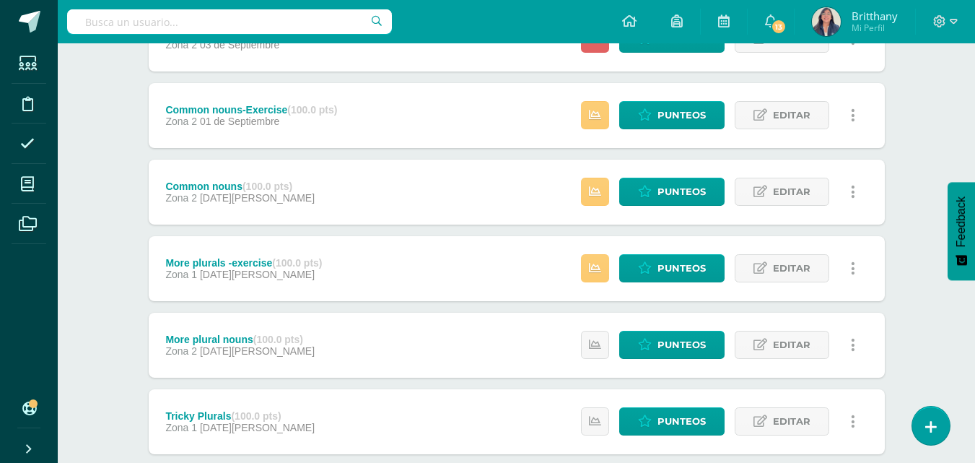
scroll to position [318, 0]
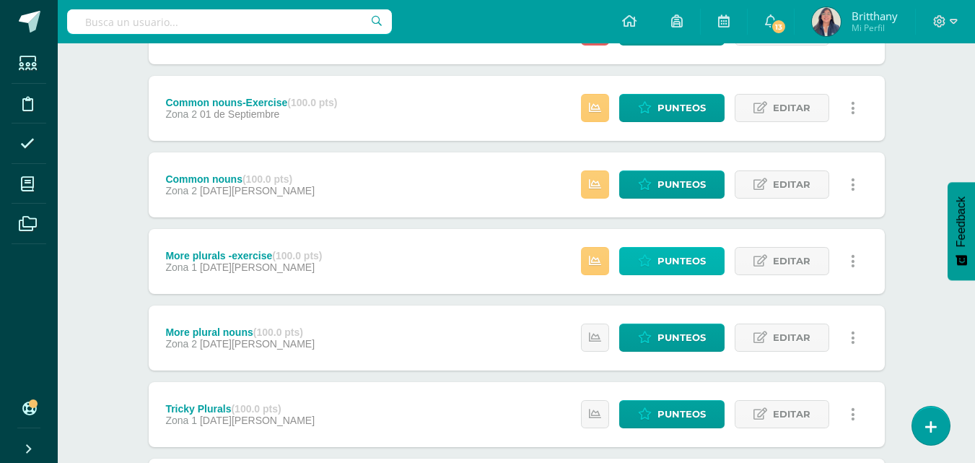
click at [711, 267] on link "Punteos" at bounding box center [671, 261] width 105 height 28
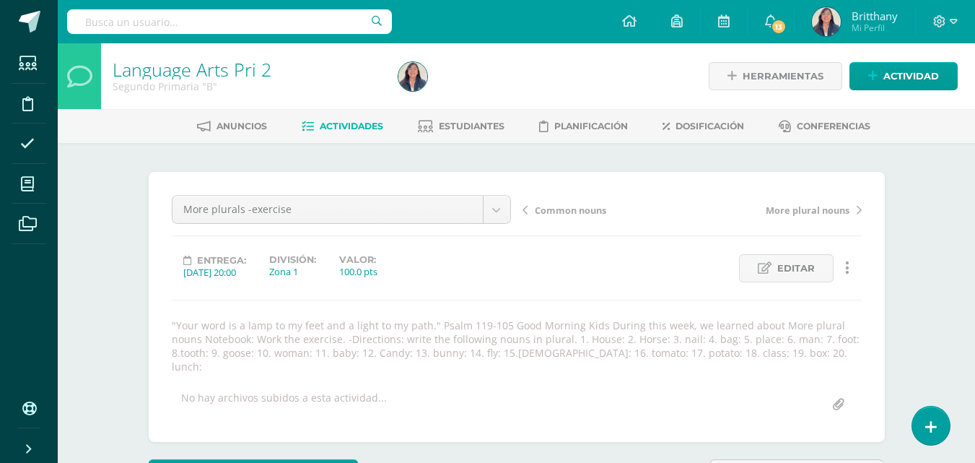
click at [326, 124] on span "Actividades" at bounding box center [352, 126] width 64 height 11
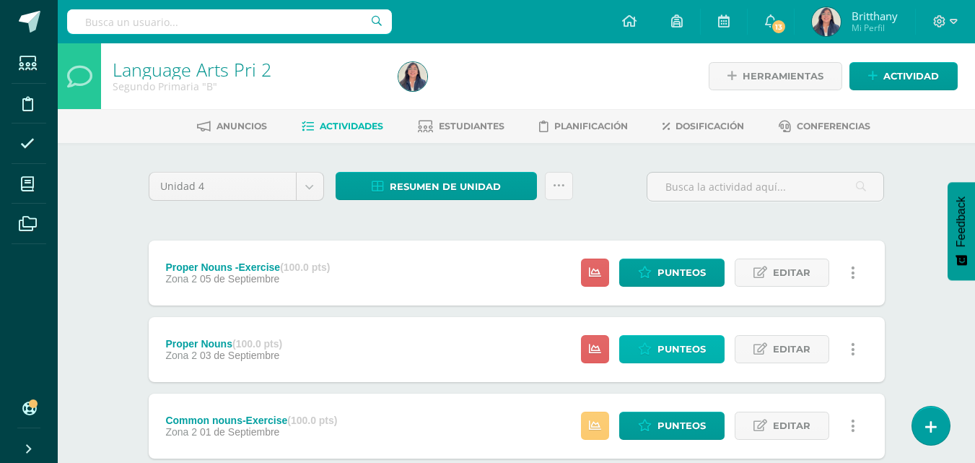
click at [687, 347] on span "Punteos" at bounding box center [682, 349] width 48 height 27
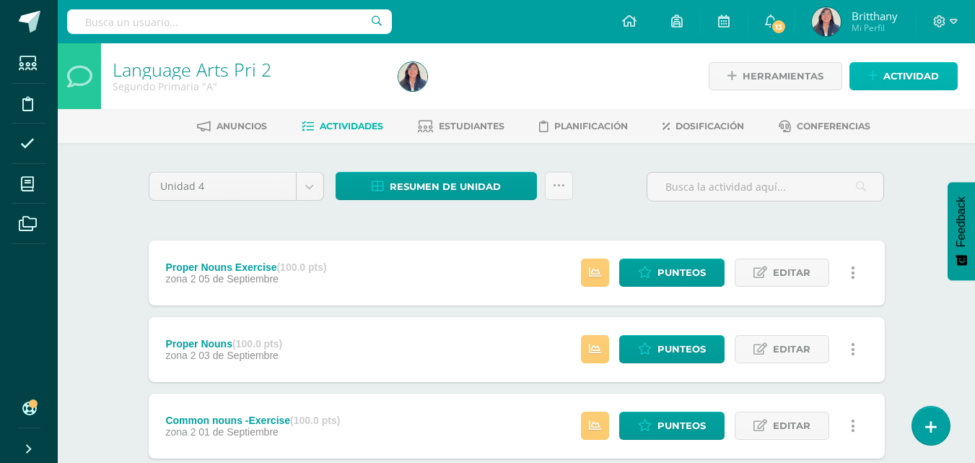
click at [900, 84] on span "Actividad" at bounding box center [912, 76] width 56 height 27
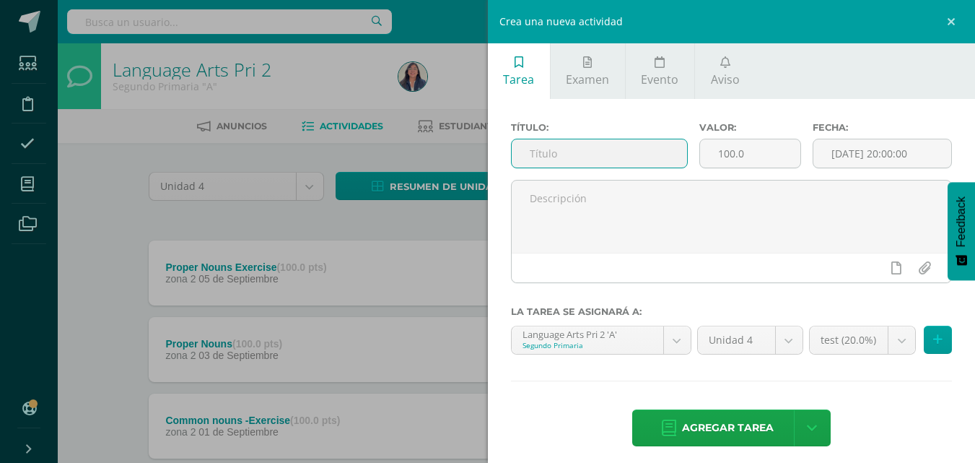
click at [588, 152] on input "text" at bounding box center [599, 153] width 175 height 28
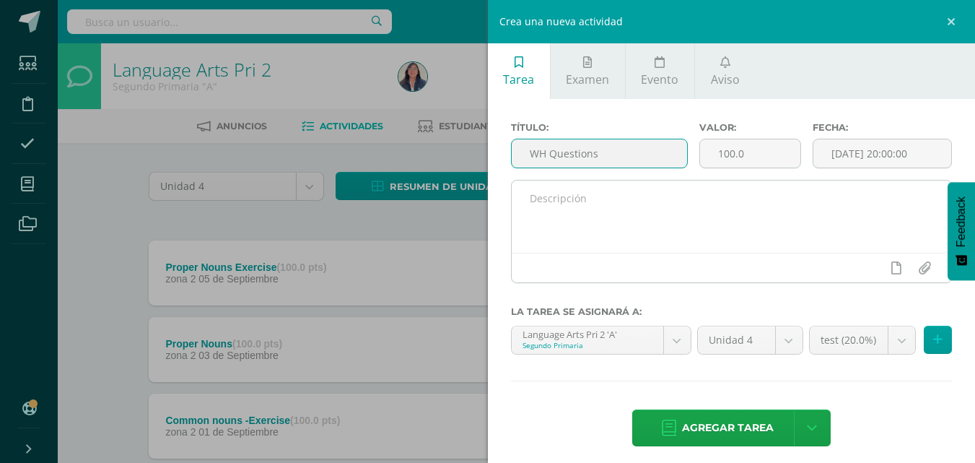
type input "WH Questions"
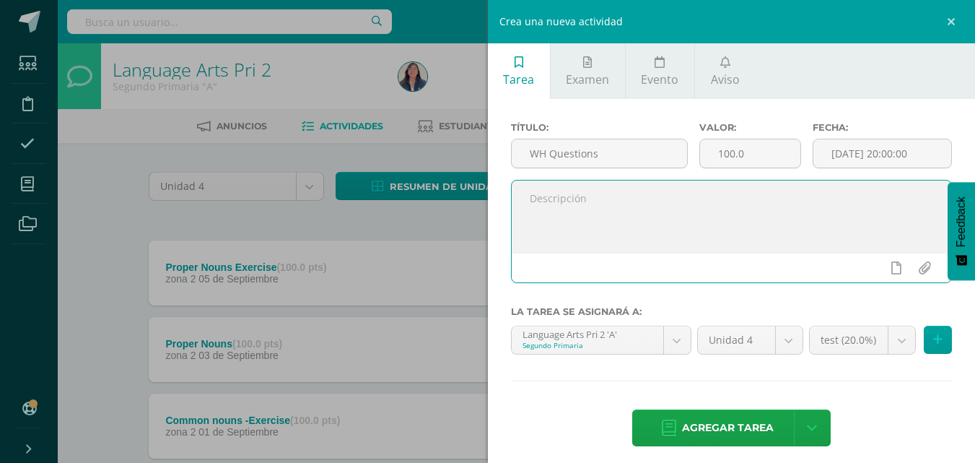
click at [622, 235] on textarea at bounding box center [732, 216] width 440 height 72
paste textarea ""Your word is a lamp to my feet and a light to my path." Psalm 119-105 Good Mor…"
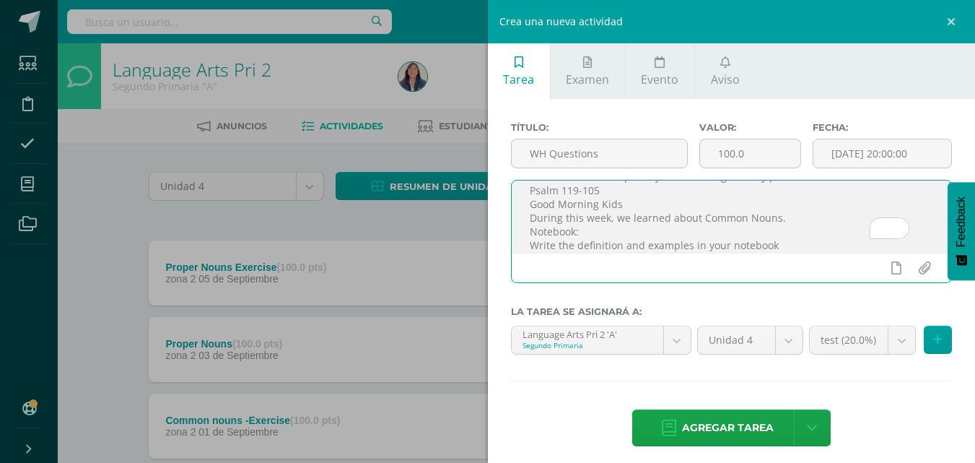
scroll to position [22, 0]
type textarea ""Your word is a lamp to my feet and a light to my path." Psalm 119-105 Good Mor…"
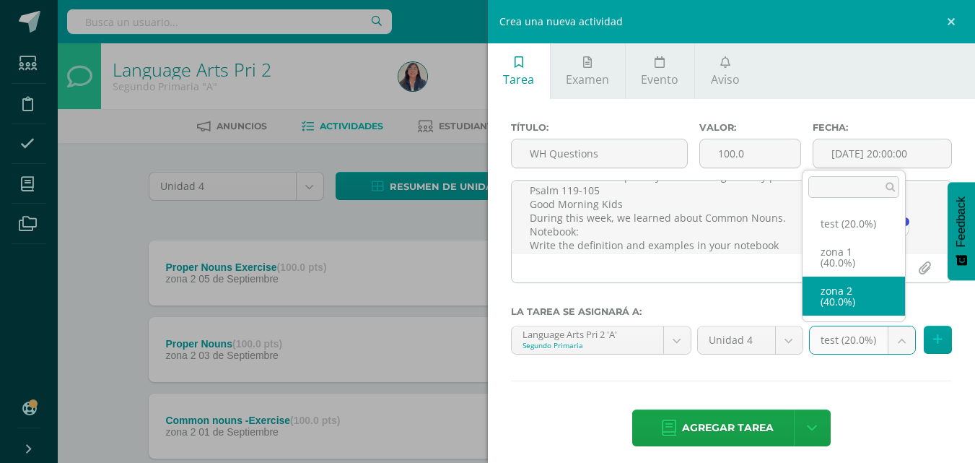
select select "27692"
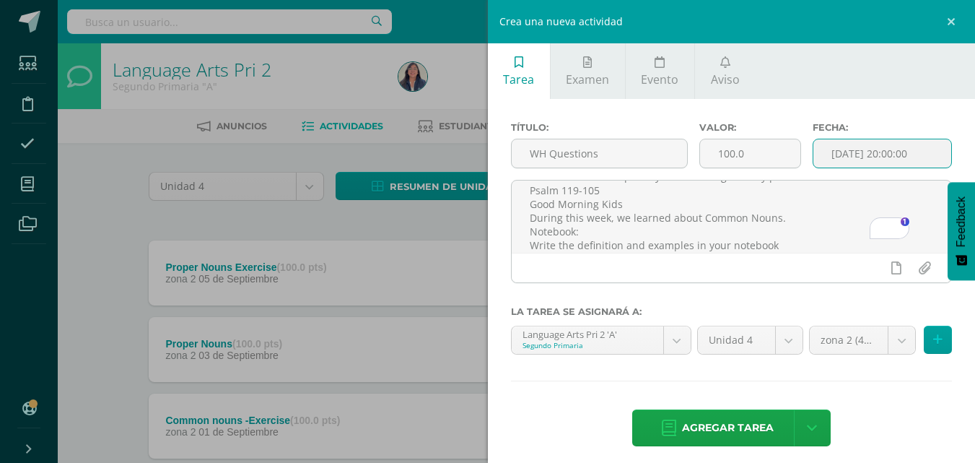
click at [913, 149] on input "[DATE] 20:00:00" at bounding box center [883, 153] width 138 height 28
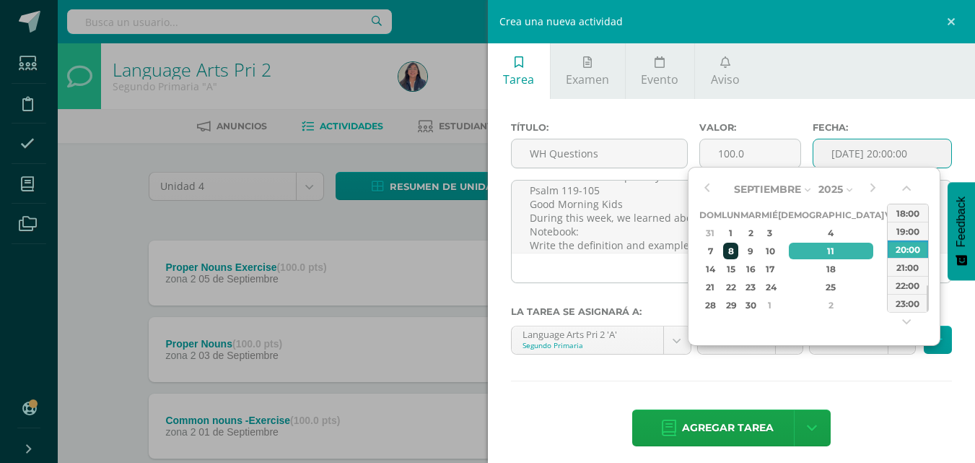
click at [737, 253] on div "8" at bounding box center [730, 251] width 15 height 17
type input "2025-09-08 20:00"
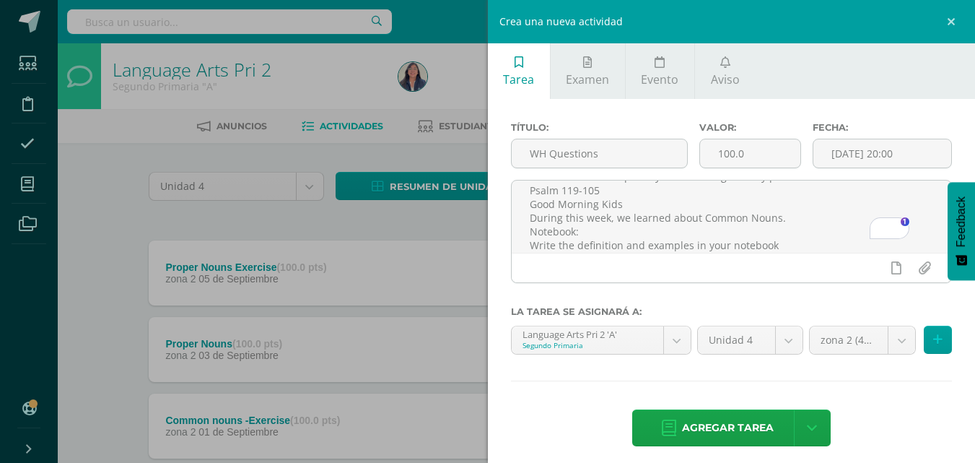
click at [789, 77] on ul "Tarea Examen Evento Aviso" at bounding box center [732, 71] width 488 height 56
click at [755, 419] on span "Agregar tarea" at bounding box center [728, 427] width 92 height 35
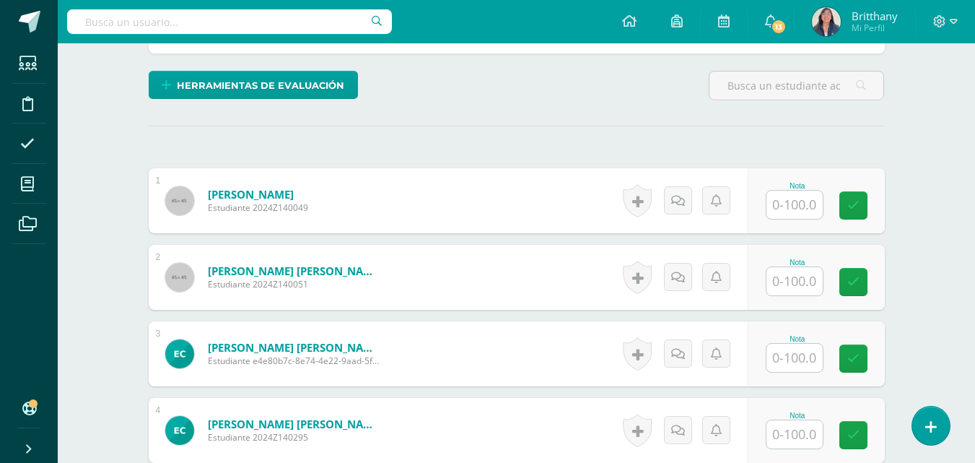
scroll to position [372, 0]
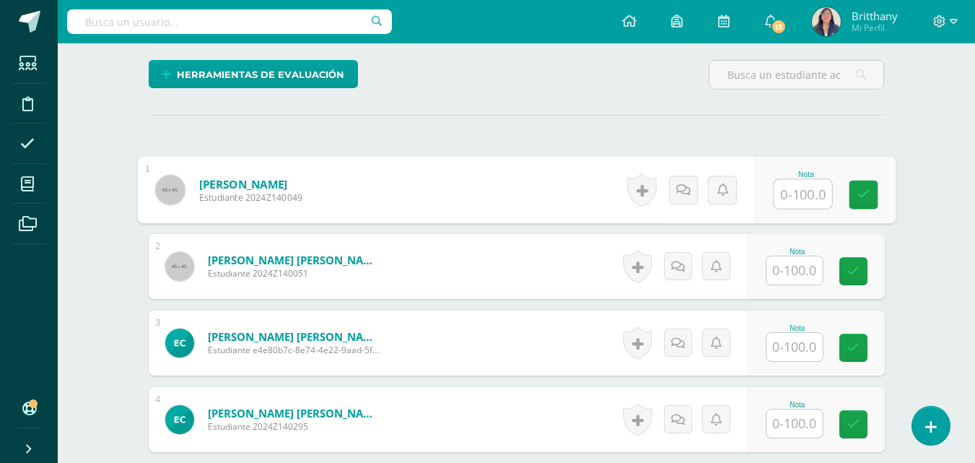
click at [805, 188] on input "text" at bounding box center [803, 194] width 58 height 29
type input "100"
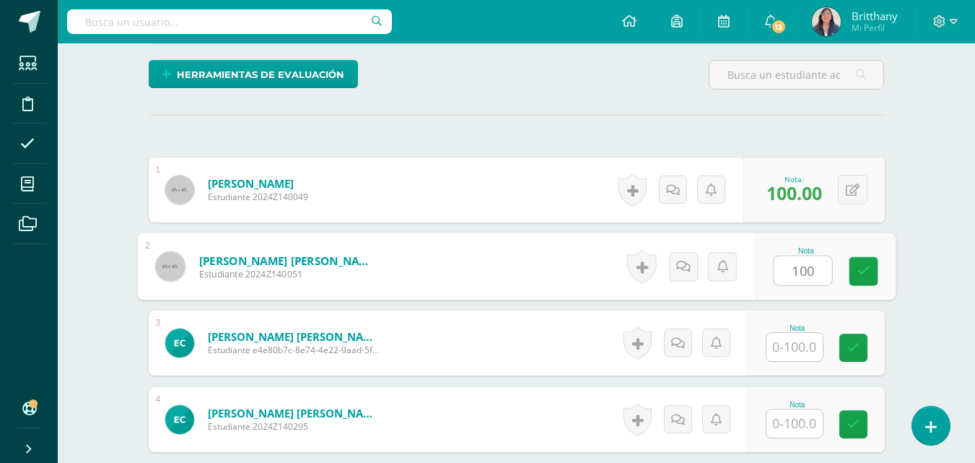
type input "100"
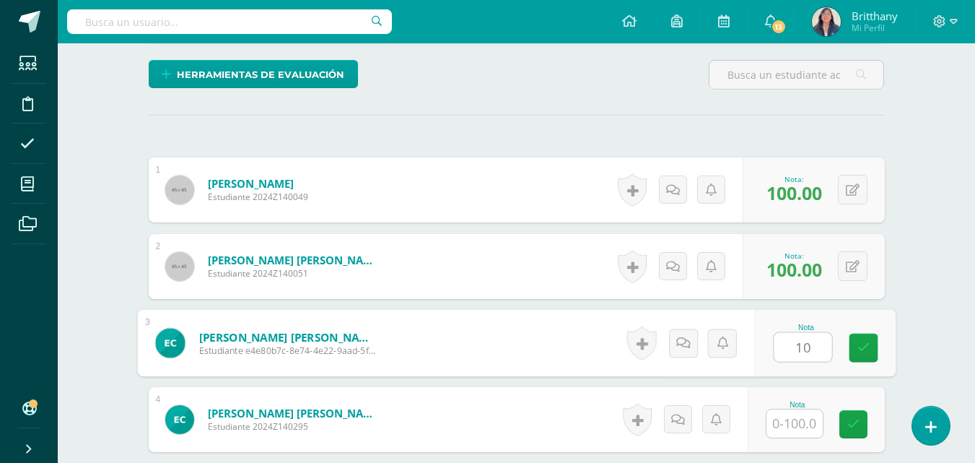
type input "1"
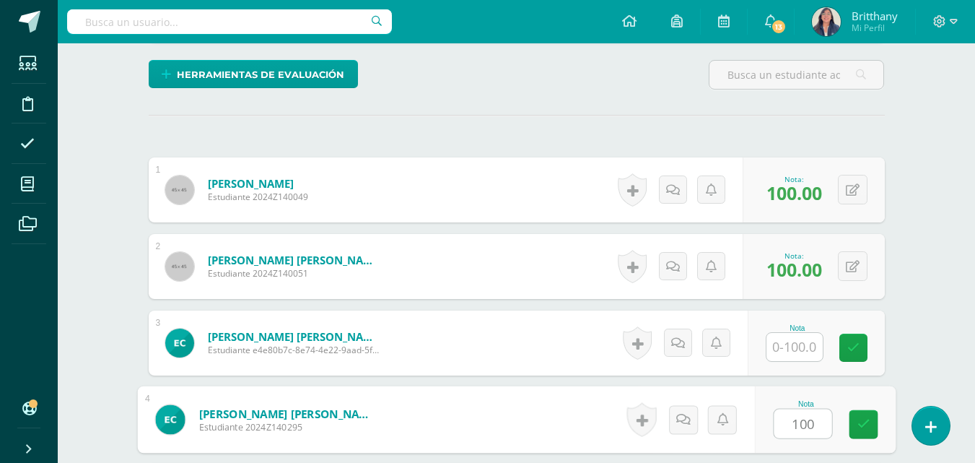
type input "100"
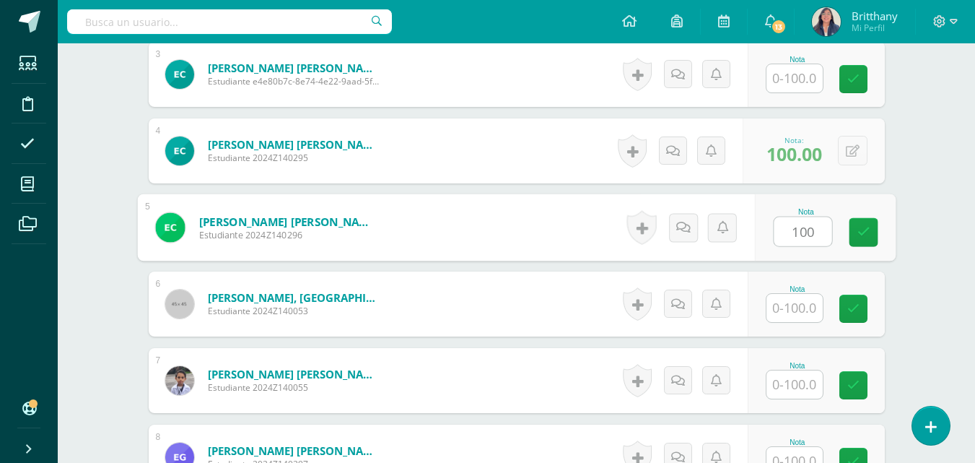
type input "100"
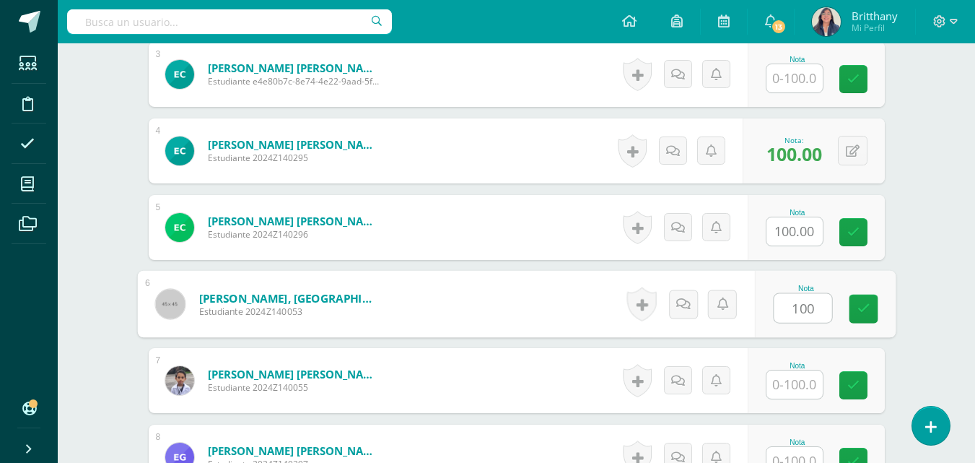
type input "100"
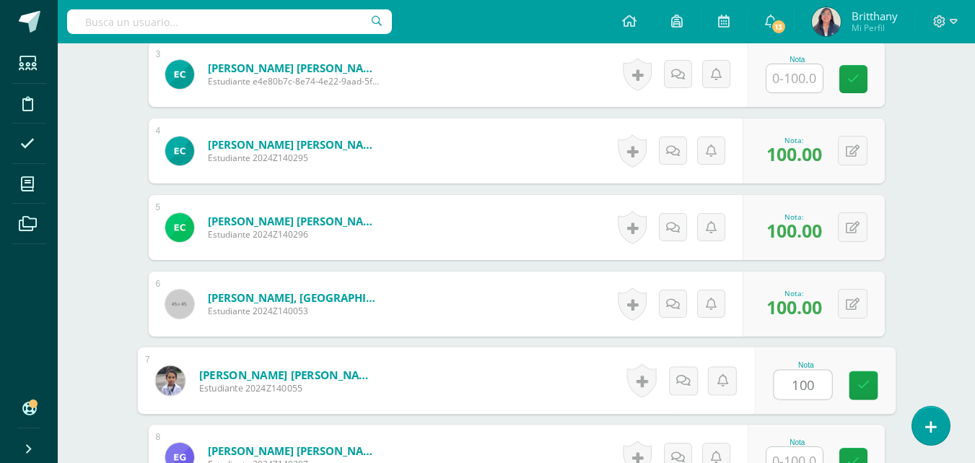
type input "100"
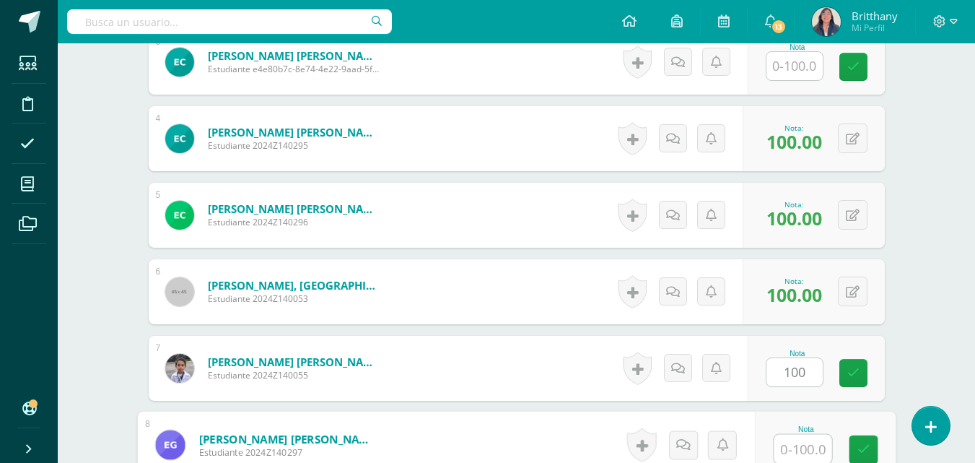
type input "1"
type input "95"
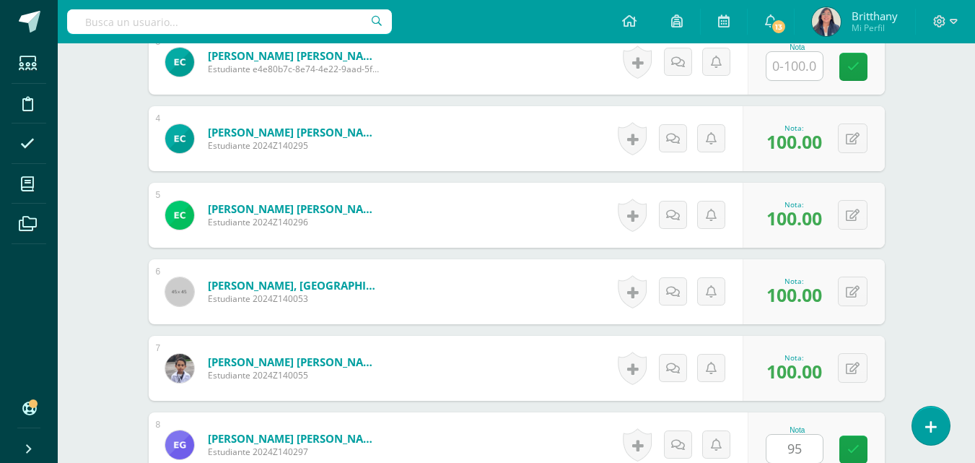
scroll to position [947, 0]
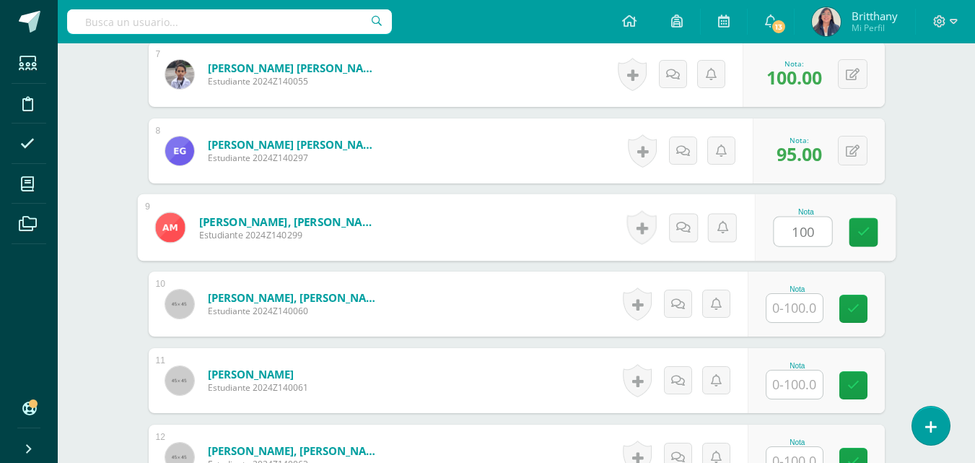
type input "100"
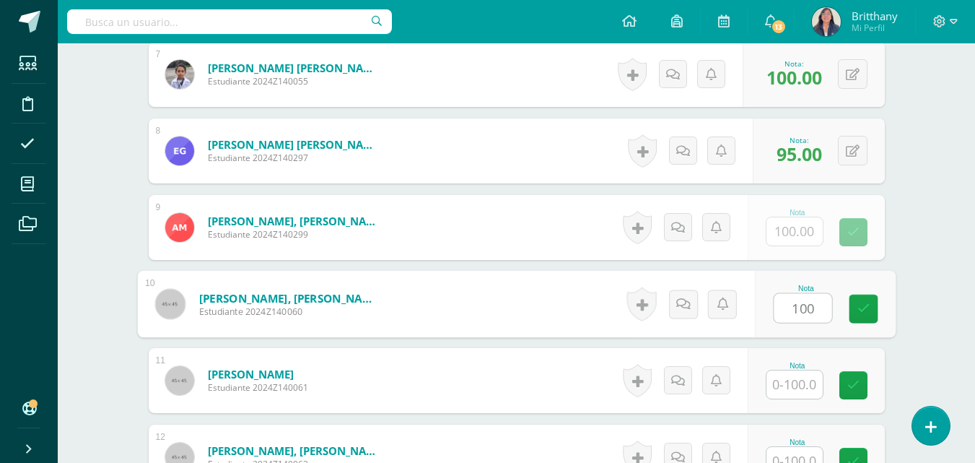
type input "100"
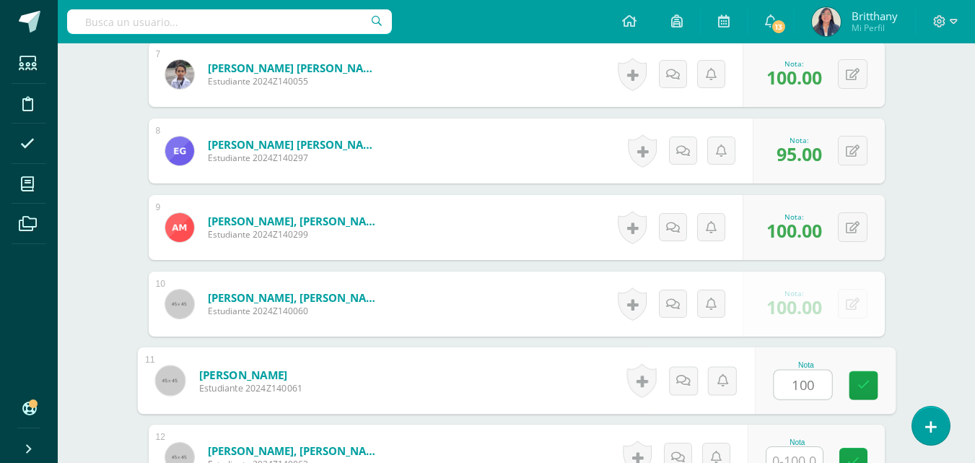
type input "100"
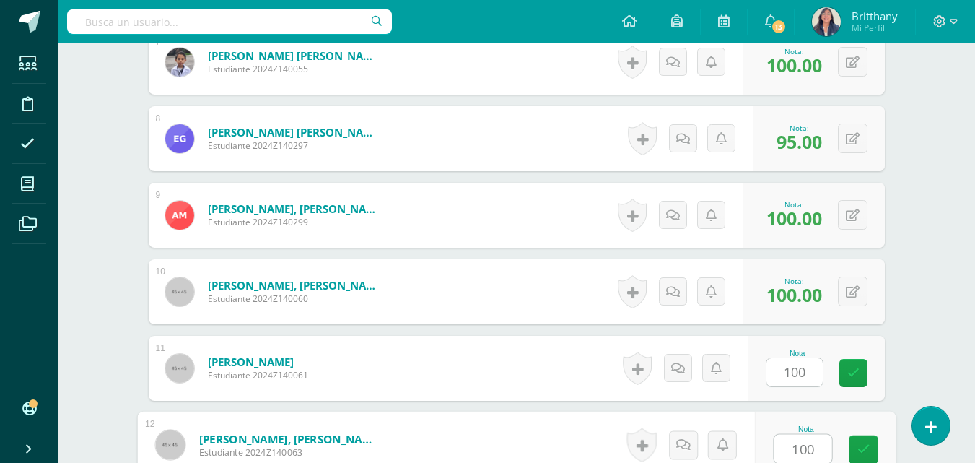
type input "100"
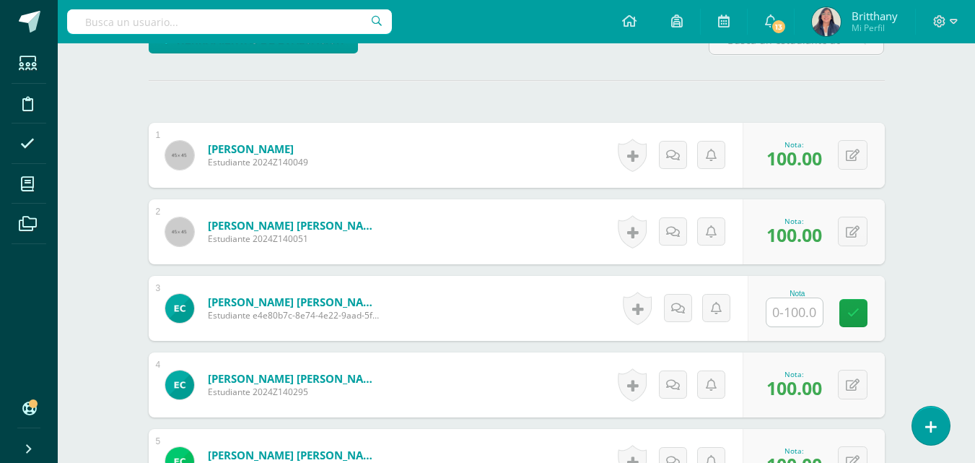
scroll to position [2, 0]
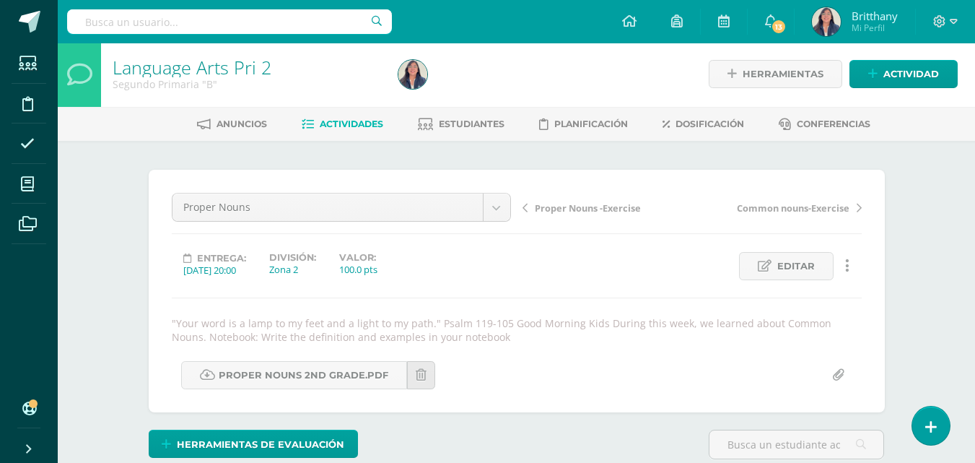
type input "100"
click at [334, 128] on span "Actividades" at bounding box center [352, 123] width 64 height 11
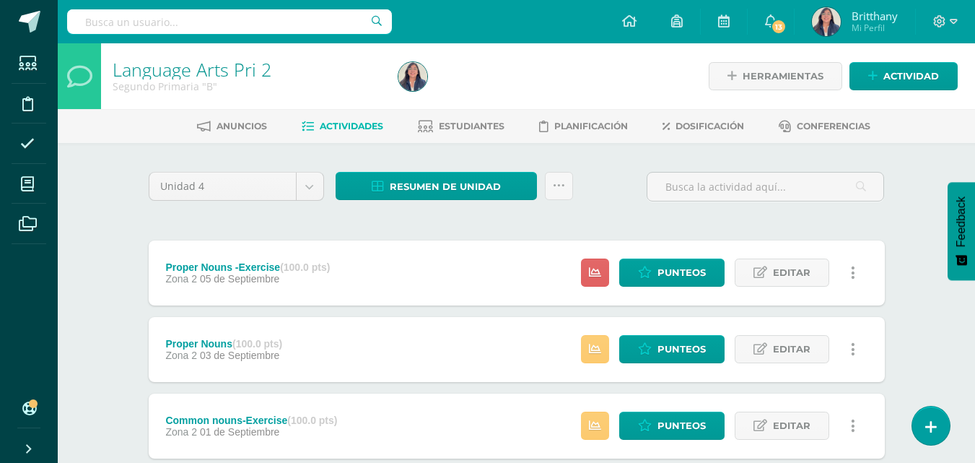
click at [469, 348] on div "Proper Nouns (100.0 pts) Zona 2 03 de Septiembre Estatus de Actividad: 1 Estudi…" at bounding box center [517, 349] width 736 height 65
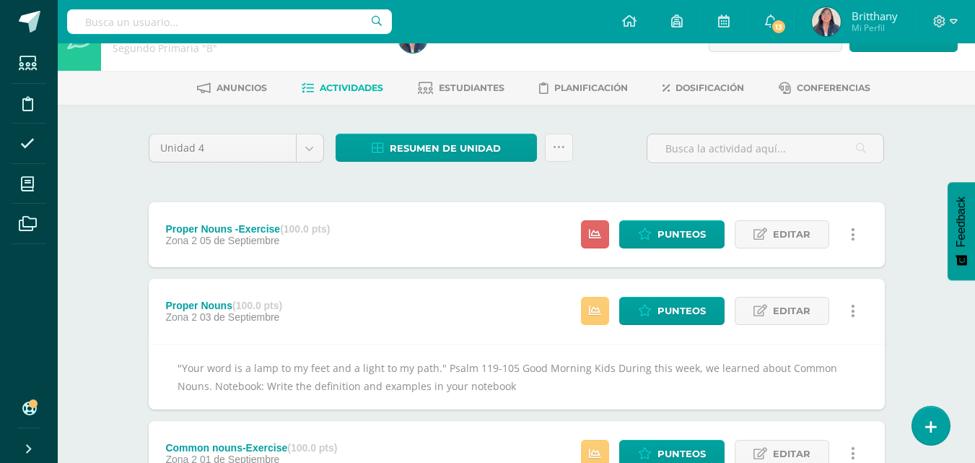
scroll to position [45, 0]
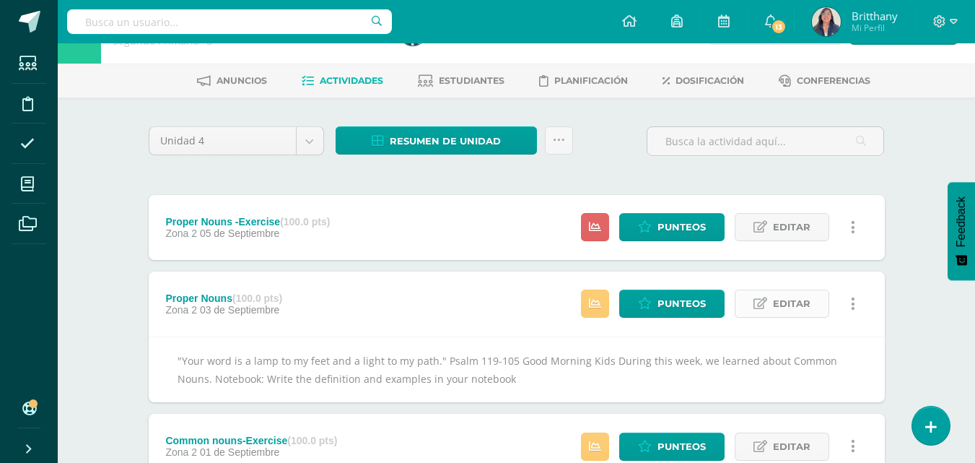
click at [796, 313] on span "Editar" at bounding box center [792, 303] width 38 height 27
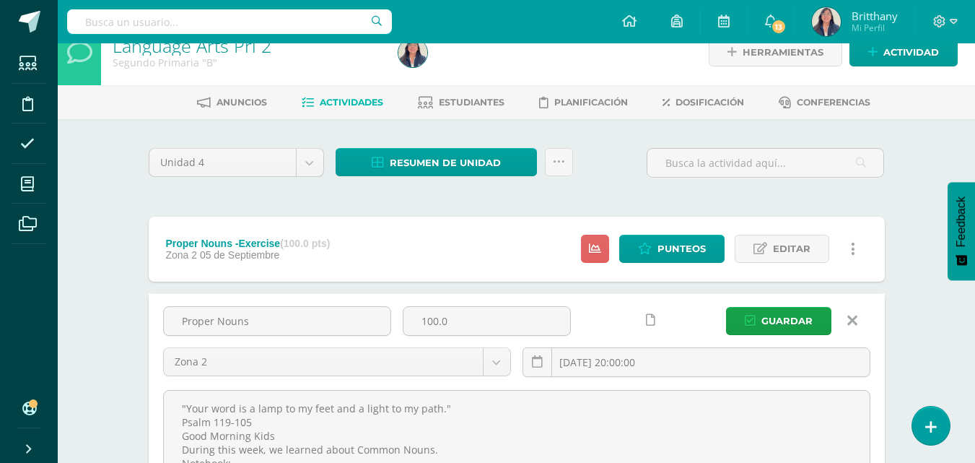
scroll to position [15, 0]
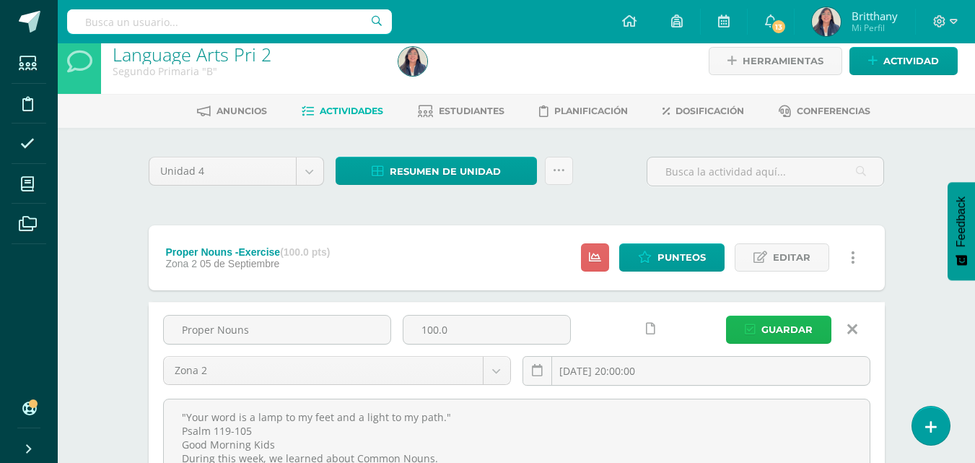
click at [770, 326] on span "Guardar" at bounding box center [787, 329] width 51 height 27
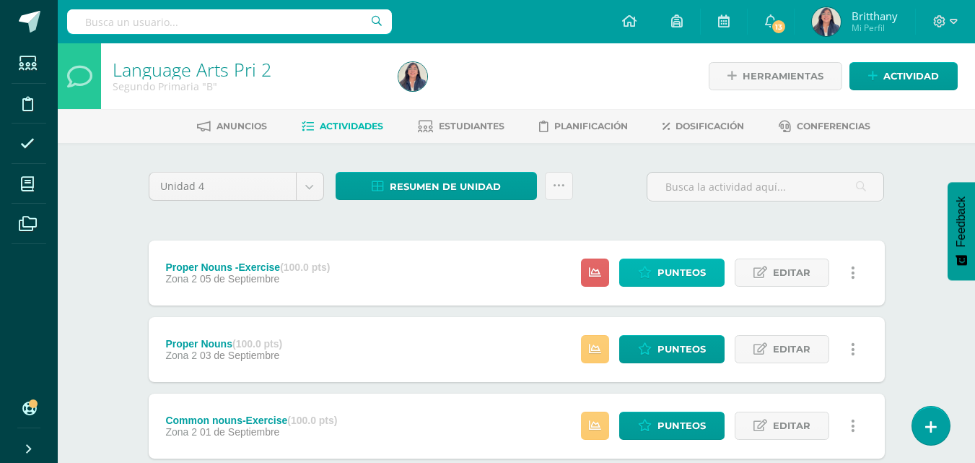
click at [673, 274] on span "Punteos" at bounding box center [682, 272] width 48 height 27
click at [677, 275] on span "Punteos" at bounding box center [682, 272] width 48 height 27
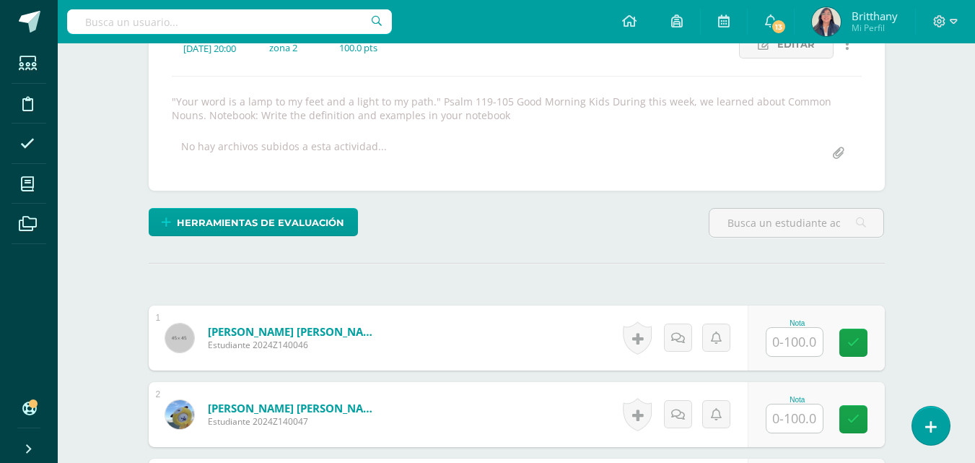
scroll to position [225, 0]
click at [812, 342] on input "text" at bounding box center [795, 341] width 56 height 28
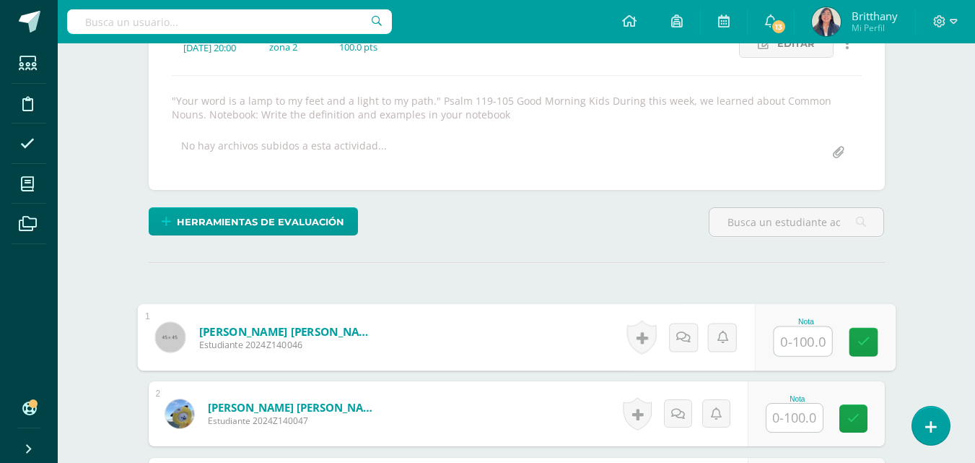
scroll to position [225, 0]
type input "90"
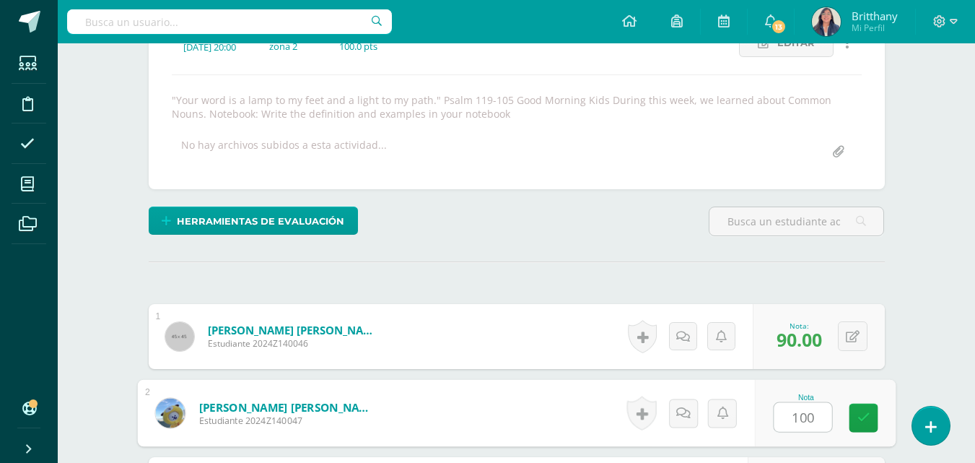
type input "100"
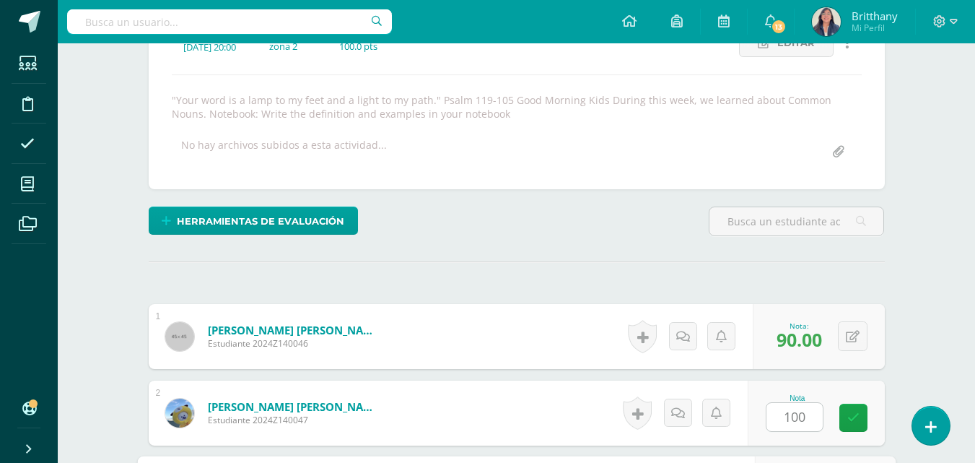
scroll to position [487, 0]
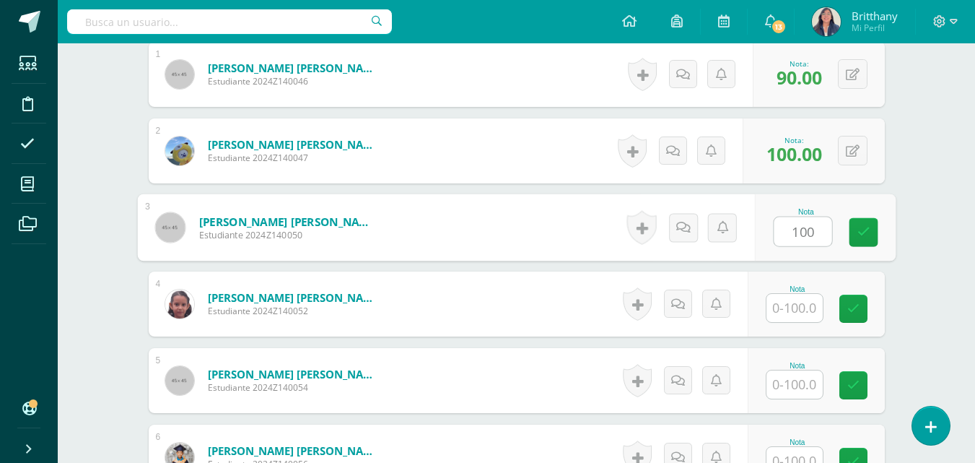
type input "100"
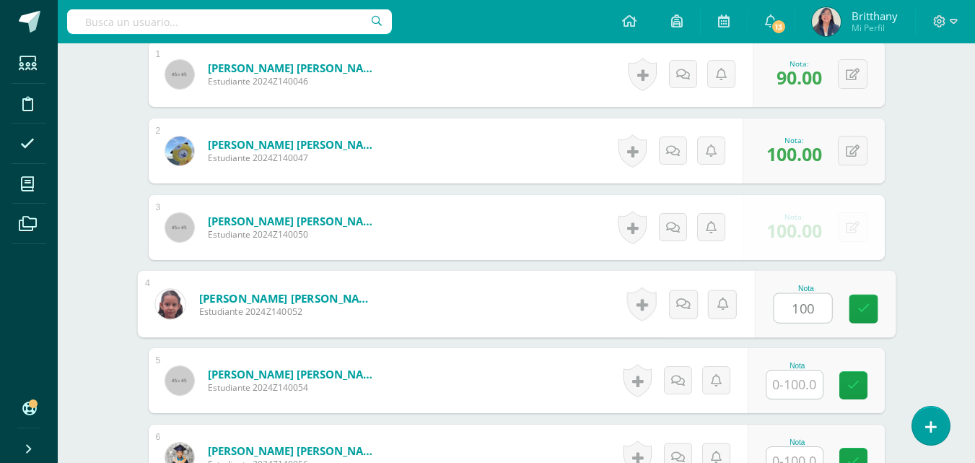
type input "100"
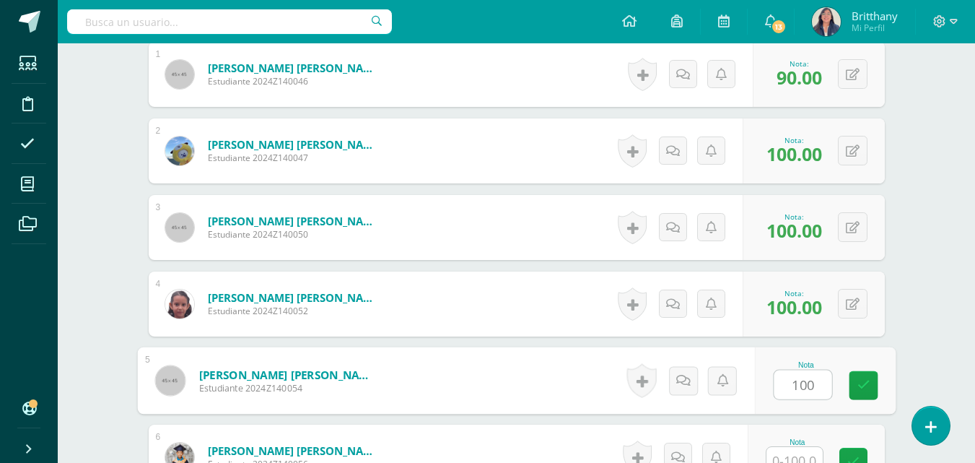
type input "100"
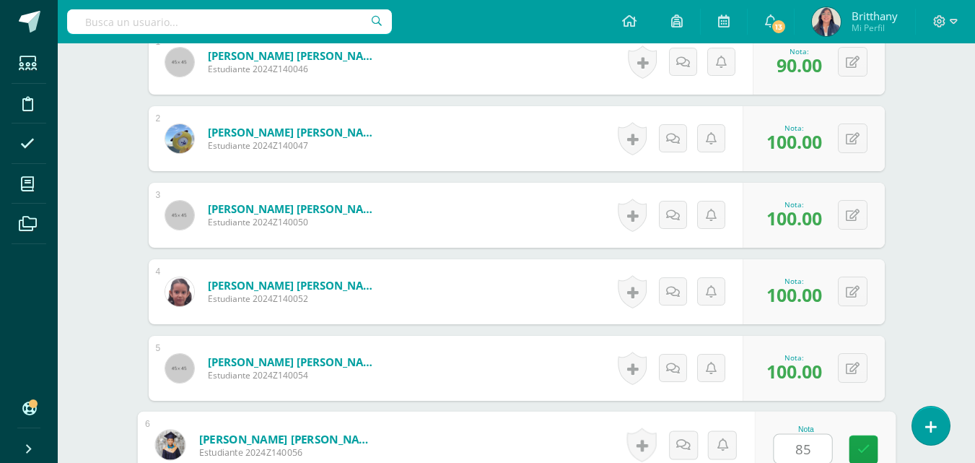
type input "85"
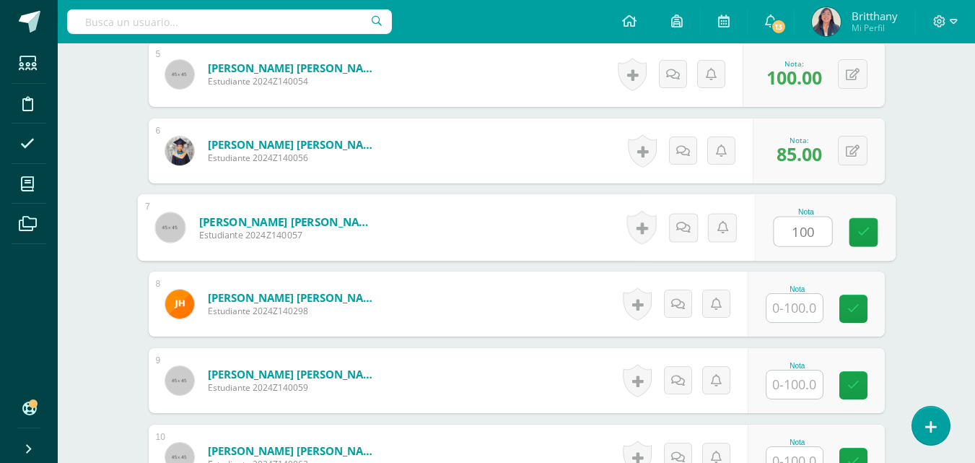
type input "100"
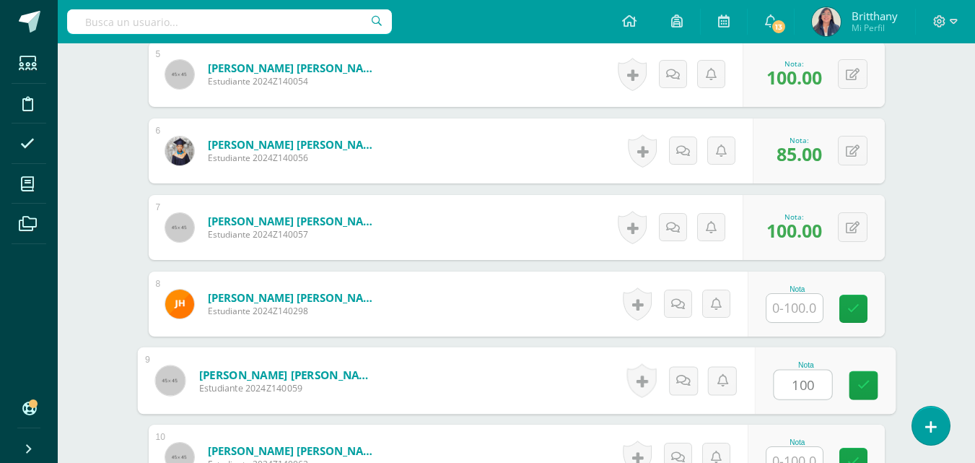
type input "100"
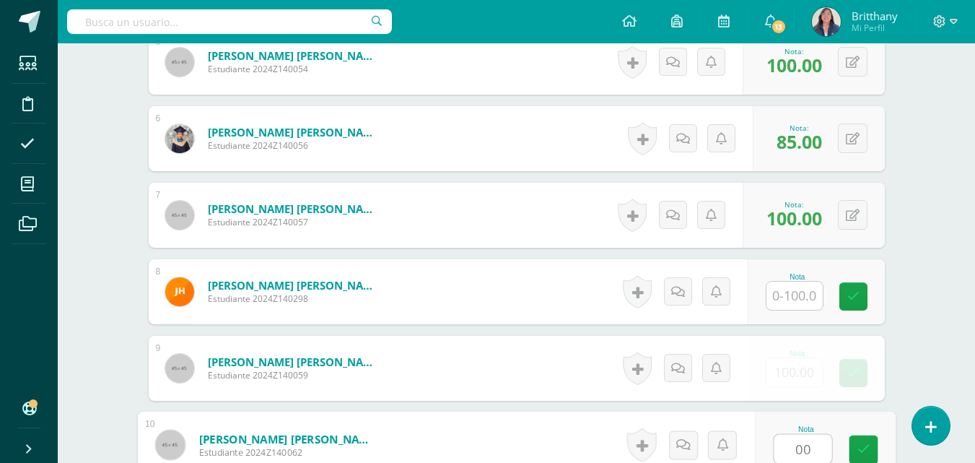
type input "00"
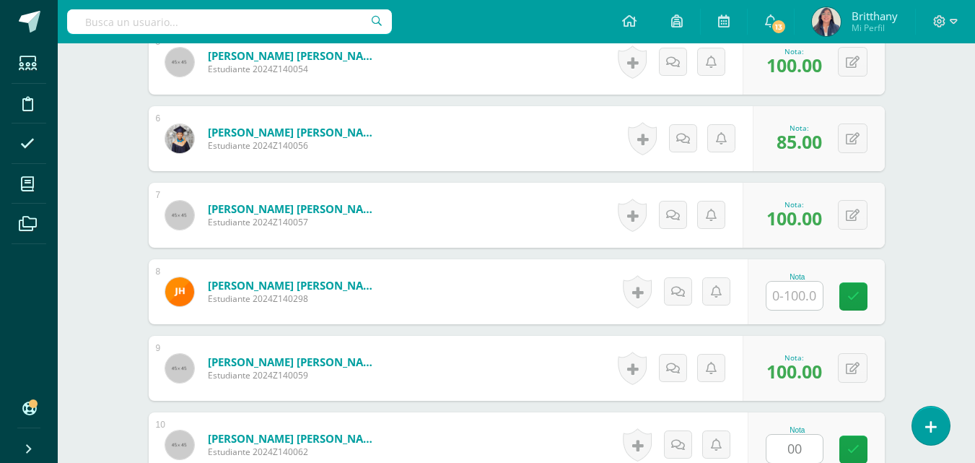
scroll to position [1100, 0]
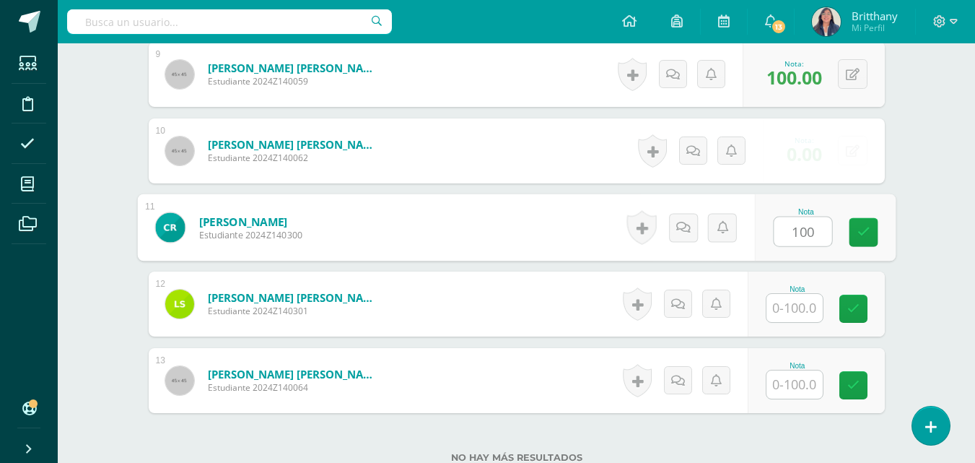
type input "100"
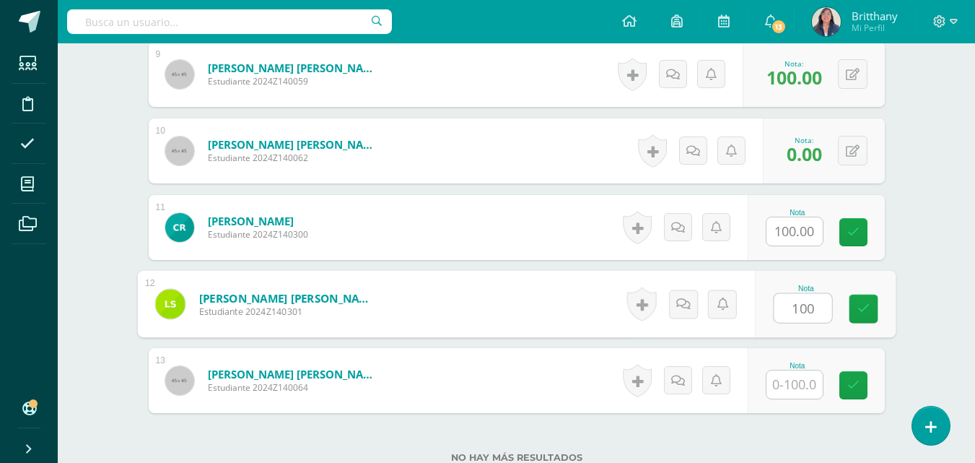
type input "100"
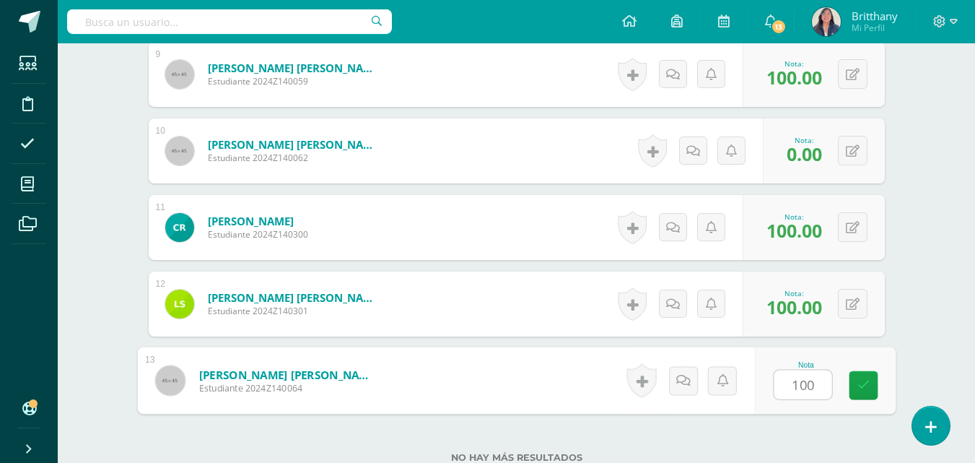
type input "100"
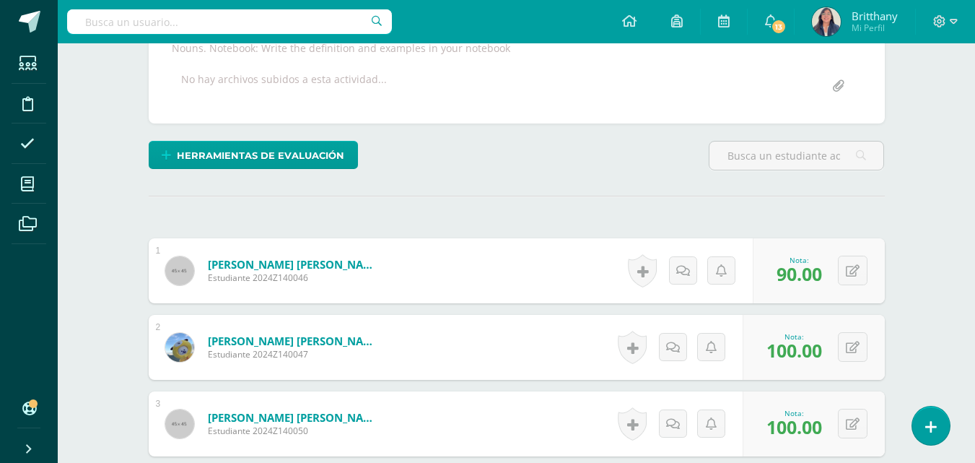
scroll to position [0, 0]
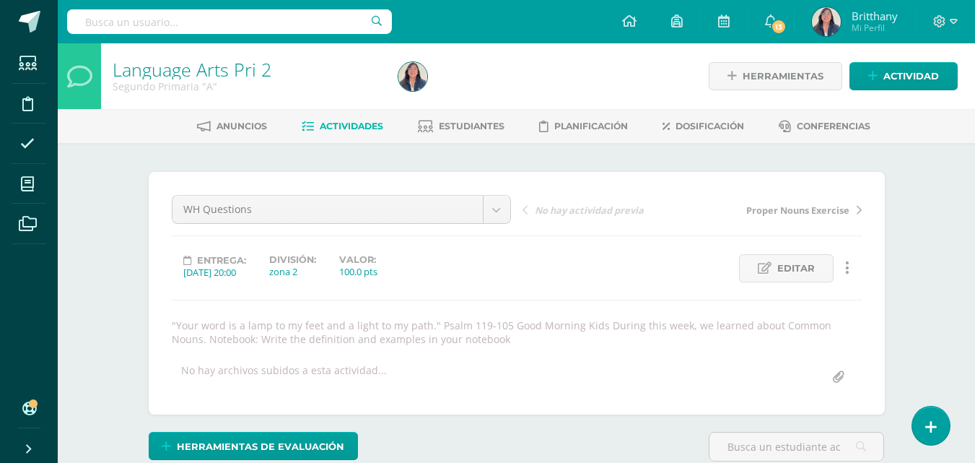
click at [353, 131] on span "Actividades" at bounding box center [352, 126] width 64 height 11
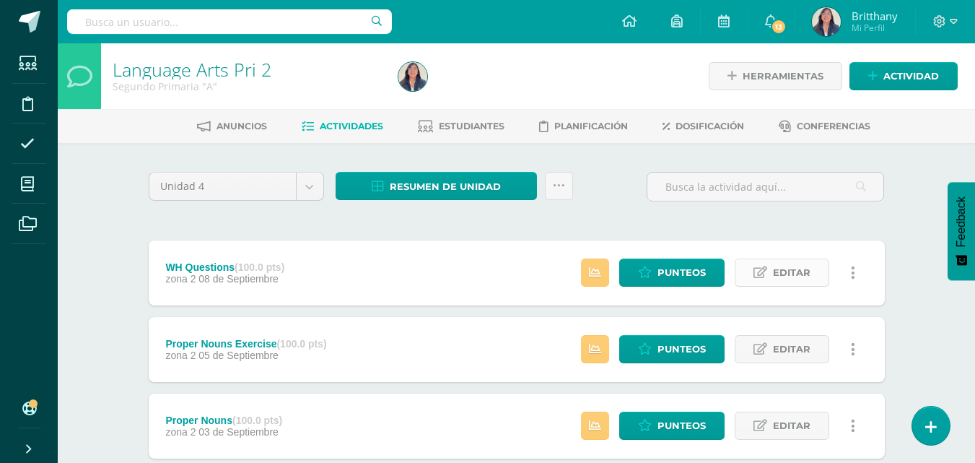
click at [768, 279] on link "Editar" at bounding box center [782, 272] width 95 height 28
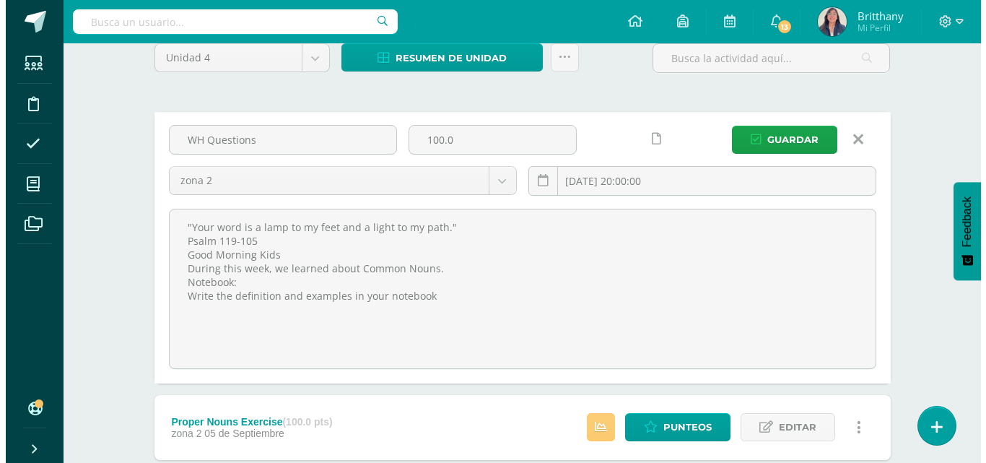
scroll to position [122, 0]
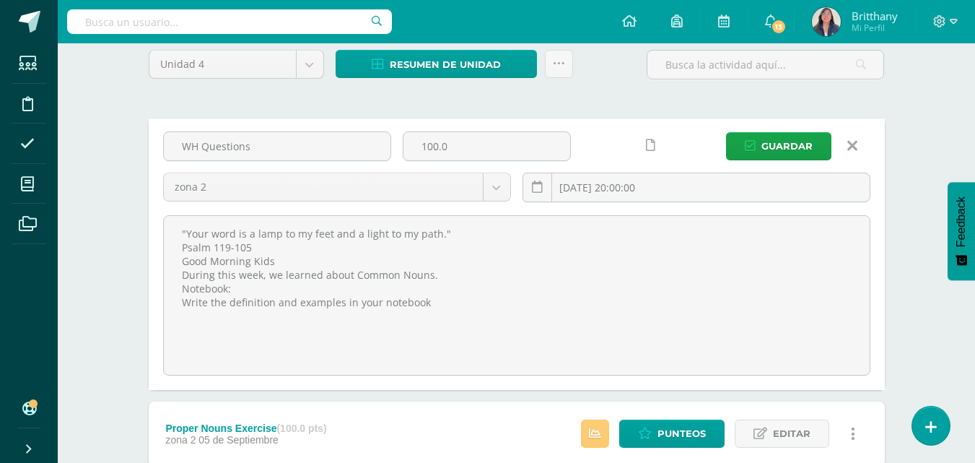
click at [646, 148] on icon at bounding box center [650, 145] width 9 height 12
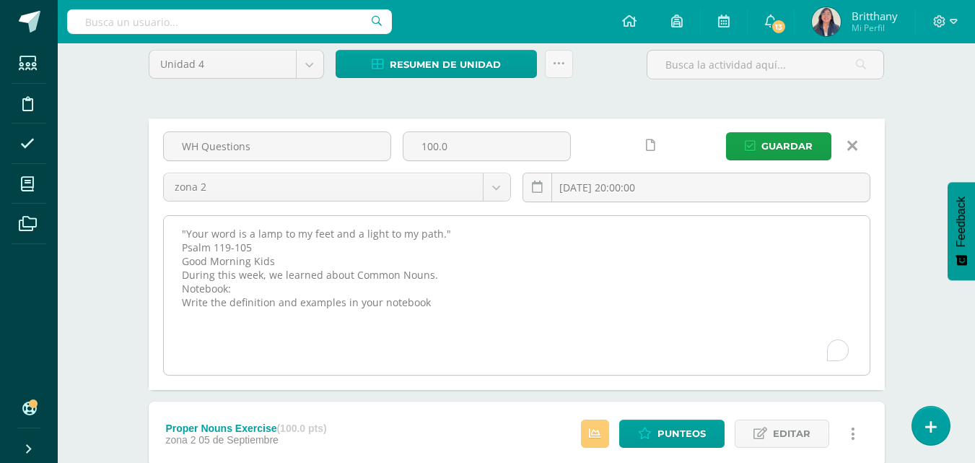
drag, startPoint x: 435, startPoint y: 309, endPoint x: 178, endPoint y: 236, distance: 267.2
click at [178, 236] on textarea ""Your word is a lamp to my feet and a light to my path." Psalm 119-105 Good Mor…" at bounding box center [517, 295] width 706 height 159
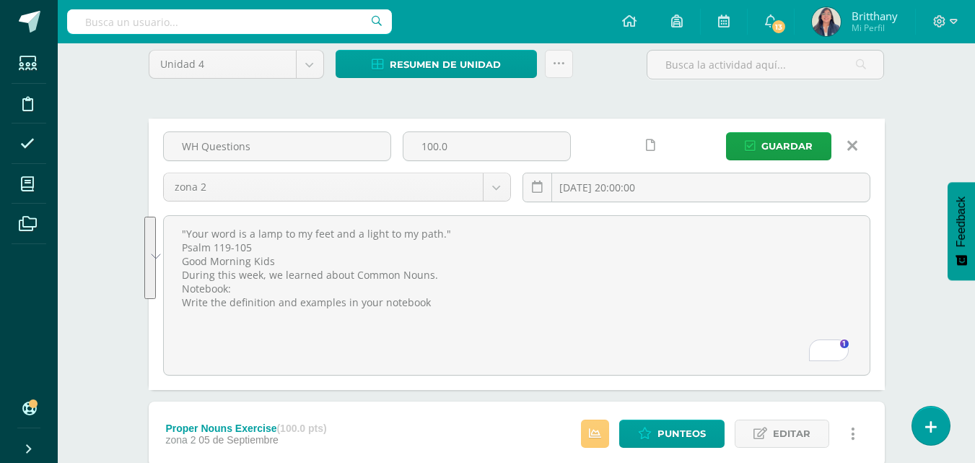
click at [856, 144] on icon at bounding box center [853, 146] width 10 height 16
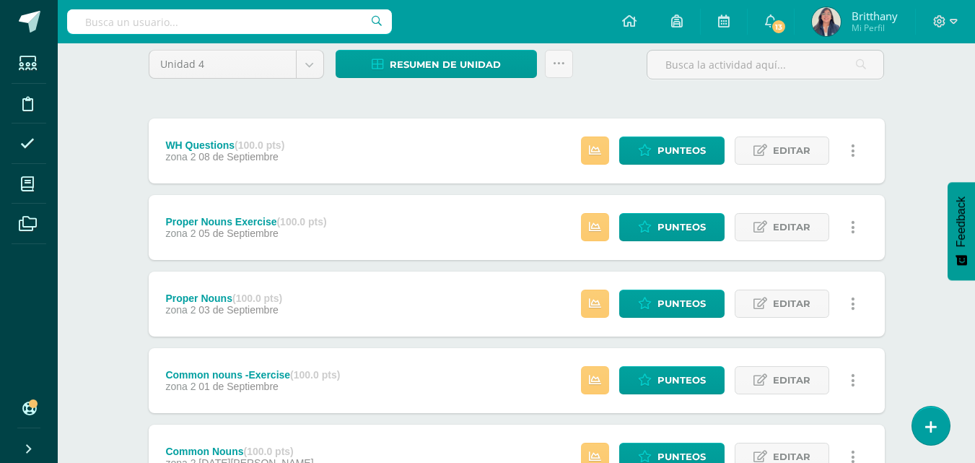
click at [423, 141] on div "WH Questions (100.0 pts) zona 2 08 de Septiembre Estatus de Actividad: 1 Estudi…" at bounding box center [517, 150] width 736 height 65
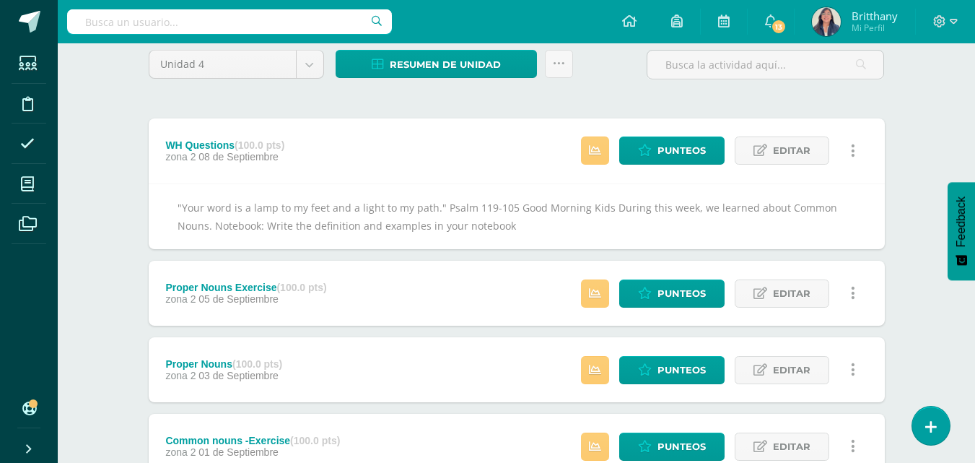
click at [854, 147] on icon at bounding box center [853, 151] width 4 height 16
click at [801, 223] on link "Eliminar" at bounding box center [826, 220] width 148 height 22
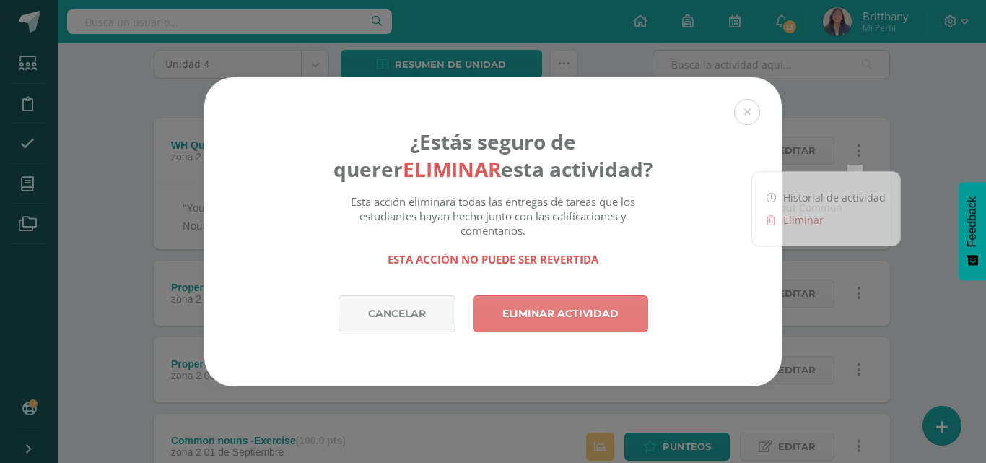
click at [586, 310] on link "Eliminar actividad" at bounding box center [560, 313] width 175 height 37
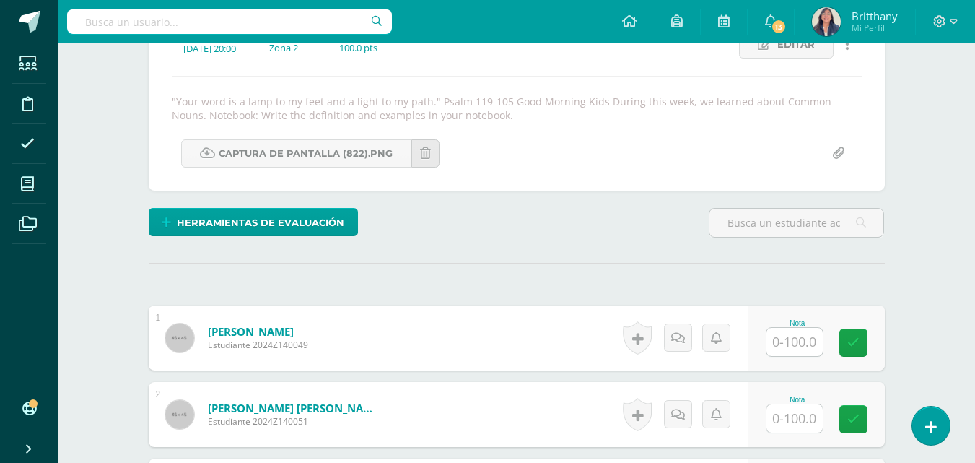
scroll to position [225, 0]
click at [798, 344] on input "text" at bounding box center [795, 341] width 56 height 28
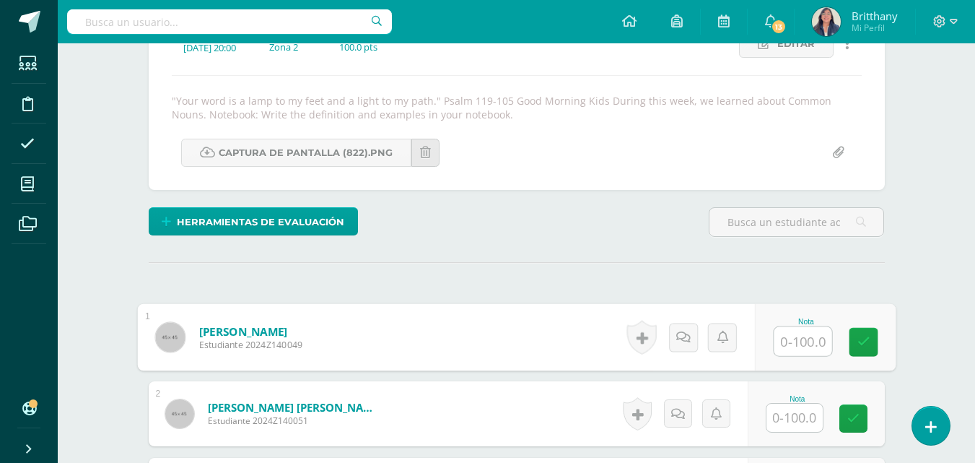
scroll to position [225, 0]
type input "100"
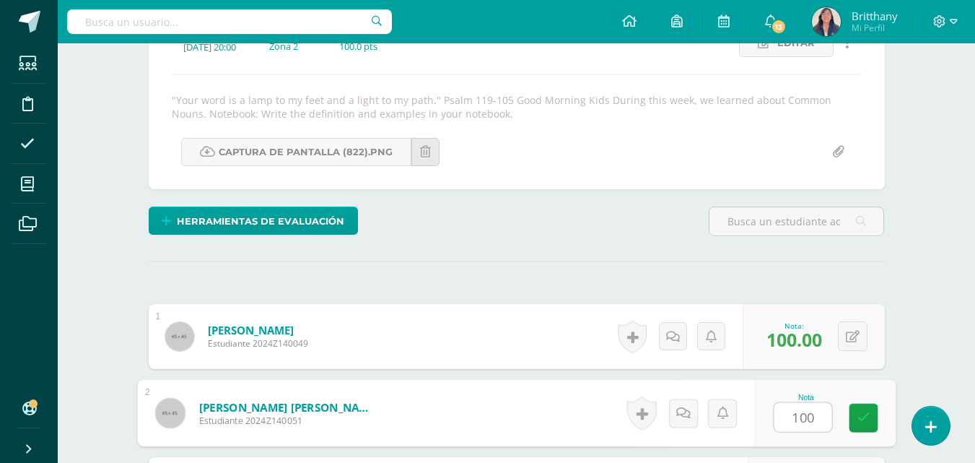
type input "100"
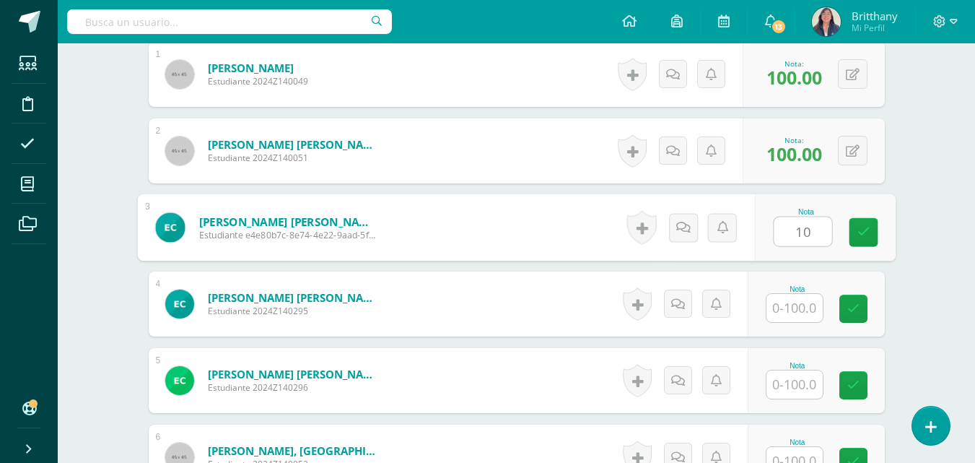
type input "1"
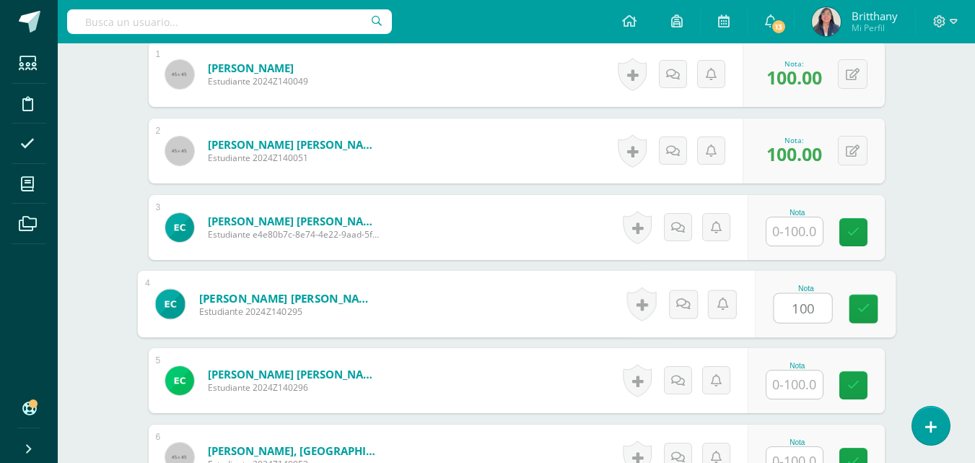
type input "100"
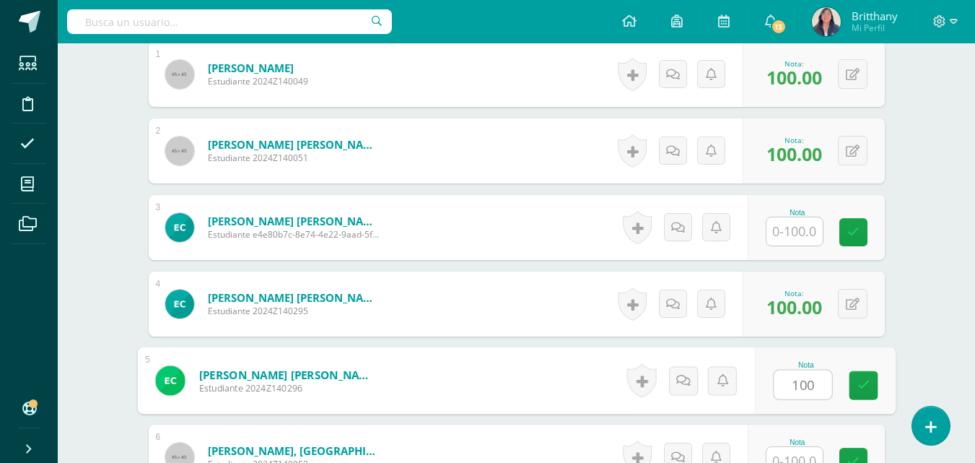
type input "100"
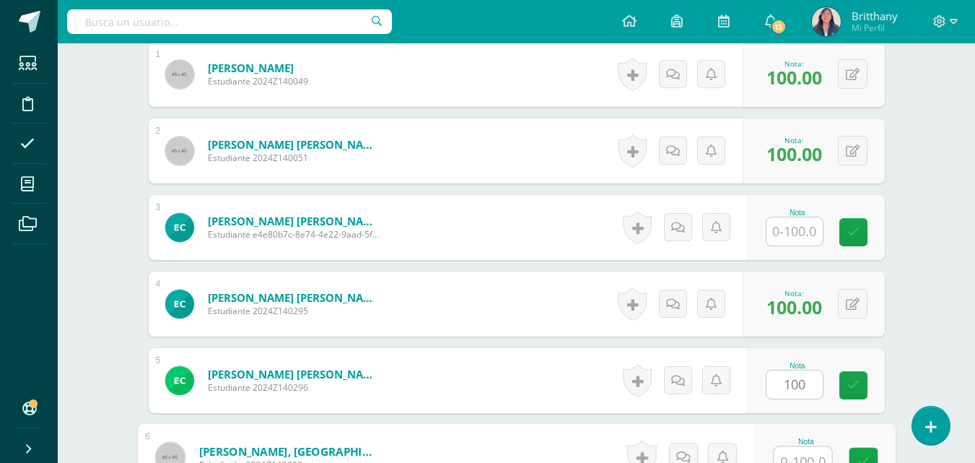
scroll to position [500, 0]
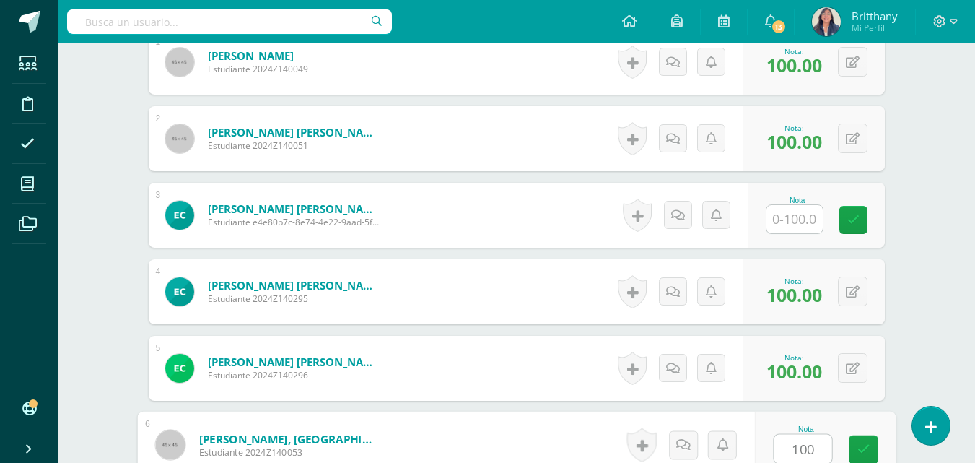
type input "100"
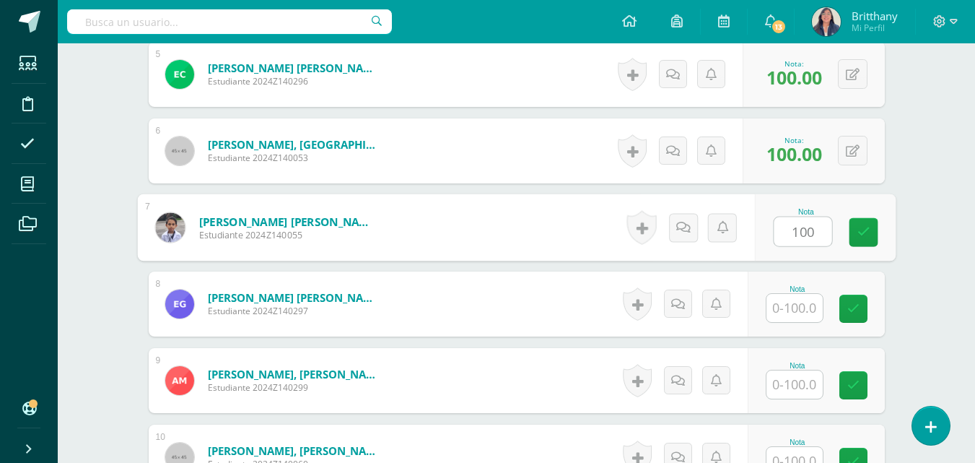
type input "100"
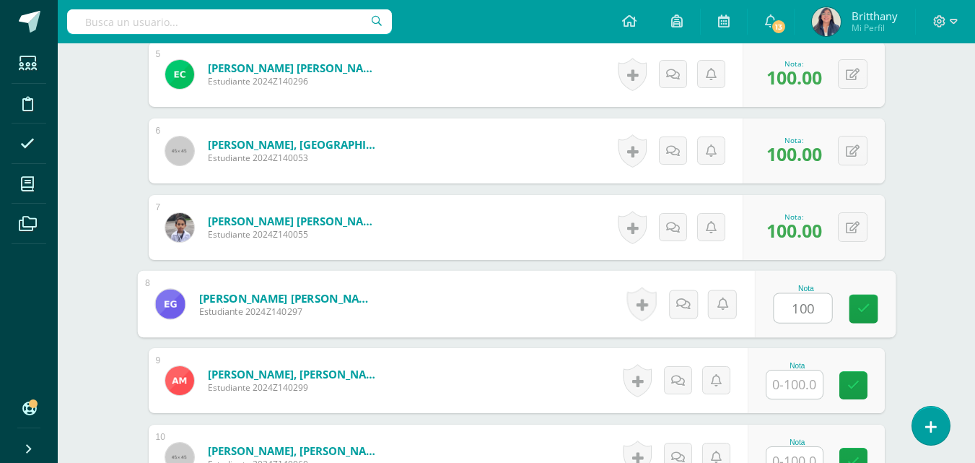
type input "100"
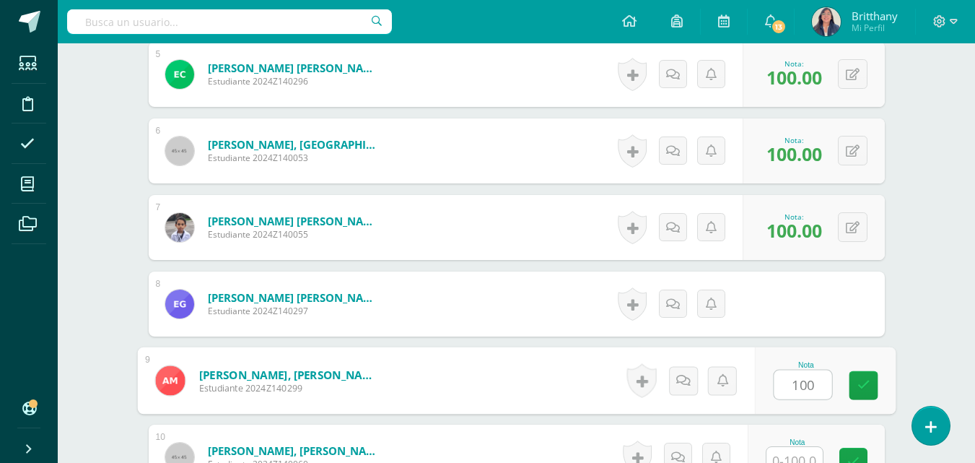
type input "100"
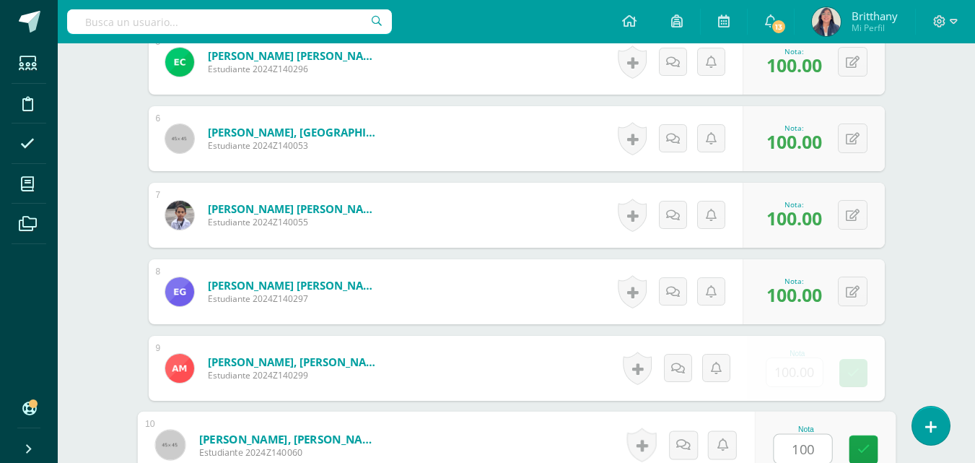
type input "100"
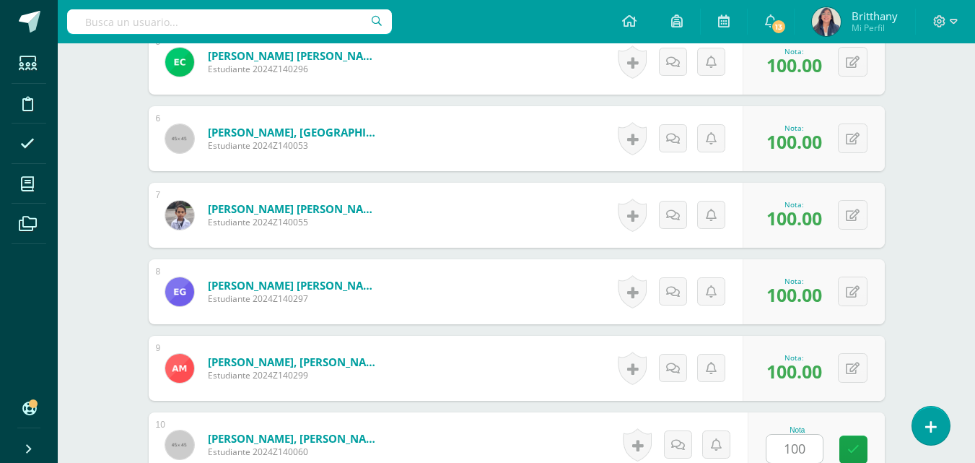
scroll to position [1100, 0]
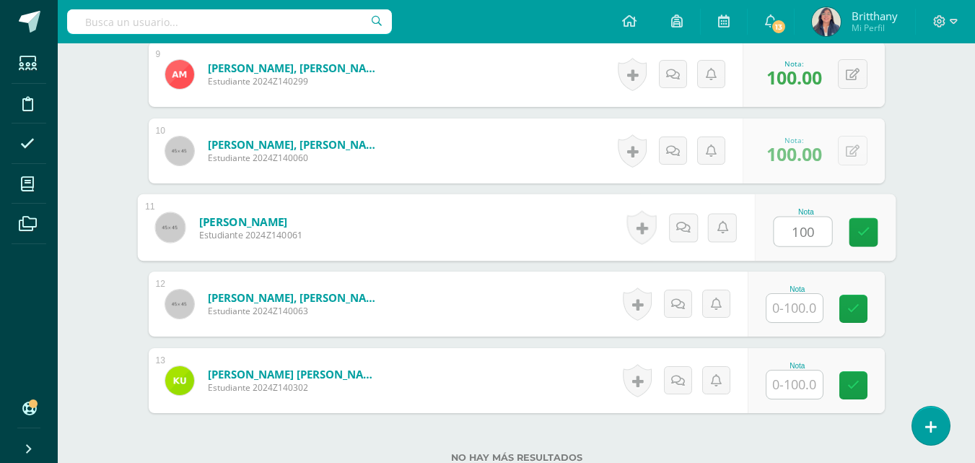
type input "100"
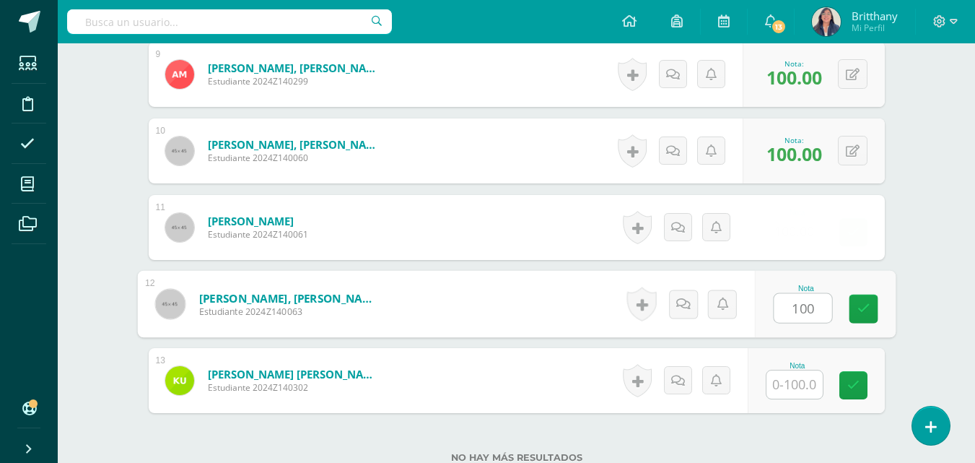
type input "100"
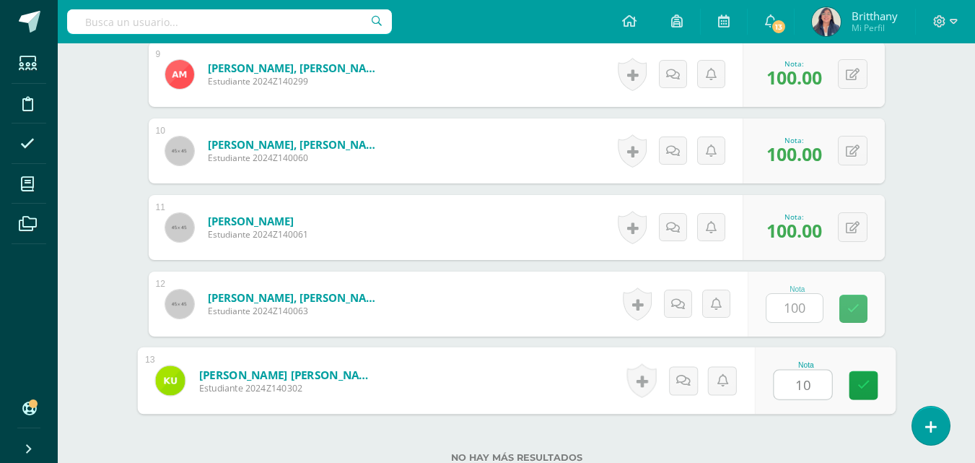
type input "100"
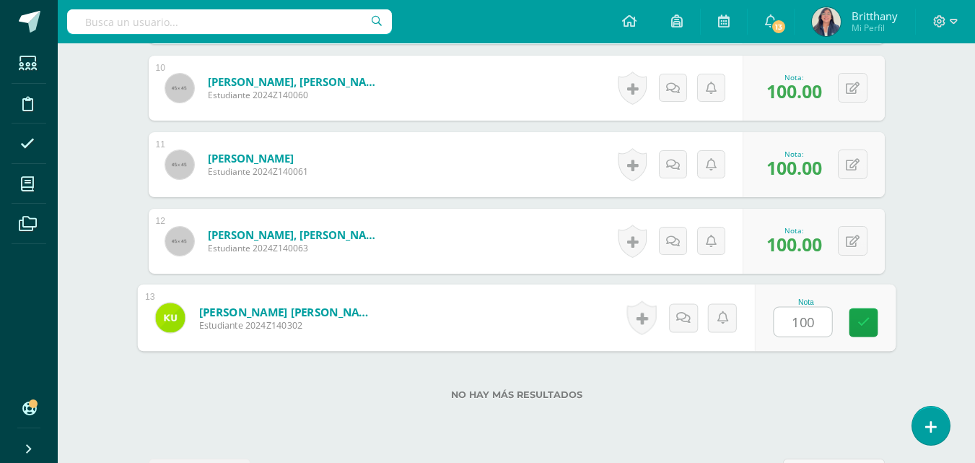
scroll to position [1179, 0]
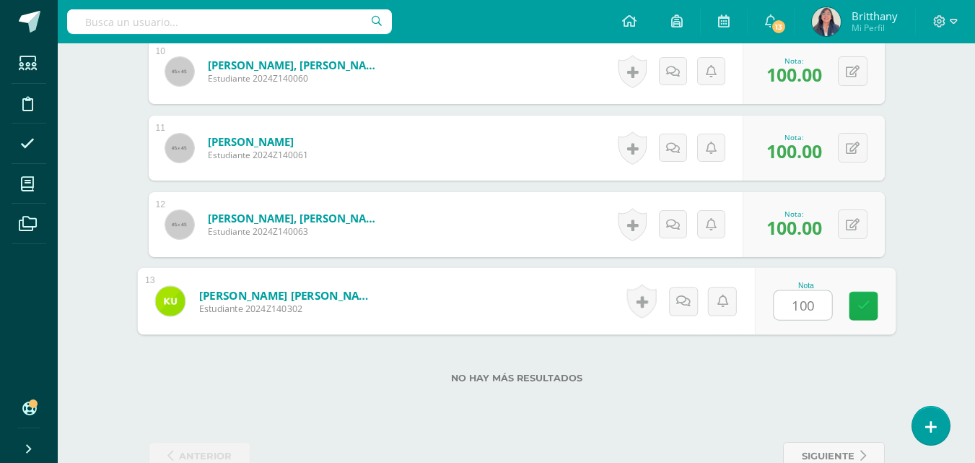
click at [856, 305] on link at bounding box center [863, 306] width 29 height 29
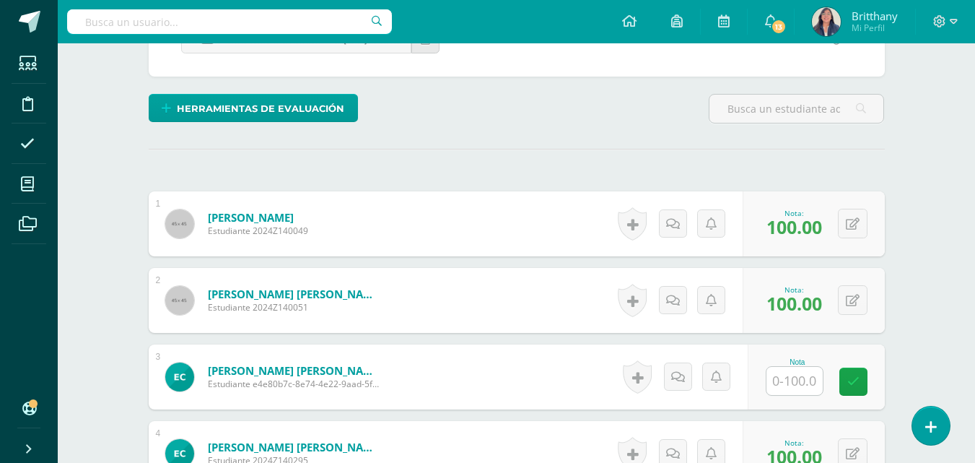
scroll to position [8, 0]
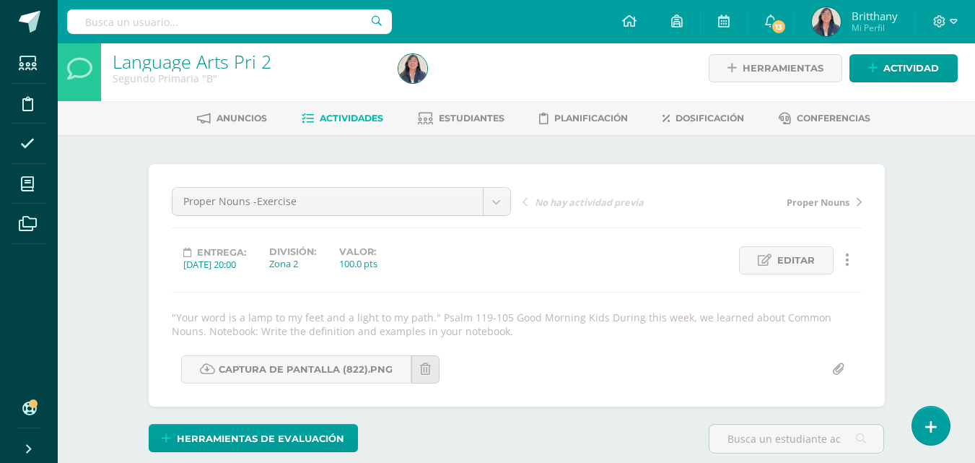
click at [350, 115] on span "Actividades" at bounding box center [352, 118] width 64 height 11
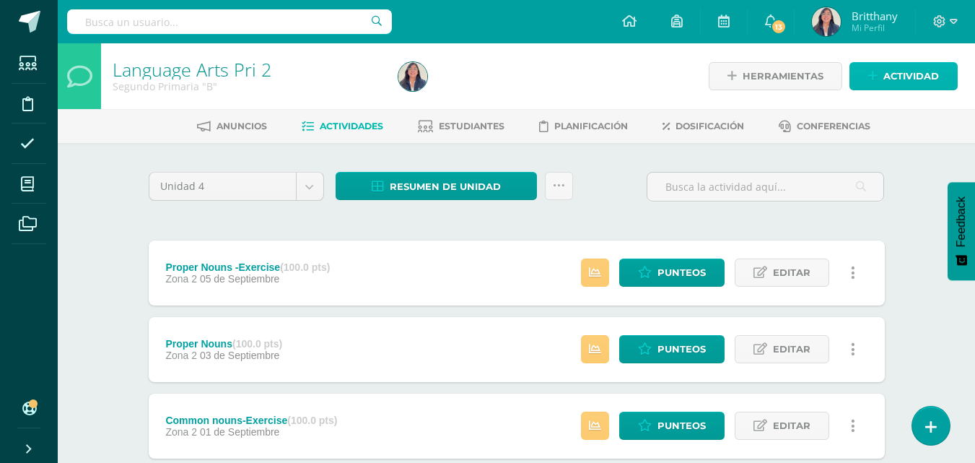
click at [895, 77] on span "Actividad" at bounding box center [912, 76] width 56 height 27
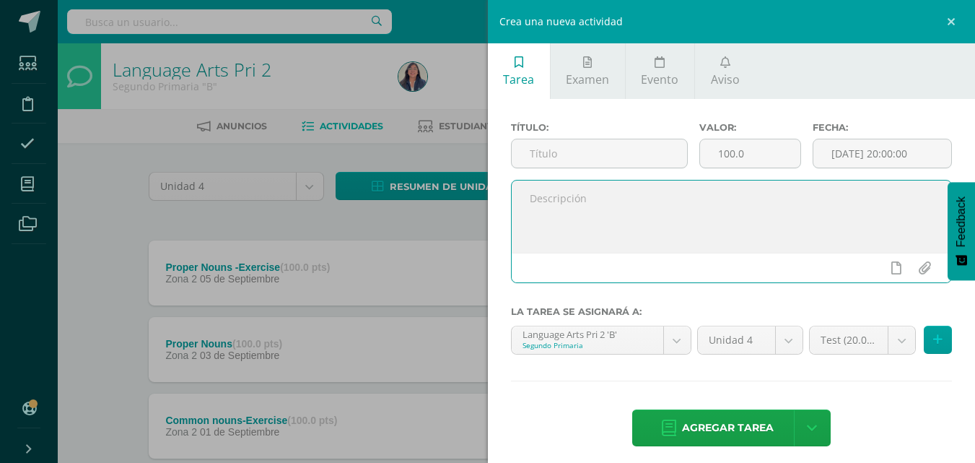
click at [634, 220] on textarea at bounding box center [732, 216] width 440 height 72
paste textarea ""Your word is a lamp to my feet and a light to my path." Psalm 119-105 Good Mor…"
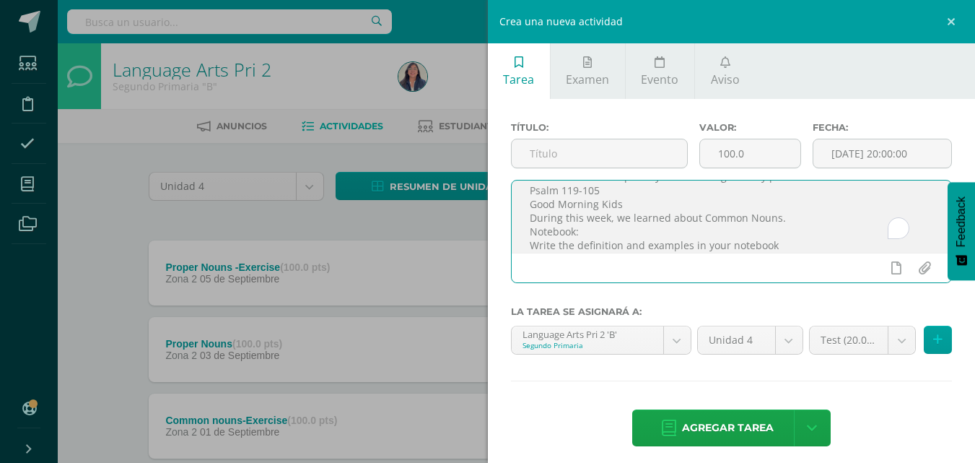
scroll to position [22, 0]
type textarea ""Your word is a lamp to my feet and a light to my path." Psalm 119-105 Good Mor…"
click at [586, 152] on input "text" at bounding box center [599, 153] width 175 height 28
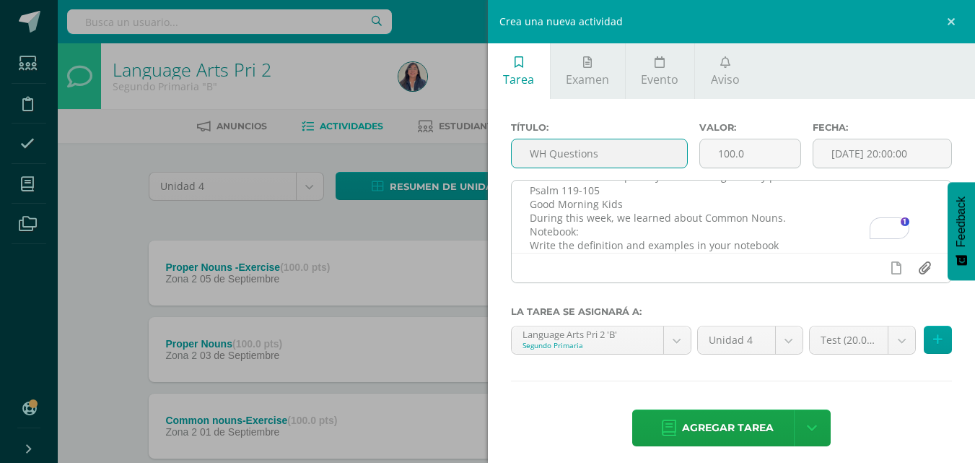
type input "WH Questions"
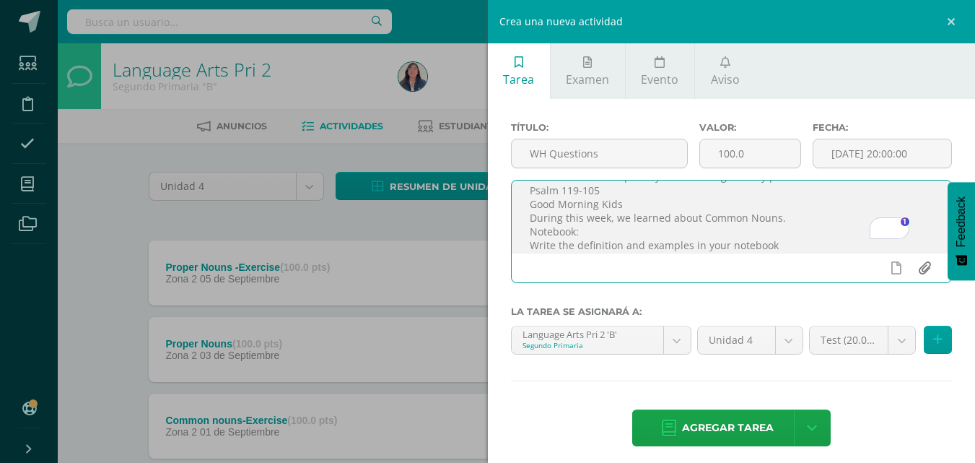
click at [916, 275] on input "file" at bounding box center [924, 267] width 28 height 27
type input "C:\fakepath\wh -q.pdf"
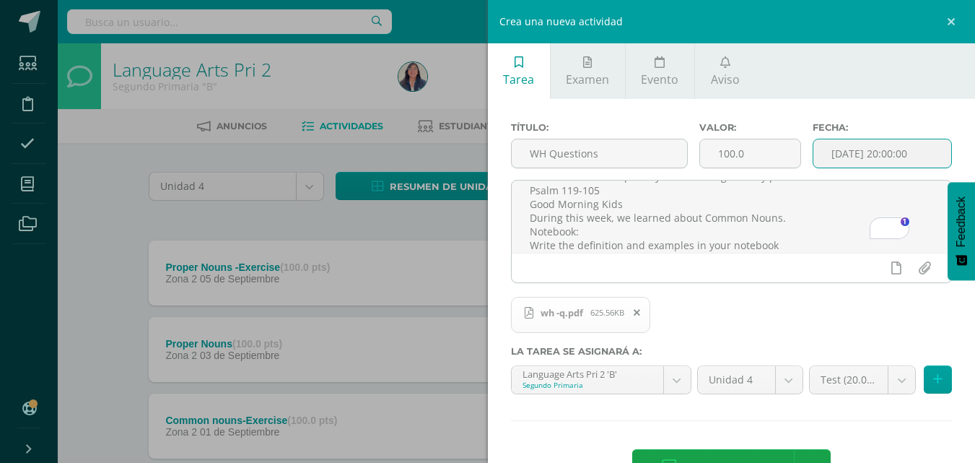
click at [876, 152] on input "[DATE] 20:00:00" at bounding box center [883, 153] width 138 height 28
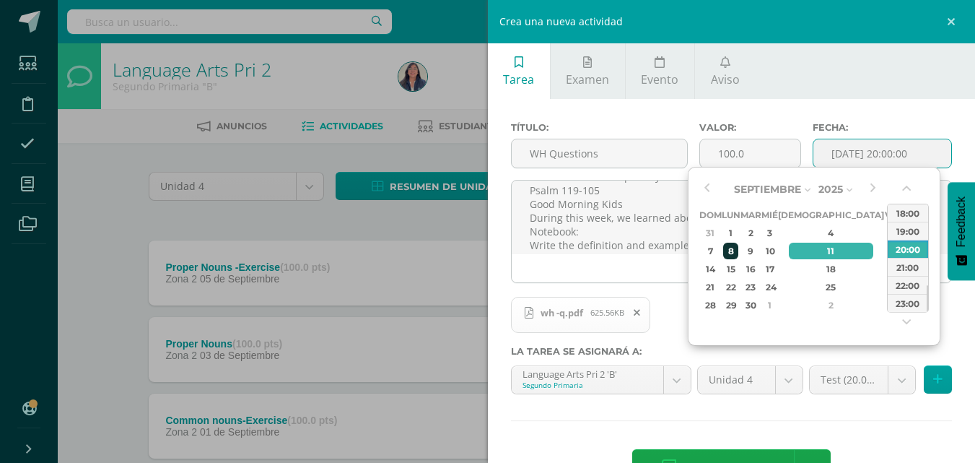
click at [737, 251] on div "8" at bounding box center [730, 251] width 15 height 17
type input "2025-09-08 20:00"
click at [847, 68] on ul "Tarea Examen Evento Aviso" at bounding box center [732, 71] width 488 height 56
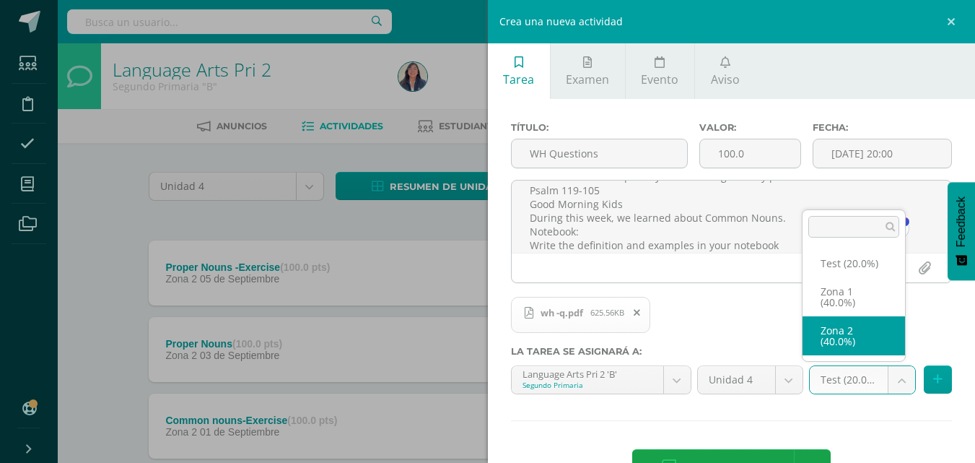
select select "30516"
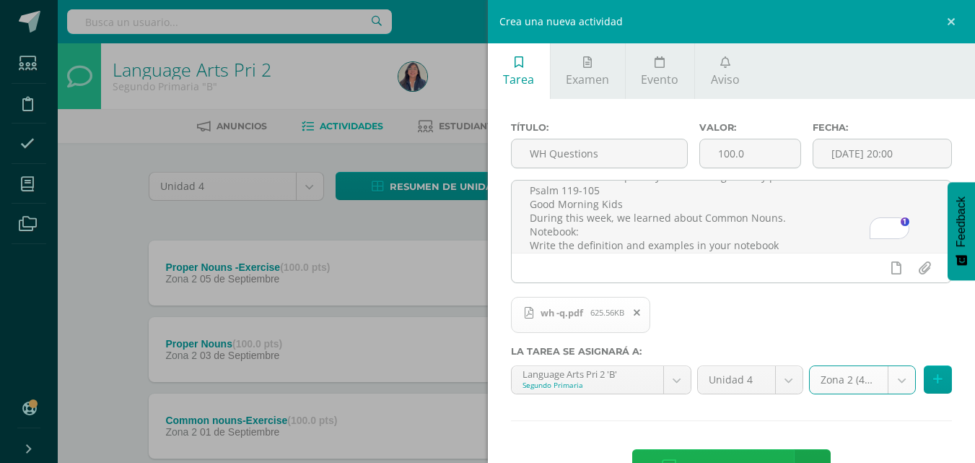
click at [746, 452] on span "Agregar tarea" at bounding box center [728, 467] width 92 height 35
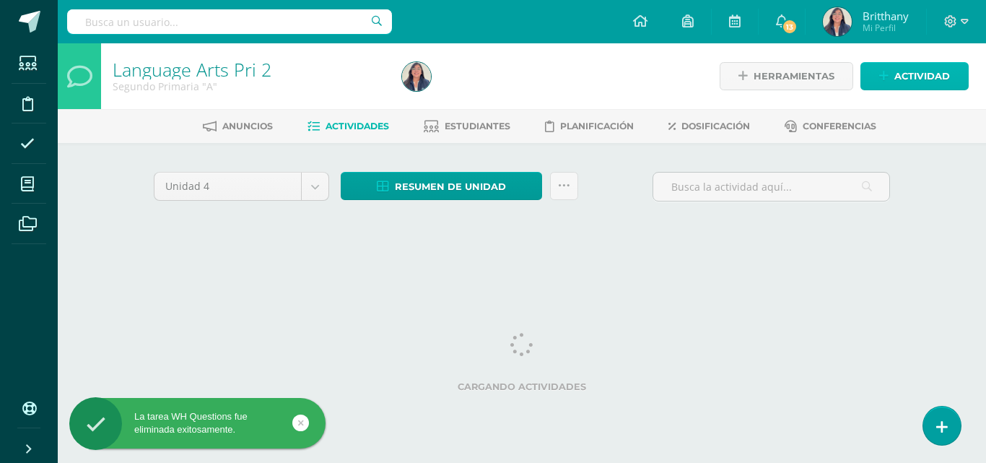
click at [914, 81] on span "Actividad" at bounding box center [923, 76] width 56 height 27
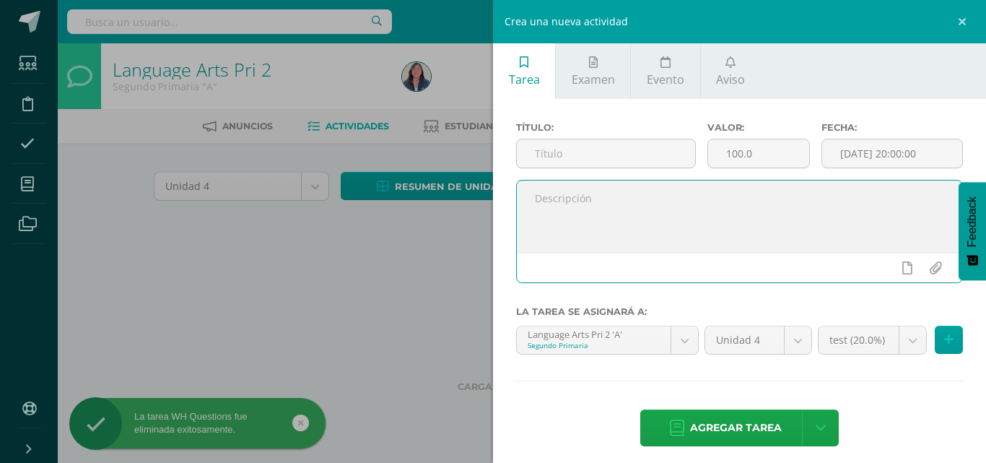
click at [614, 204] on textarea at bounding box center [739, 216] width 445 height 72
paste textarea ""Your word is a lamp to my feet and a light to my path." Psalm 119-105 Good Mor…"
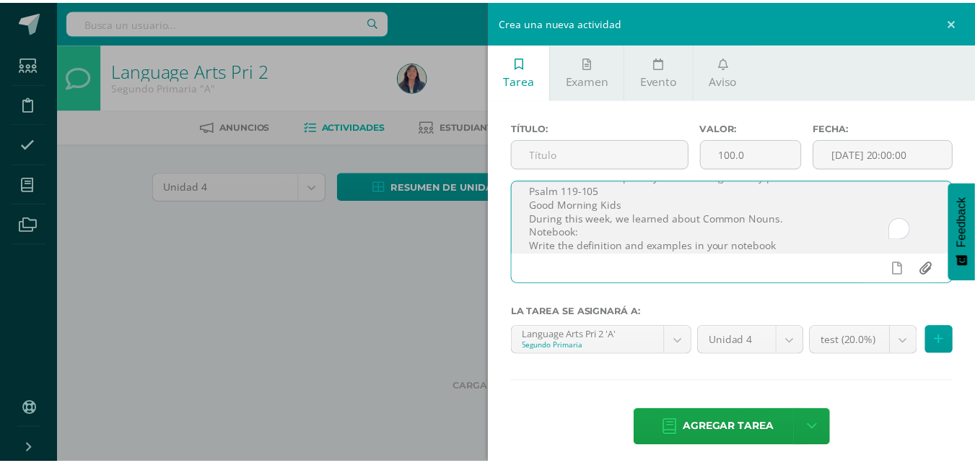
scroll to position [22, 0]
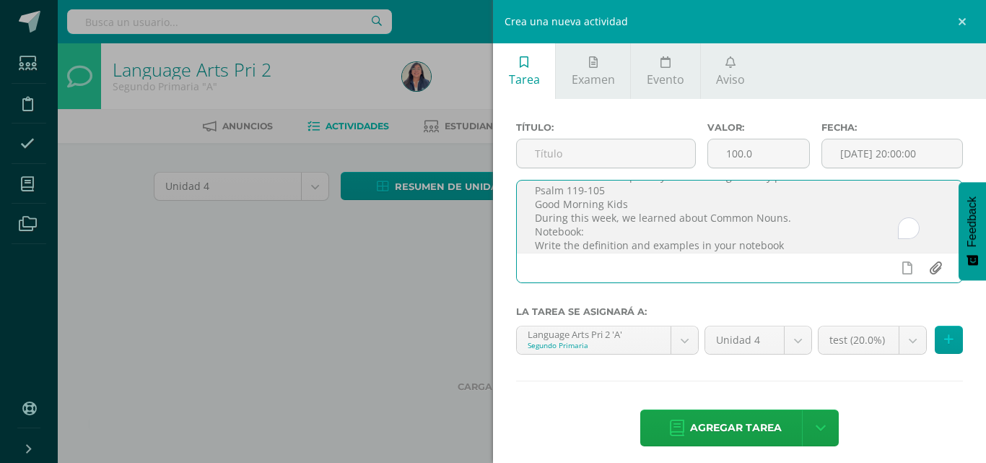
type textarea ""Your word is a lamp to my feet and a light to my path." Psalm 119-105 Good Mor…"
click at [926, 270] on input "file" at bounding box center [935, 267] width 28 height 27
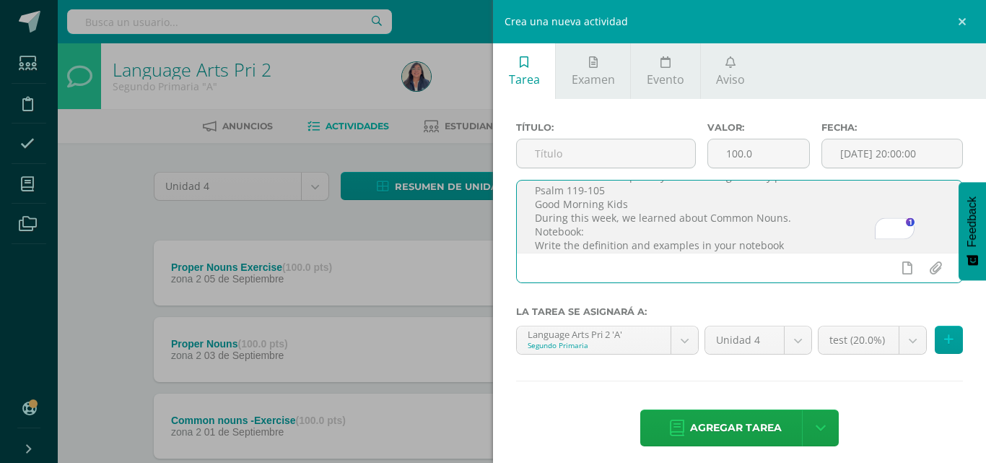
type input "C:\fakepath\wh -q.pdf"
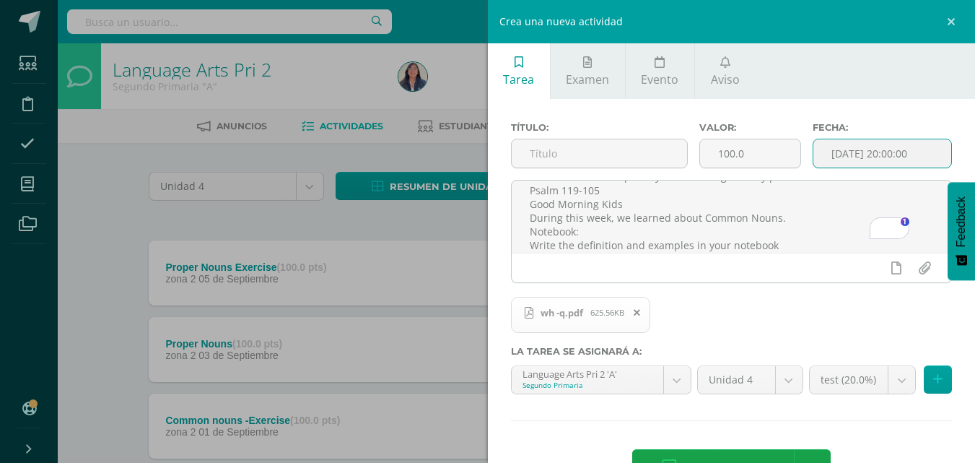
click at [827, 163] on input "[DATE] 20:00:00" at bounding box center [883, 153] width 138 height 28
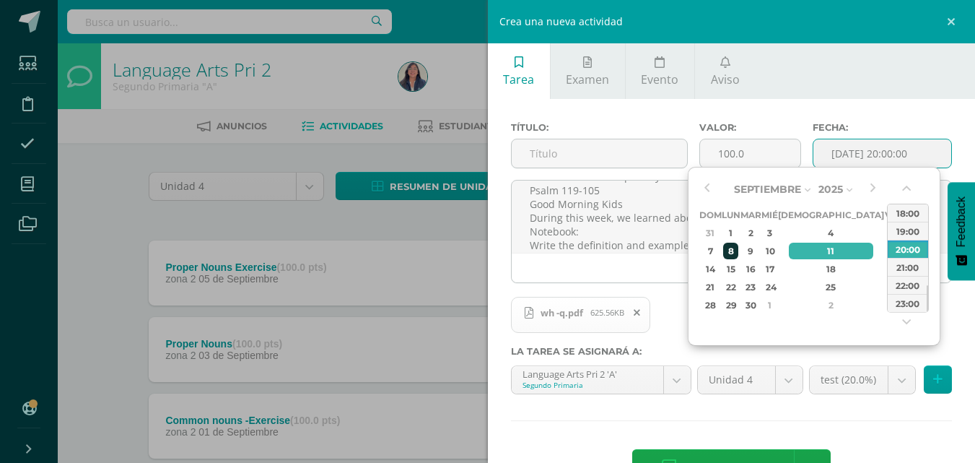
click at [739, 253] on div "8" at bounding box center [730, 251] width 15 height 17
type input "[DATE] 20:00"
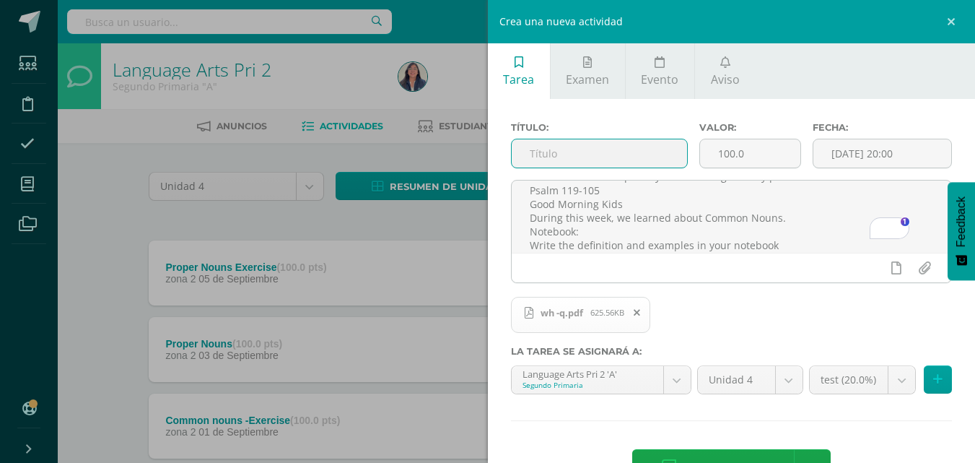
click at [614, 154] on input "text" at bounding box center [599, 153] width 175 height 28
type input "Wh Questions"
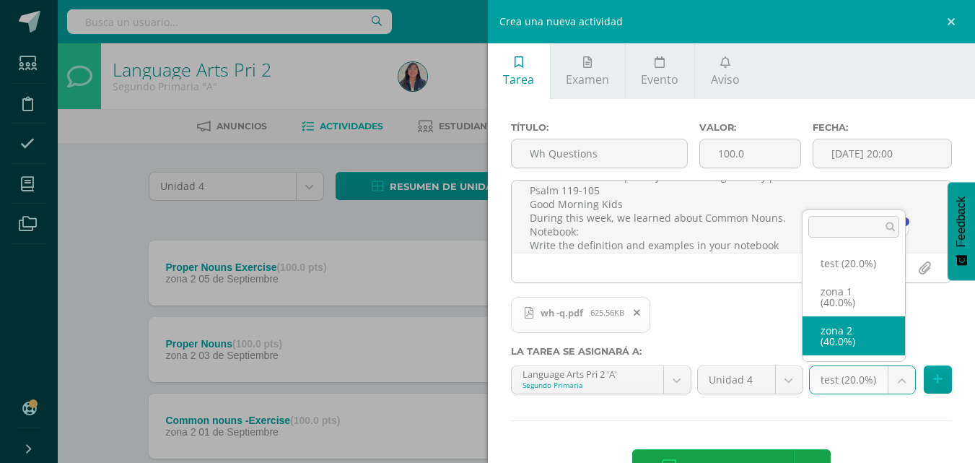
select select "27692"
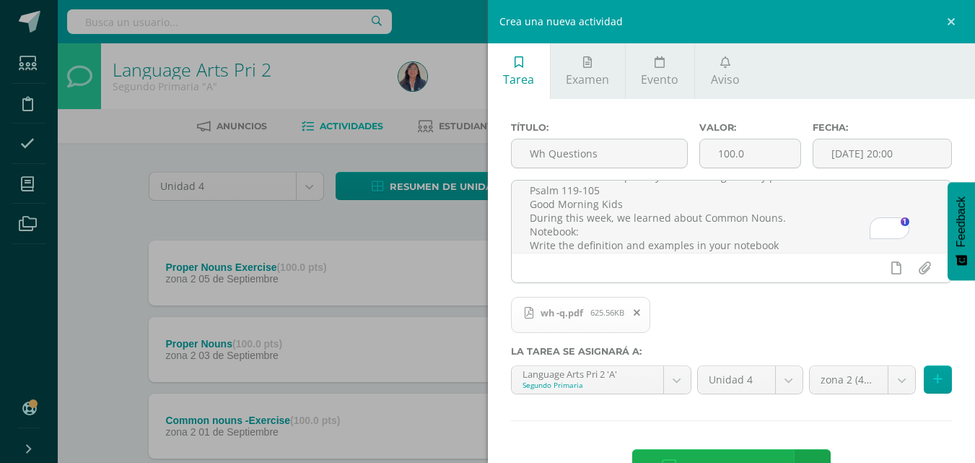
click at [757, 452] on span "Agregar tarea" at bounding box center [728, 467] width 92 height 35
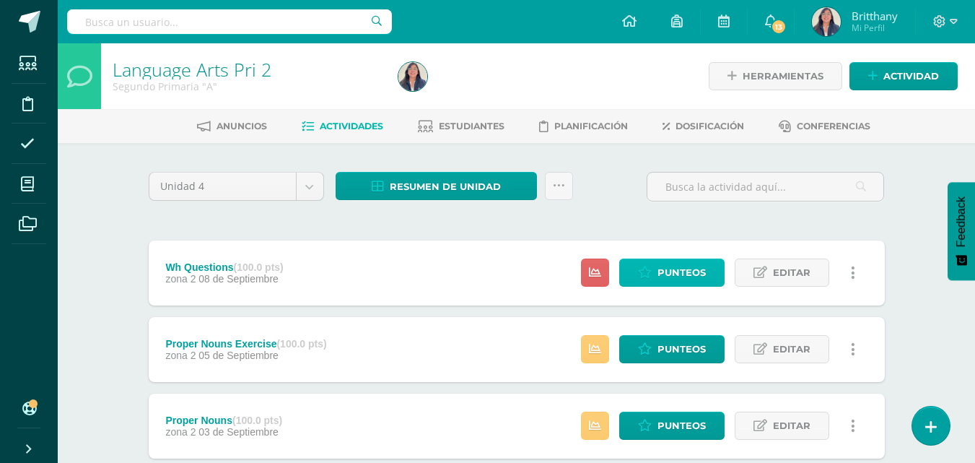
click at [687, 272] on span "Punteos" at bounding box center [682, 272] width 48 height 27
click at [679, 279] on span "Punteos" at bounding box center [682, 272] width 48 height 27
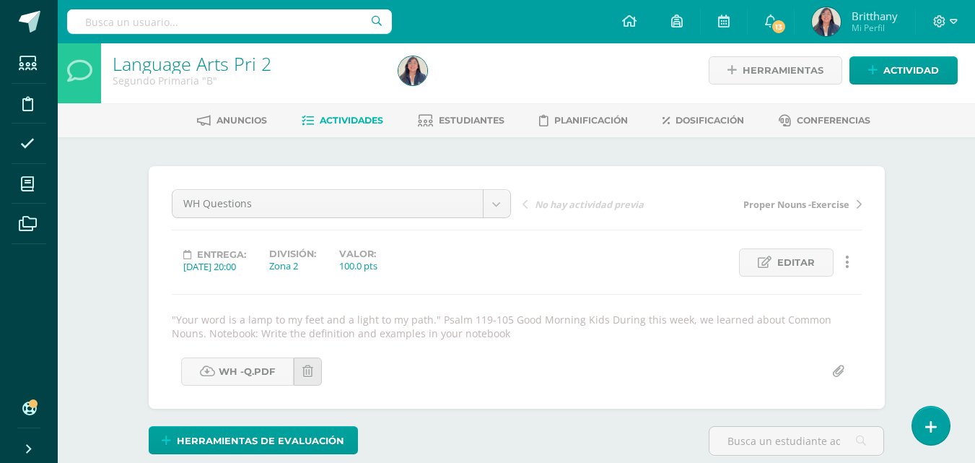
scroll to position [410, 0]
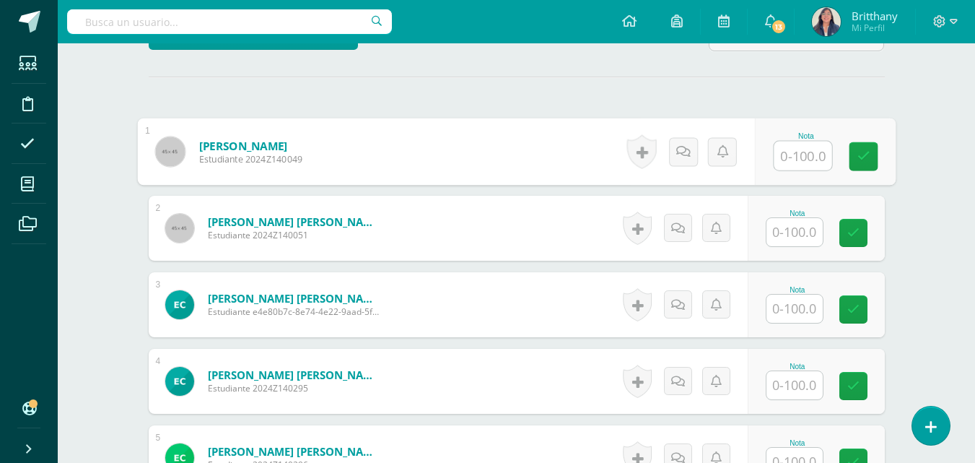
click at [817, 151] on input "text" at bounding box center [803, 156] width 58 height 29
type input "100"
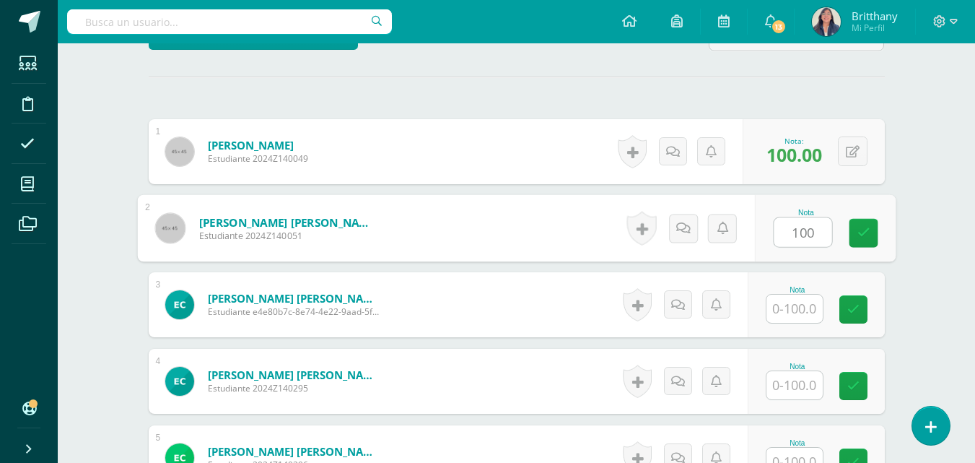
type input "100"
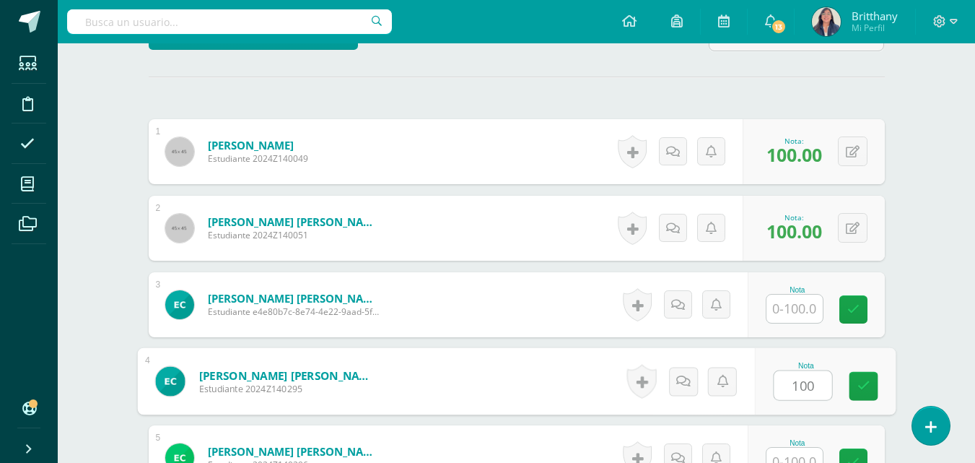
type input "100"
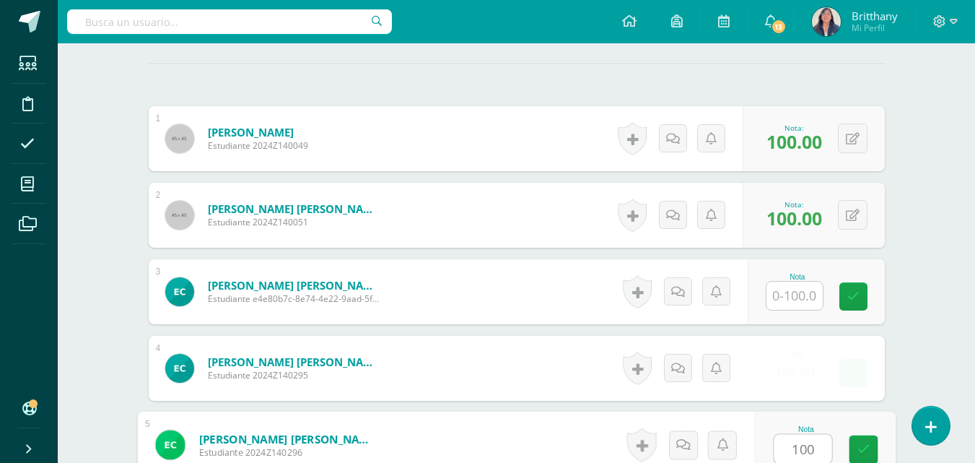
type input "100"
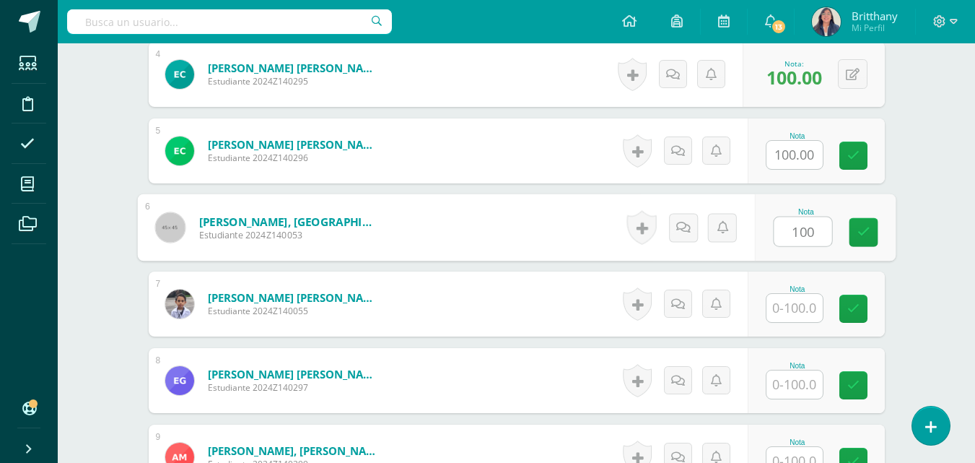
type input "100"
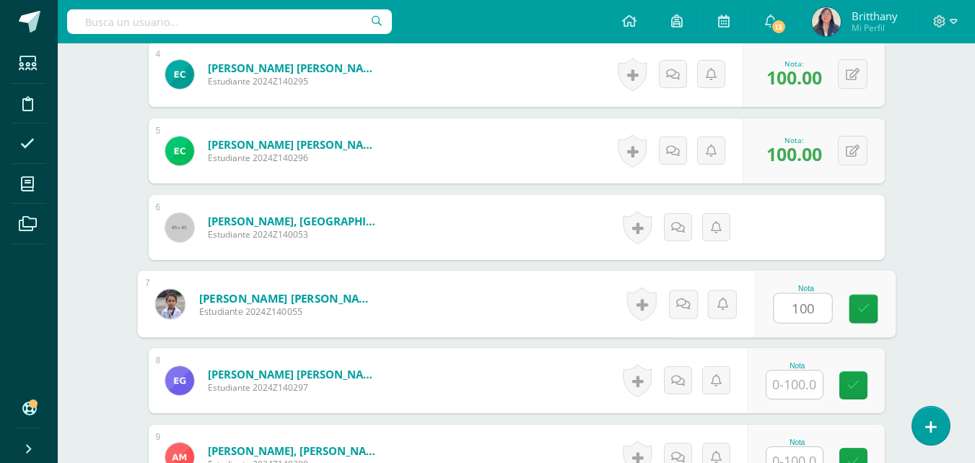
type input "100"
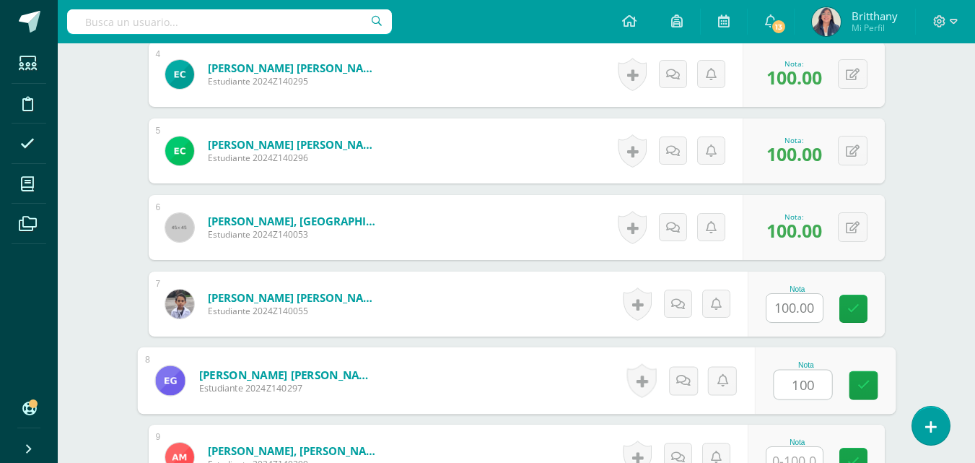
type input "100"
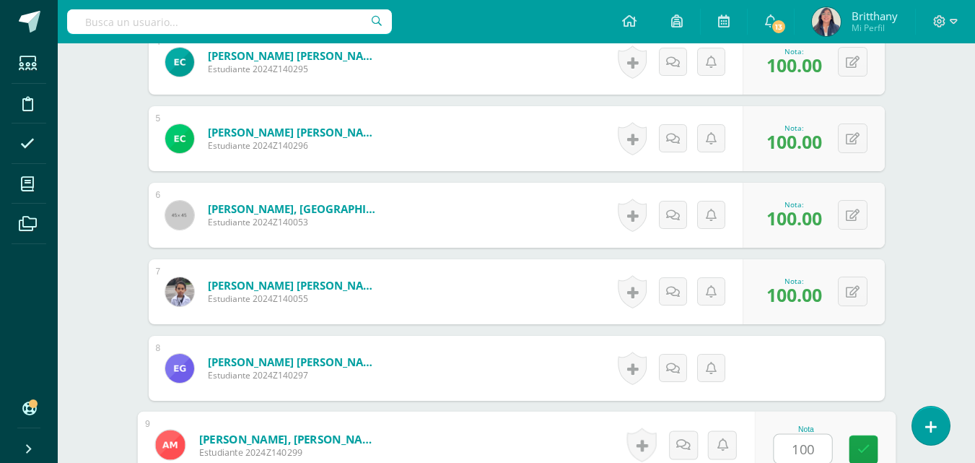
type input "100"
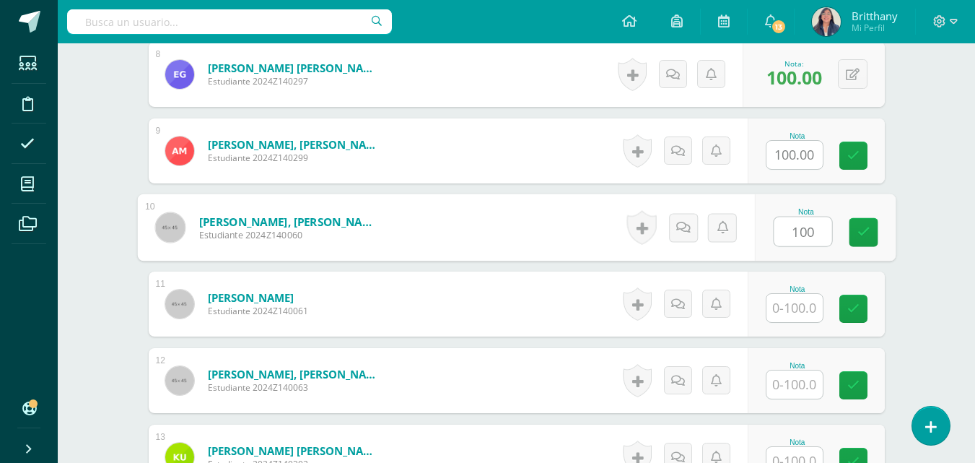
type input "100"
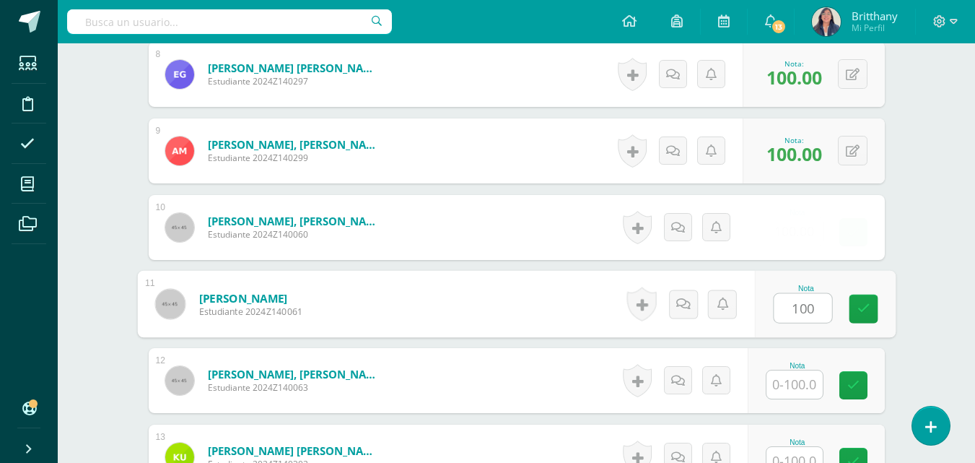
type input "100"
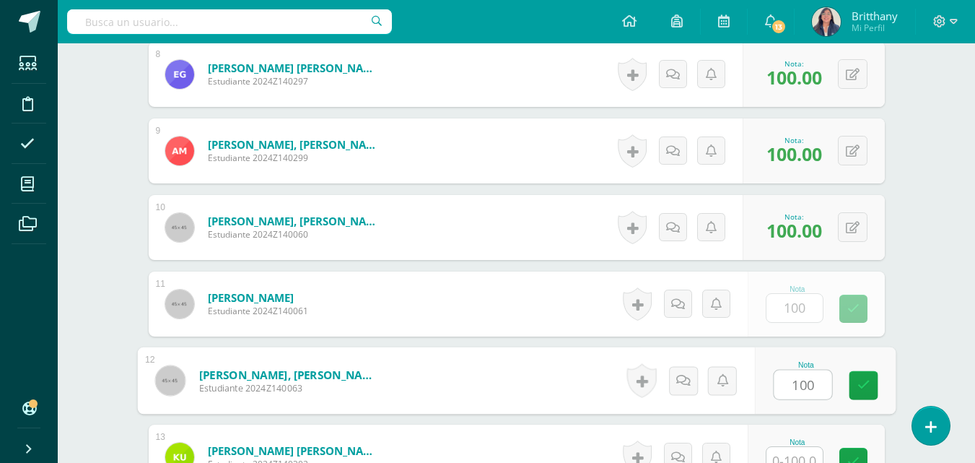
type input "100"
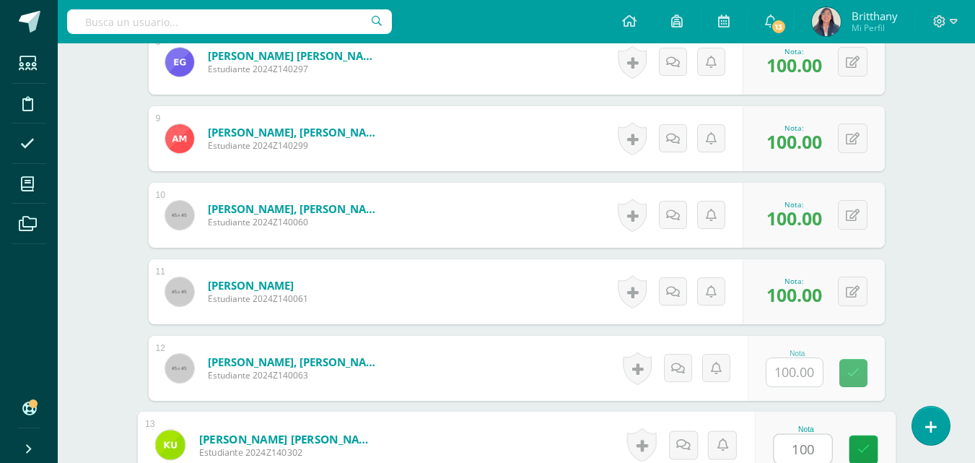
type input "100"
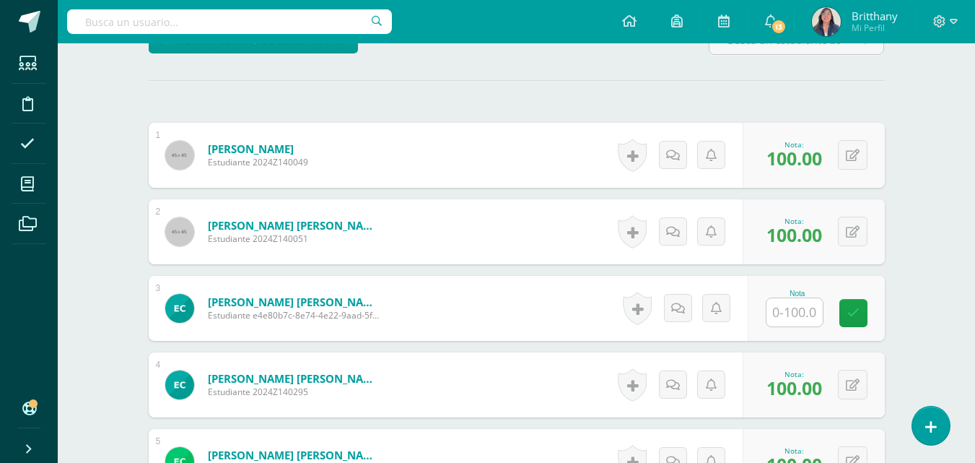
scroll to position [2, 0]
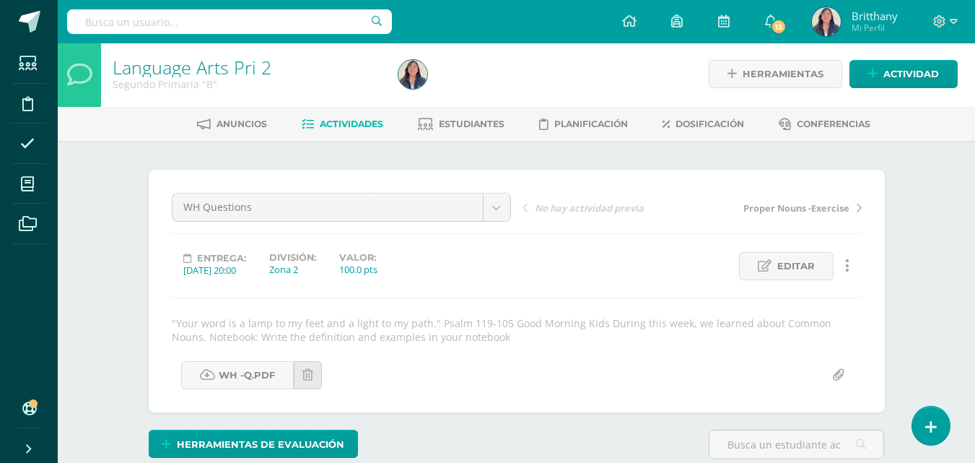
click at [343, 122] on span "Actividades" at bounding box center [352, 123] width 64 height 11
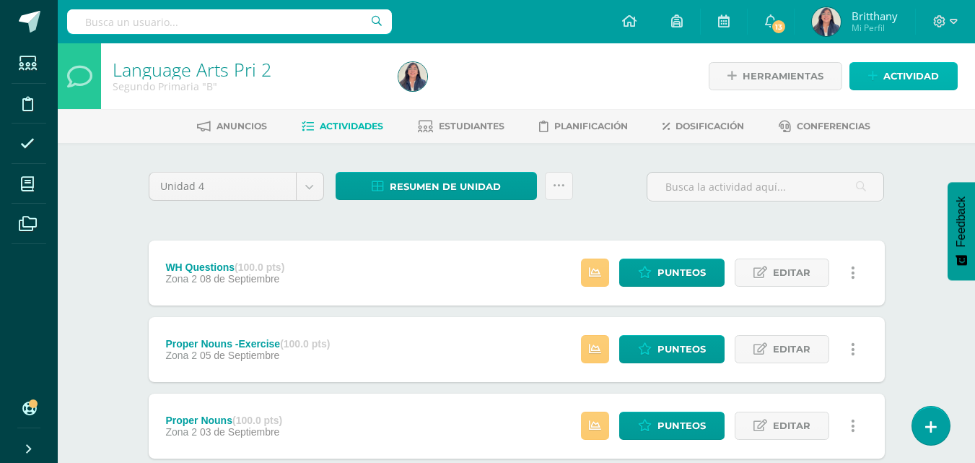
click at [900, 71] on span "Actividad" at bounding box center [912, 76] width 56 height 27
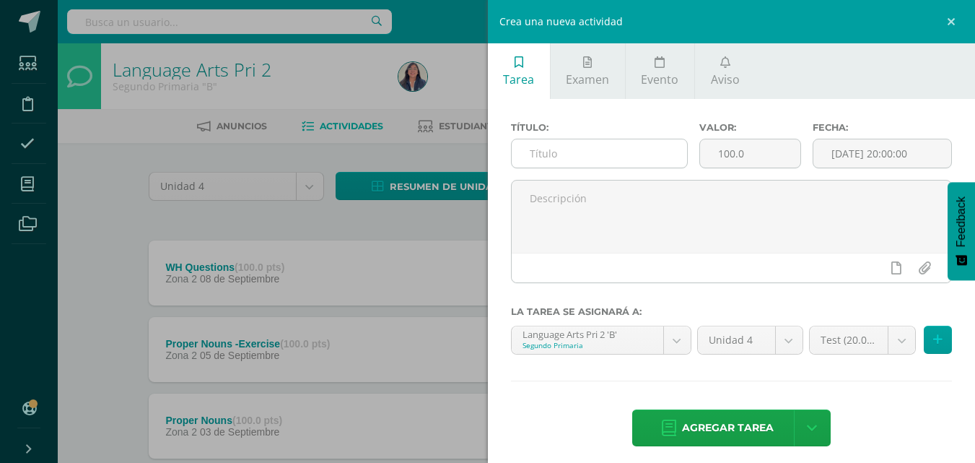
click at [609, 156] on input "text" at bounding box center [599, 153] width 175 height 28
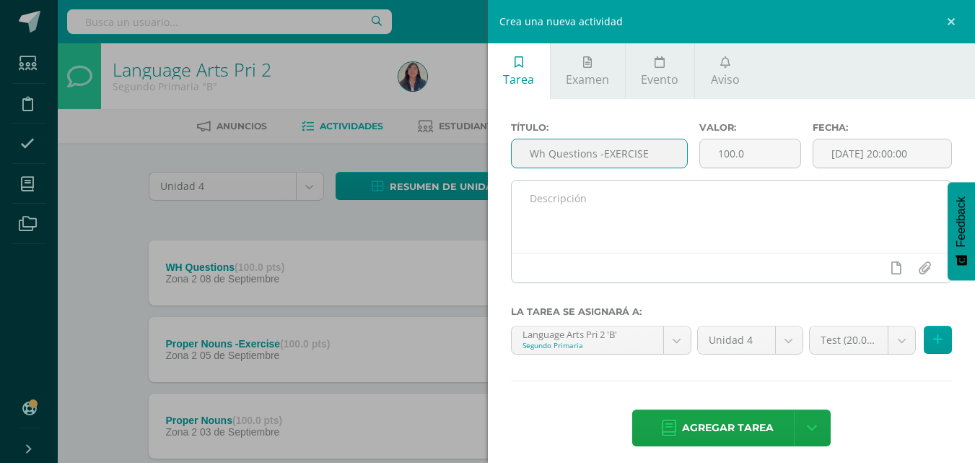
type input "Wh Questions -EXERCISE"
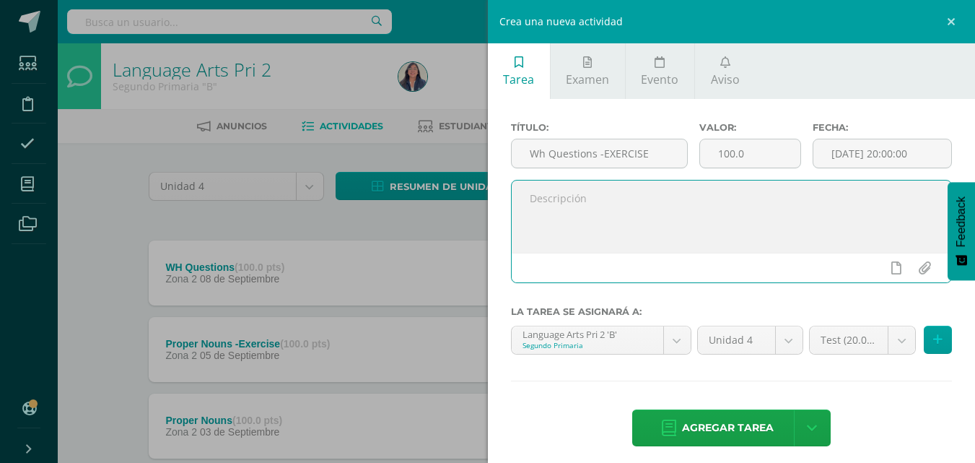
click at [616, 214] on textarea at bounding box center [732, 216] width 440 height 72
paste textarea ""Your word is a lamp to my feet and a light to my path." Psalm 119-105 Good Mor…"
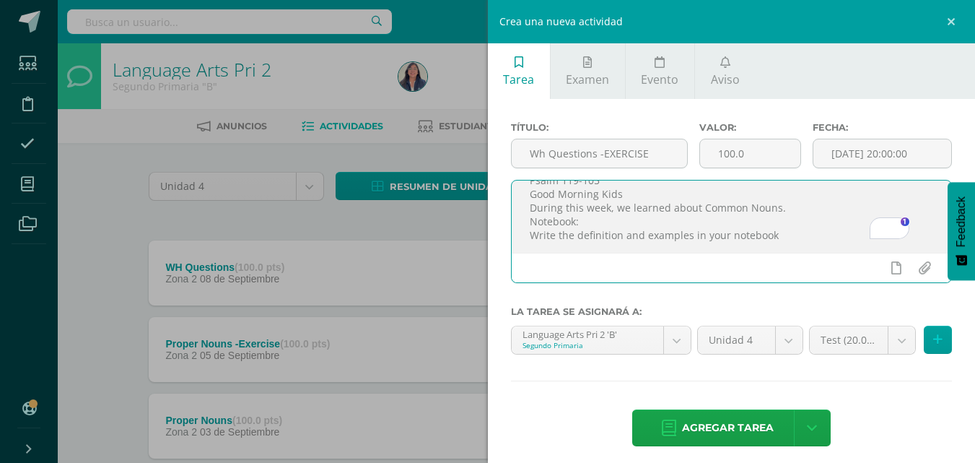
scroll to position [32, 0]
drag, startPoint x: 775, startPoint y: 245, endPoint x: 576, endPoint y: 249, distance: 199.3
click at [576, 249] on textarea ""Your word is a lamp to my feet and a light to my path." Psalm 119-105 Good Mor…" at bounding box center [732, 216] width 440 height 72
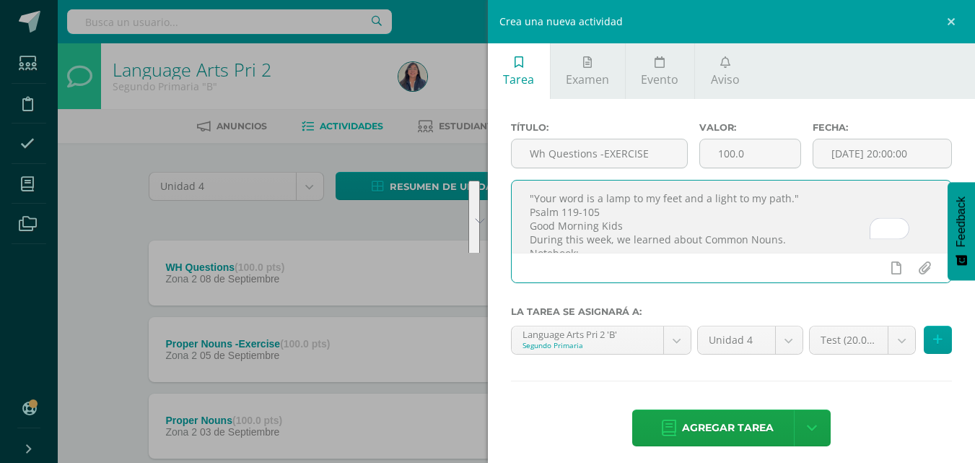
drag, startPoint x: 817, startPoint y: 235, endPoint x: 524, endPoint y: 184, distance: 297.5
click at [524, 184] on textarea ""Your word is a lamp to my feet and a light to my path." Psalm 119-105 Good Mor…" at bounding box center [732, 216] width 440 height 72
type textarea ""Your word is a lamp to my feet and a light to my path." Psalm 119-105 Good Mor…"
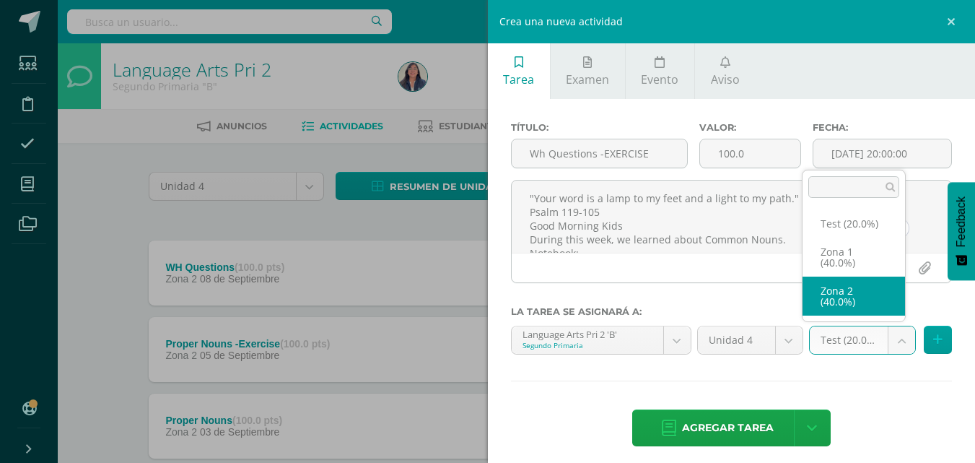
select select "30516"
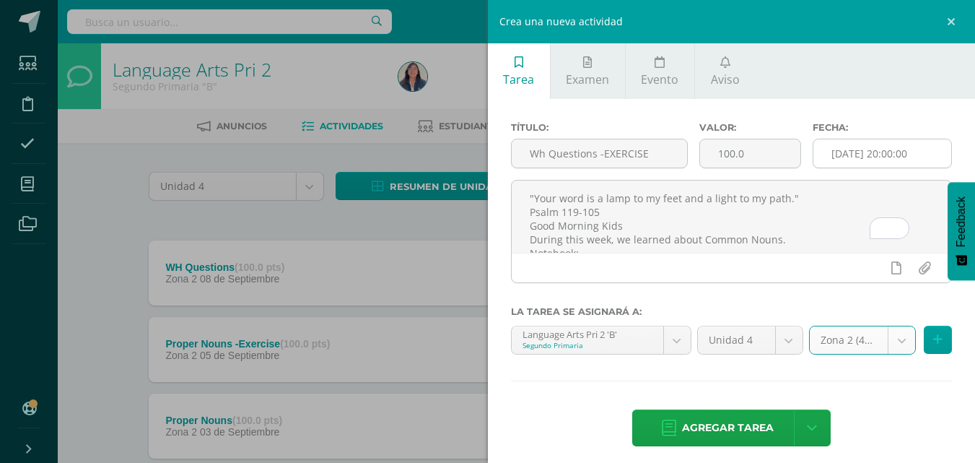
click at [904, 152] on input "[DATE] 20:00:00" at bounding box center [883, 153] width 138 height 28
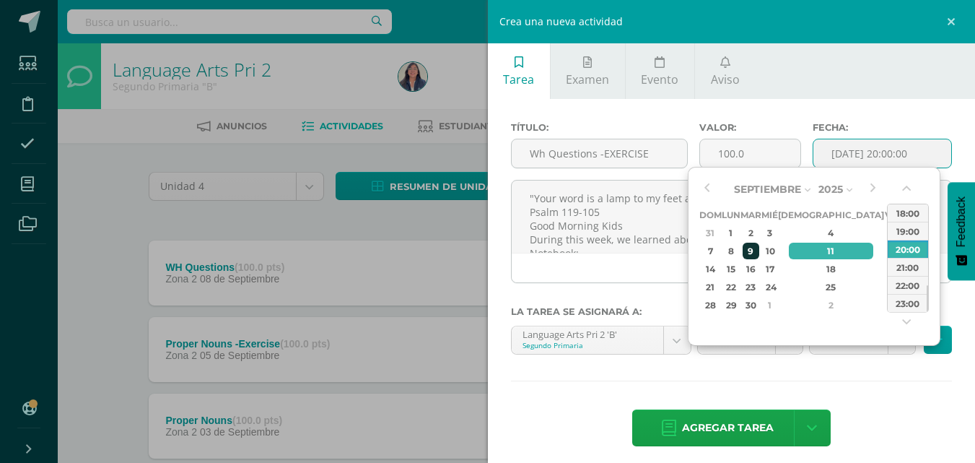
click at [760, 251] on div "9" at bounding box center [751, 251] width 17 height 17
type input "[DATE] 20:00"
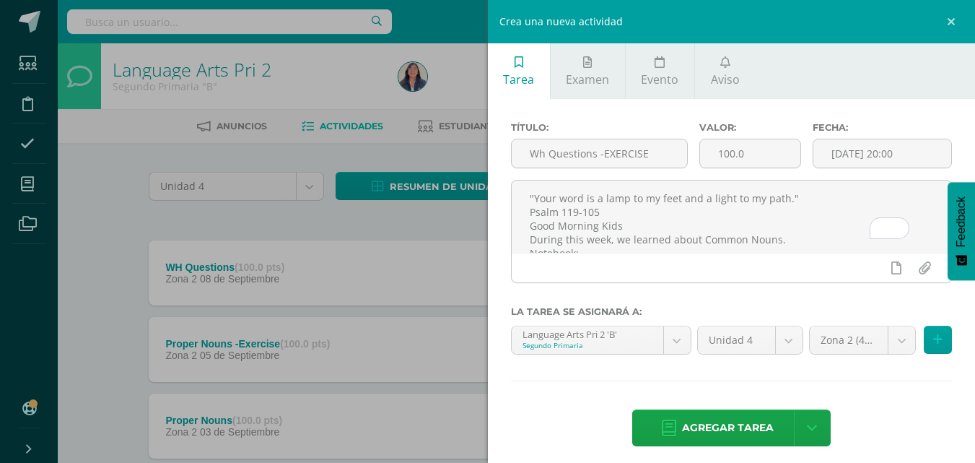
click at [850, 106] on div "Título: Wh Questions -EXERCISE Valor: 100.0 Fecha: 2025-09-09 20:00 "Your word …" at bounding box center [732, 285] width 488 height 373
click at [708, 423] on span "Agregar tarea" at bounding box center [728, 427] width 92 height 35
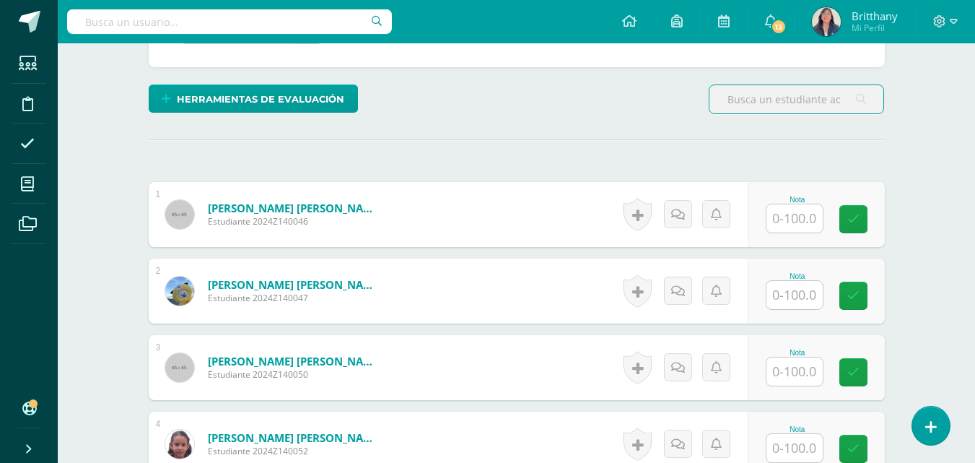
scroll to position [355, 0]
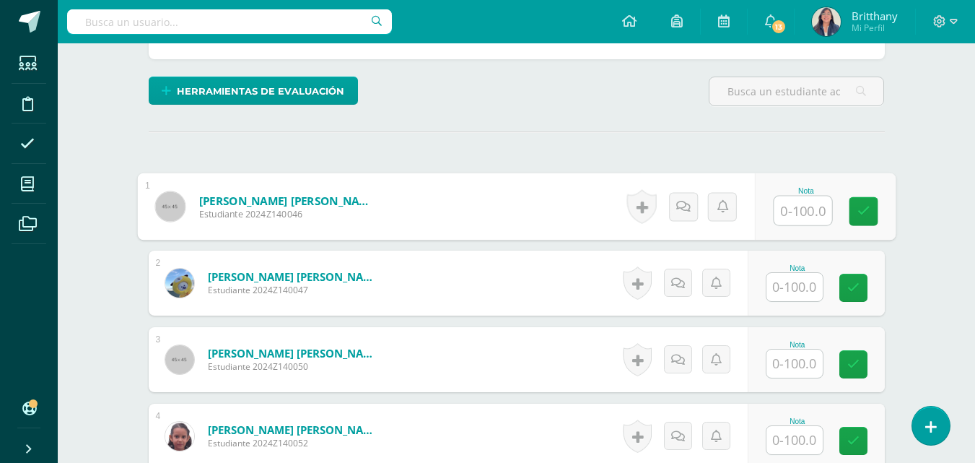
click at [795, 208] on input "text" at bounding box center [803, 210] width 58 height 29
type input "90"
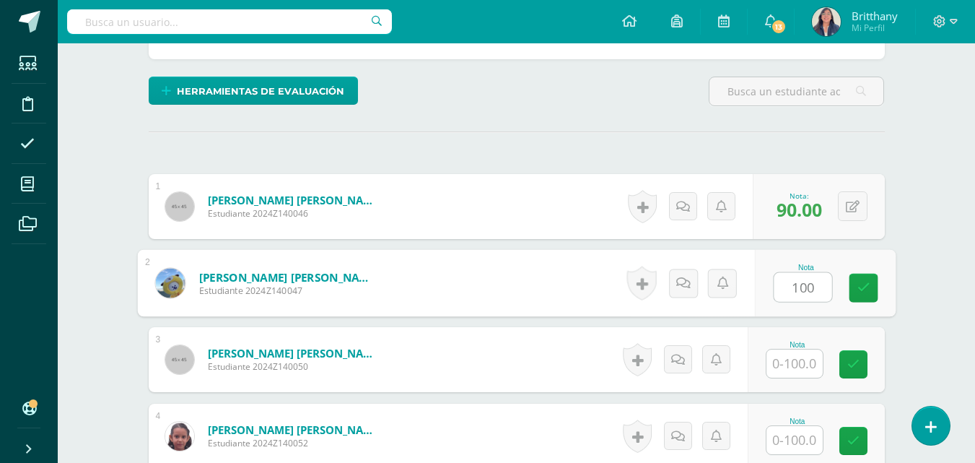
type input "100"
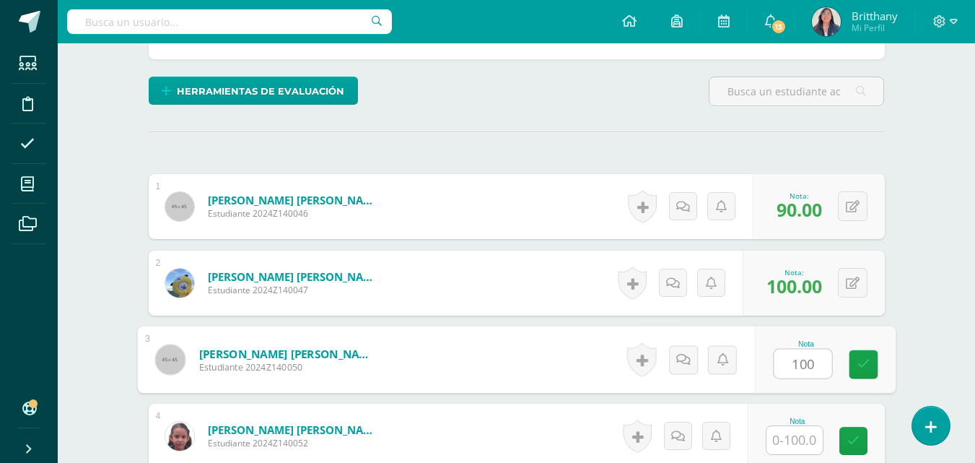
type input "100"
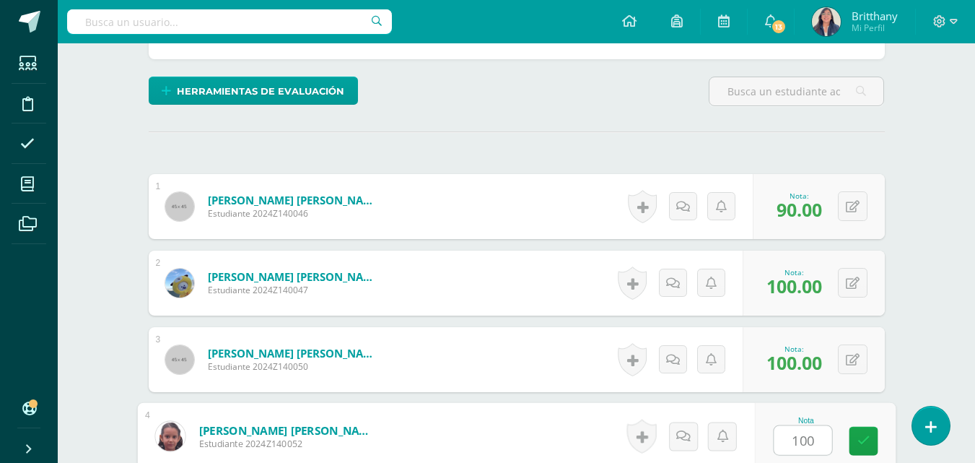
type input "100"
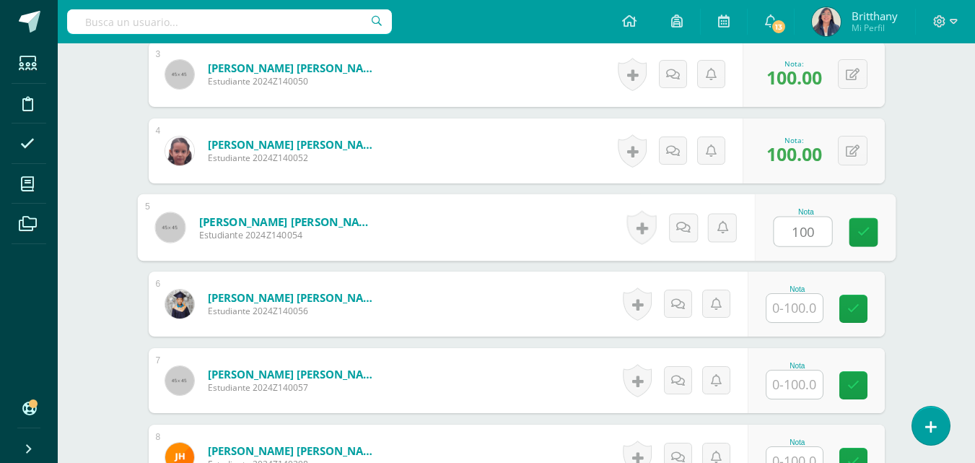
type input "100"
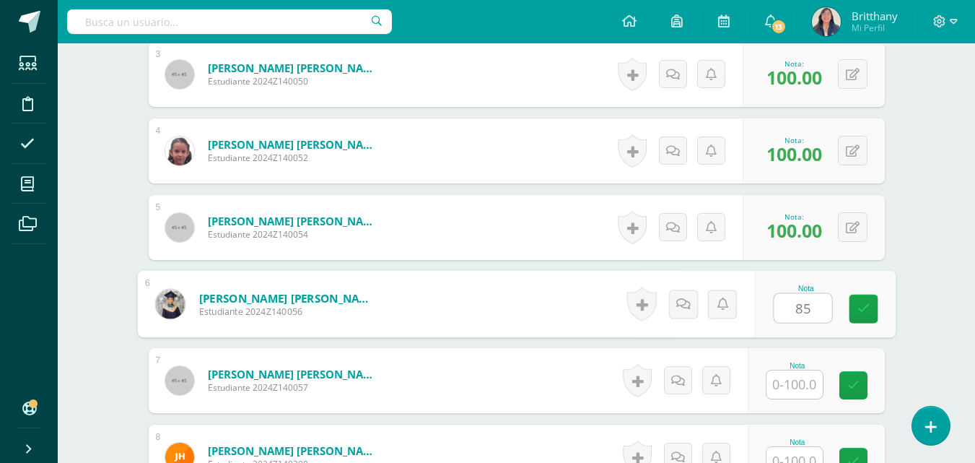
type input "85"
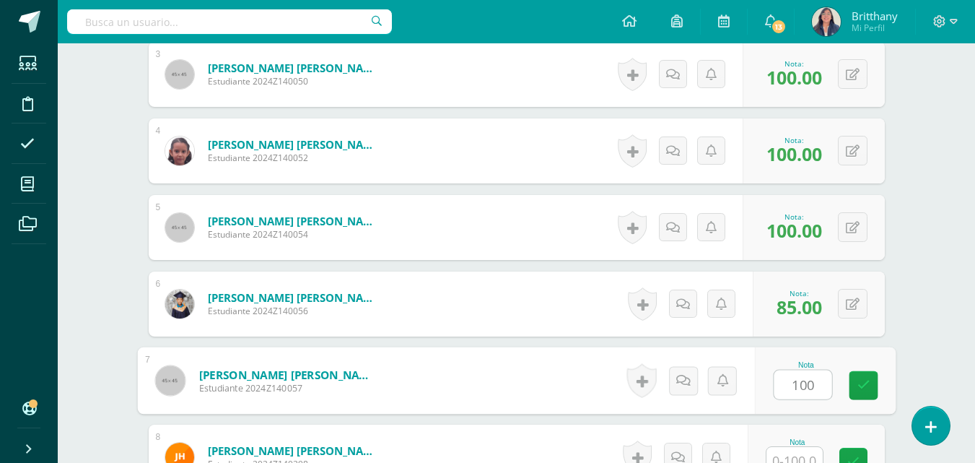
type input "100"
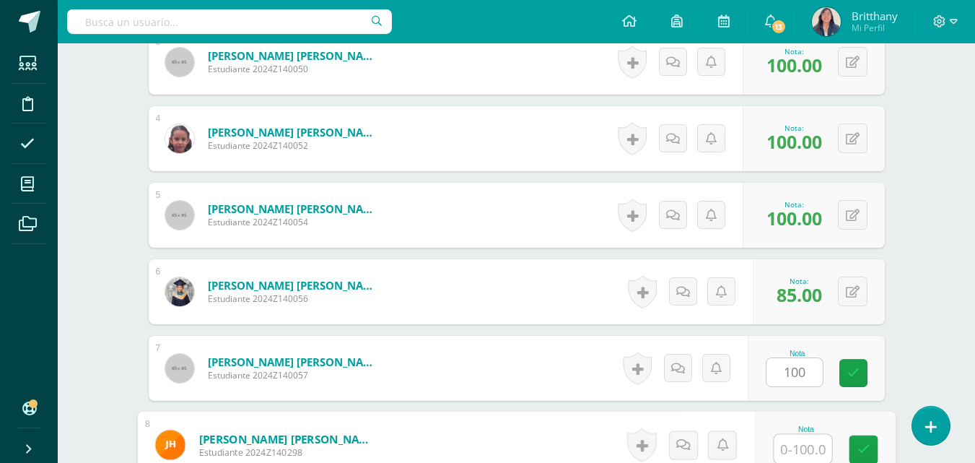
scroll to position [947, 0]
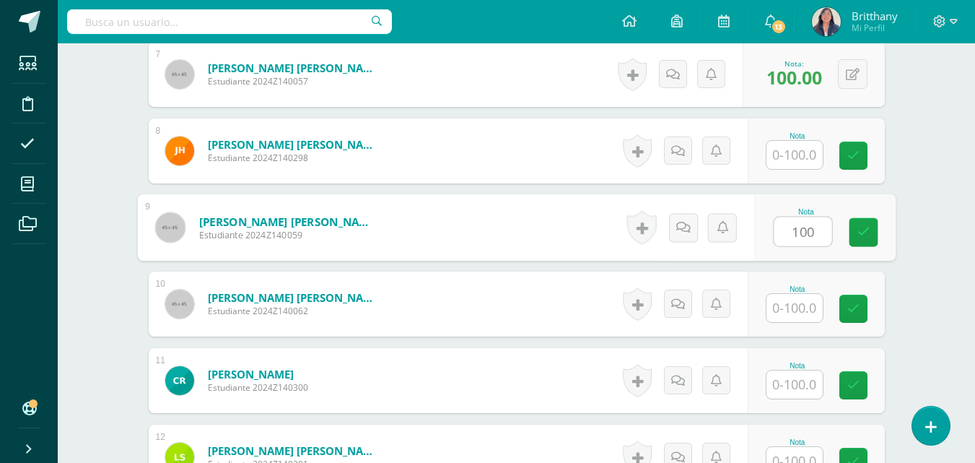
type input "100"
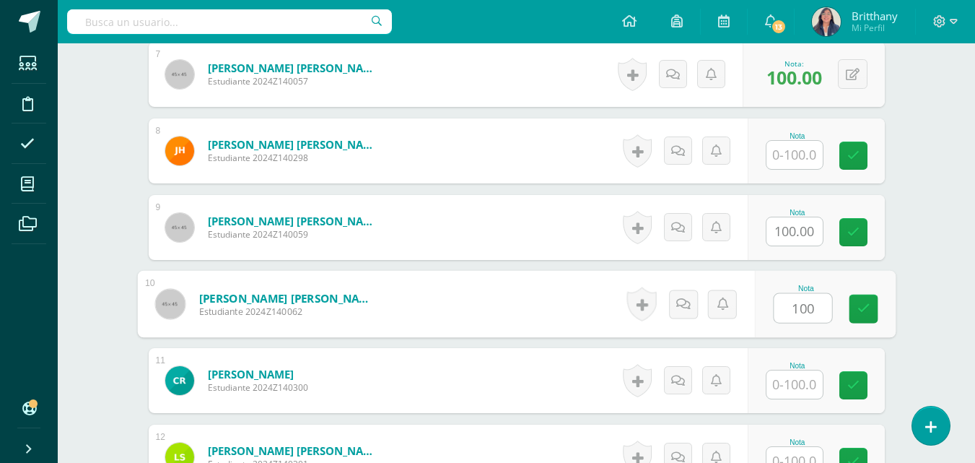
type input "100"
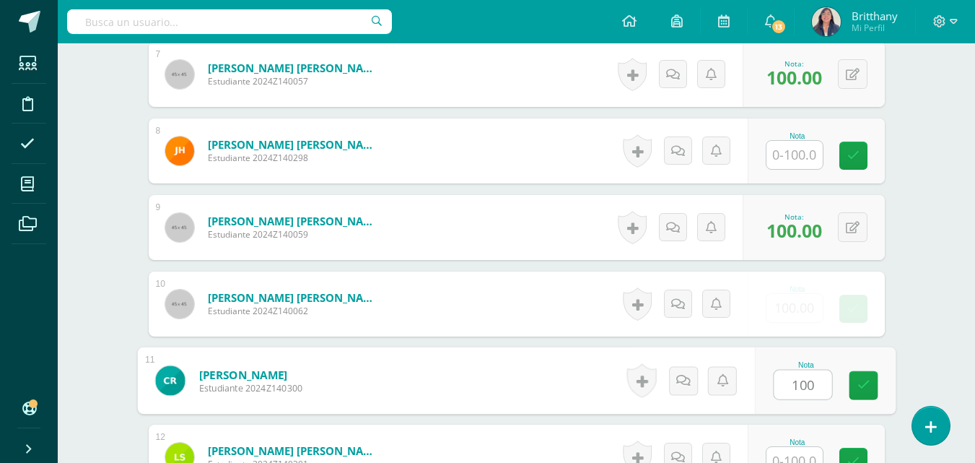
type input "100"
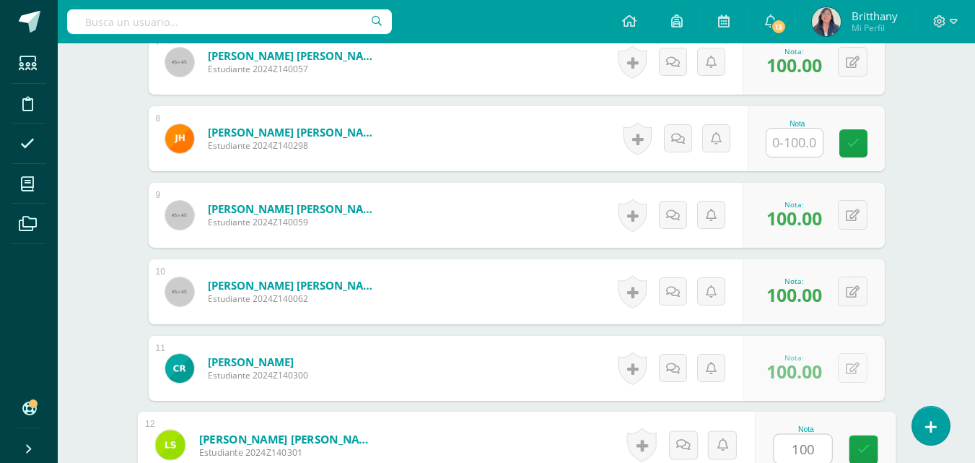
type input "100"
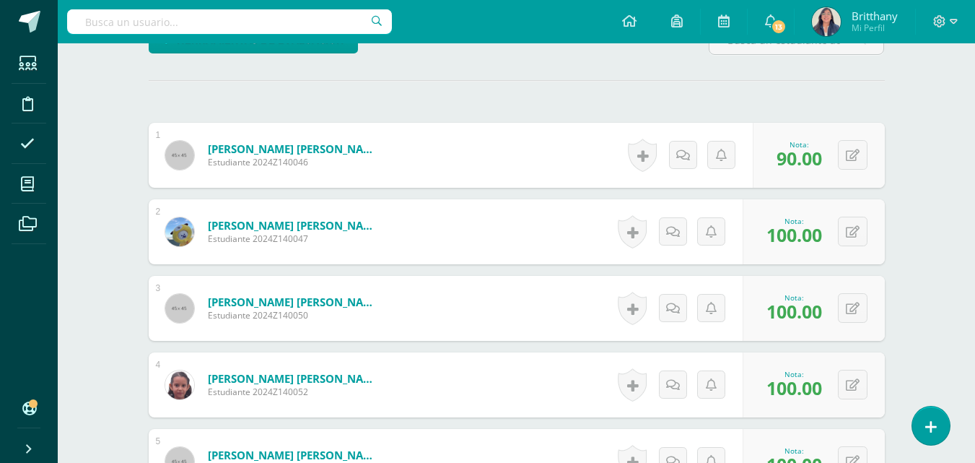
scroll to position [2, 0]
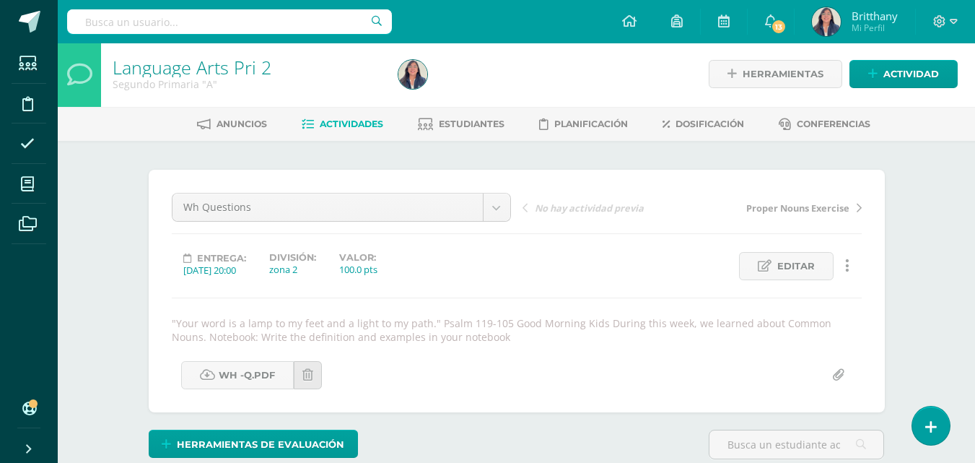
type input "100"
click at [341, 126] on span "Actividades" at bounding box center [352, 123] width 64 height 11
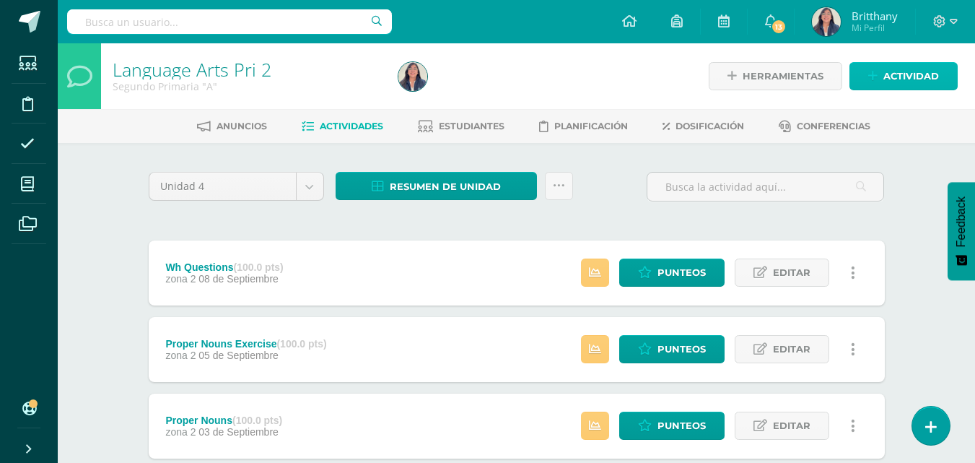
click at [898, 72] on span "Actividad" at bounding box center [912, 76] width 56 height 27
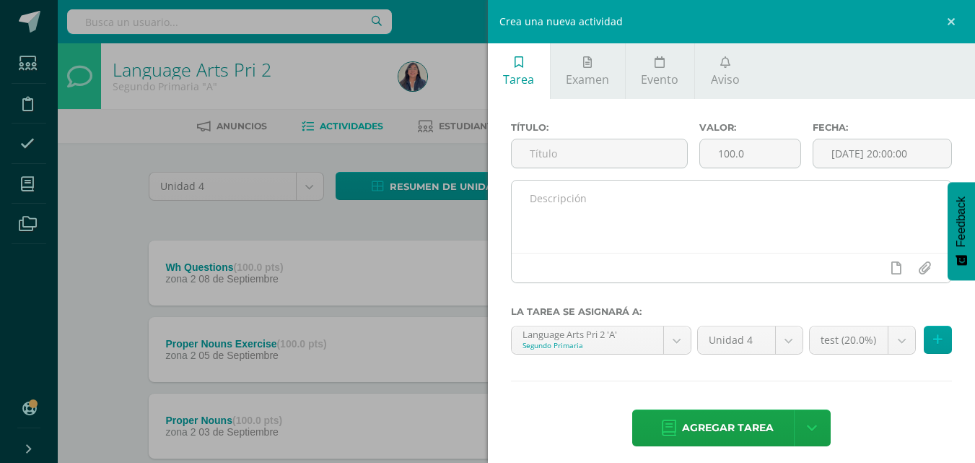
click at [681, 207] on textarea at bounding box center [732, 216] width 440 height 72
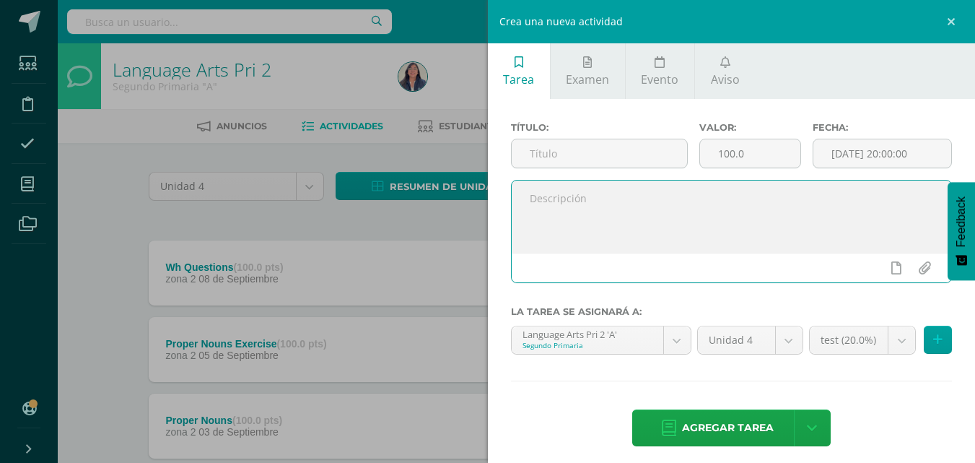
paste textarea ""Your word is a lamp to my feet and a light to my path." Psalm 119-105 Good Mor…"
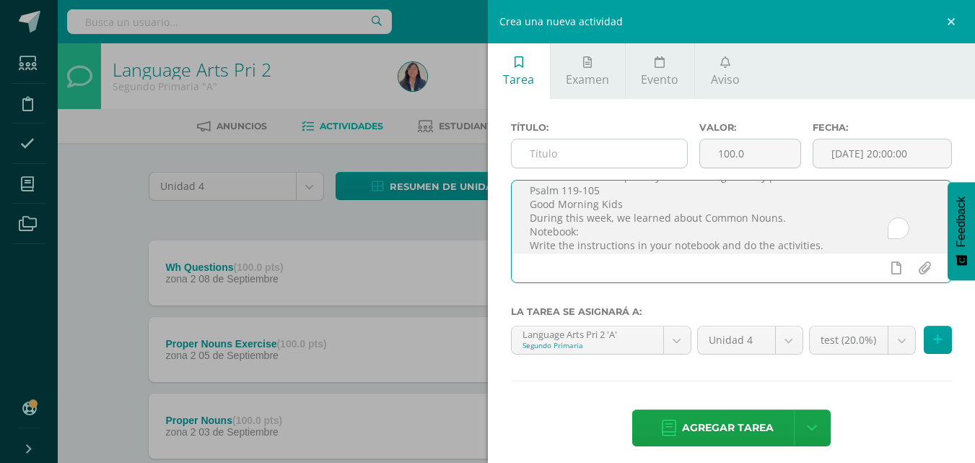
scroll to position [22, 0]
type textarea ""Your word is a lamp to my feet and a light to my path." Psalm 119-105 Good Mor…"
click at [632, 163] on input "text" at bounding box center [599, 153] width 175 height 28
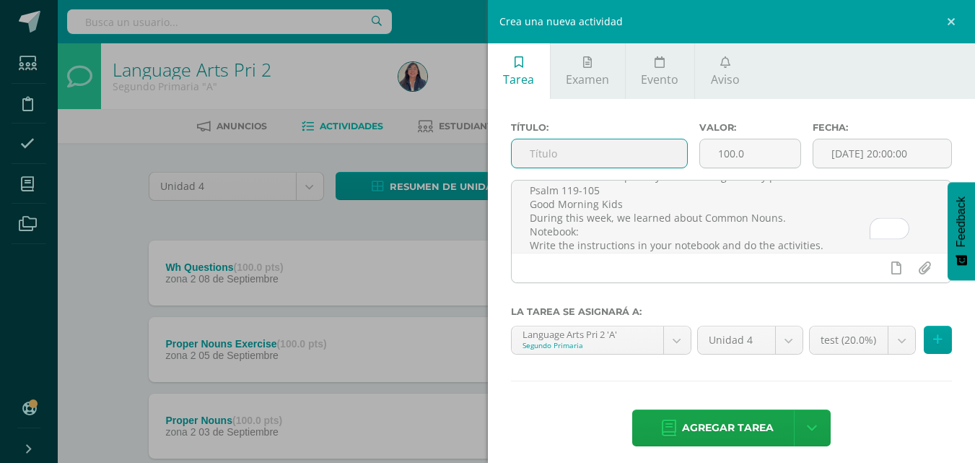
click at [632, 163] on input "text" at bounding box center [599, 153] width 175 height 28
type input "Wh questions - Excercise"
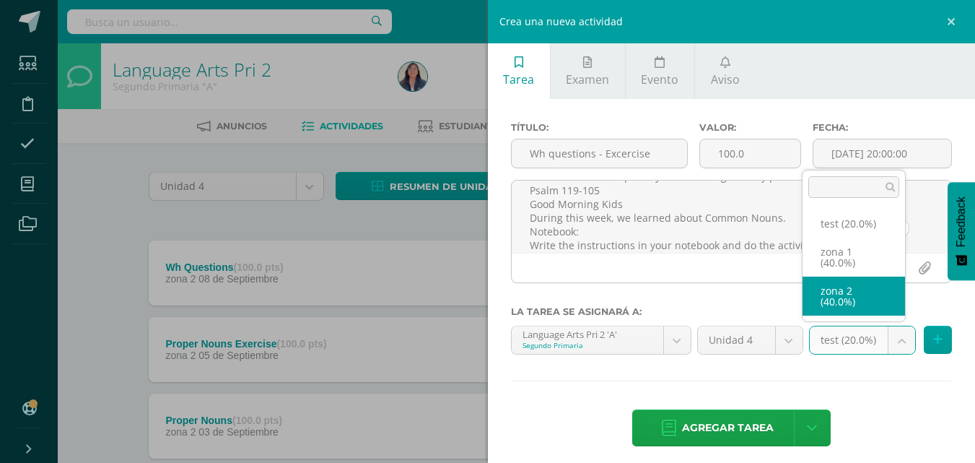
select select "27692"
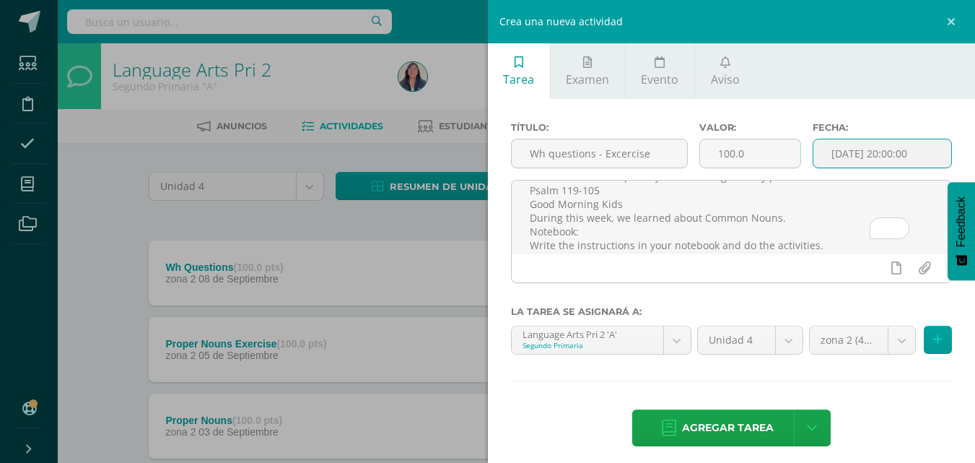
click at [853, 149] on input "[DATE] 20:00:00" at bounding box center [883, 153] width 138 height 28
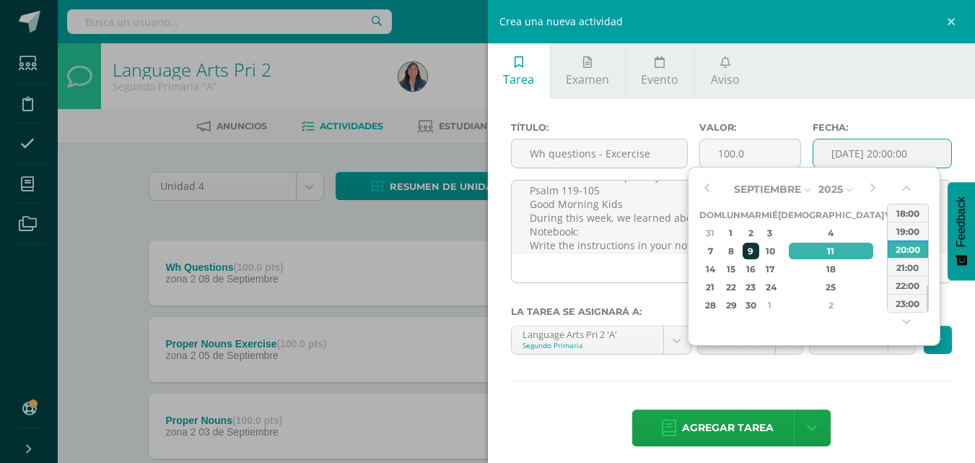
click at [760, 246] on div "9" at bounding box center [751, 251] width 17 height 17
type input "[DATE] 20:00"
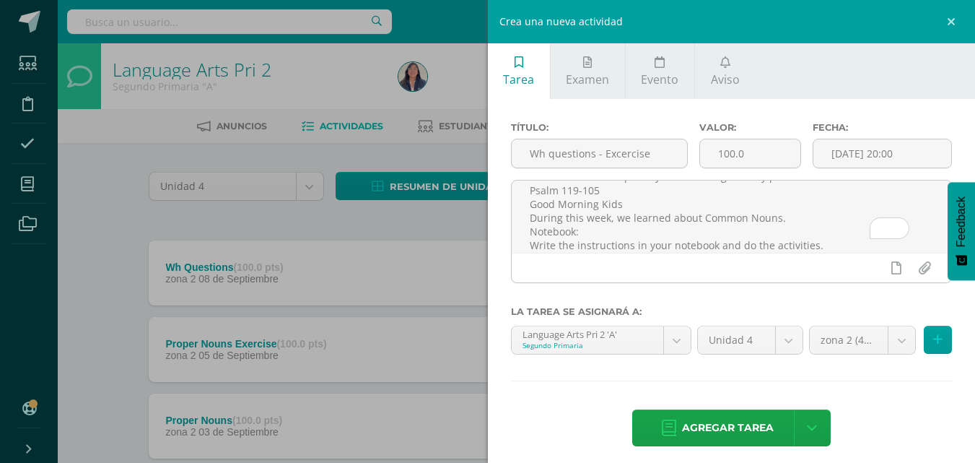
click at [864, 100] on div "Título: Wh questions - Excercise Valor: 100.0 Fecha: [DATE] 20:00 "Your word is…" at bounding box center [732, 285] width 488 height 373
click at [737, 430] on span "Agregar tarea" at bounding box center [728, 427] width 92 height 35
